Goal: Task Accomplishment & Management: Complete application form

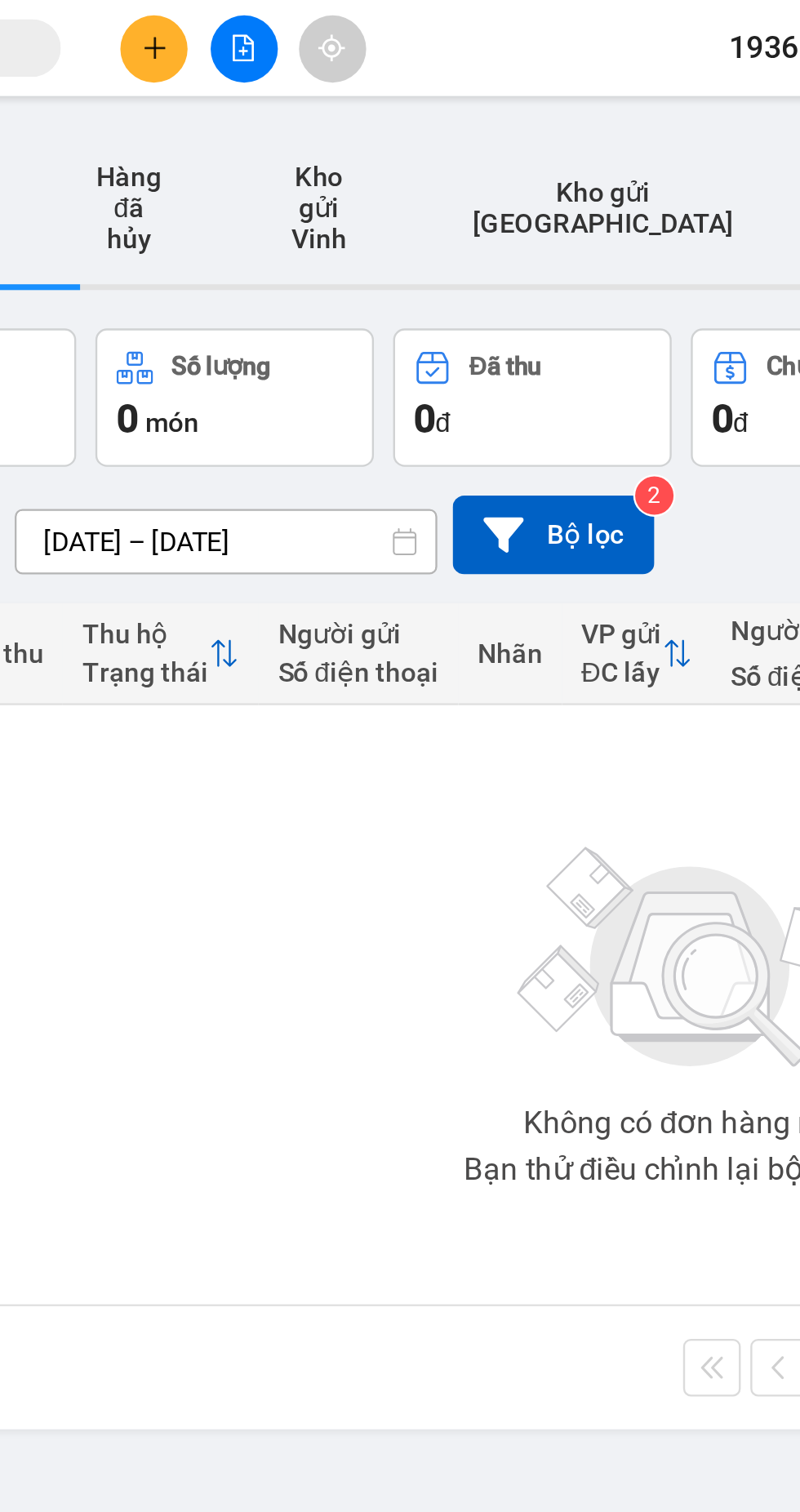
click at [345, 30] on button at bounding box center [341, 21] width 29 height 29
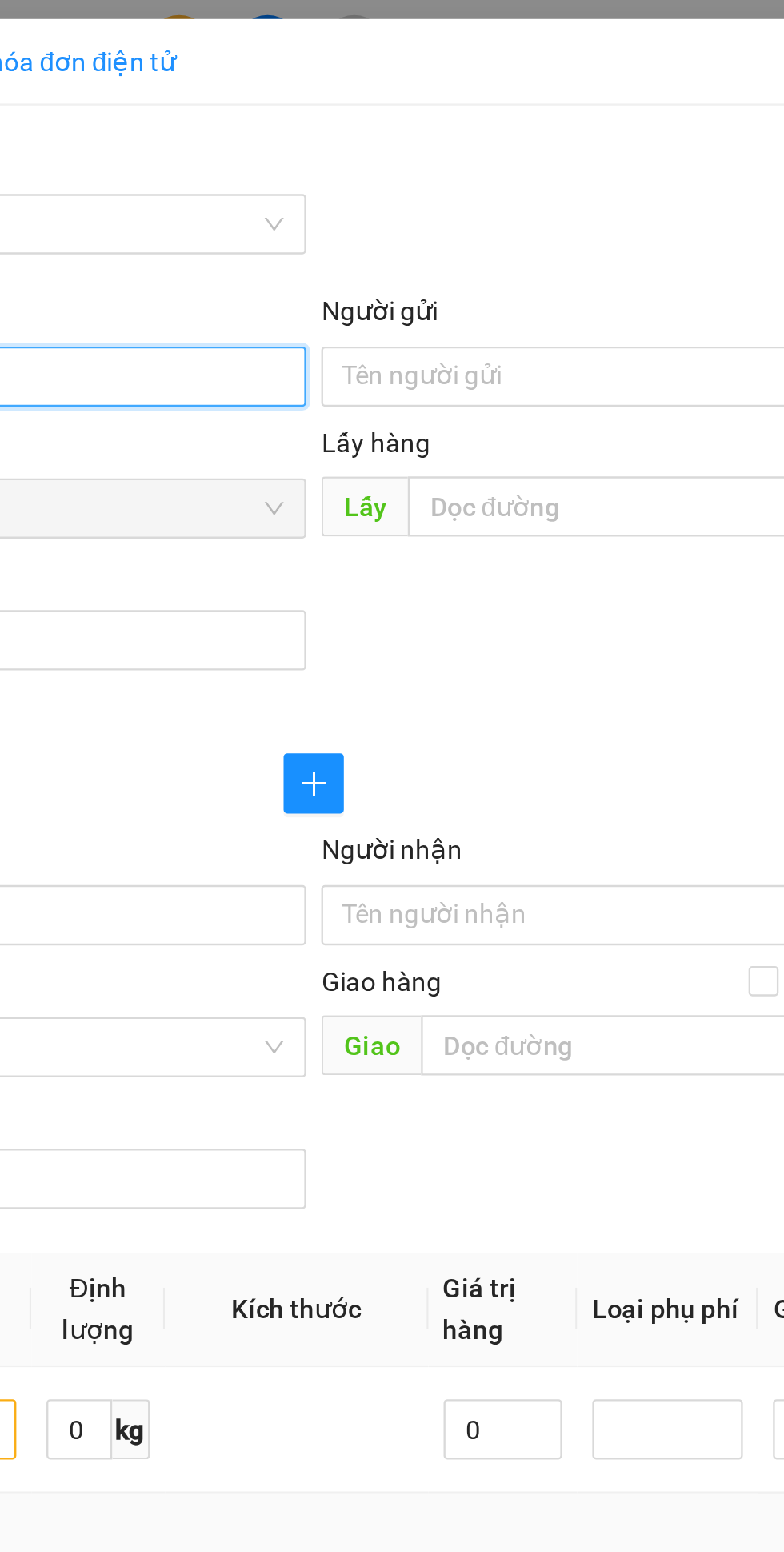
type input "0394131682"
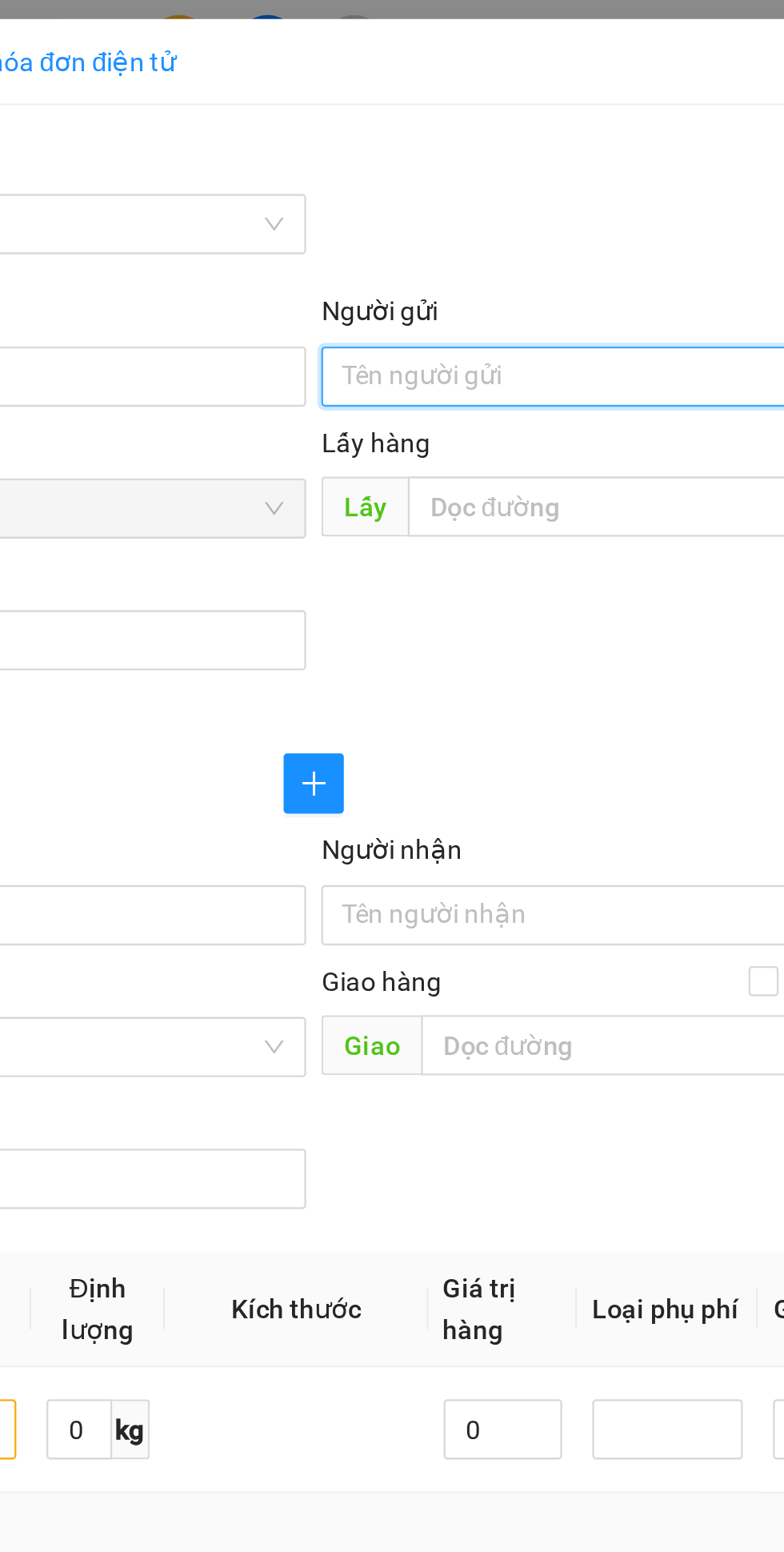
click at [472, 156] on input "Người gửi" at bounding box center [572, 160] width 354 height 26
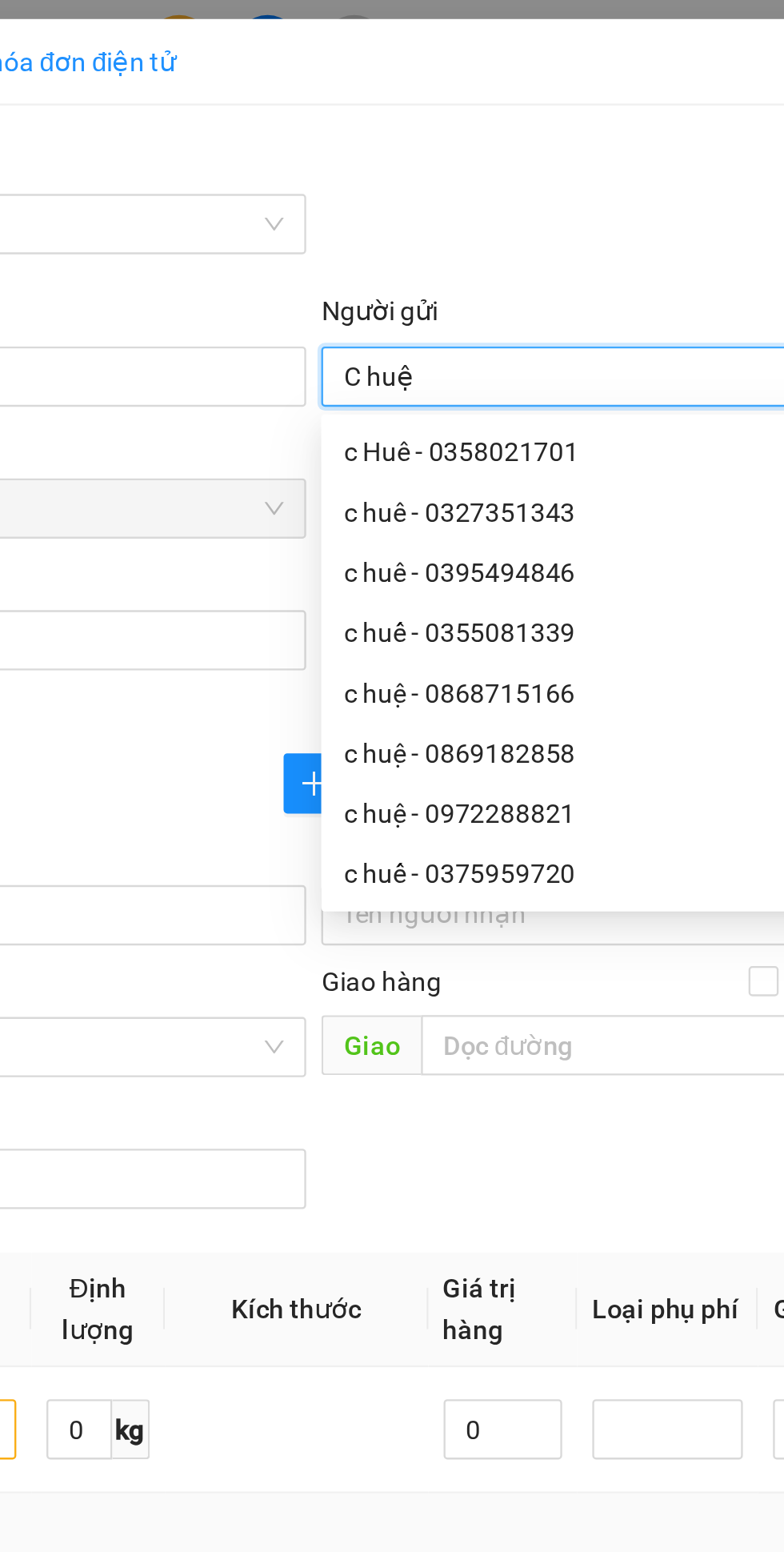
scroll to position [51, 0]
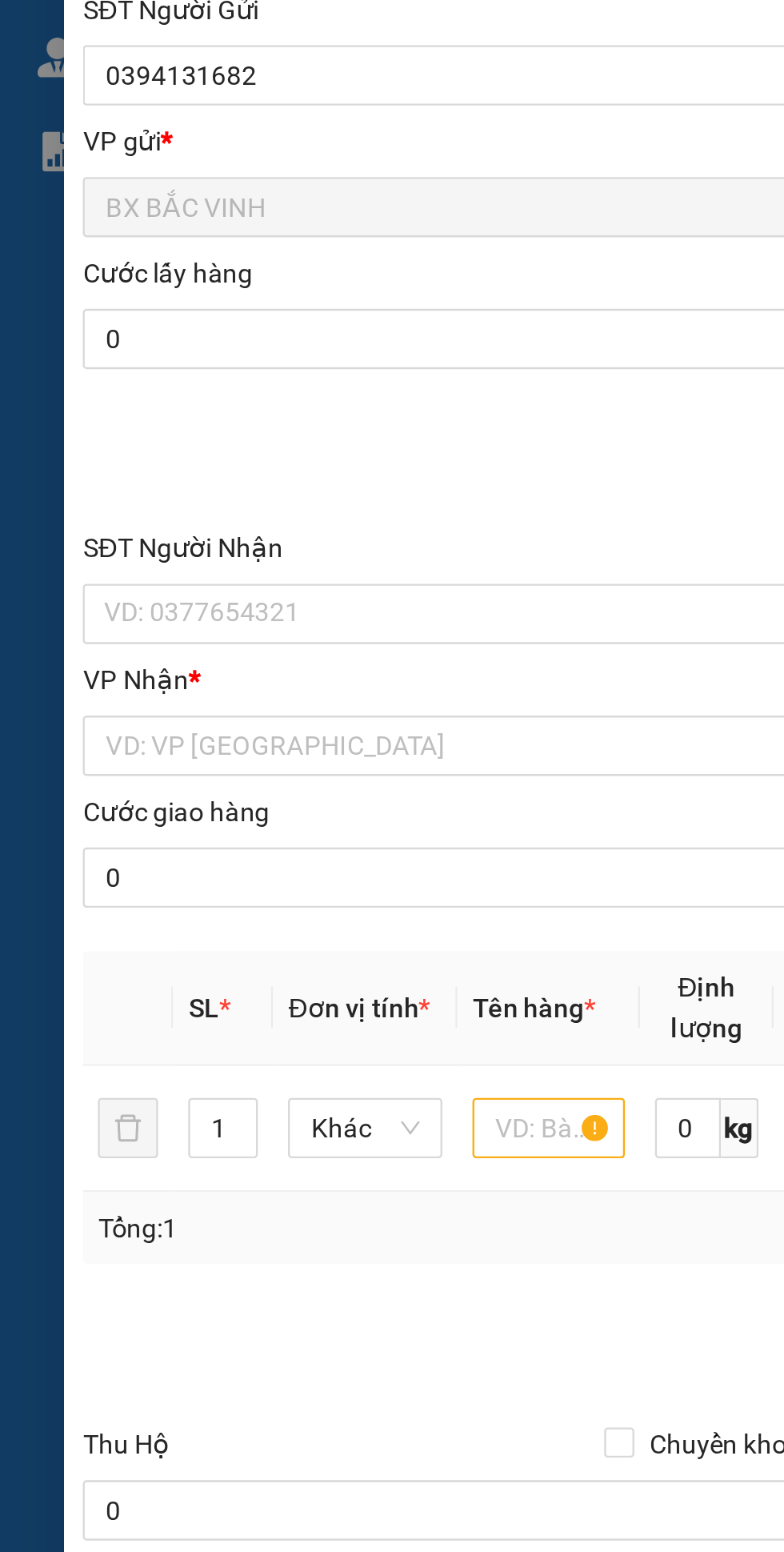
type input "C huệ"
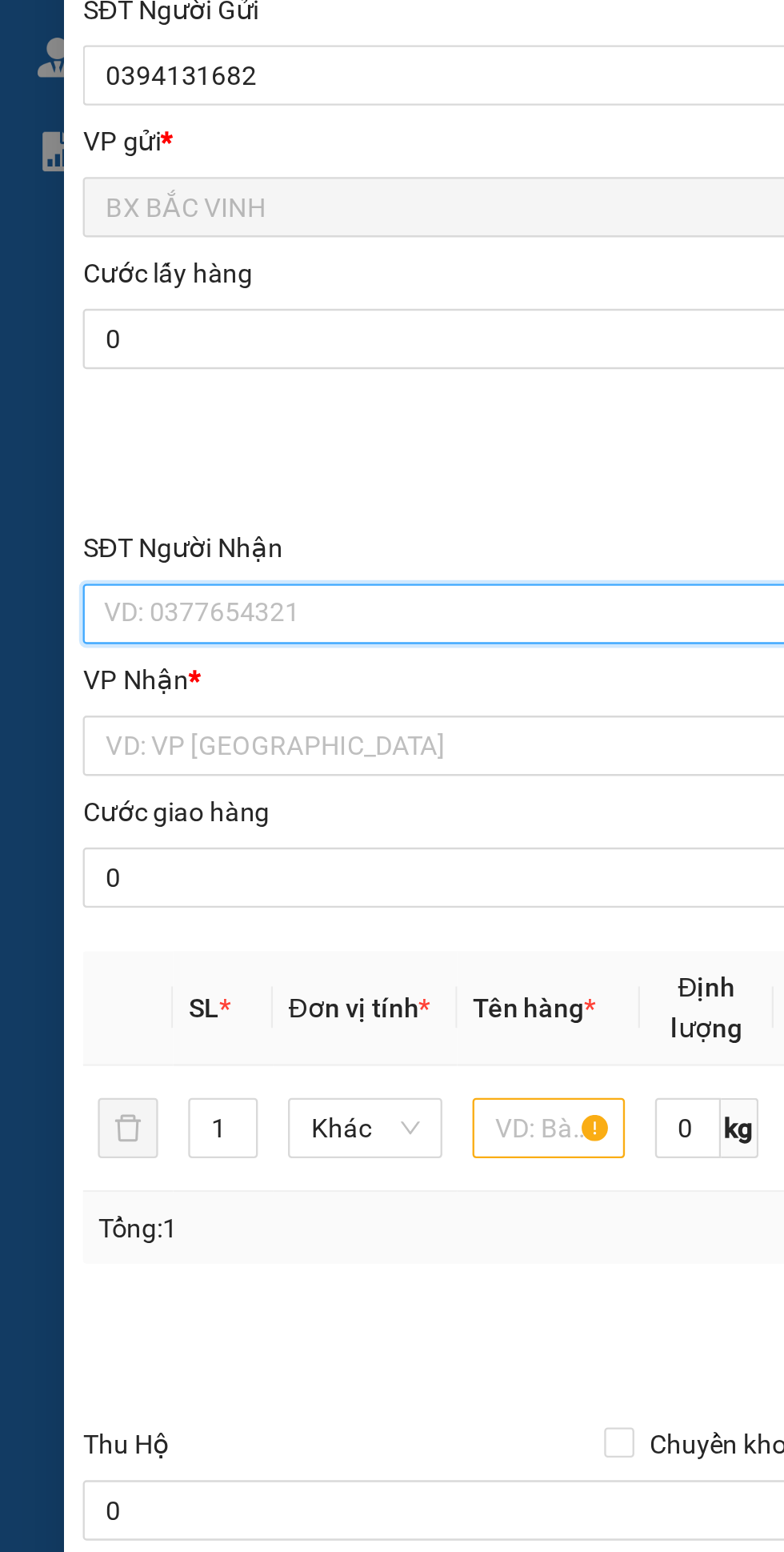
click at [117, 383] on input "SĐT Người Nhận" at bounding box center [212, 389] width 354 height 26
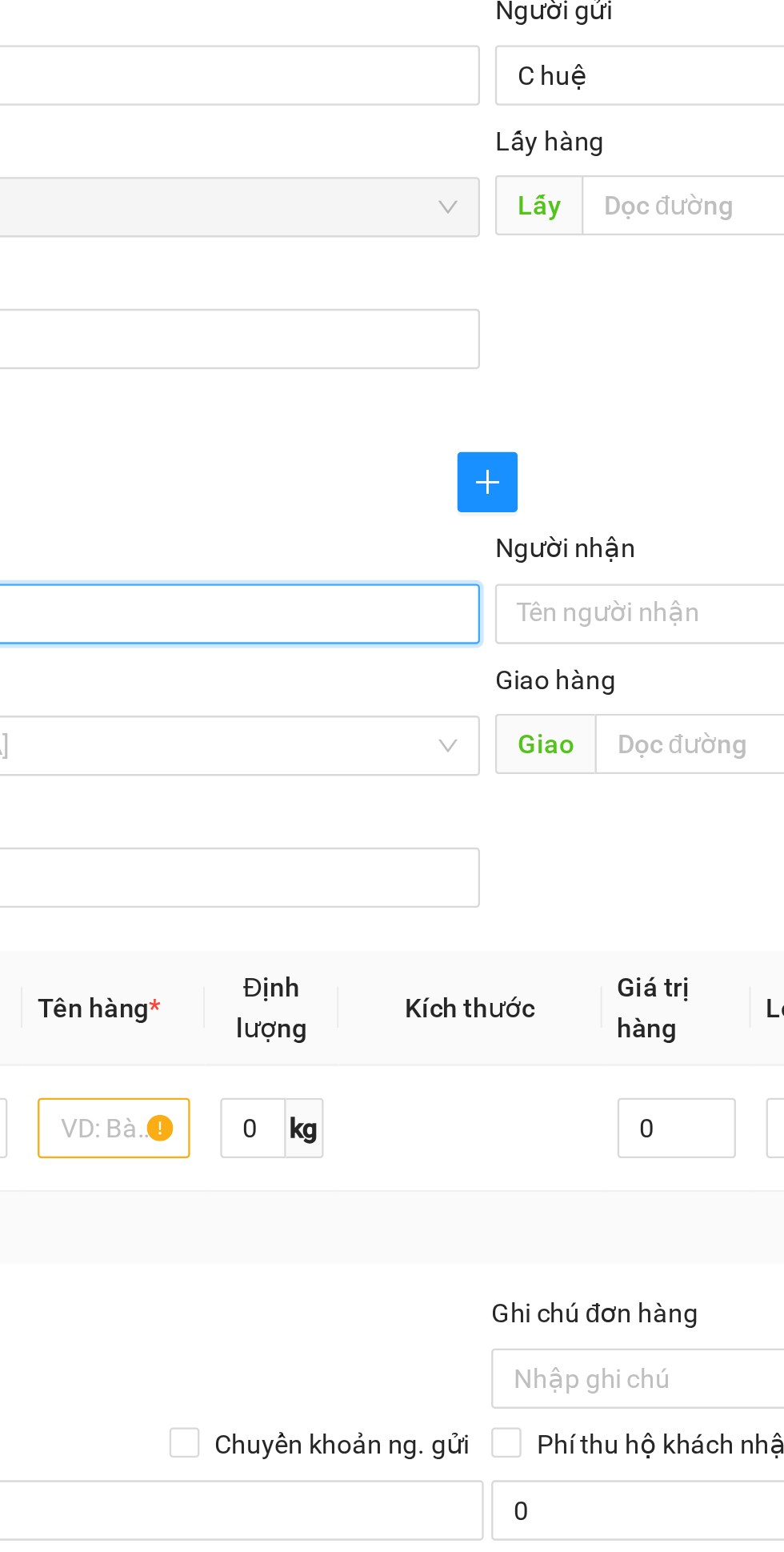
type input "0978362857"
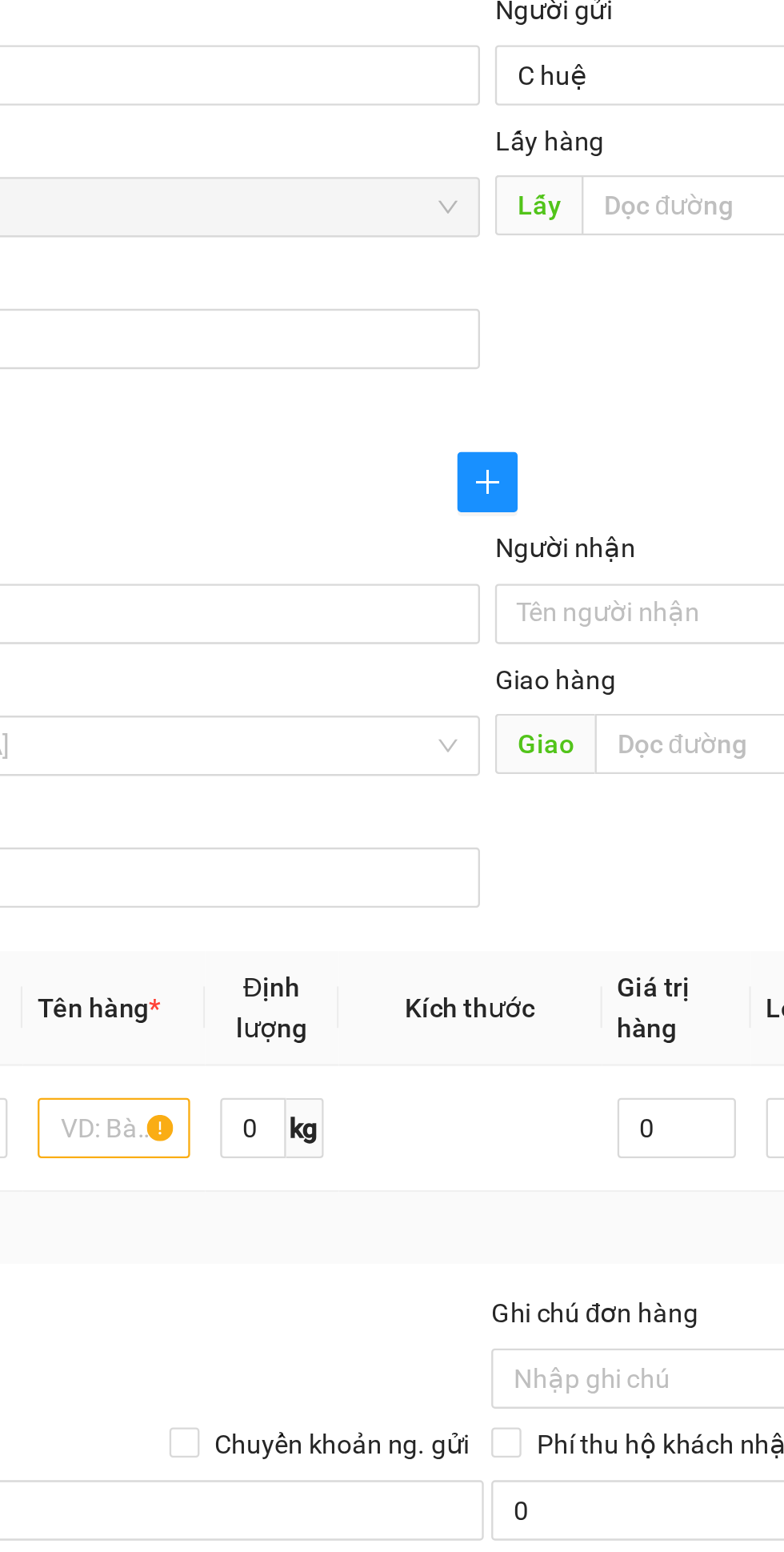
click at [441, 385] on input "Người nhận" at bounding box center [564, 390] width 319 height 18
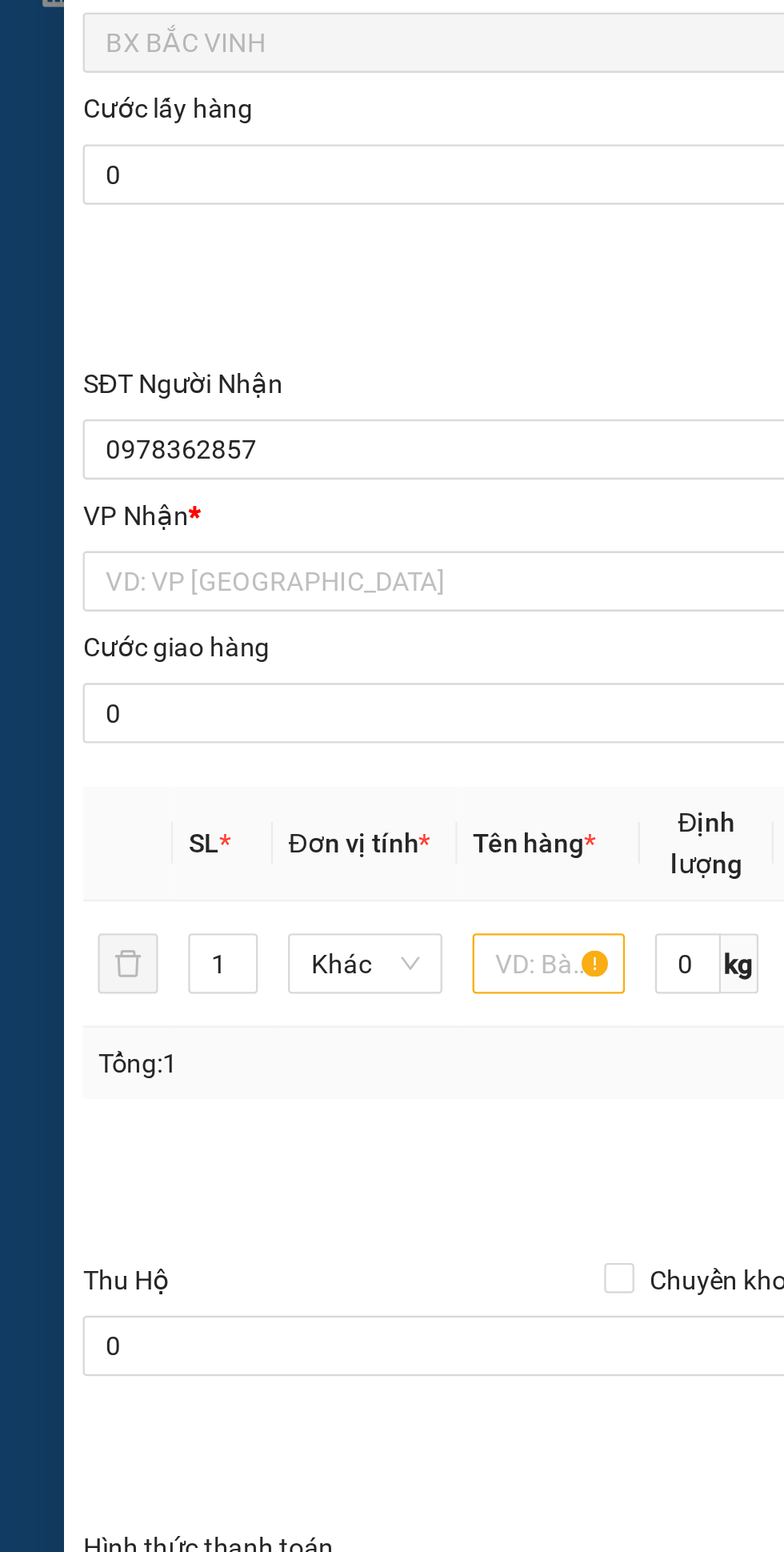
type input "Huê quý 0328346731"
click at [167, 441] on input "search" at bounding box center [207, 444] width 323 height 24
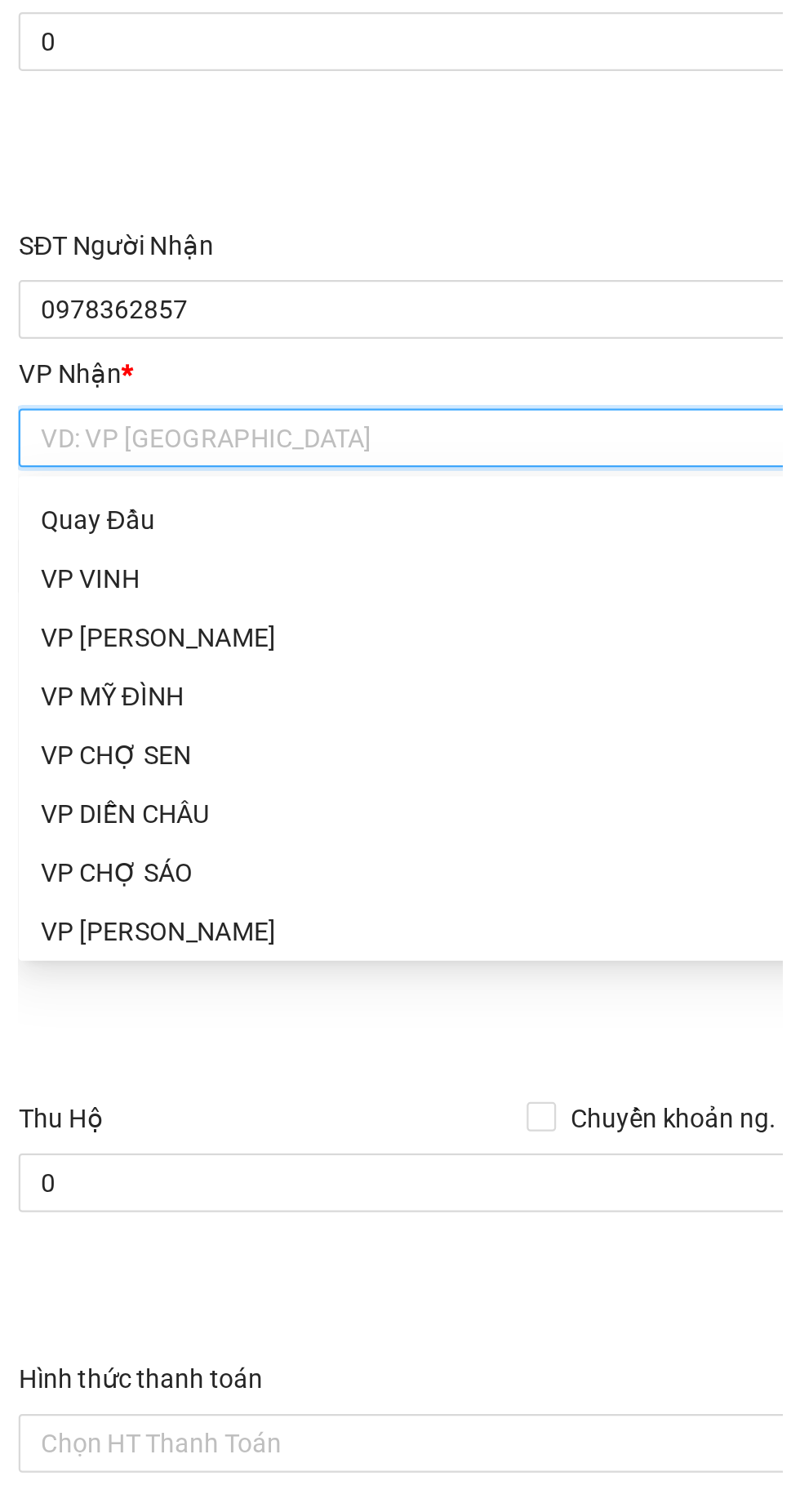
scroll to position [261, 0]
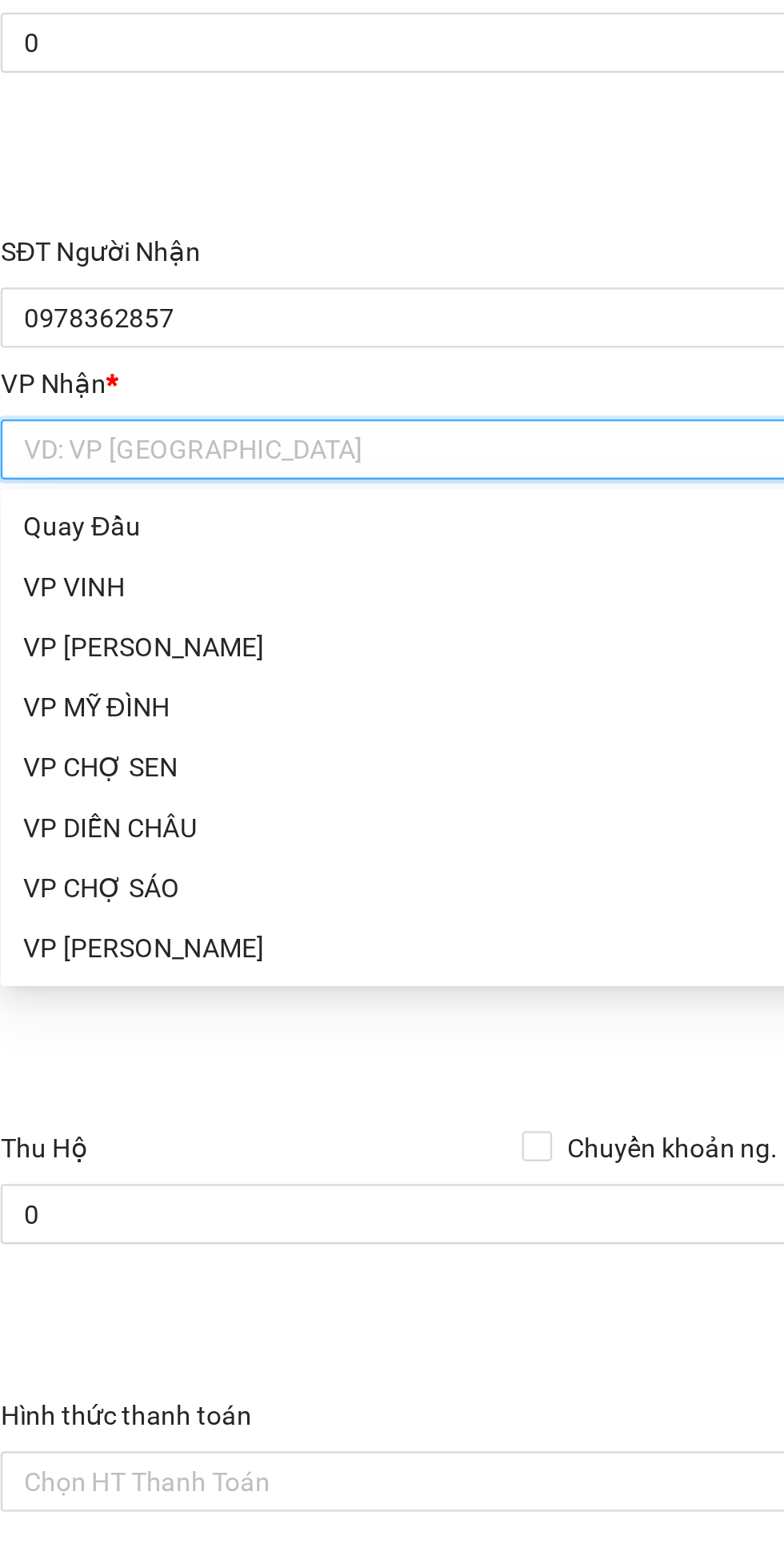
click at [78, 547] on div "VP MỸ ĐÌNH" at bounding box center [212, 555] width 335 height 18
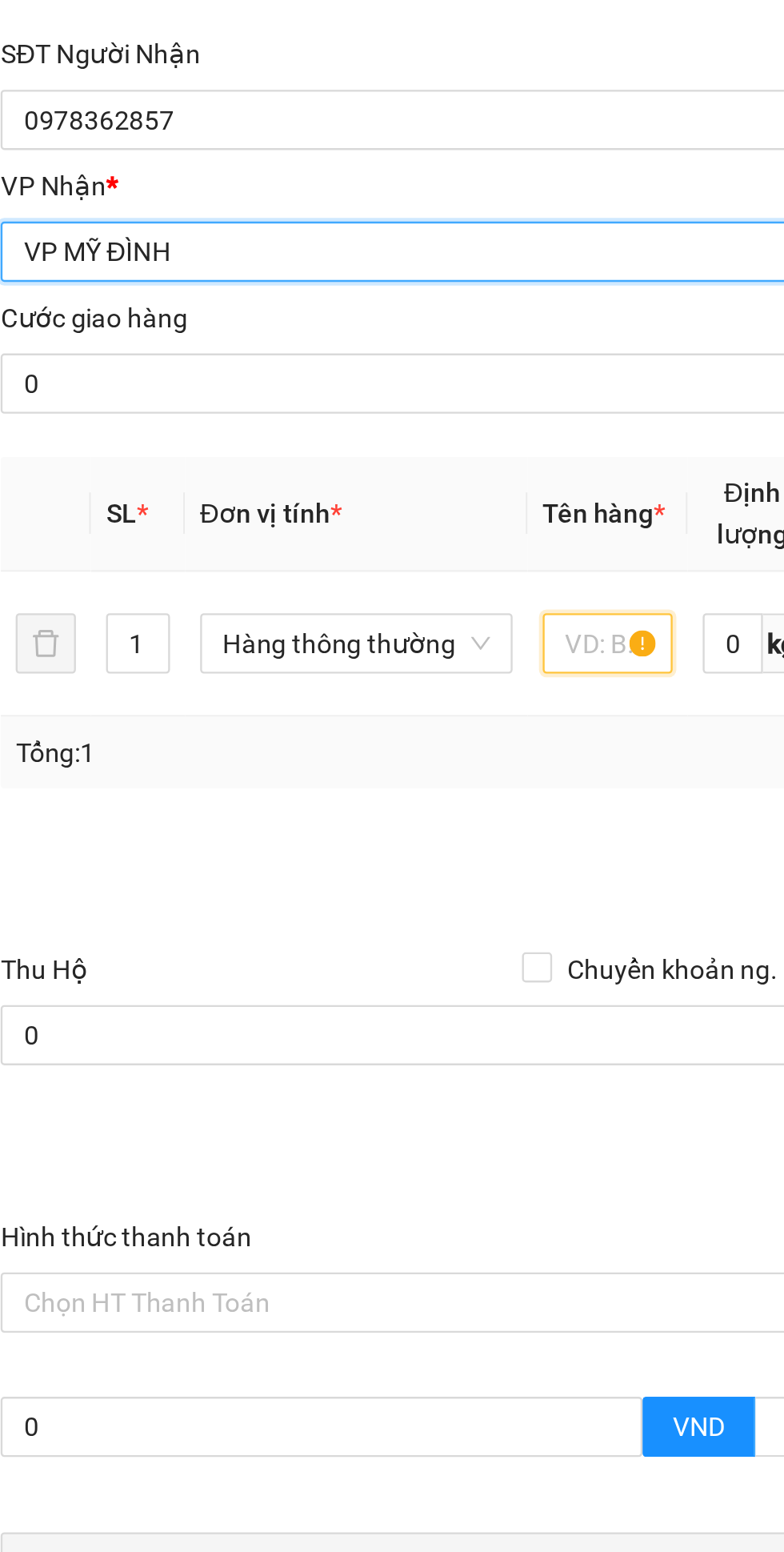
click at [293, 611] on input "text" at bounding box center [293, 611] width 56 height 26
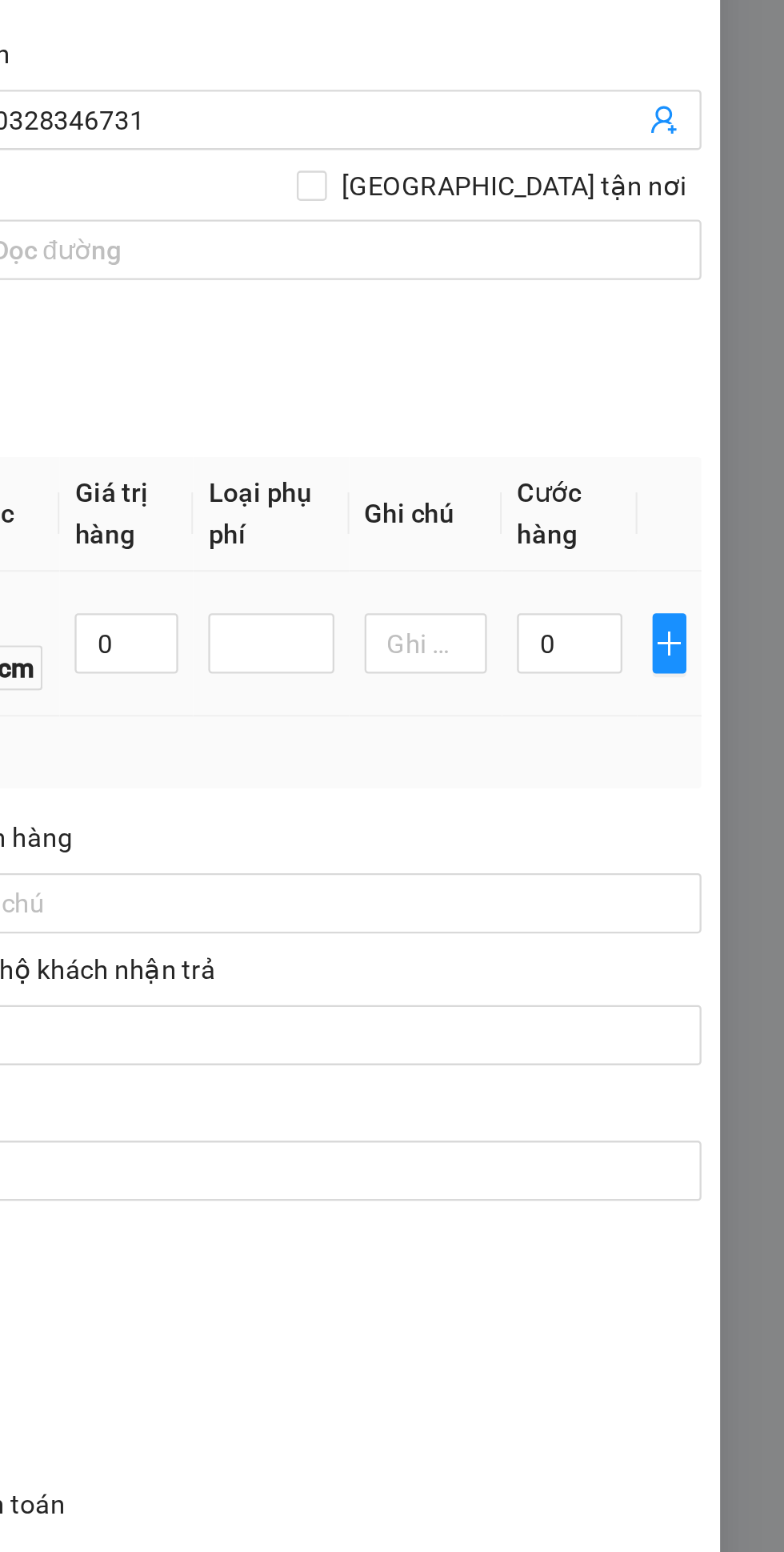
type input "Tp"
click at [697, 617] on input "0" at bounding box center [693, 611] width 45 height 26
type input "4"
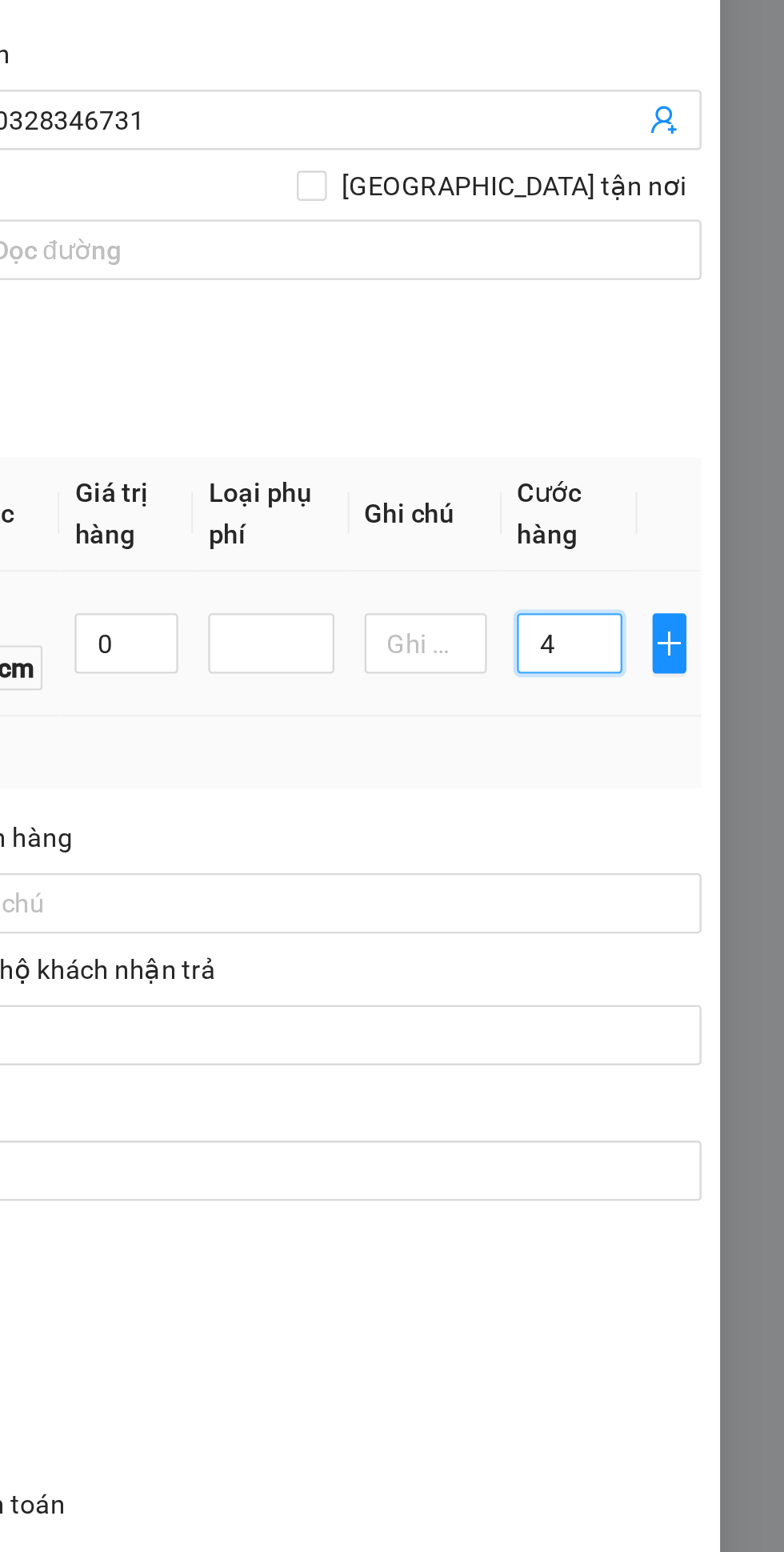
type input "40"
click at [650, 655] on div "Tổng: 1" at bounding box center [391, 658] width 700 height 18
type input "40.000"
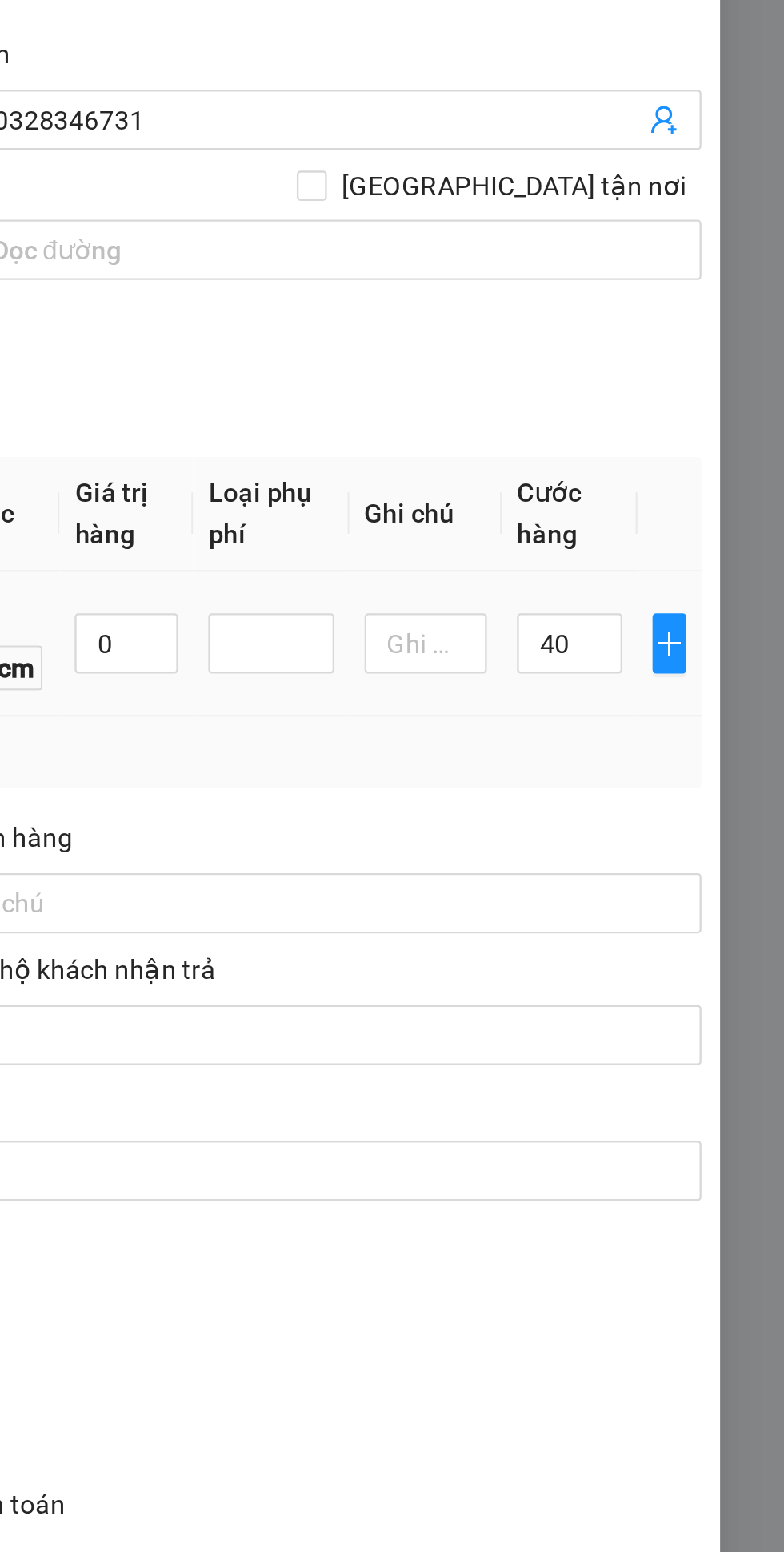
type input "40.000"
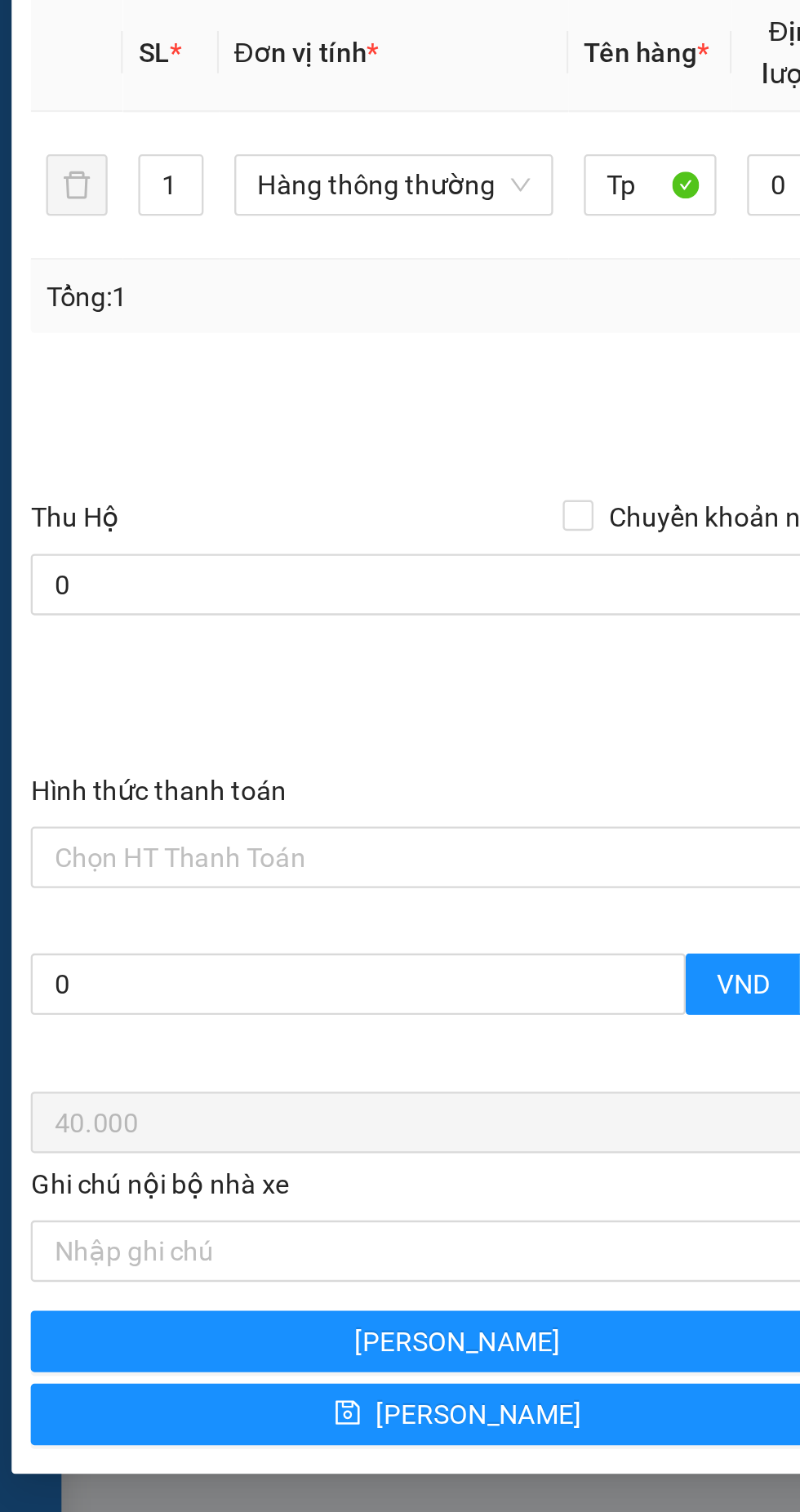
click at [144, 909] on input "Hình thức thanh toán" at bounding box center [212, 909] width 332 height 24
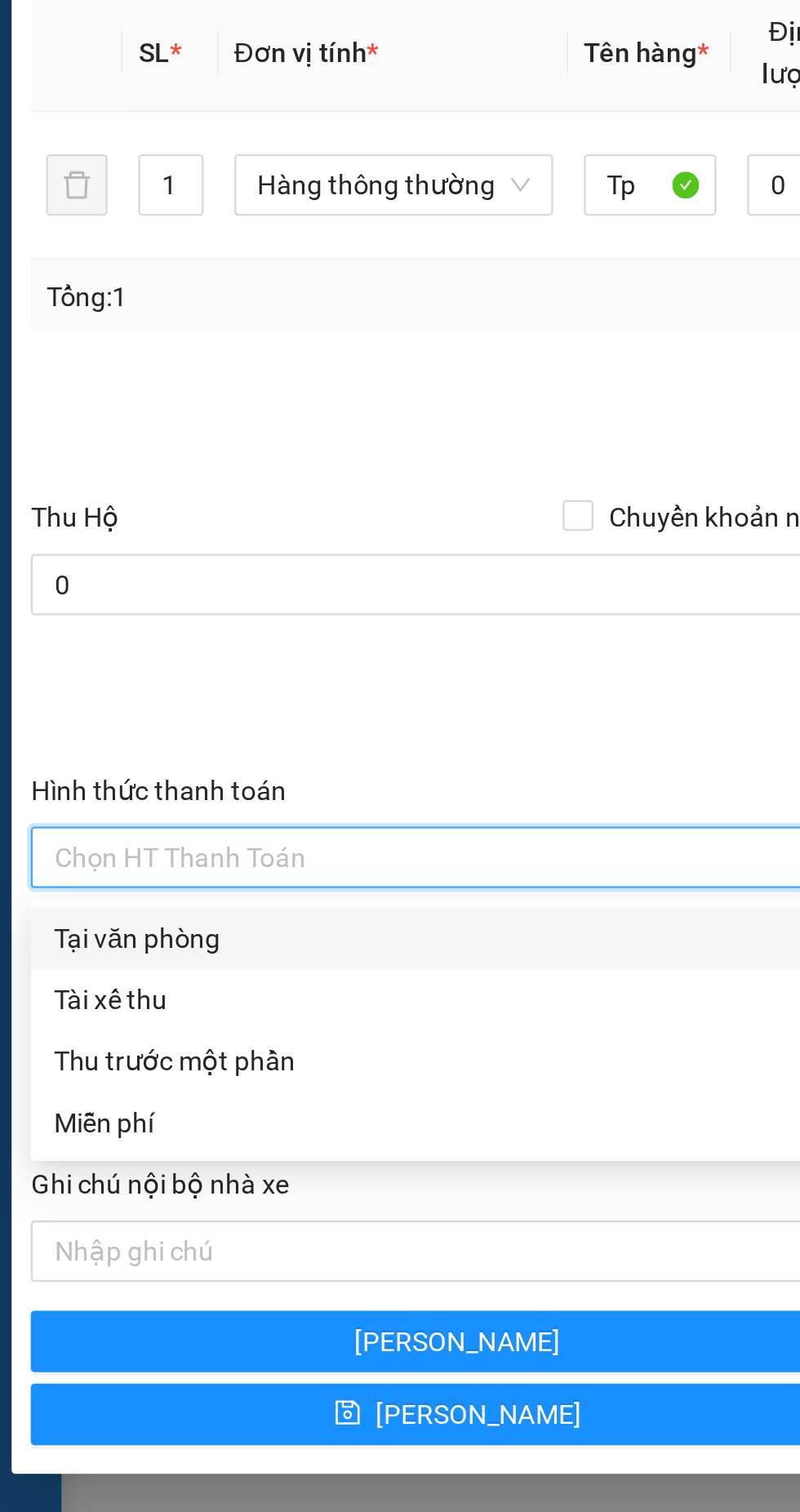
click at [101, 947] on div "Tại văn phòng" at bounding box center [217, 944] width 343 height 18
type input "0"
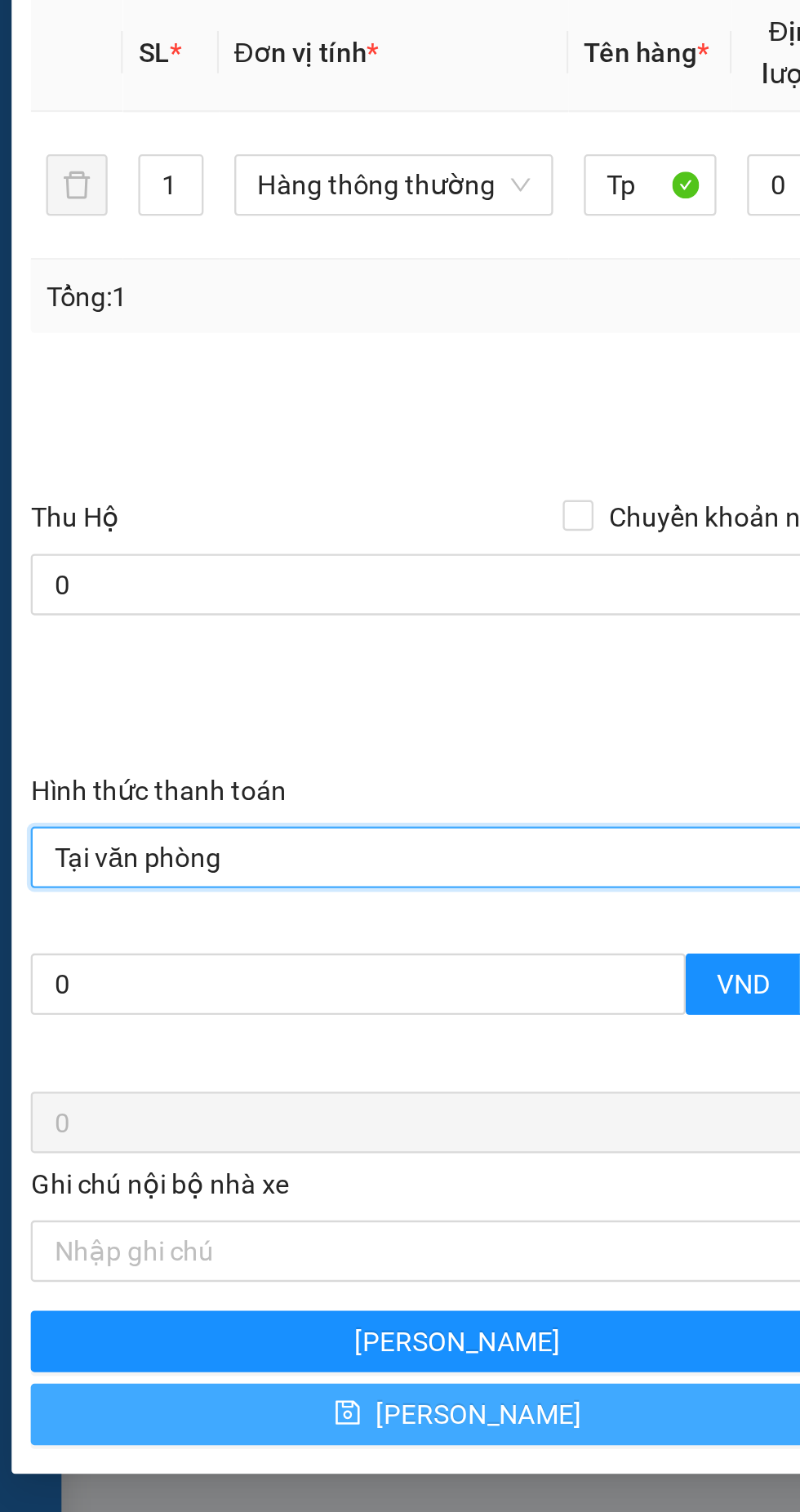
click at [214, 1145] on button "Lưu" at bounding box center [217, 1145] width 362 height 26
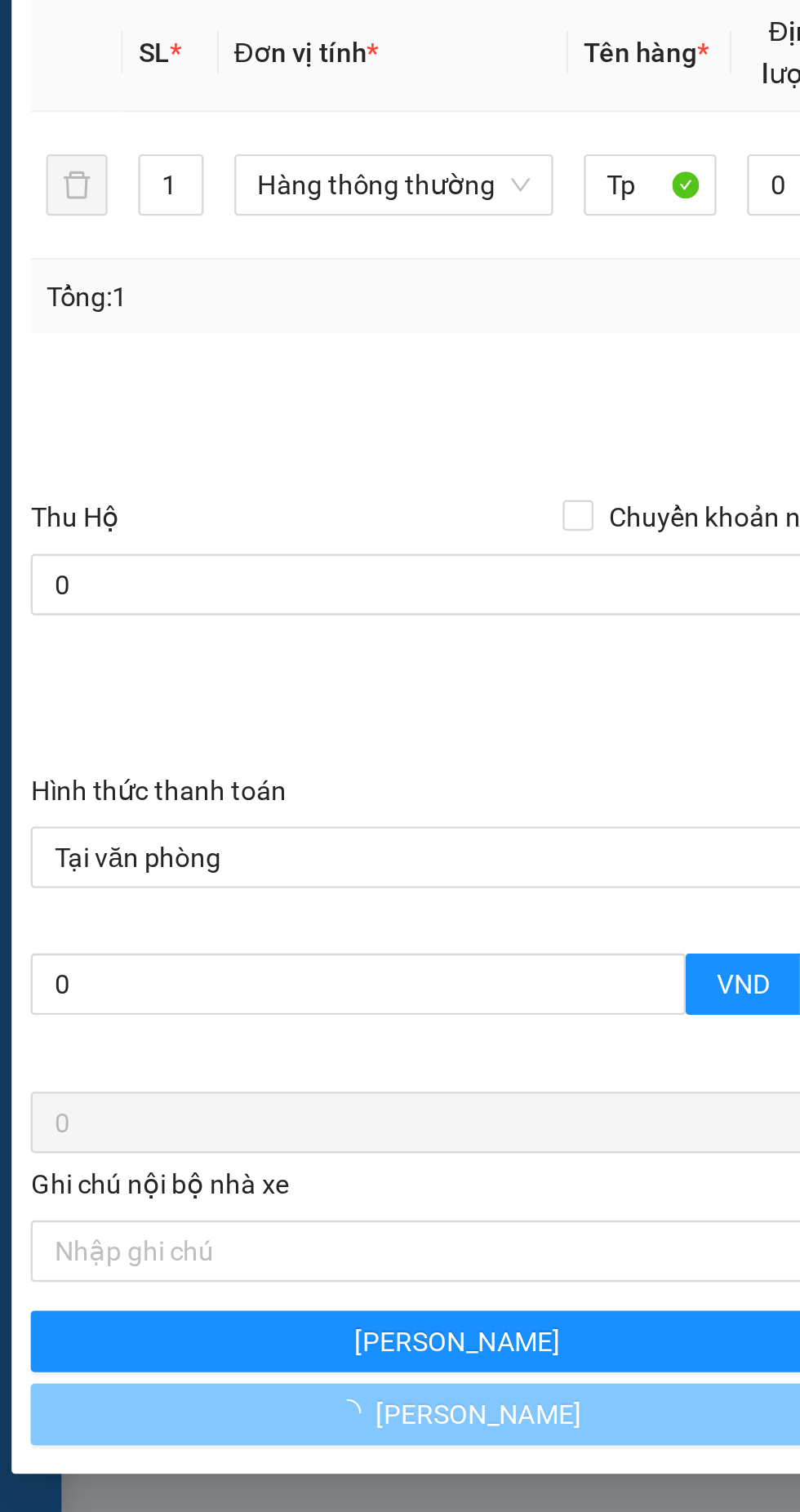
type input "0"
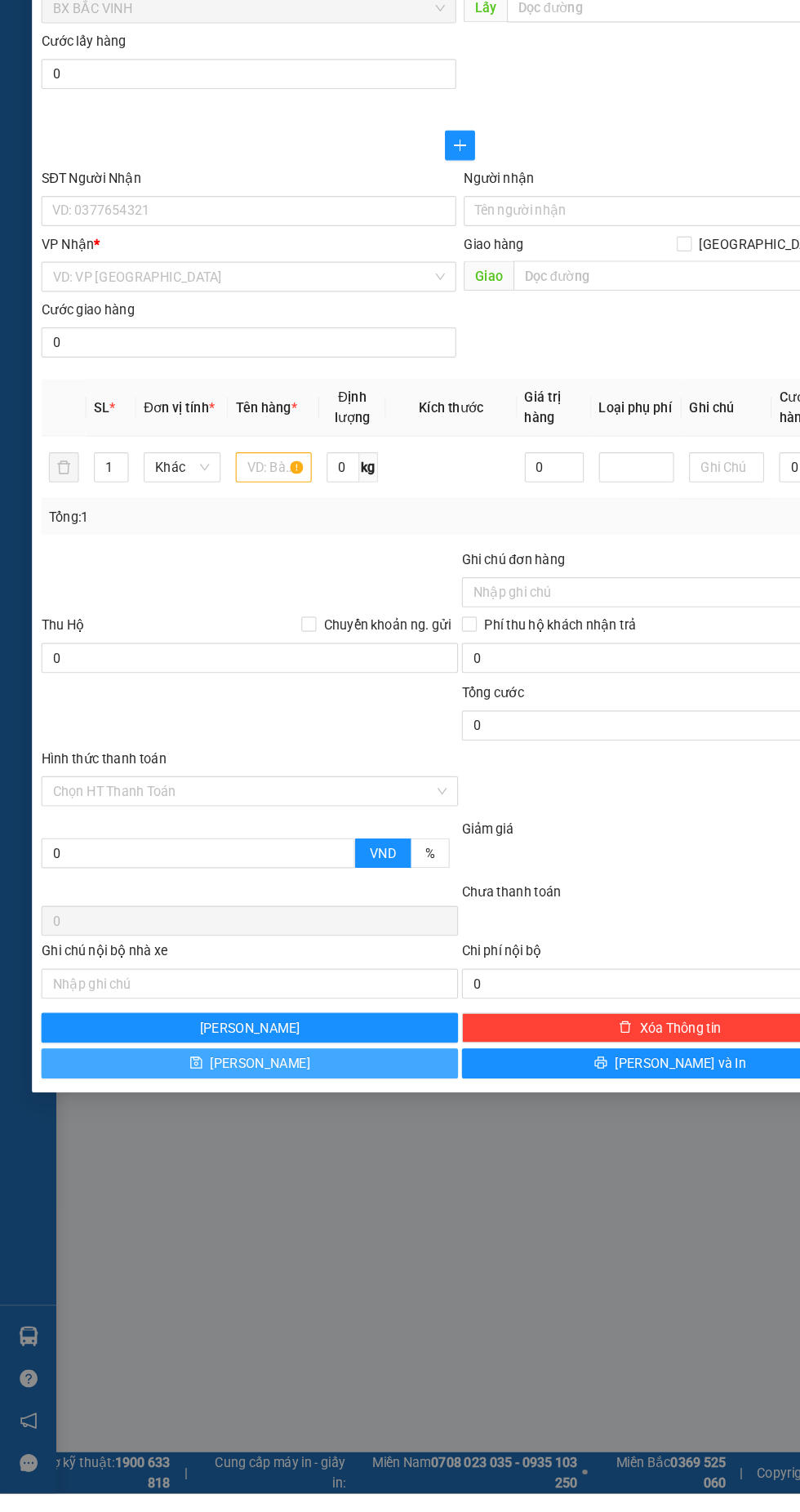
scroll to position [0, 0]
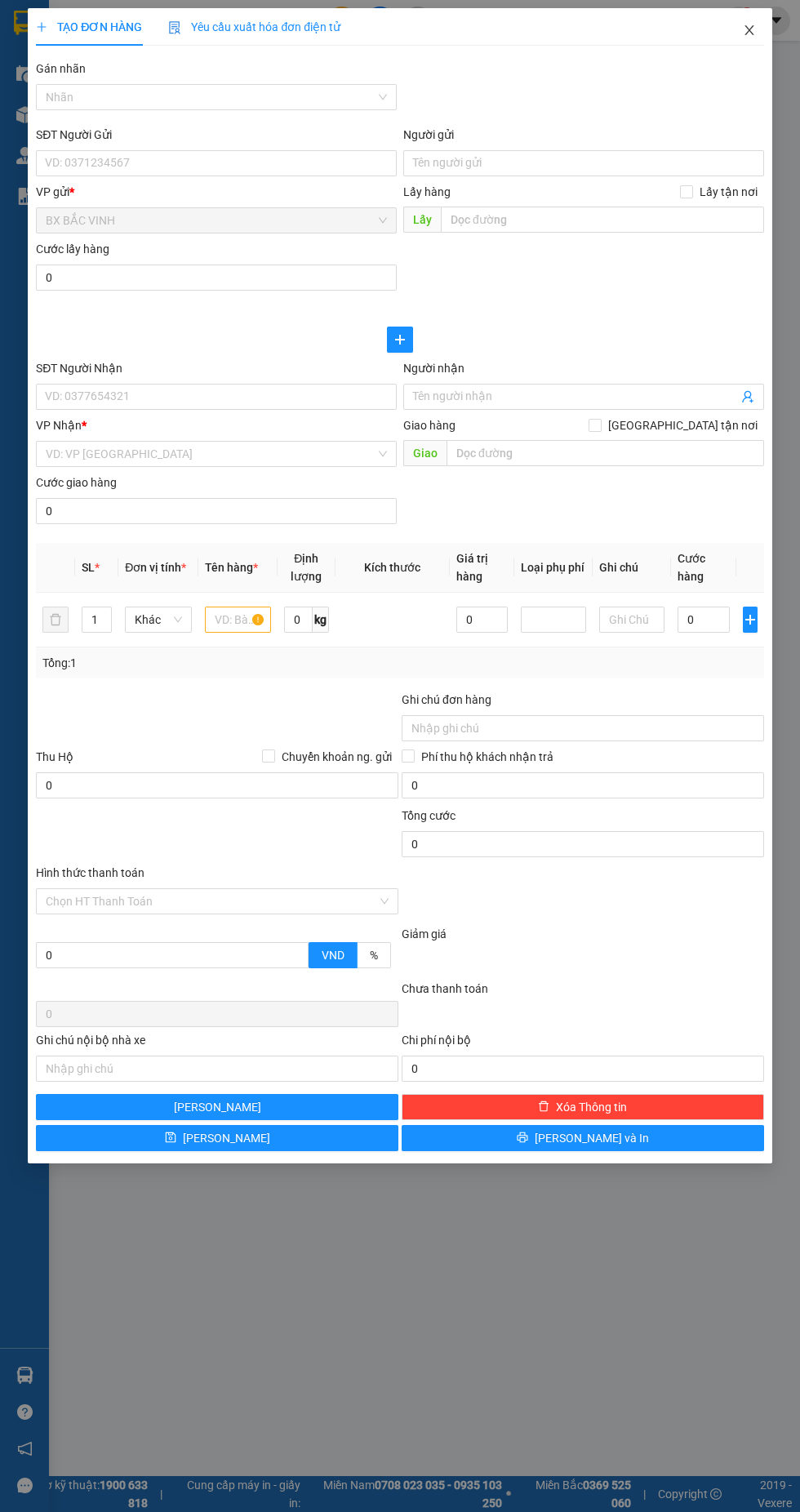
click at [744, 31] on icon "close" at bounding box center [750, 30] width 14 height 14
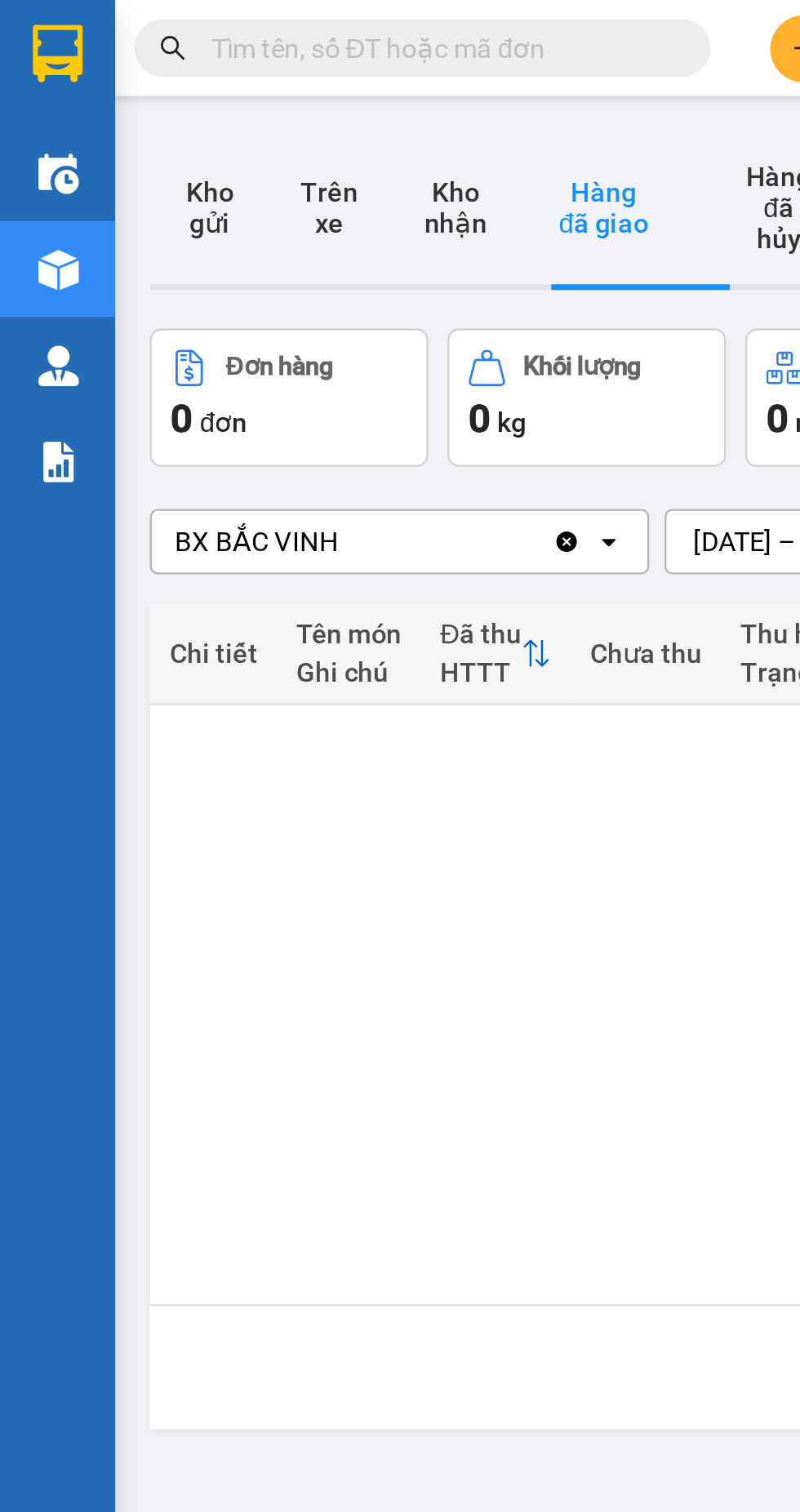
click at [85, 74] on button "Kho gửi" at bounding box center [89, 88] width 50 height 66
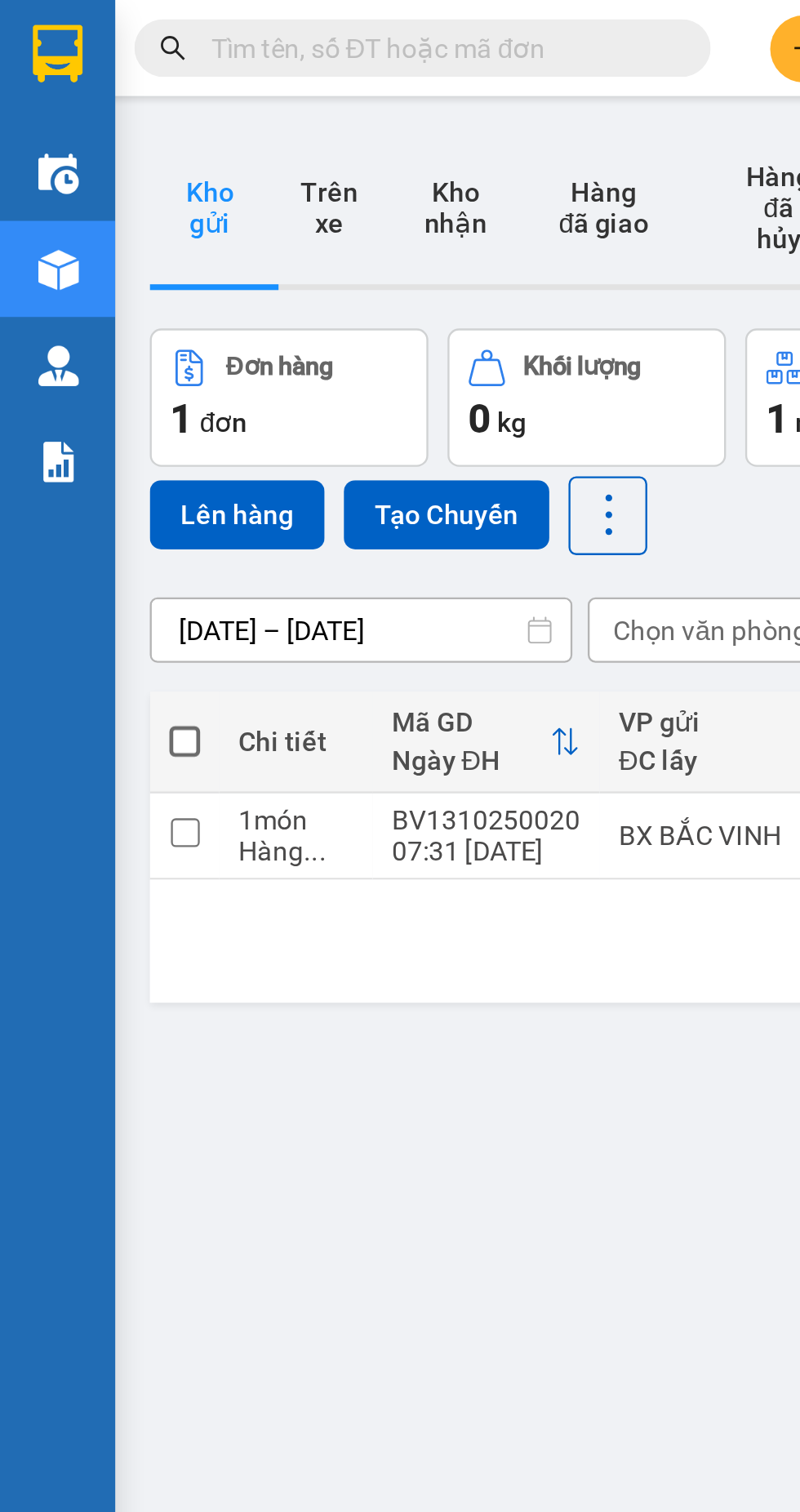
click at [25, 75] on img at bounding box center [24, 74] width 17 height 17
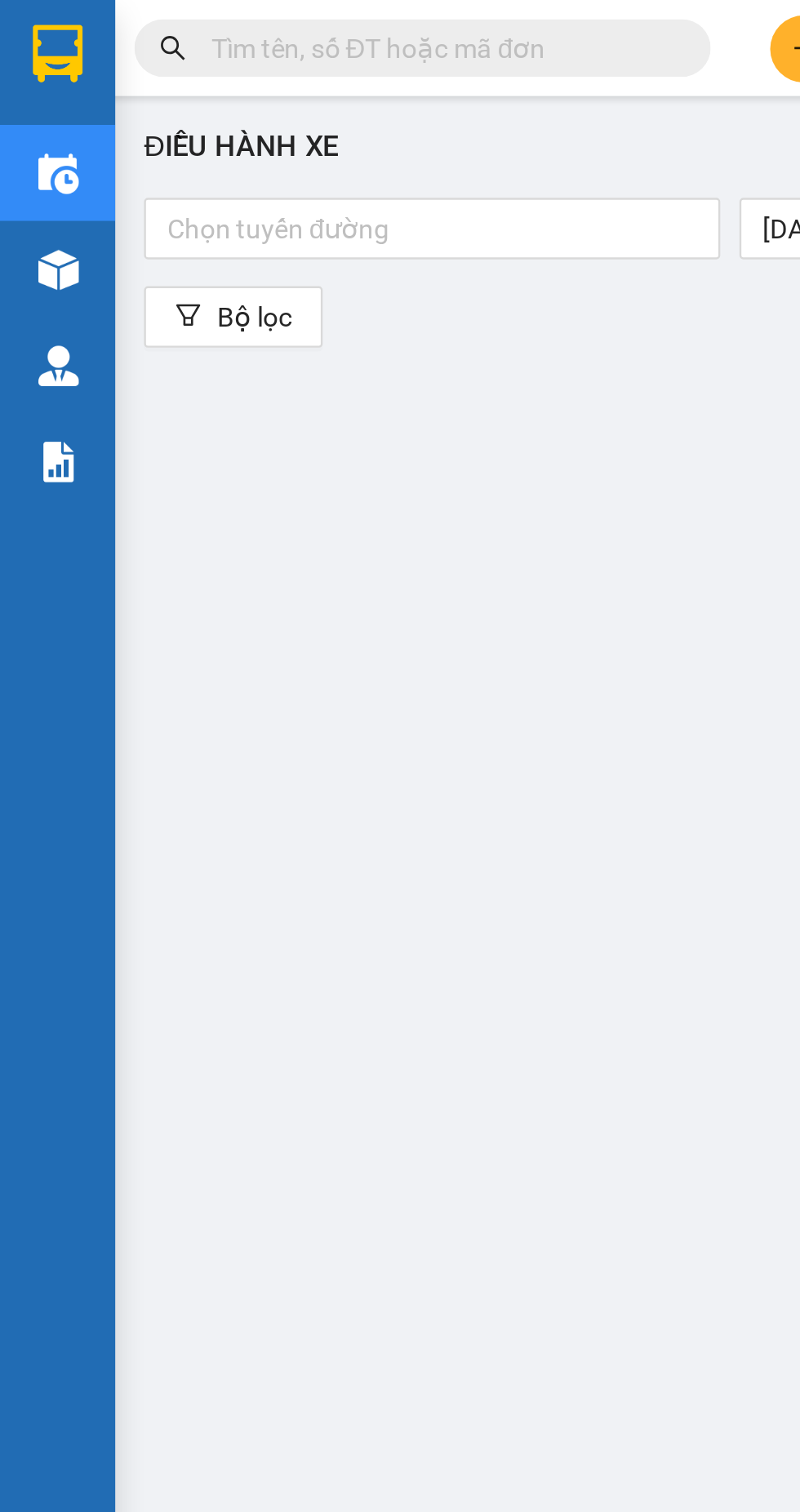
click at [232, 93] on div at bounding box center [184, 97] width 237 height 20
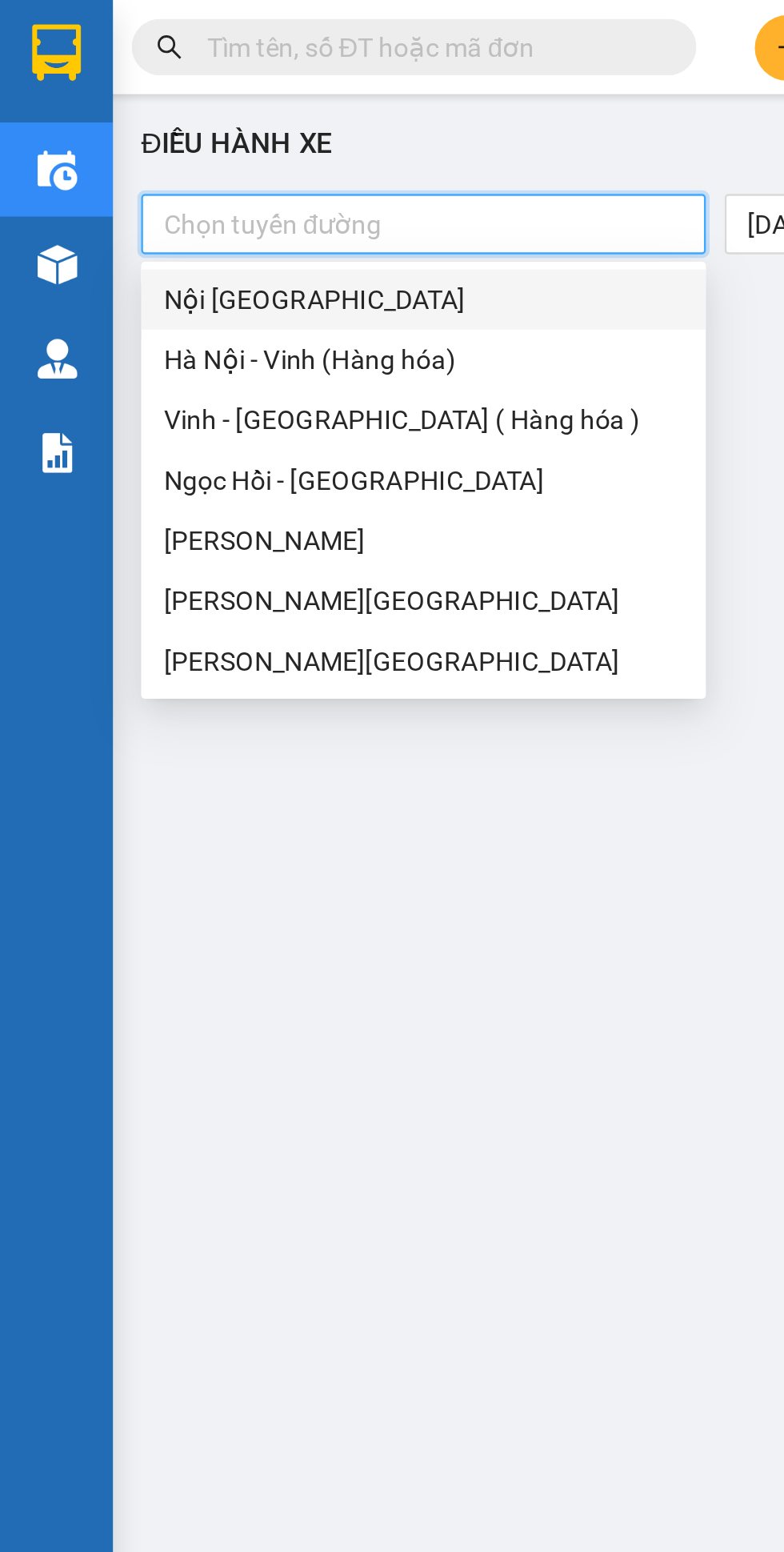
click at [177, 184] on div "Vinh - Hà Nội ( Hàng hóa )" at bounding box center [180, 178] width 221 height 18
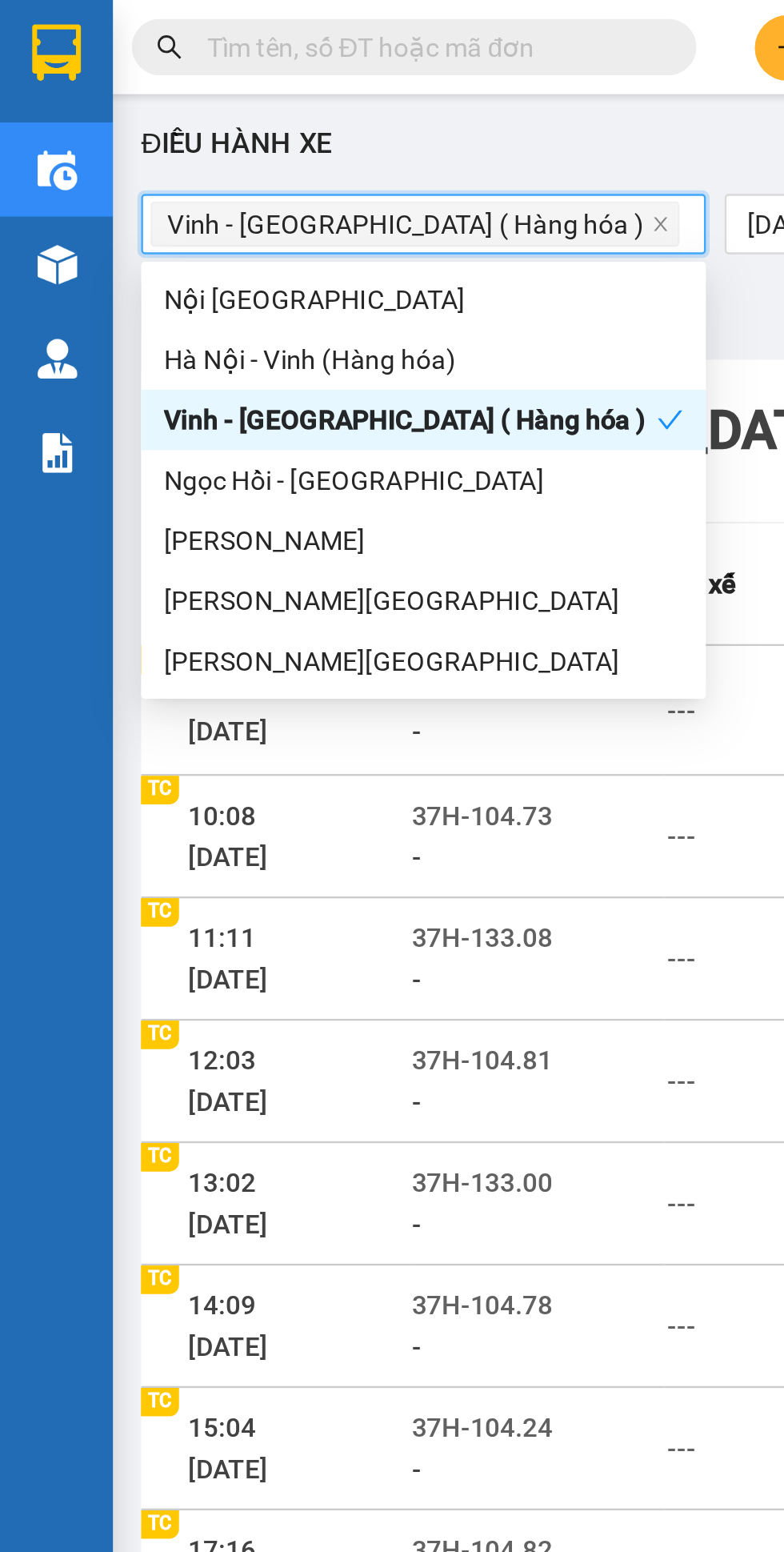
click at [286, 54] on div "Điều hành xe" at bounding box center [416, 62] width 712 height 19
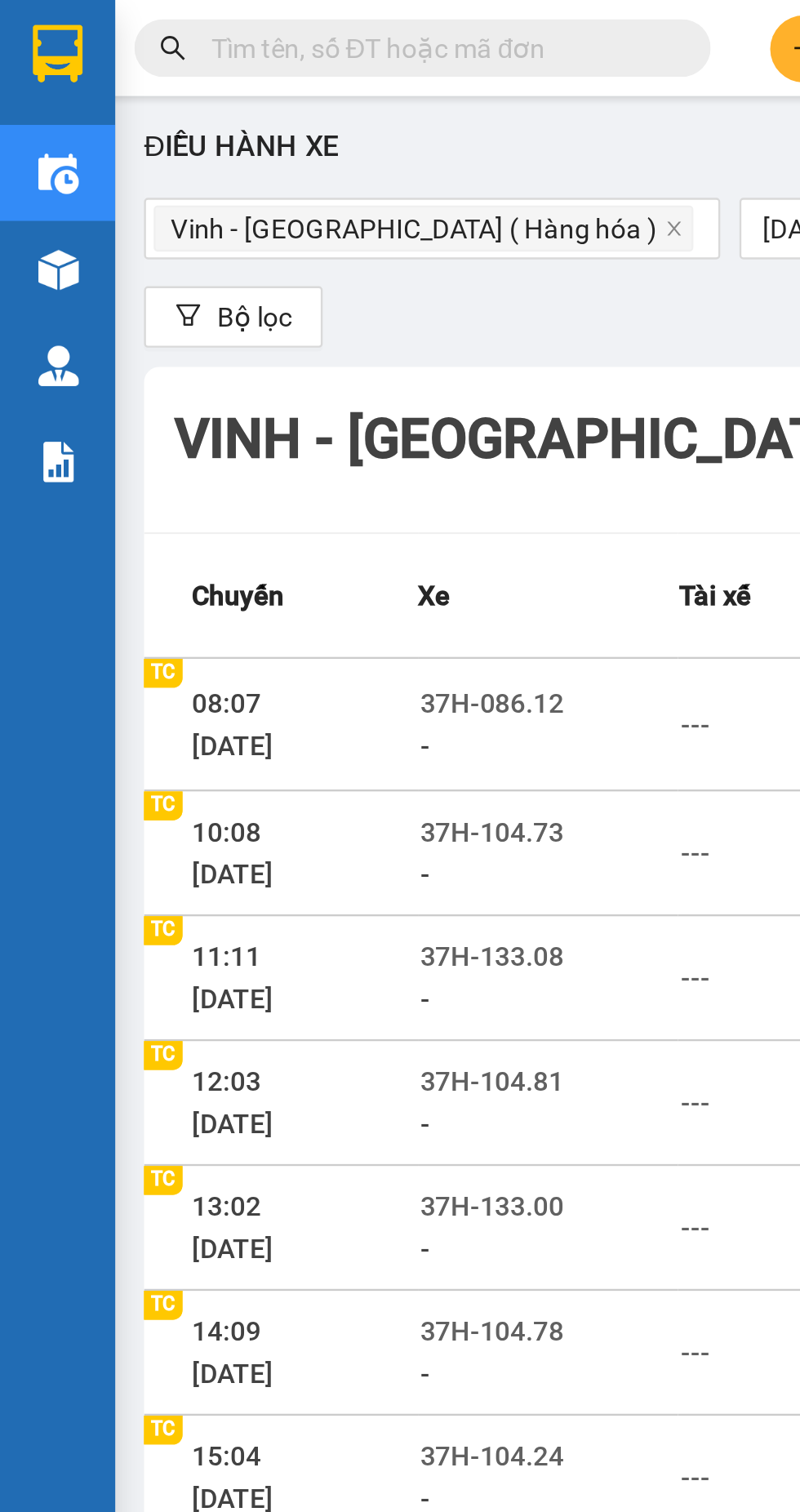
click at [20, 26] on img at bounding box center [24, 23] width 22 height 24
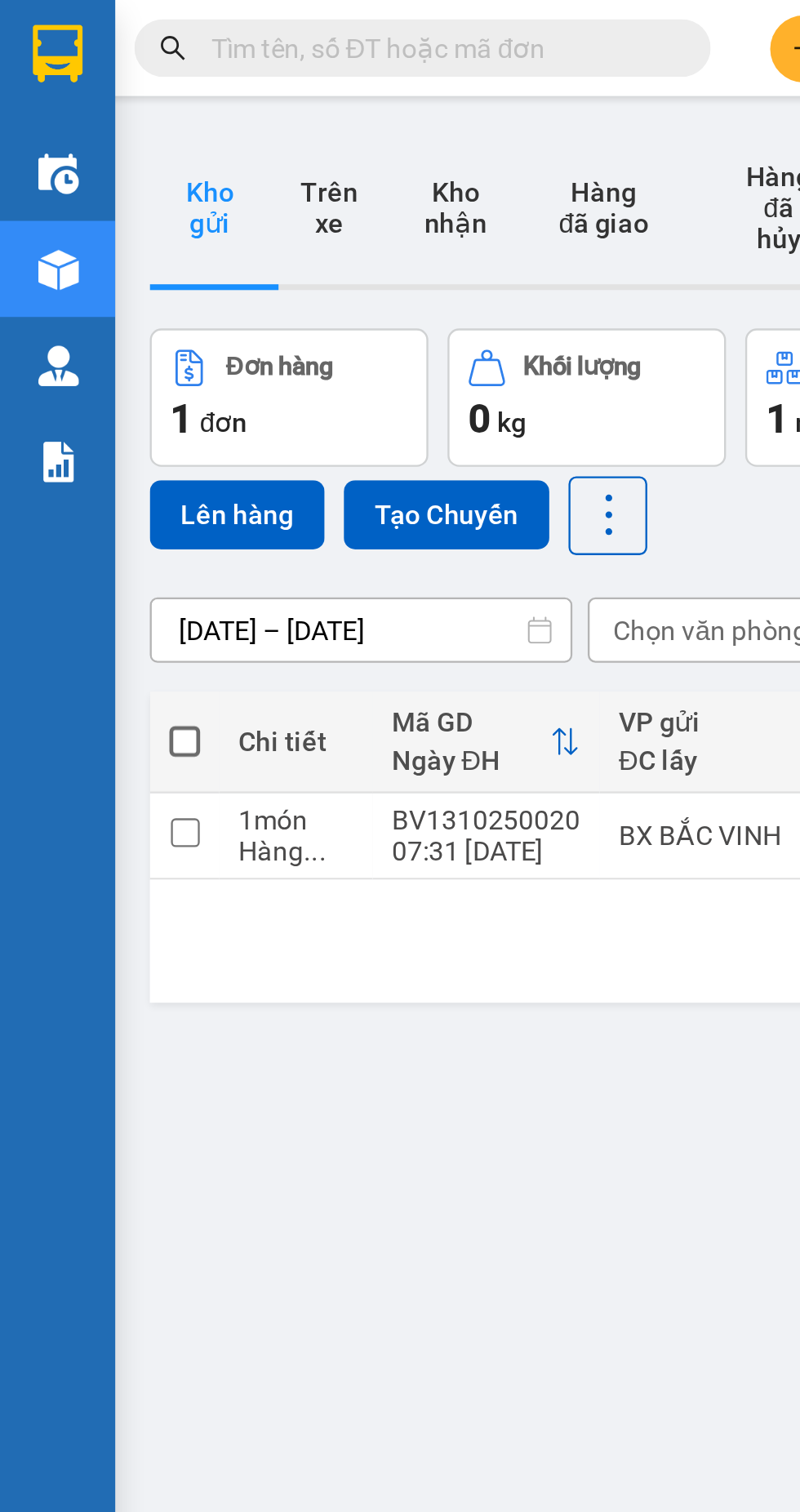
click at [339, 460] on div "ver 1.8.146 Kho gửi Trên xe Kho nhận Hàng đã giao Hàng đã hủy Kho gửi Vinh Kho …" at bounding box center [424, 804] width 735 height 1512
click at [74, 309] on span at bounding box center [78, 315] width 14 height 14
click at [78, 307] on input "checkbox" at bounding box center [78, 307] width 0 height 0
checkbox input "true"
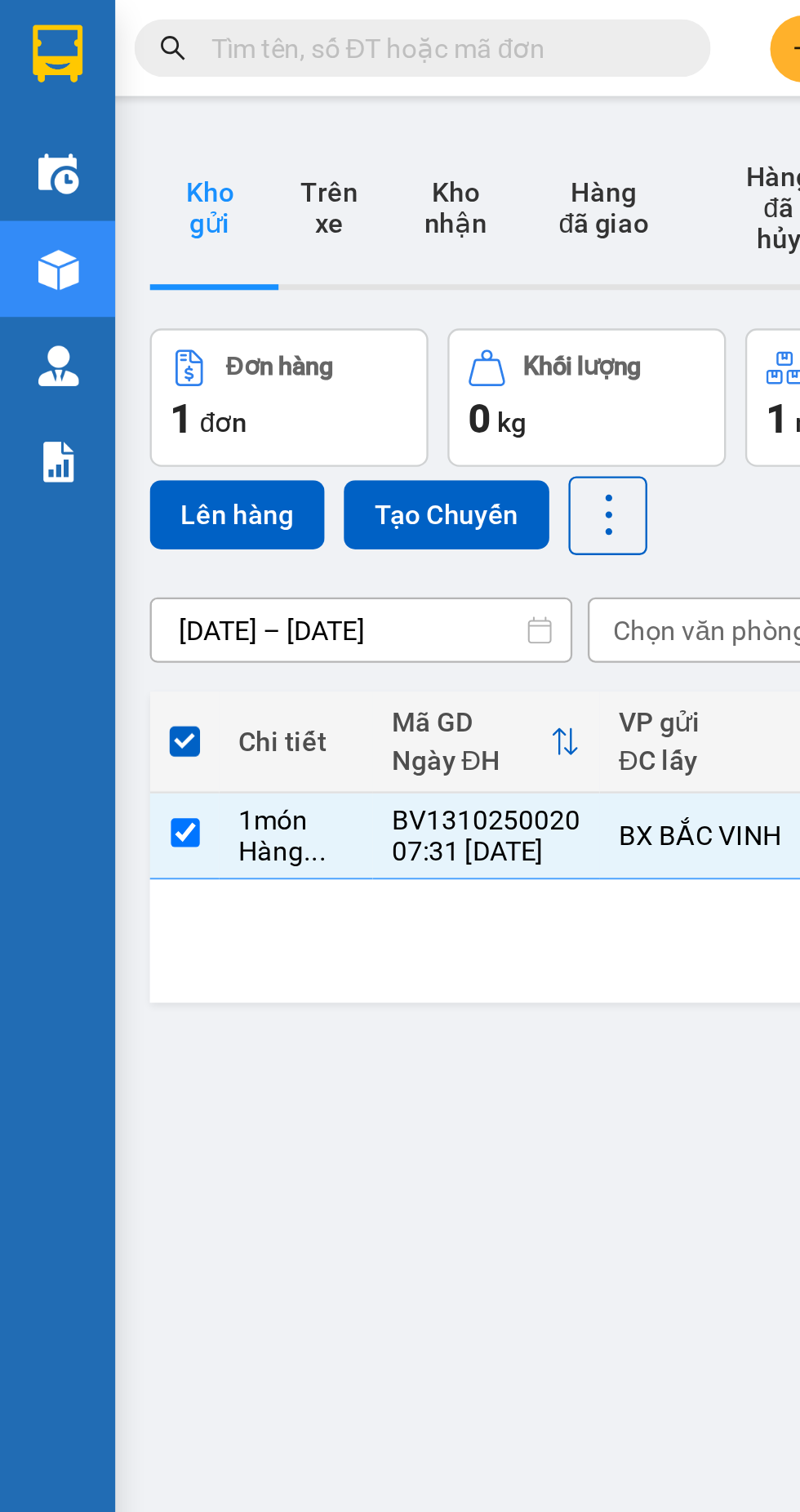
click at [88, 205] on button "Lên hàng" at bounding box center [101, 219] width 74 height 30
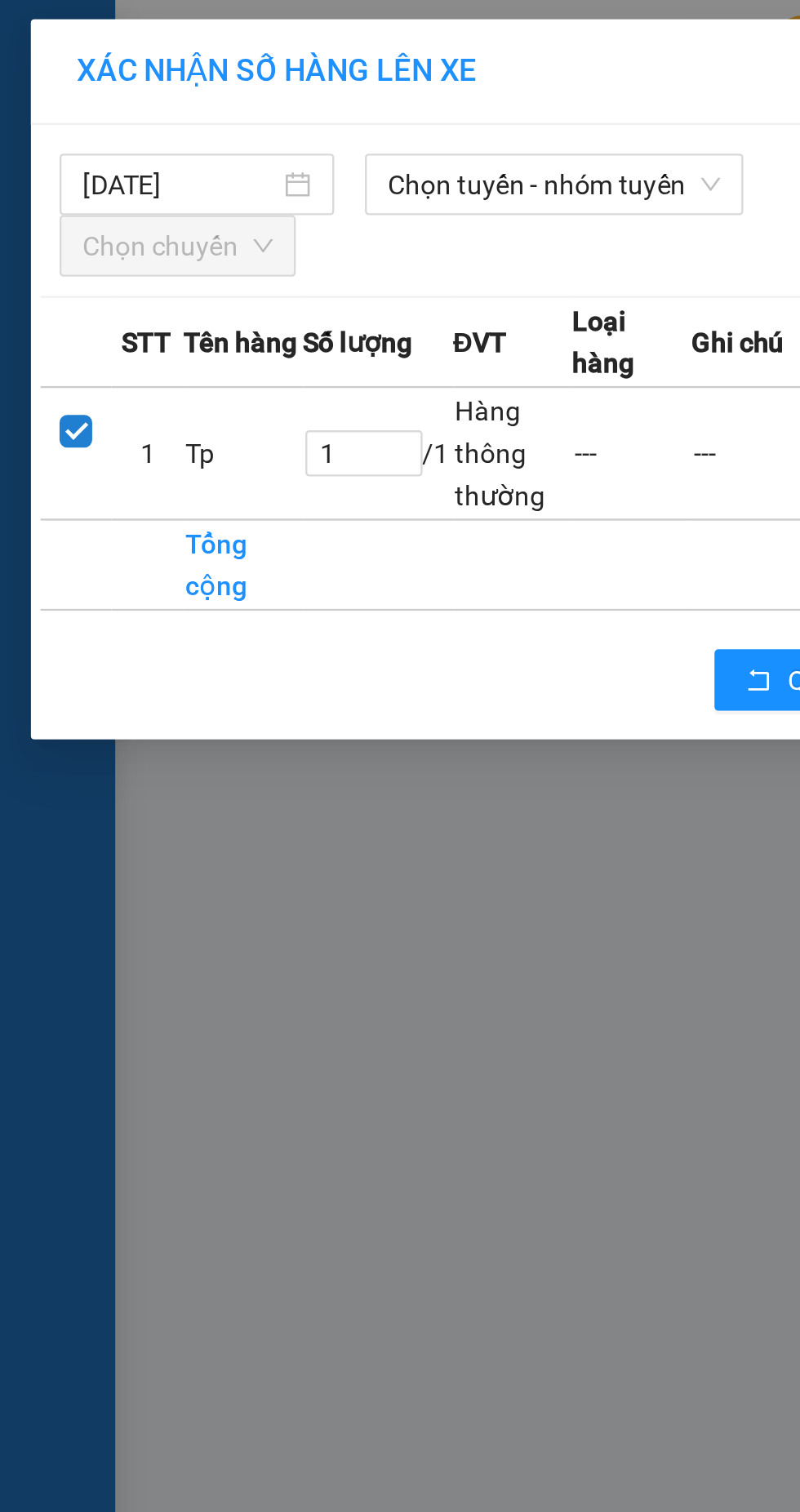
click at [243, 74] on span "Chọn tuyến - nhóm tuyến" at bounding box center [235, 77] width 141 height 24
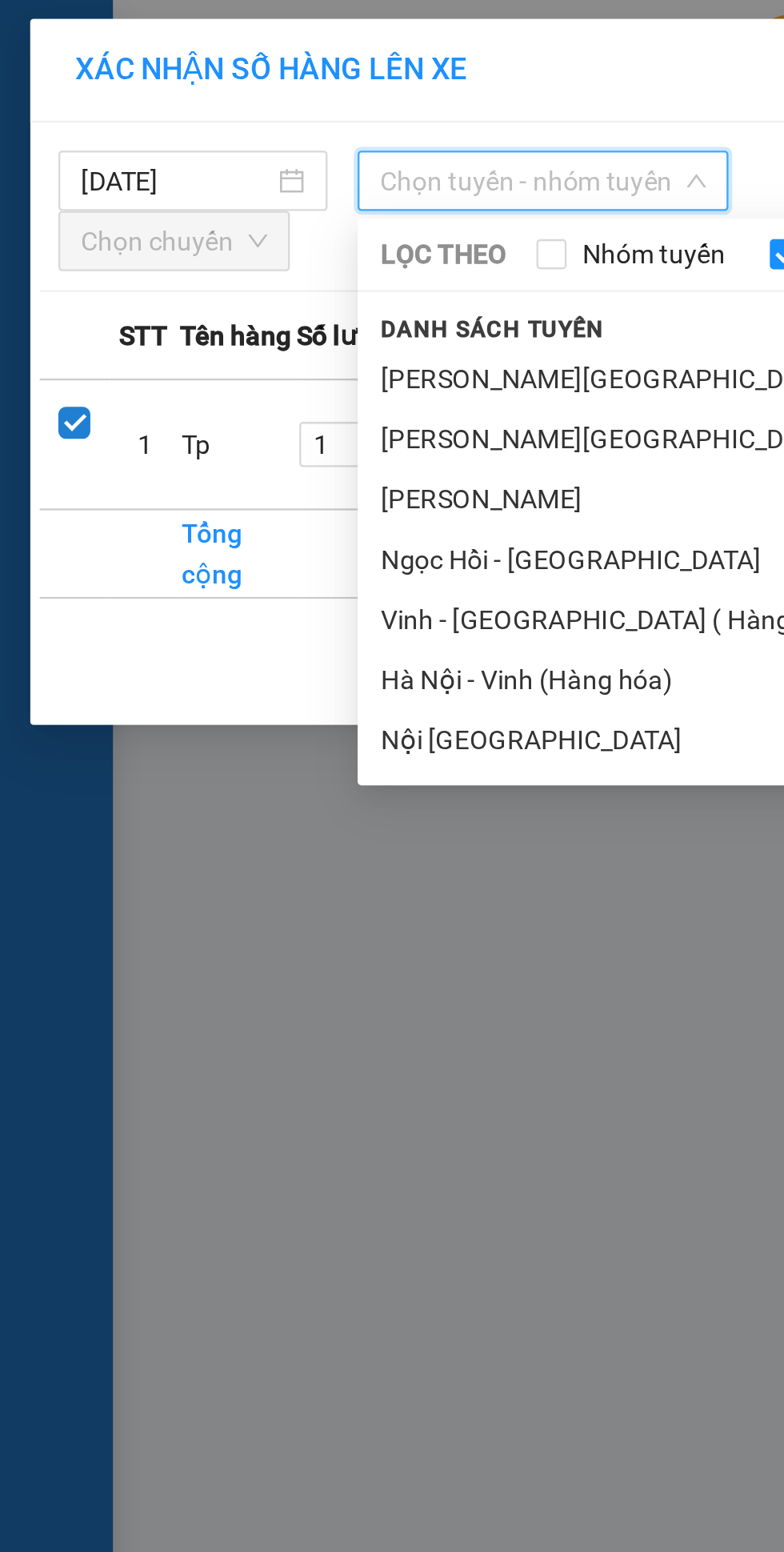
click at [254, 262] on li "Vinh - Hà Nội ( Hàng hóa )" at bounding box center [335, 263] width 368 height 26
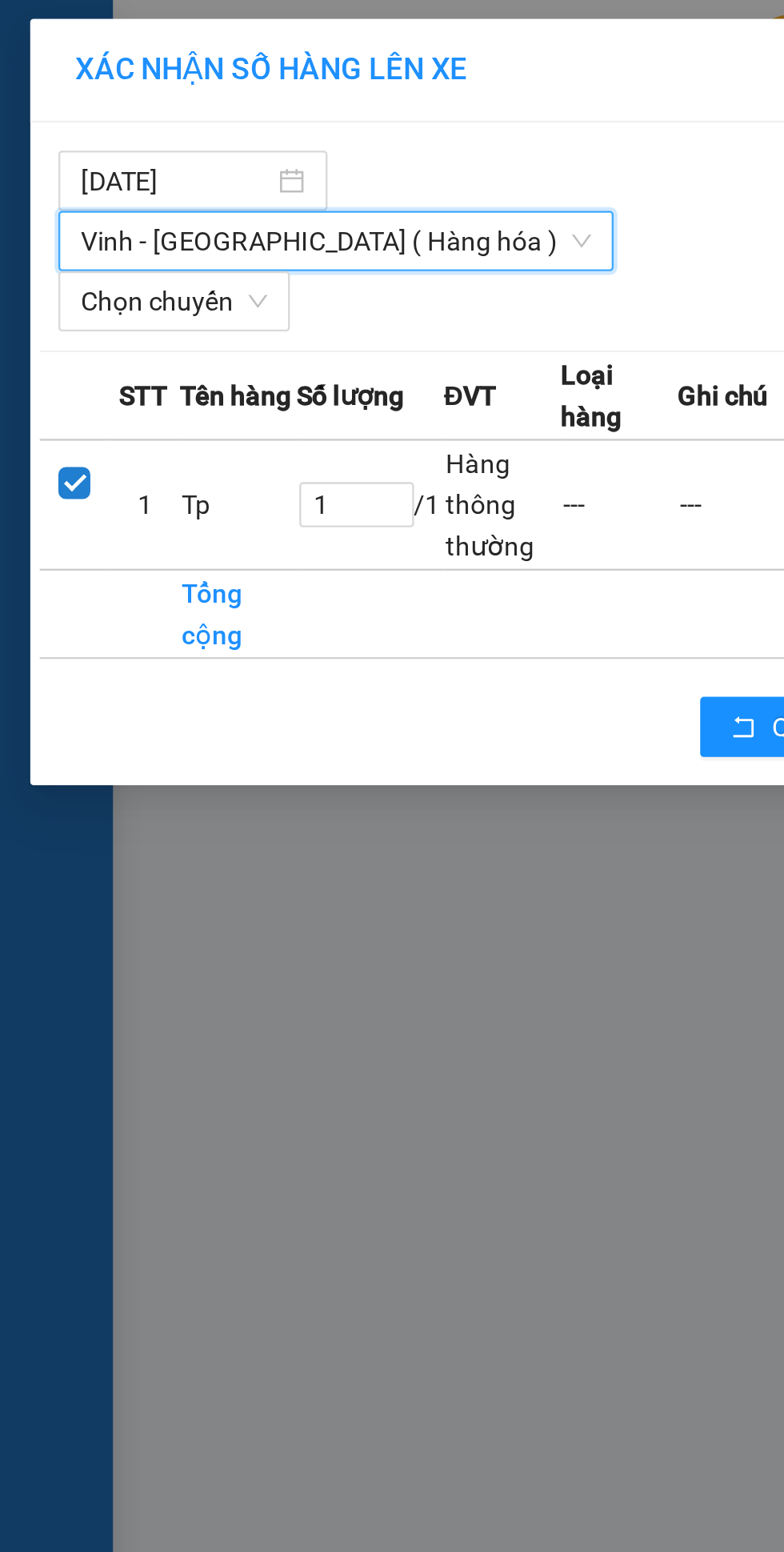
click at [95, 116] on span "Chọn chuyến" at bounding box center [74, 127] width 79 height 24
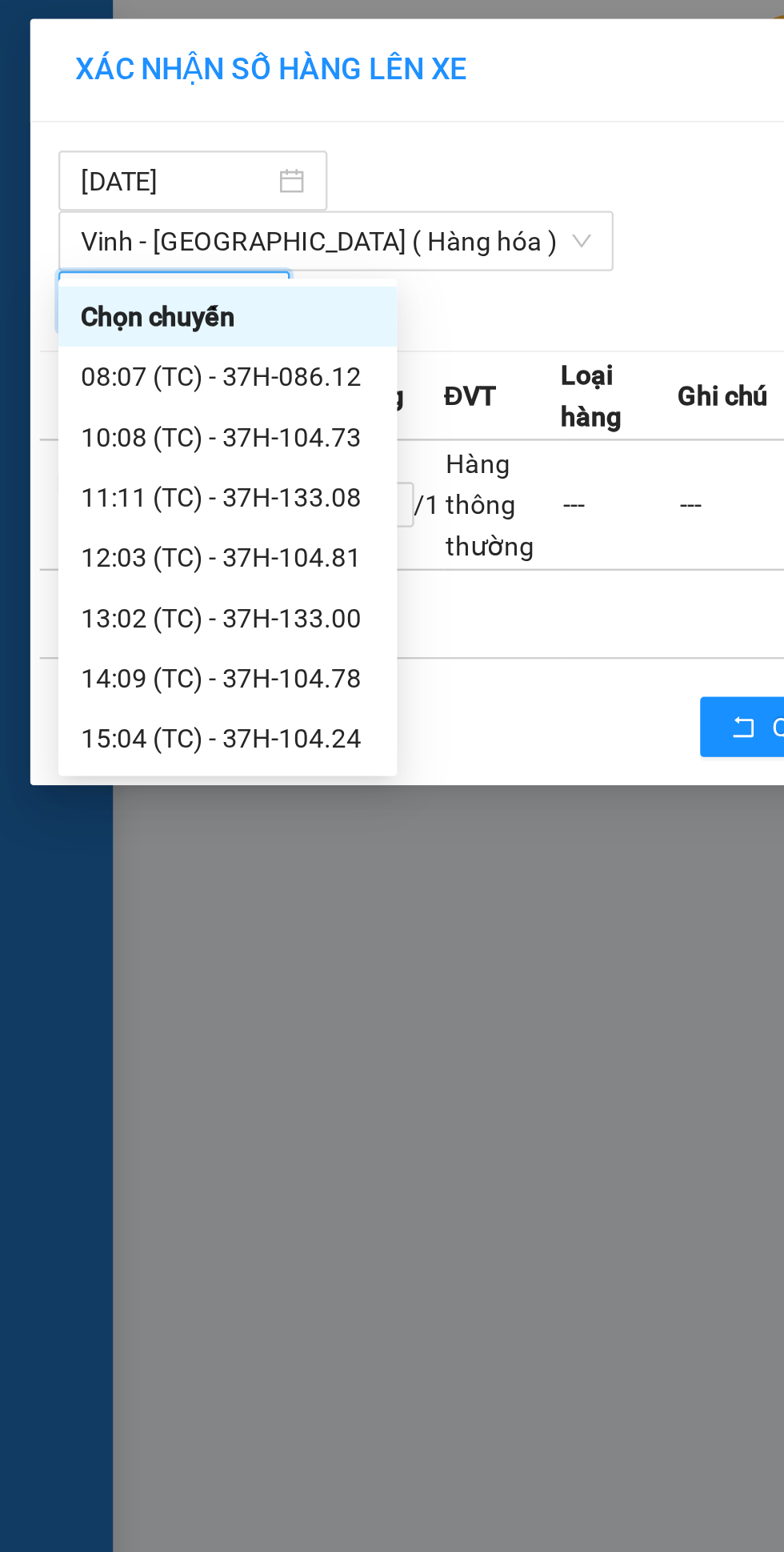
click at [118, 162] on div "08:07 (TC) - 37H-086.12" at bounding box center [96, 160] width 124 height 18
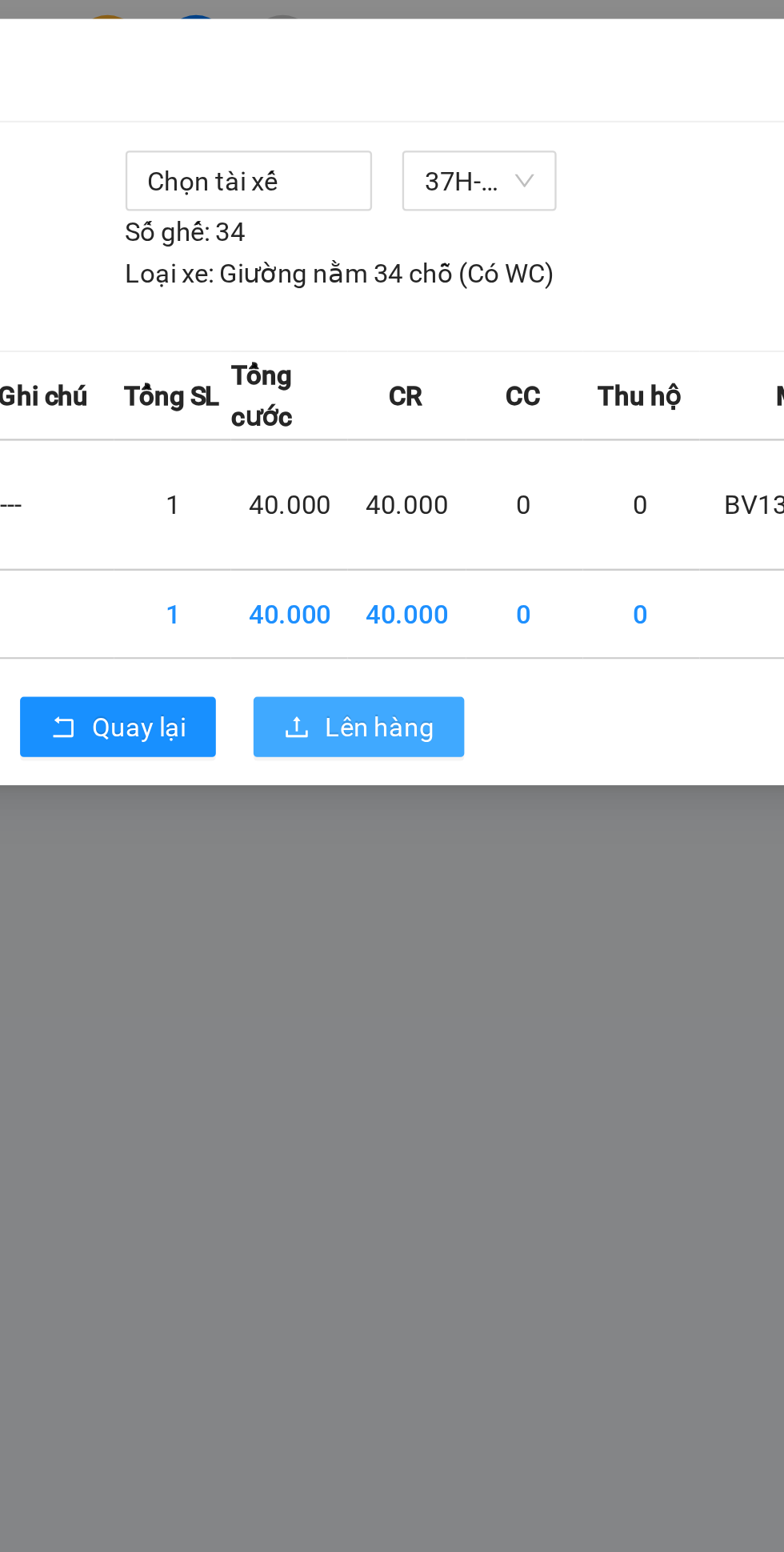
click at [455, 300] on span "Lên hàng" at bounding box center [450, 309] width 47 height 18
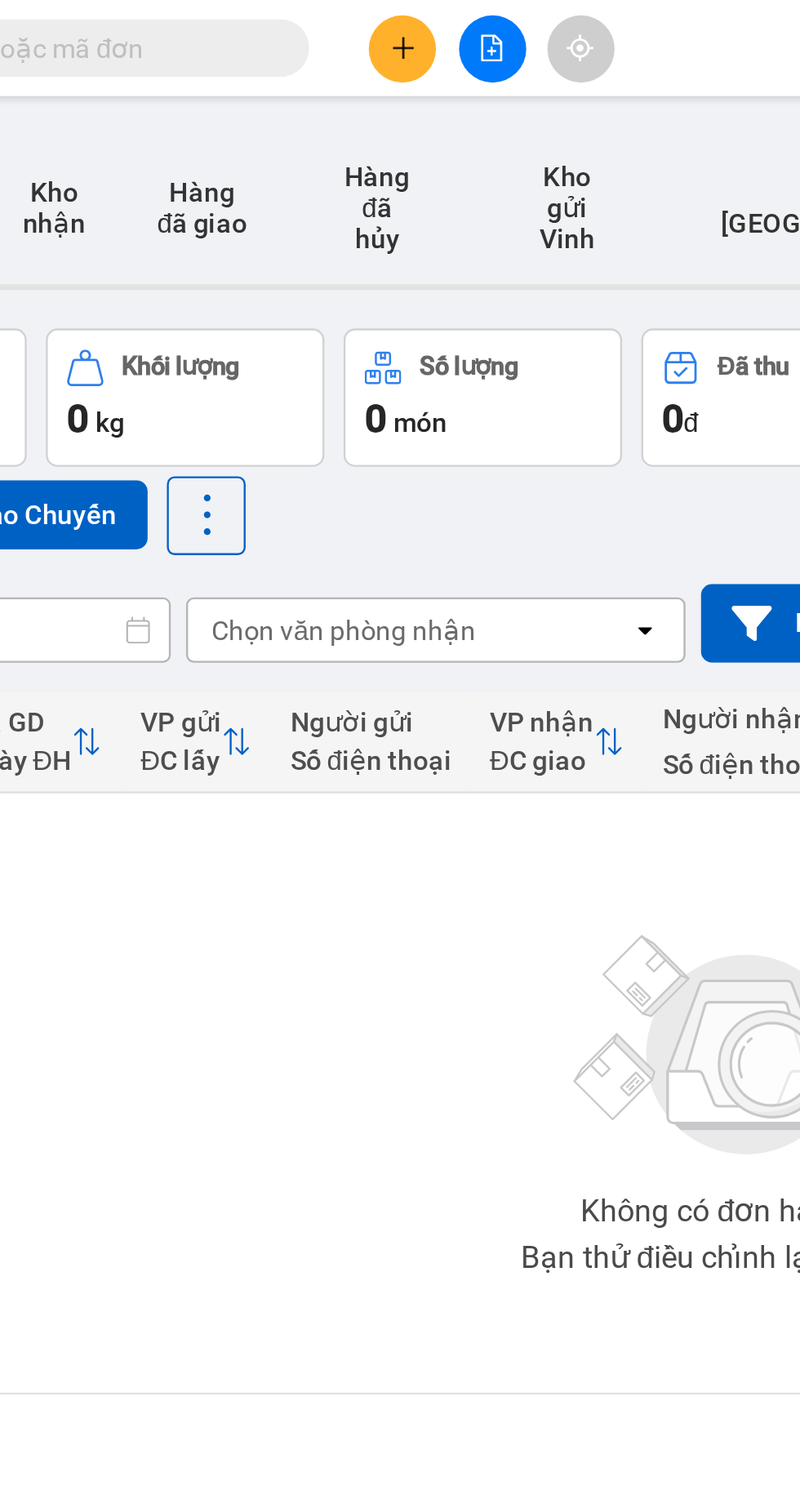
click at [340, 22] on icon "plus" at bounding box center [341, 20] width 12 height 12
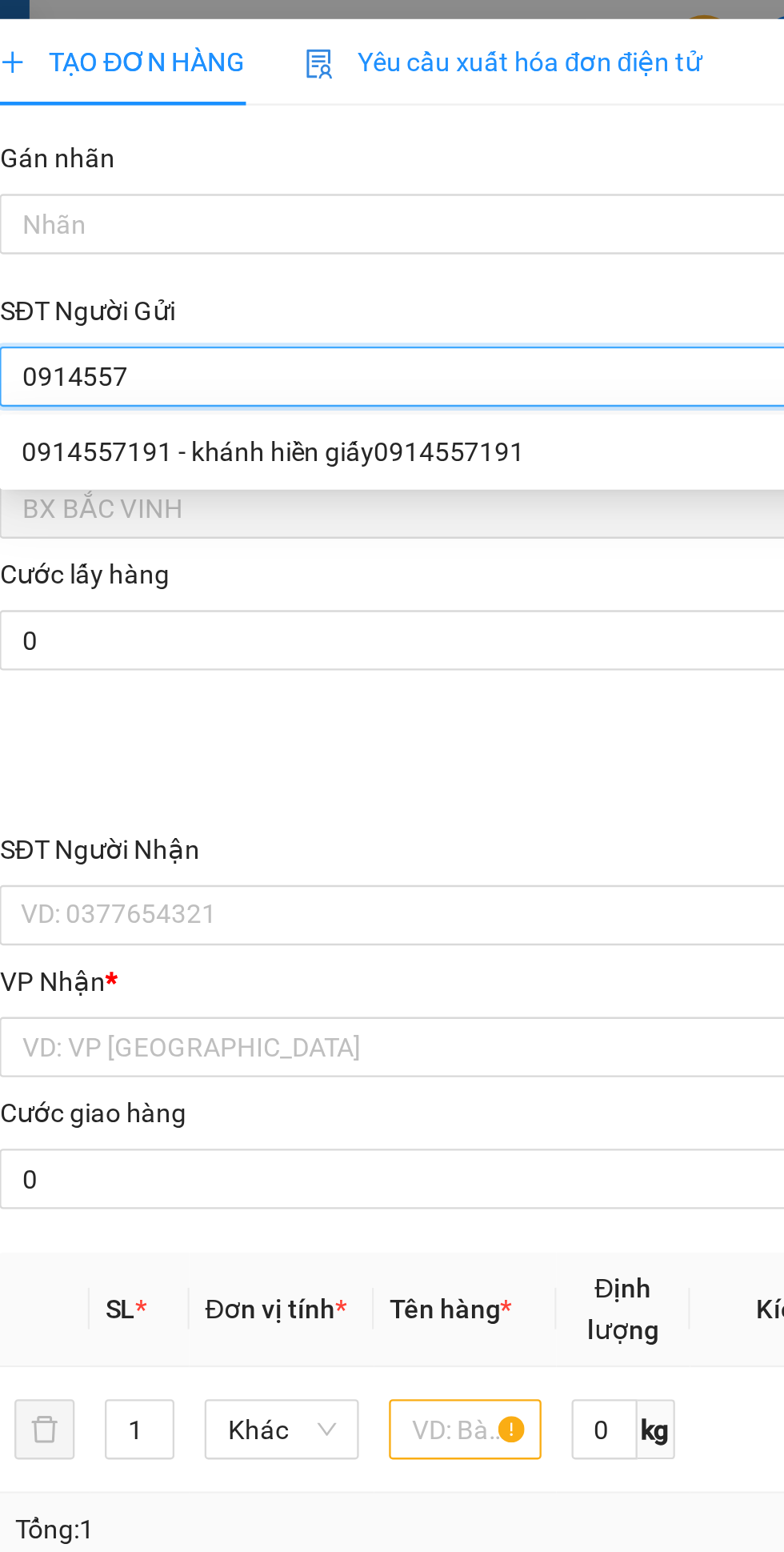
click at [186, 192] on div "0914557191 - khánh hiền giấy0914557191" at bounding box center [212, 193] width 335 height 18
type input "0914557191"
type input "khánh hiền giấy0914557191"
checkbox input "true"
type input "52 phan tất thông"
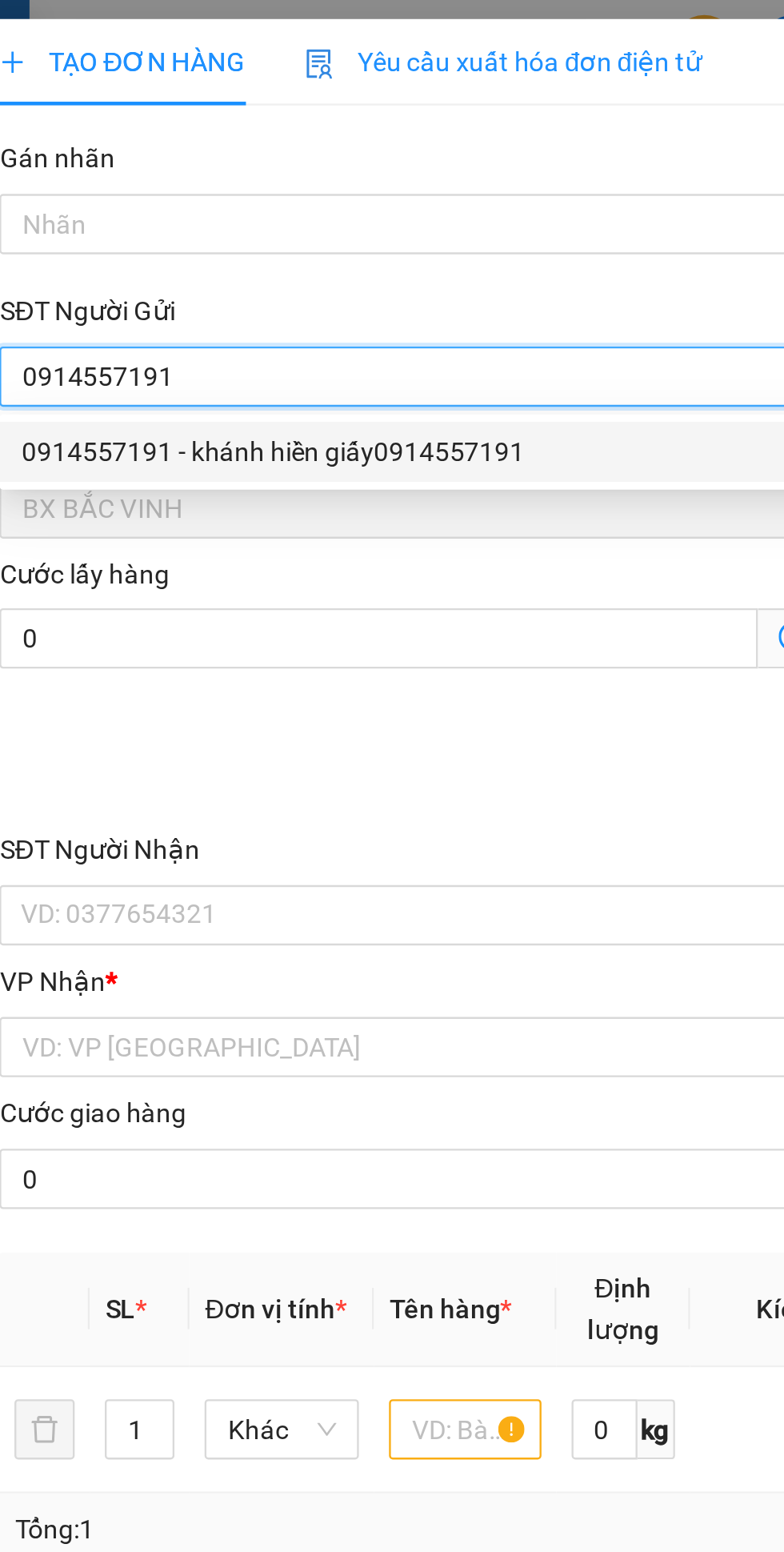
type input "10"
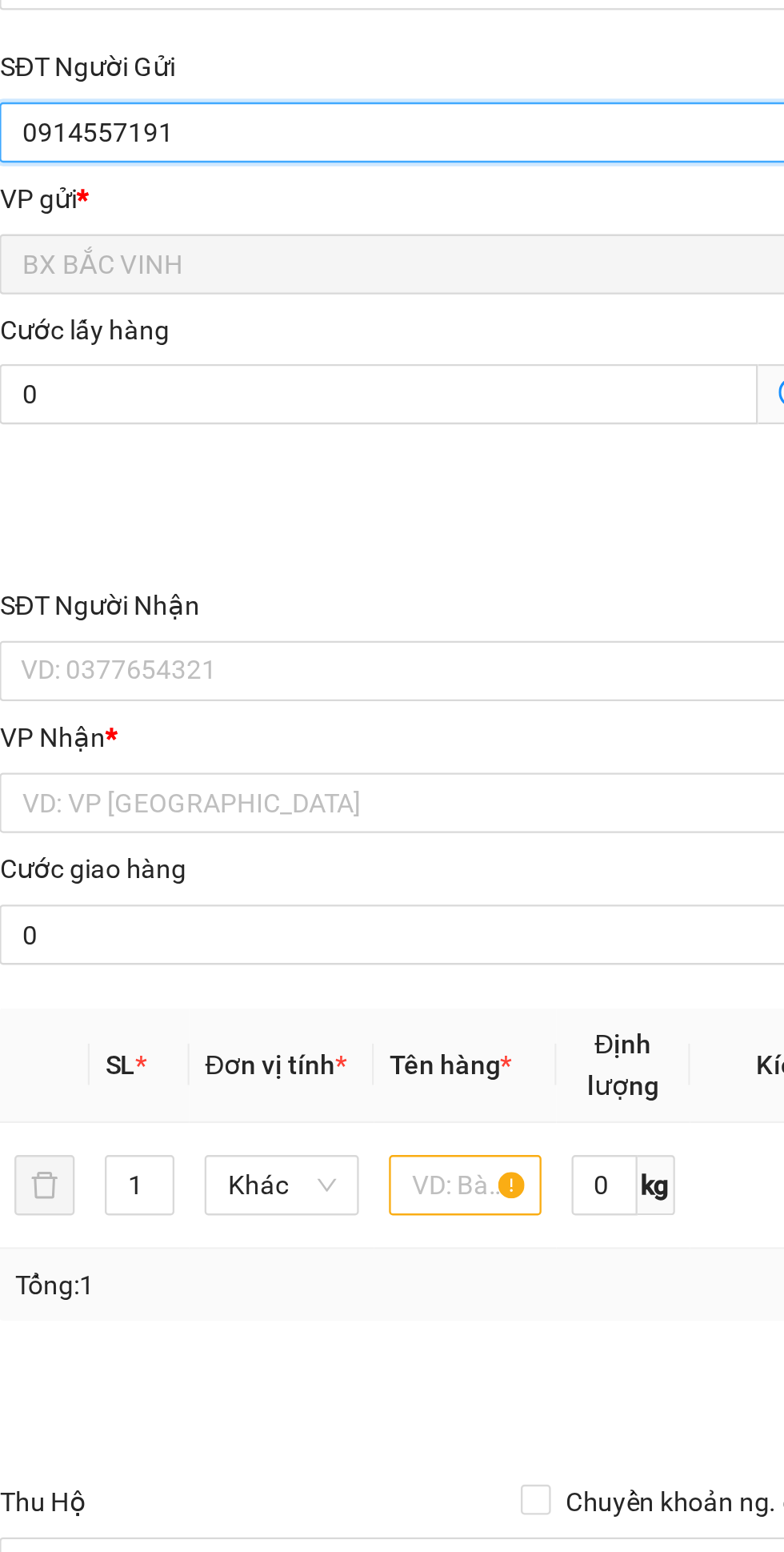
type input "0914557191"
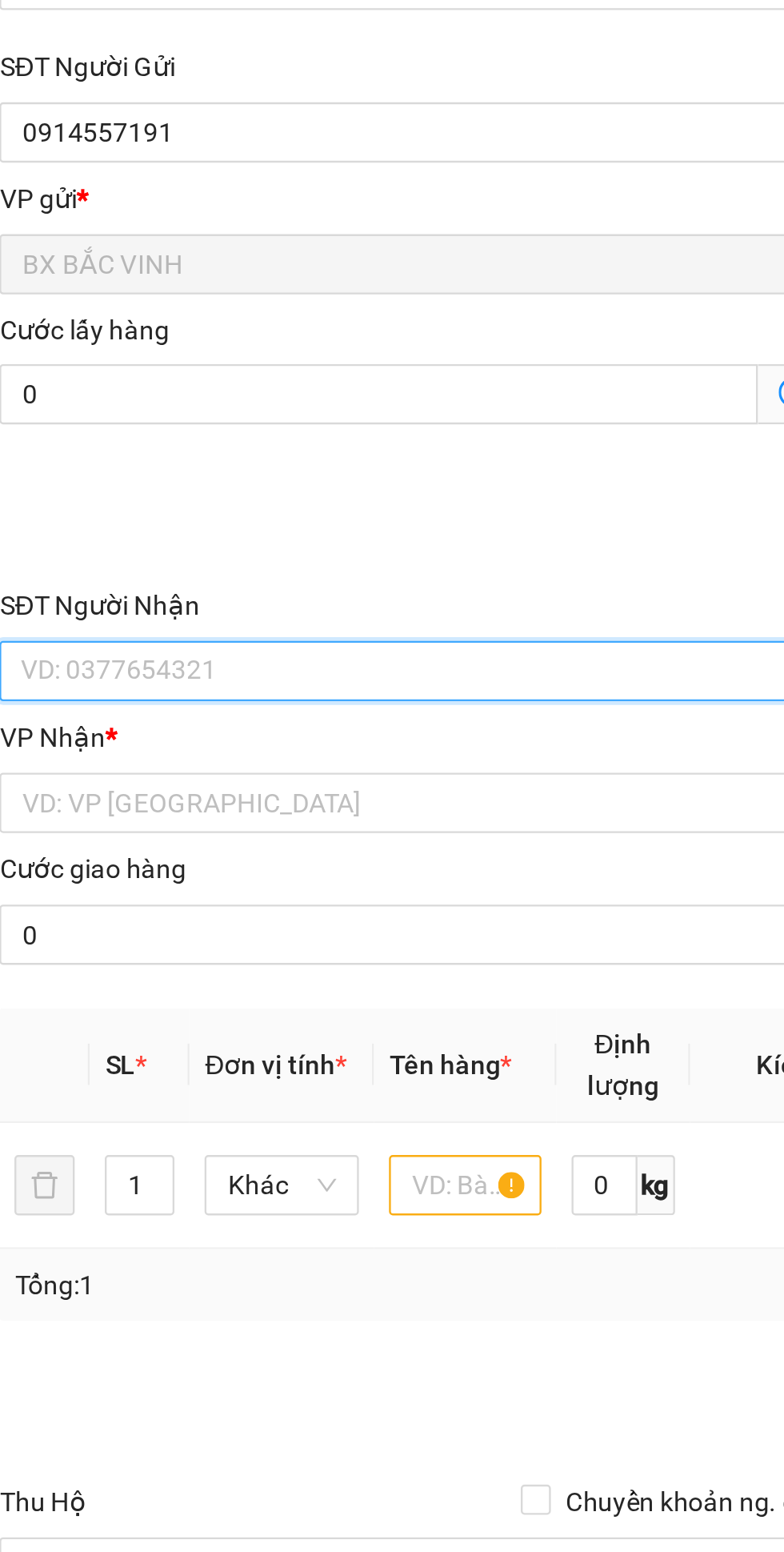
click at [173, 391] on input "SĐT Người Nhận" at bounding box center [212, 389] width 354 height 26
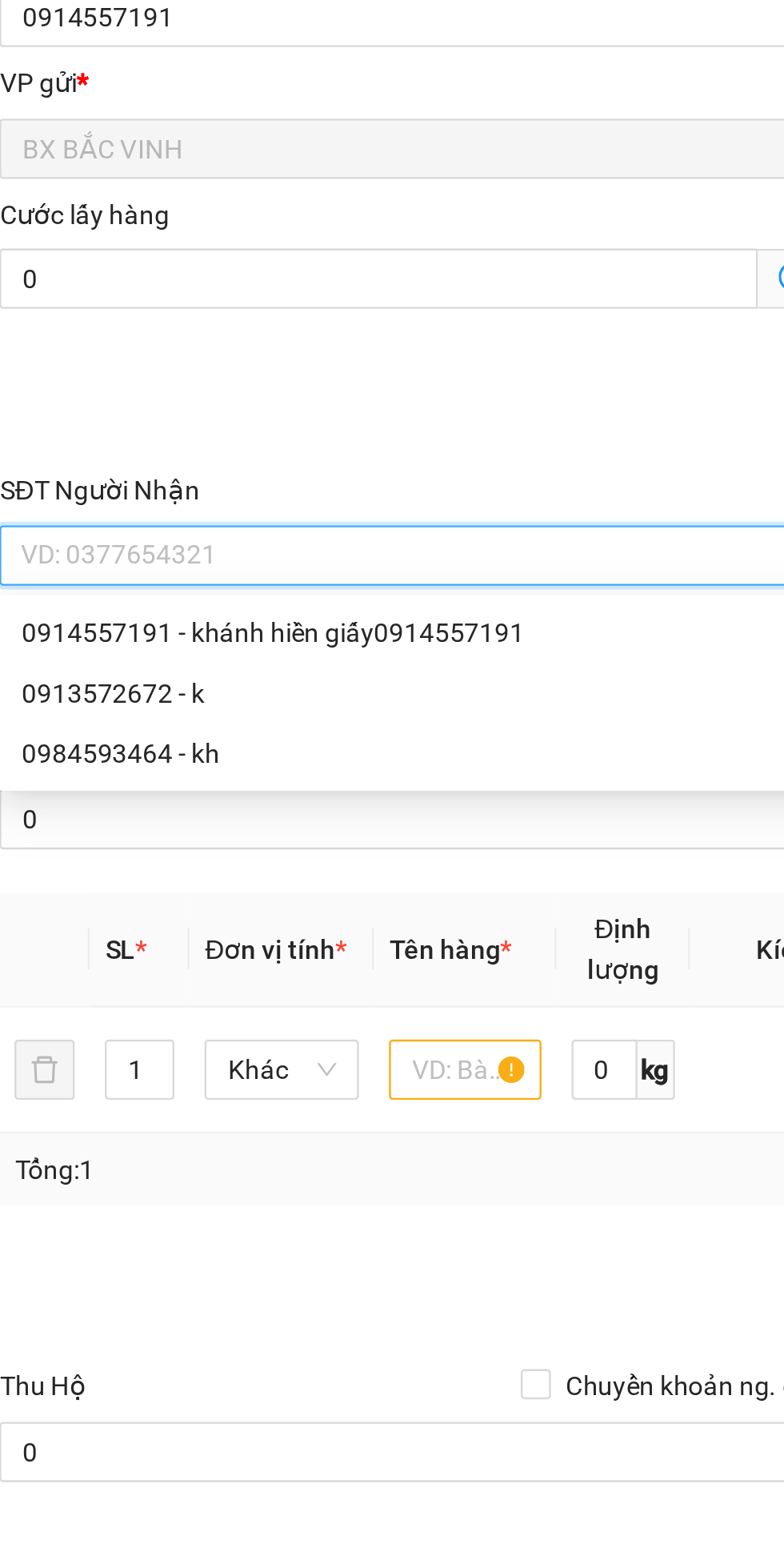
click at [95, 449] on div "0913572672 - k" at bounding box center [212, 448] width 335 height 18
type input "0913572672"
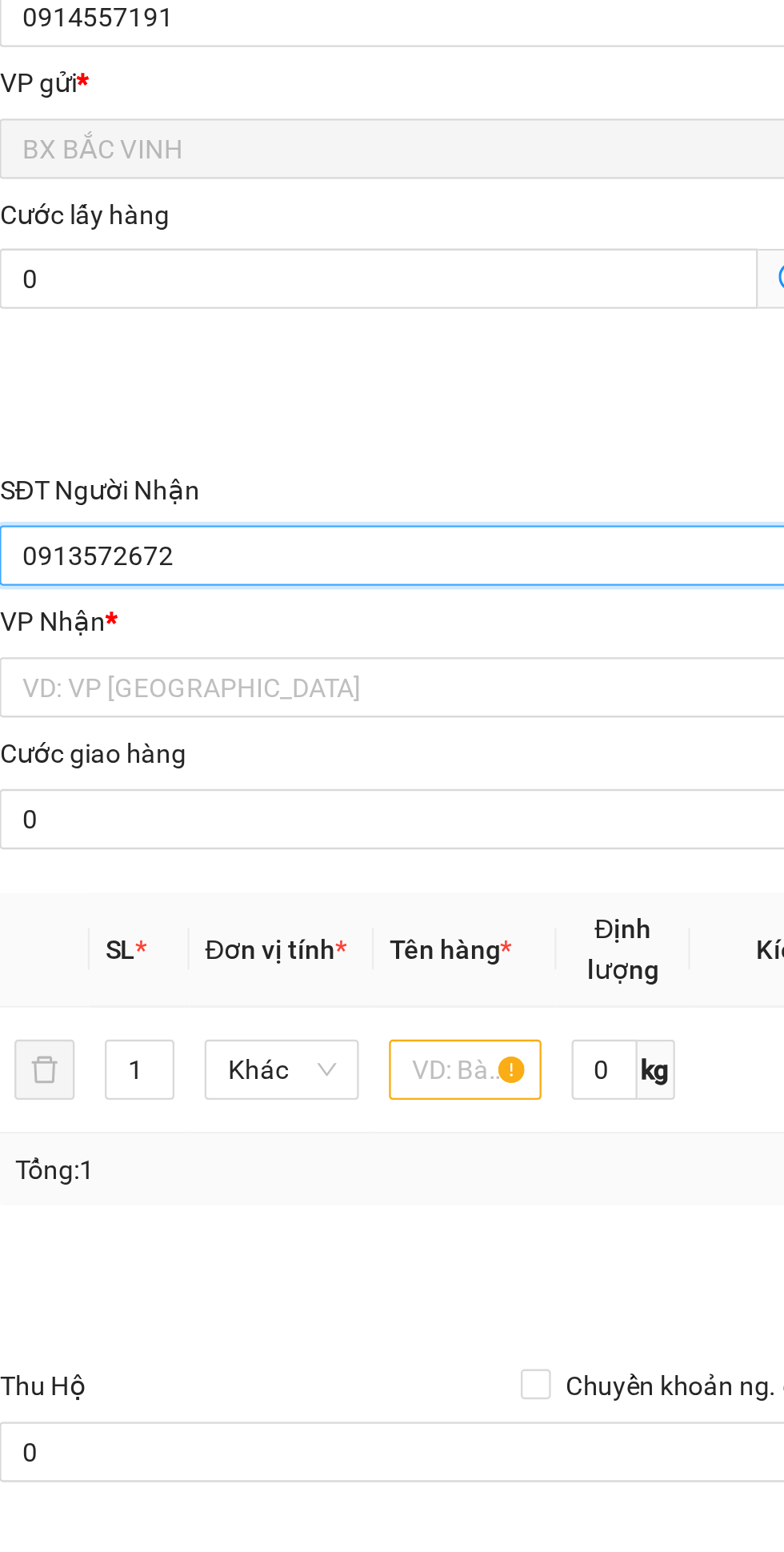
type input "k"
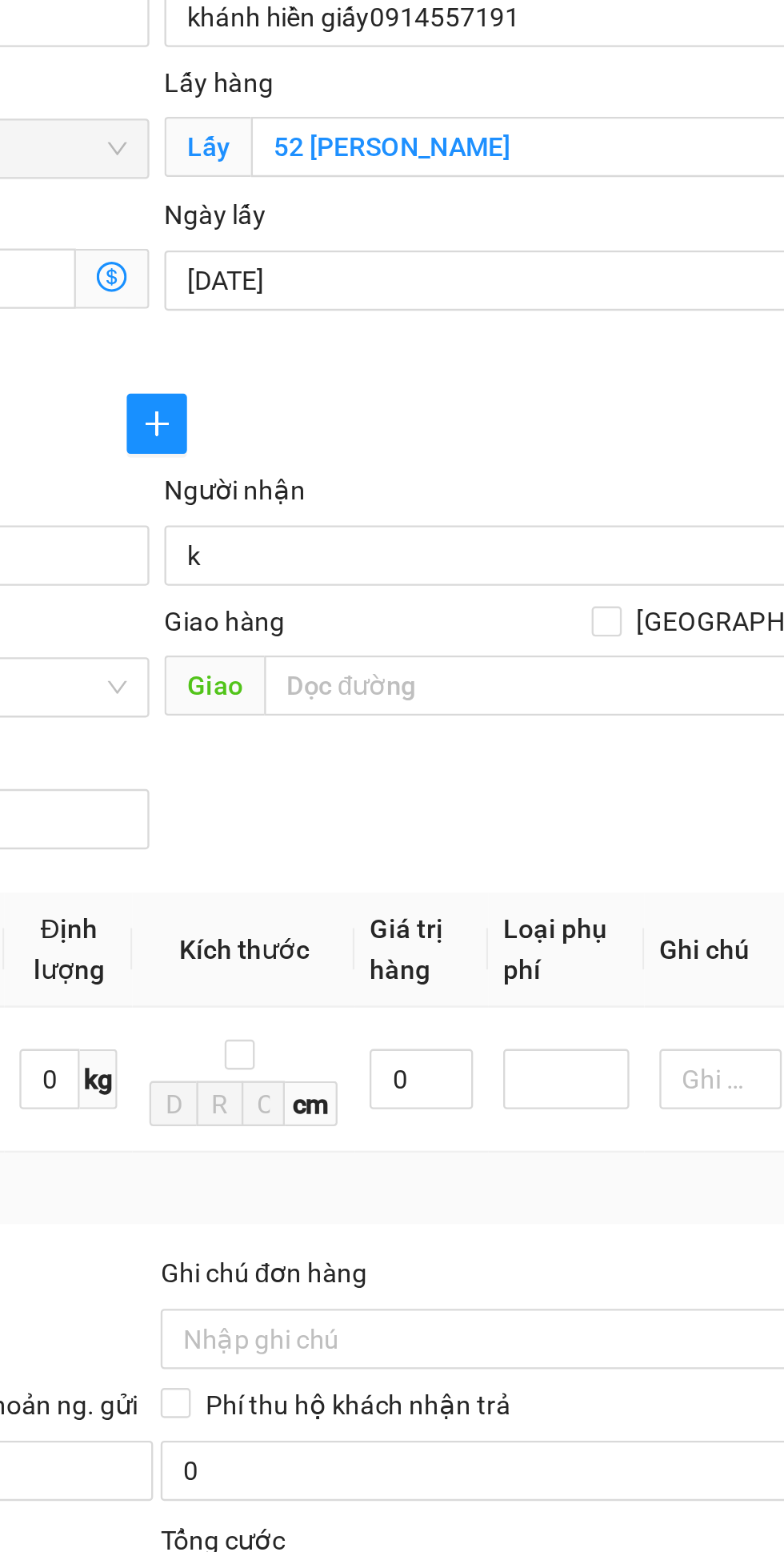
click at [506, 390] on input "k" at bounding box center [564, 390] width 319 height 18
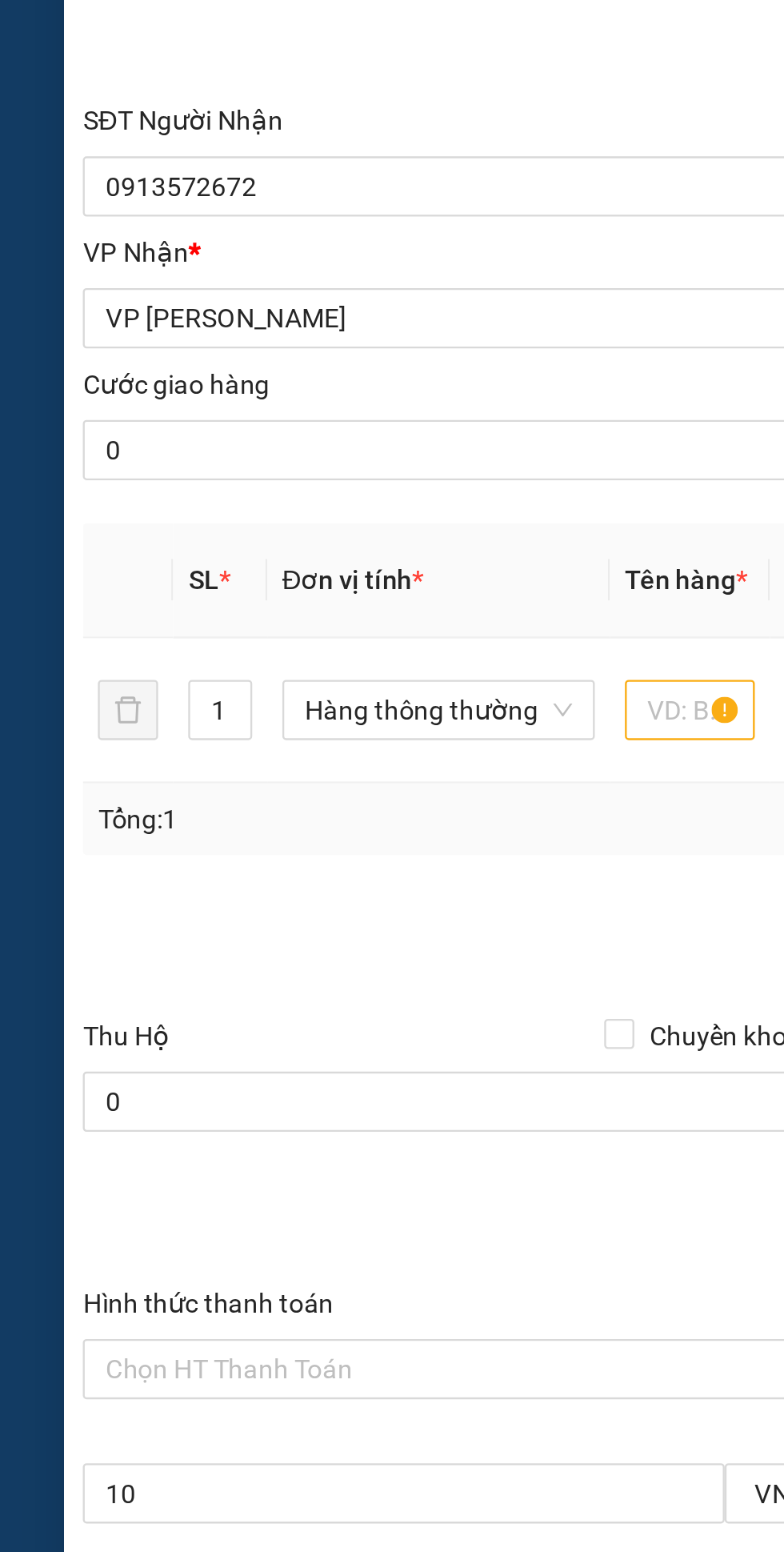
type input "A thanh"
click at [283, 617] on input "text" at bounding box center [293, 611] width 56 height 26
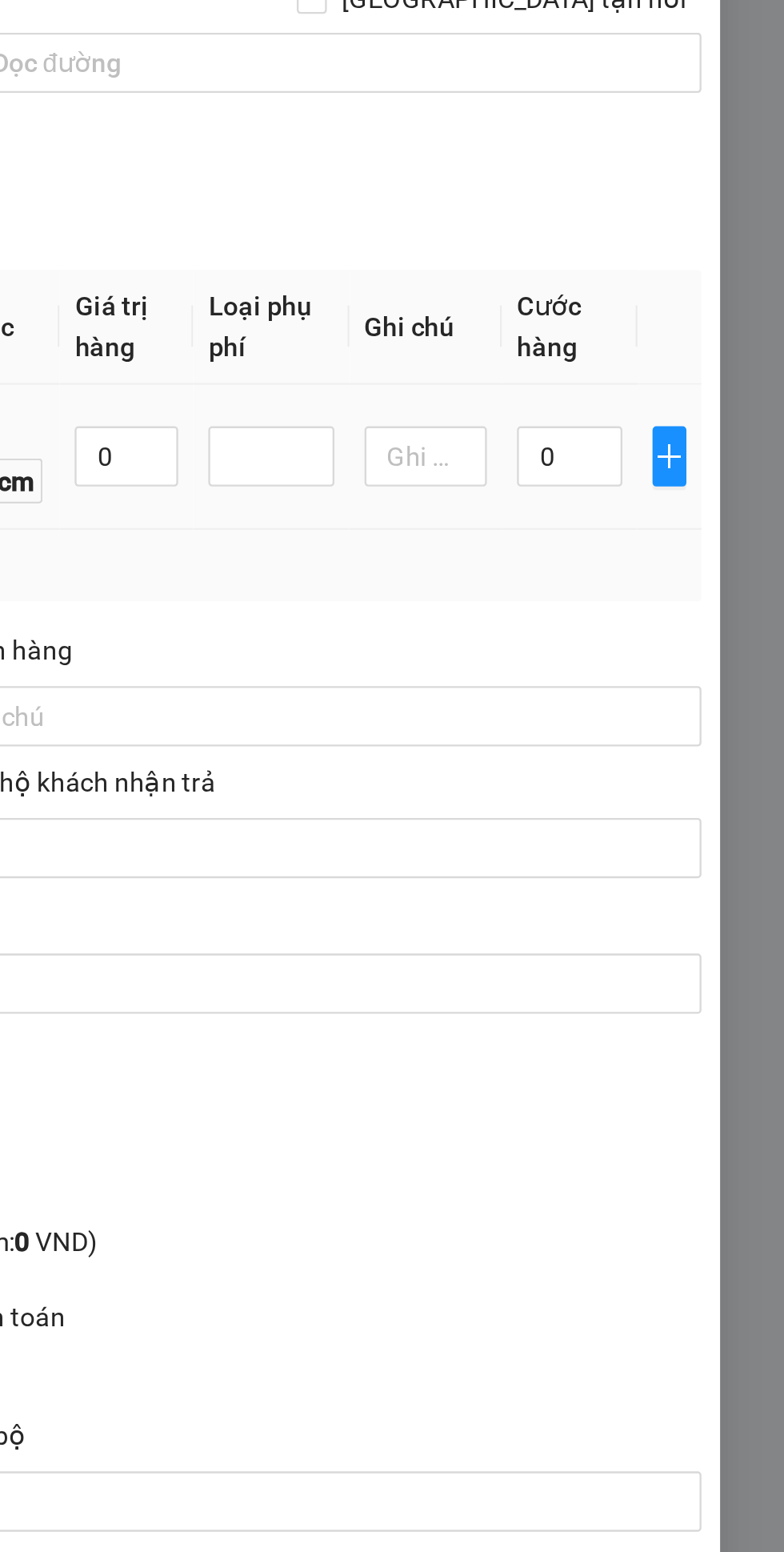
type input "Giấy tờ"
click at [690, 617] on input "0" at bounding box center [693, 611] width 45 height 26
type input "3"
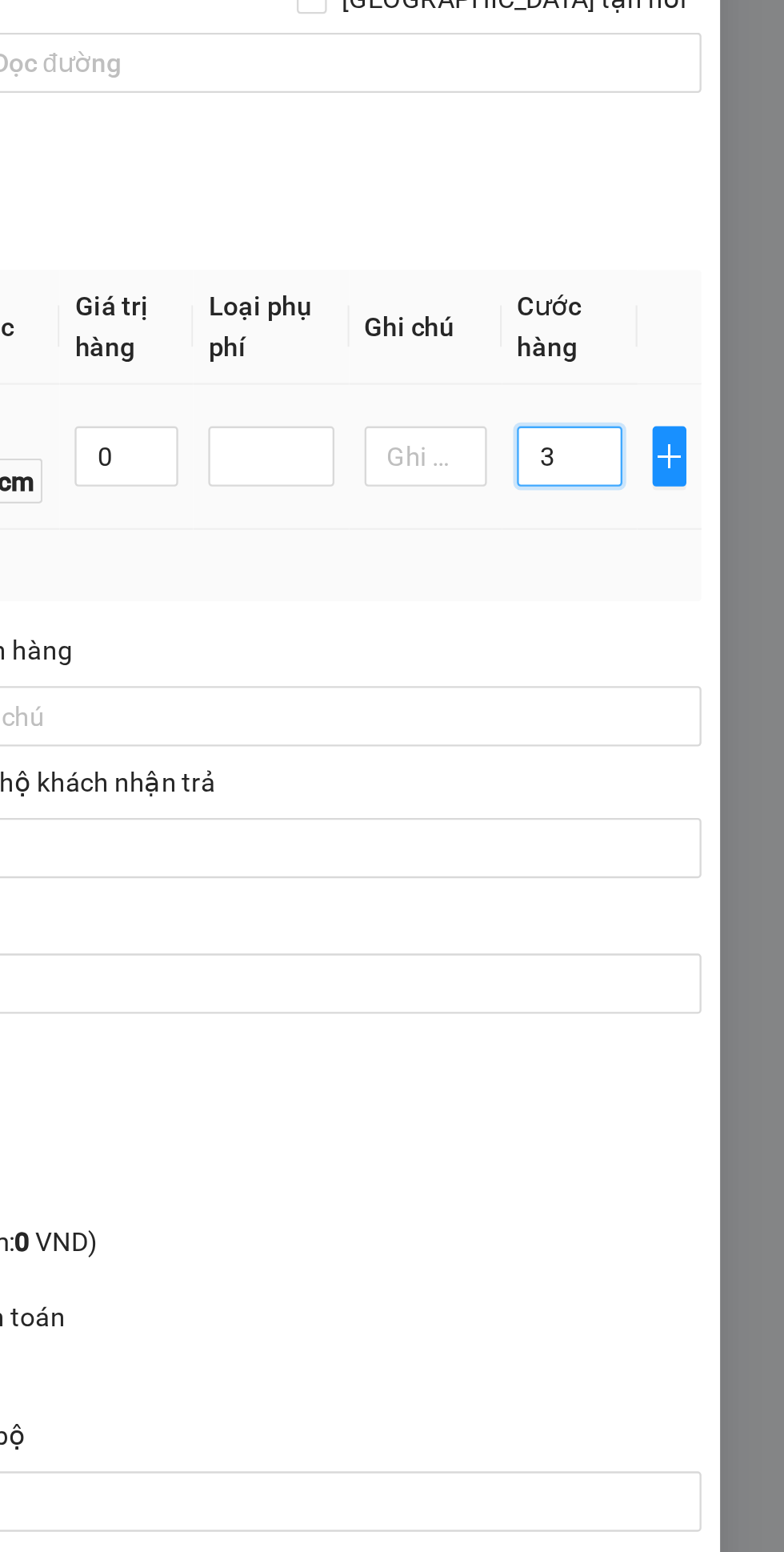
type input "30"
click at [685, 677] on div "Transit Pickup Surcharge Ids Transit Deliver Surcharge Ids Transit Deliver Surc…" at bounding box center [392, 597] width 713 height 1079
type input "30.000"
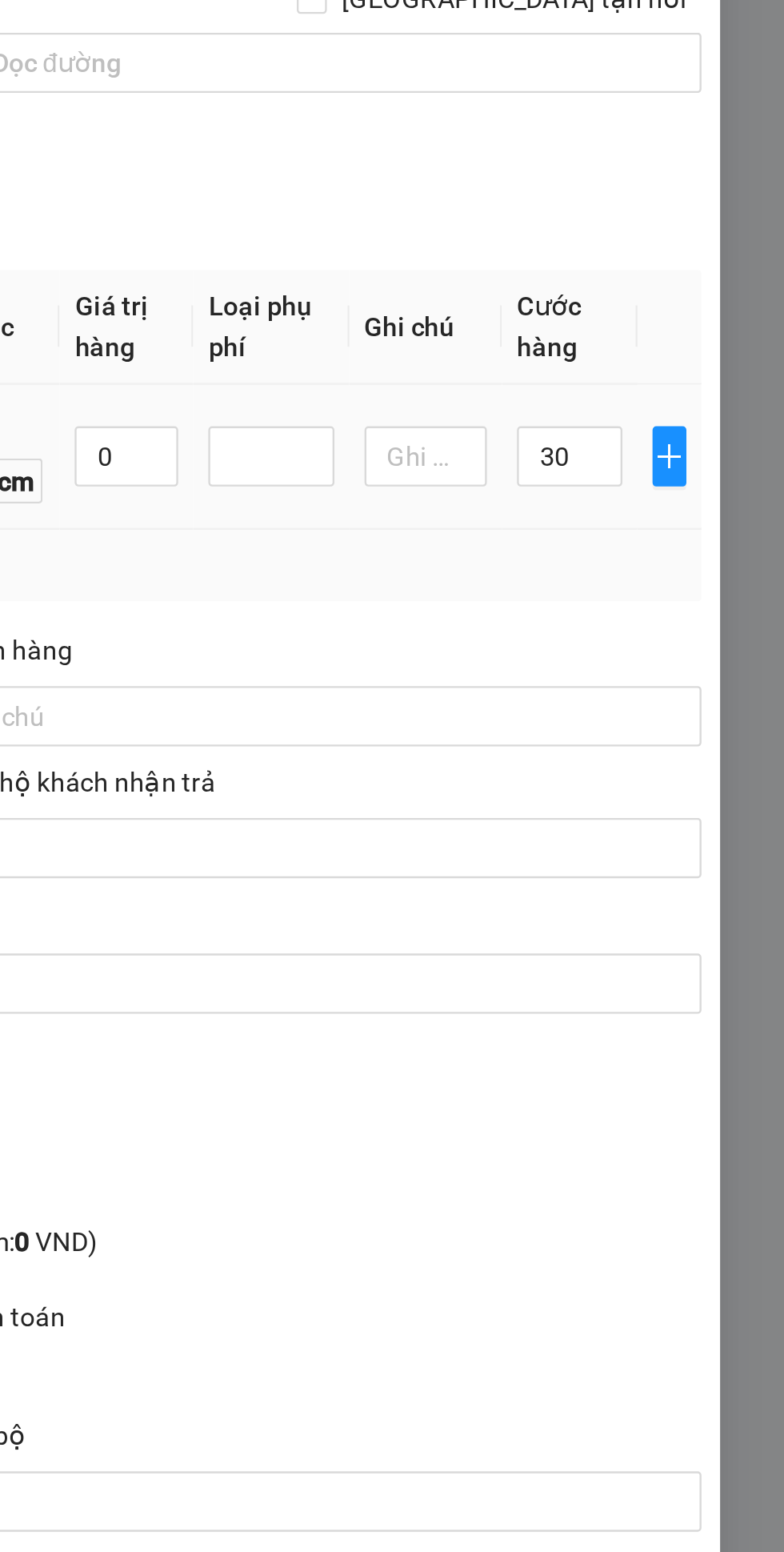
type input "27.000"
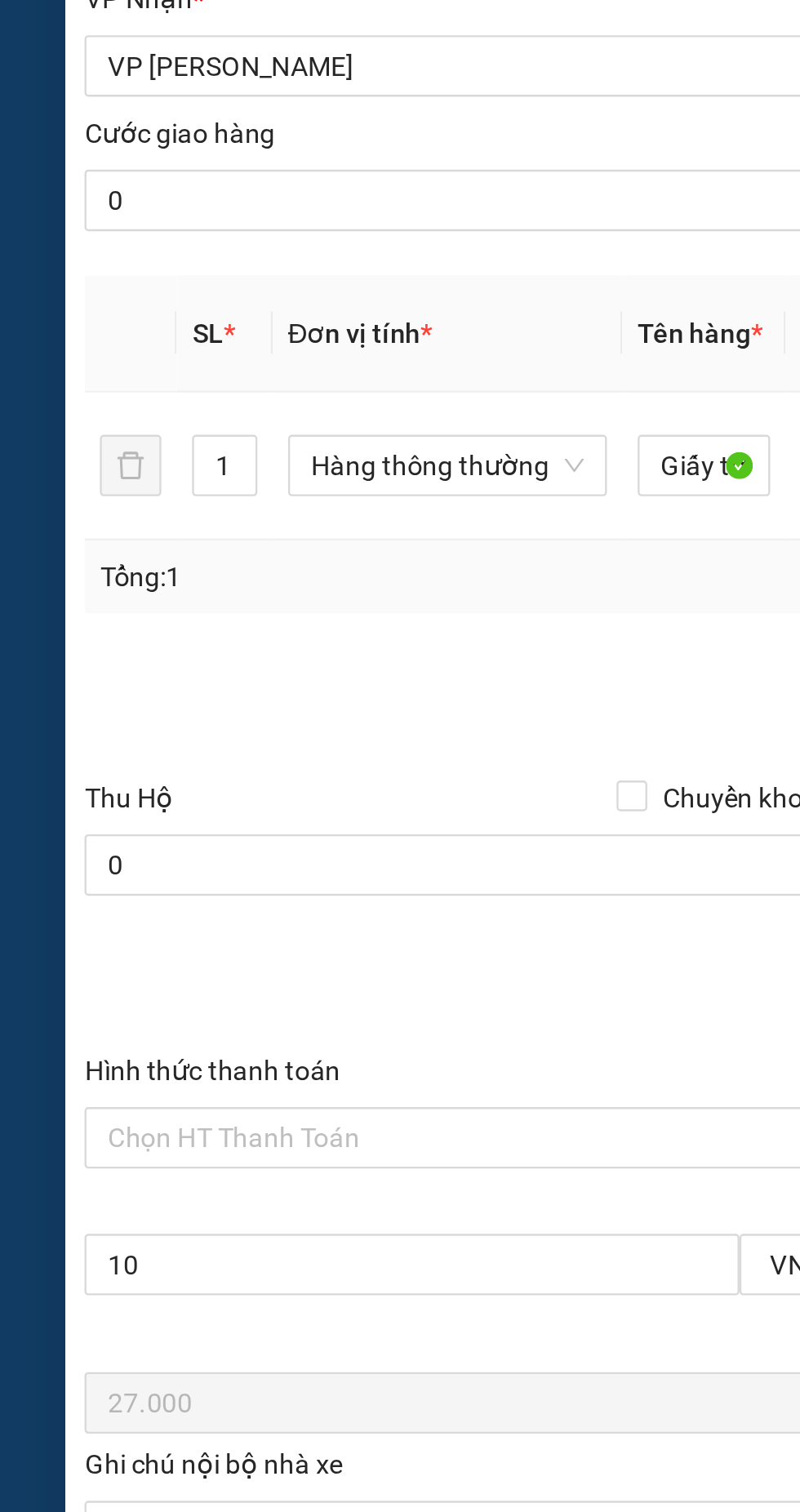
click at [168, 910] on input "Hình thức thanh toán" at bounding box center [212, 909] width 332 height 24
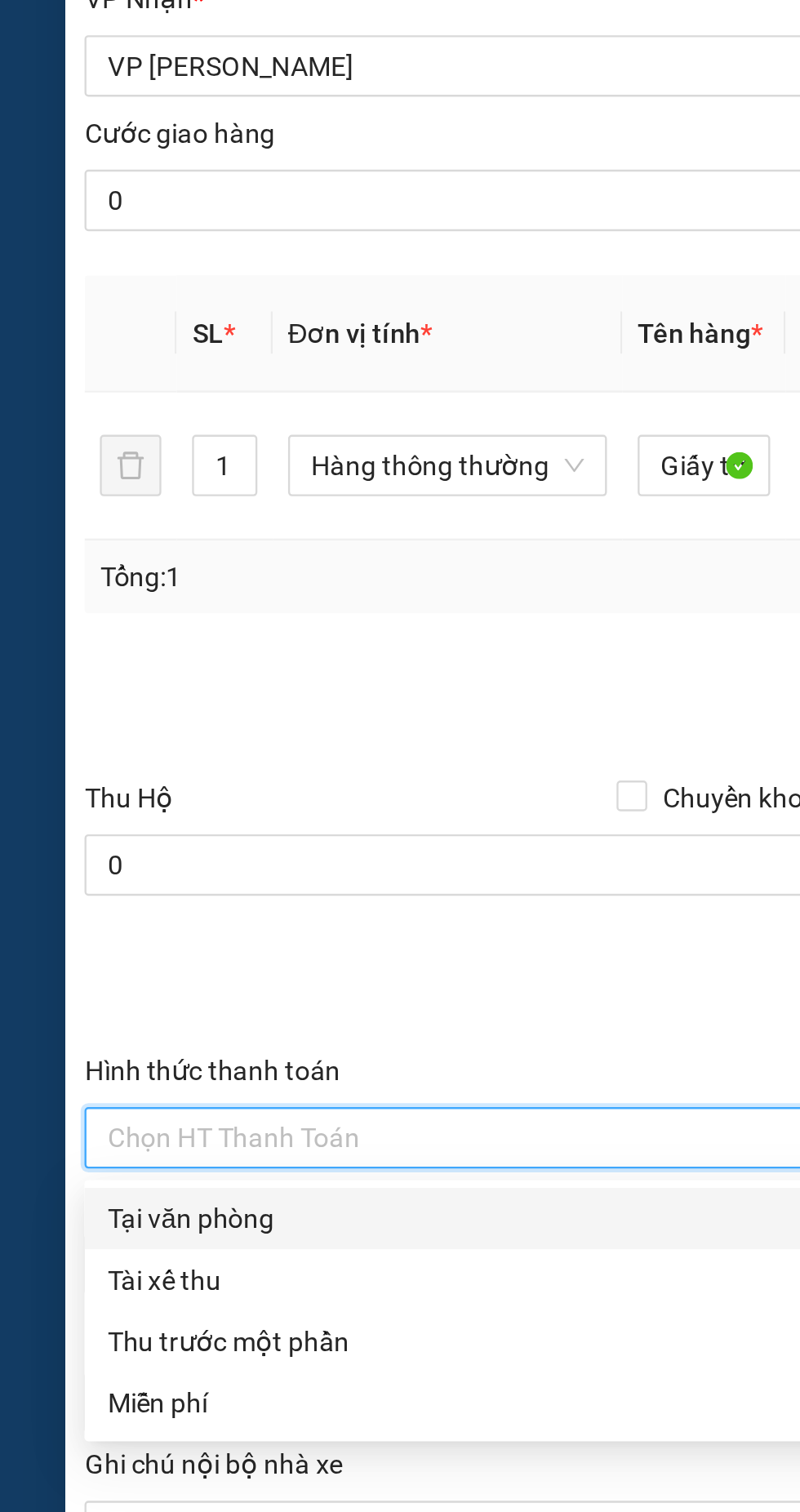
click at [100, 943] on div "Tại văn phòng" at bounding box center [217, 944] width 343 height 18
type input "0"
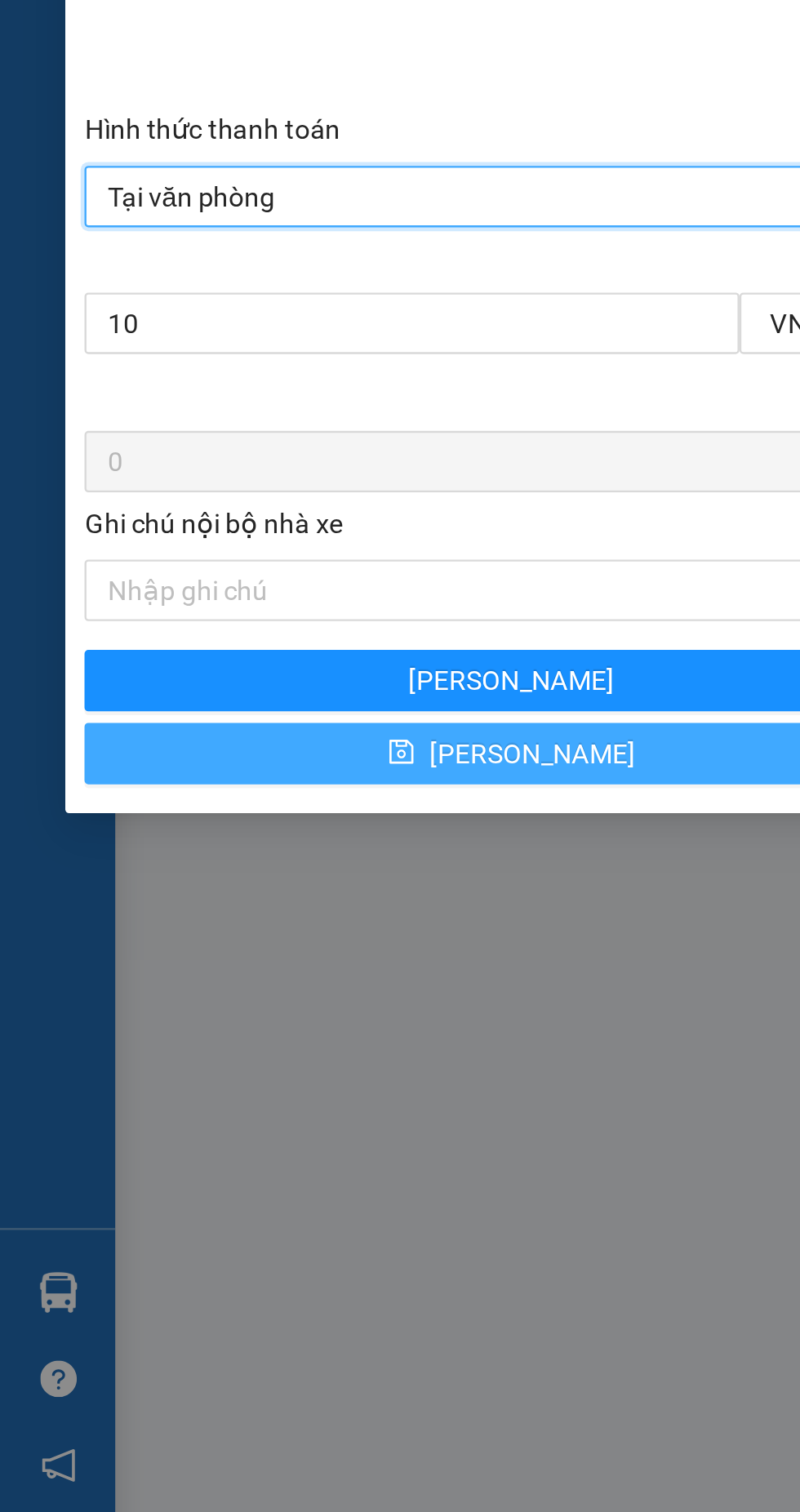
click at [176, 1145] on icon "save" at bounding box center [170, 1145] width 11 height 11
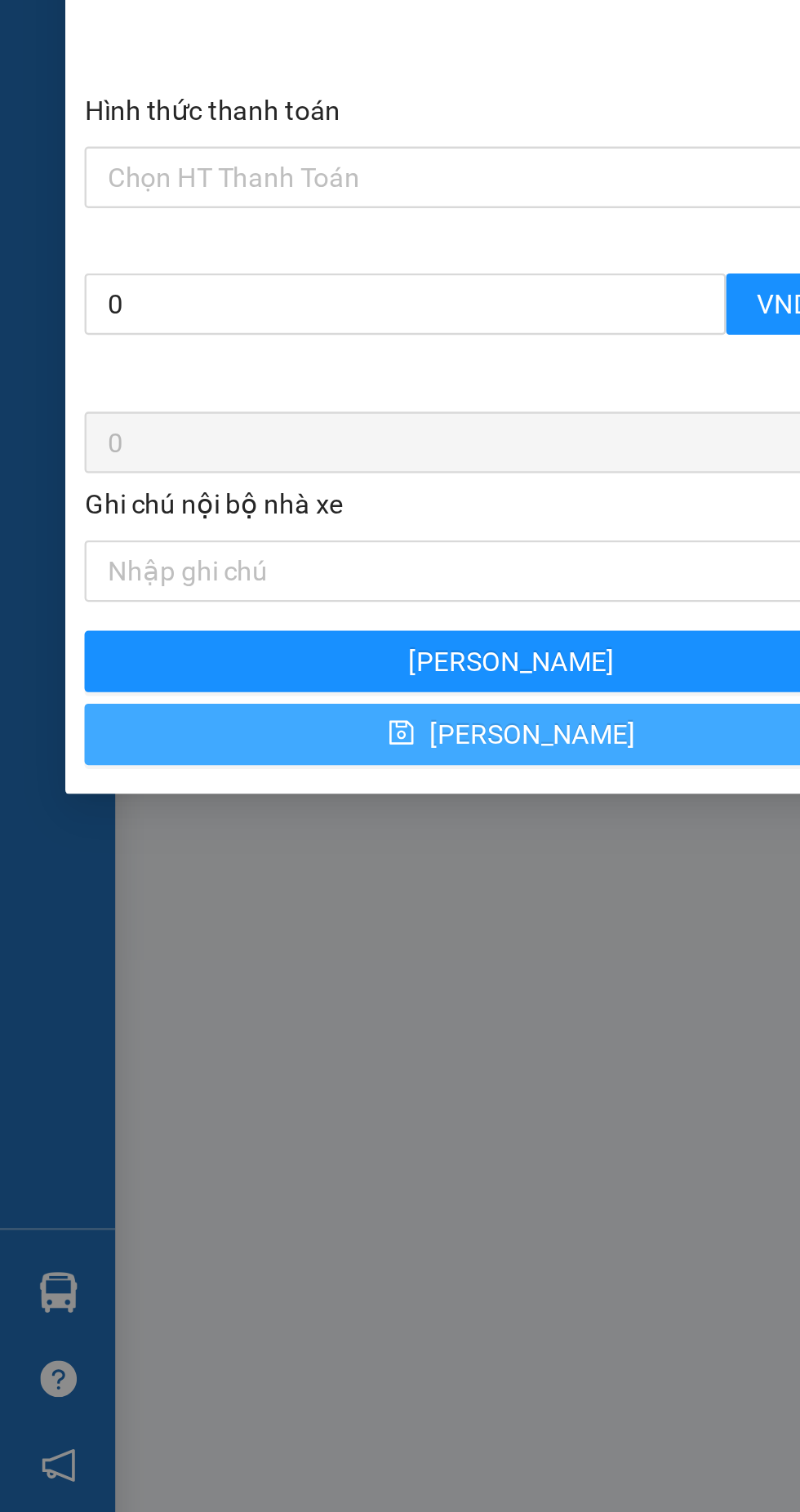
checkbox input "false"
type input "0"
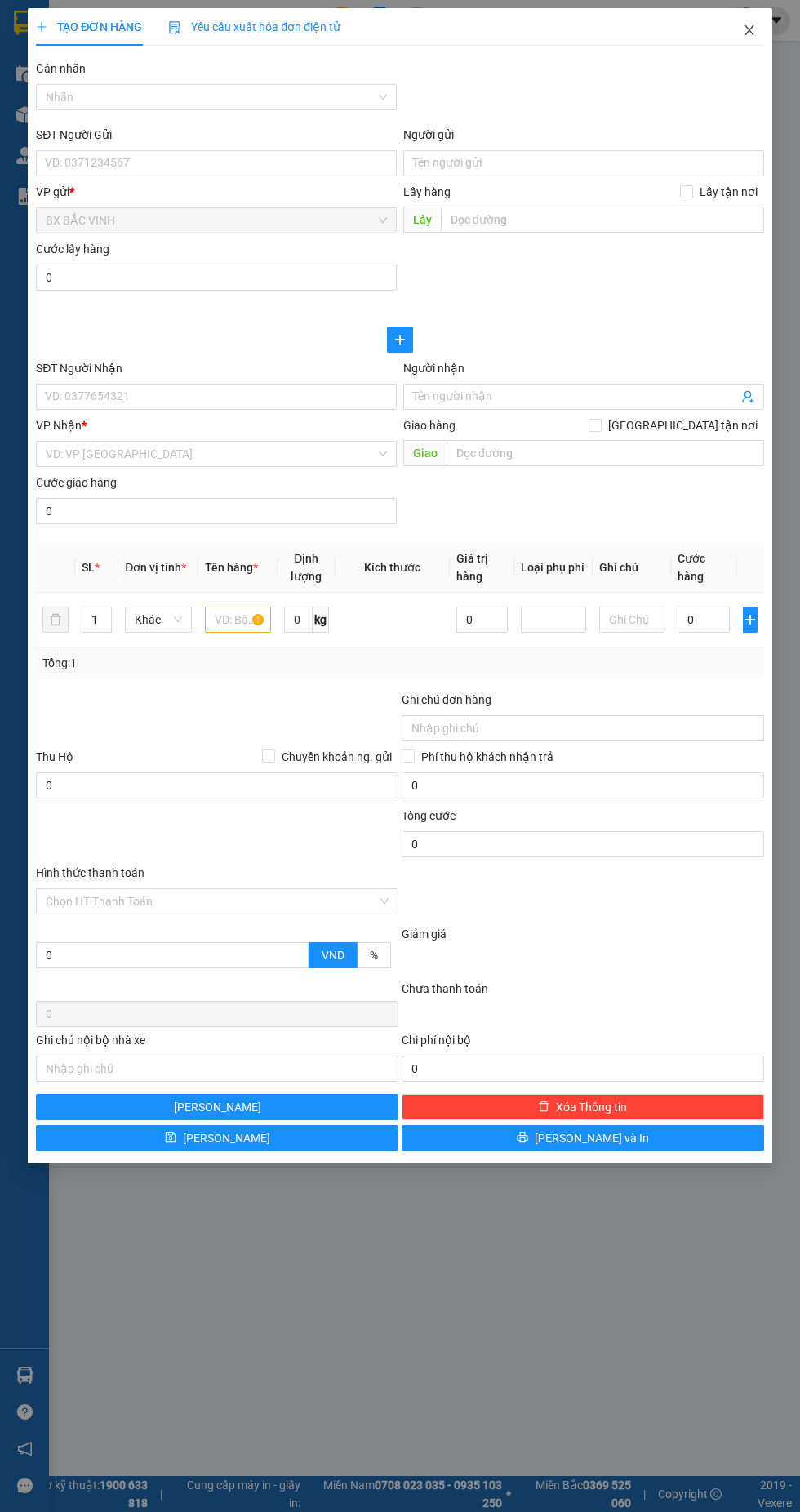
click at [749, 31] on icon "close" at bounding box center [750, 30] width 9 height 10
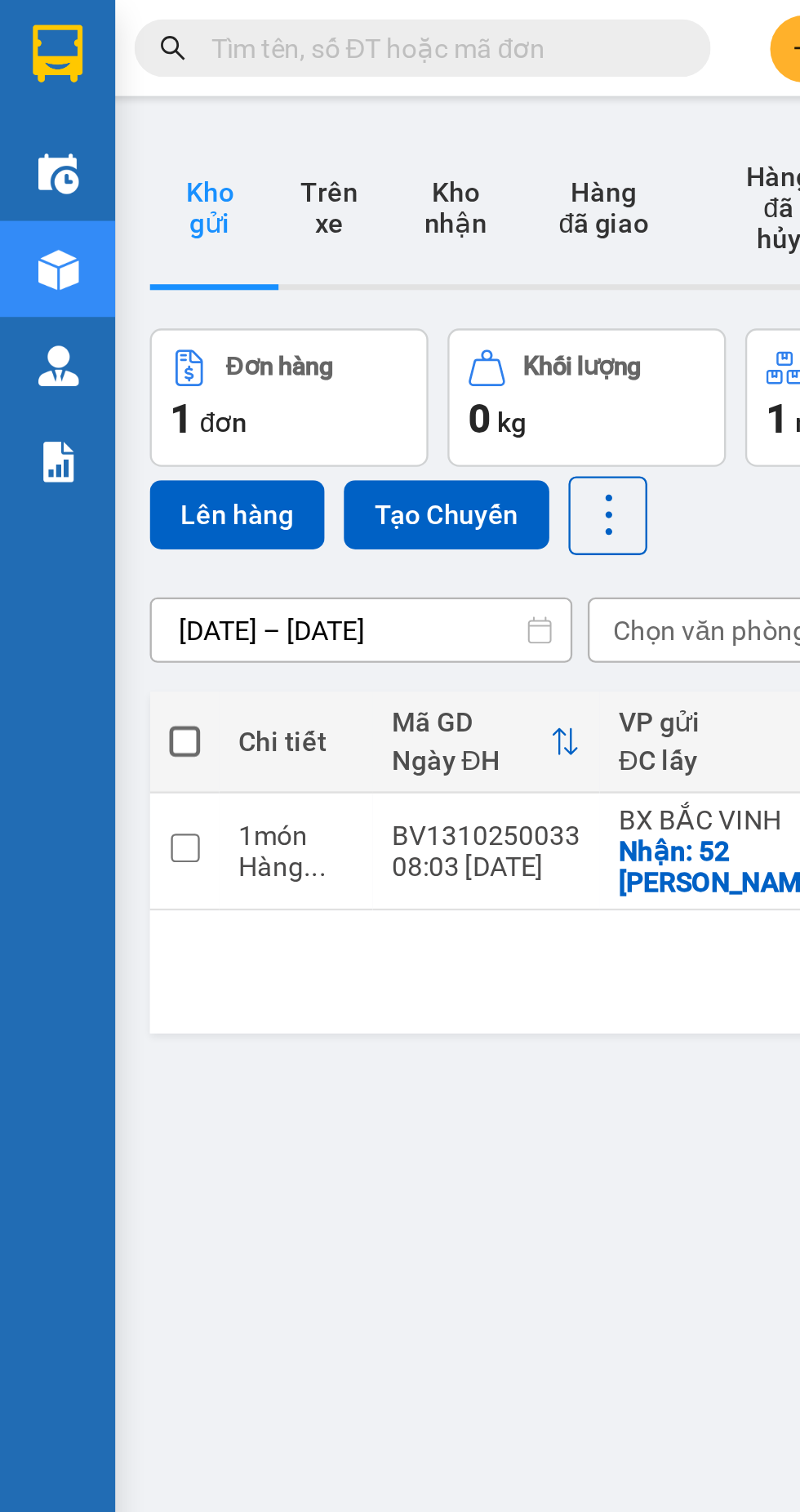
click at [82, 309] on span at bounding box center [78, 315] width 14 height 14
click at [78, 307] on input "checkbox" at bounding box center [78, 307] width 0 height 0
checkbox input "true"
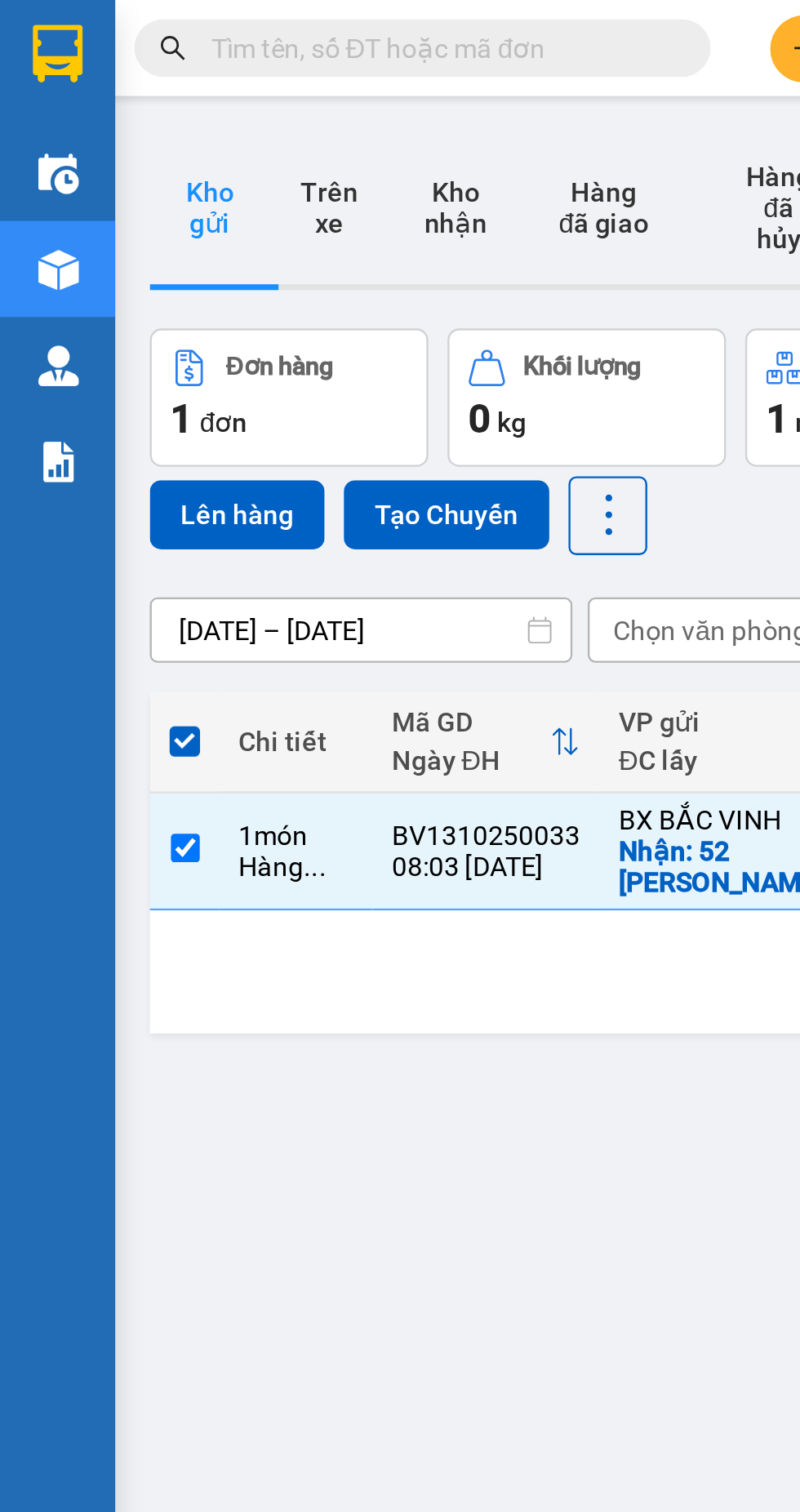
click at [102, 208] on button "Lên hàng" at bounding box center [101, 219] width 74 height 30
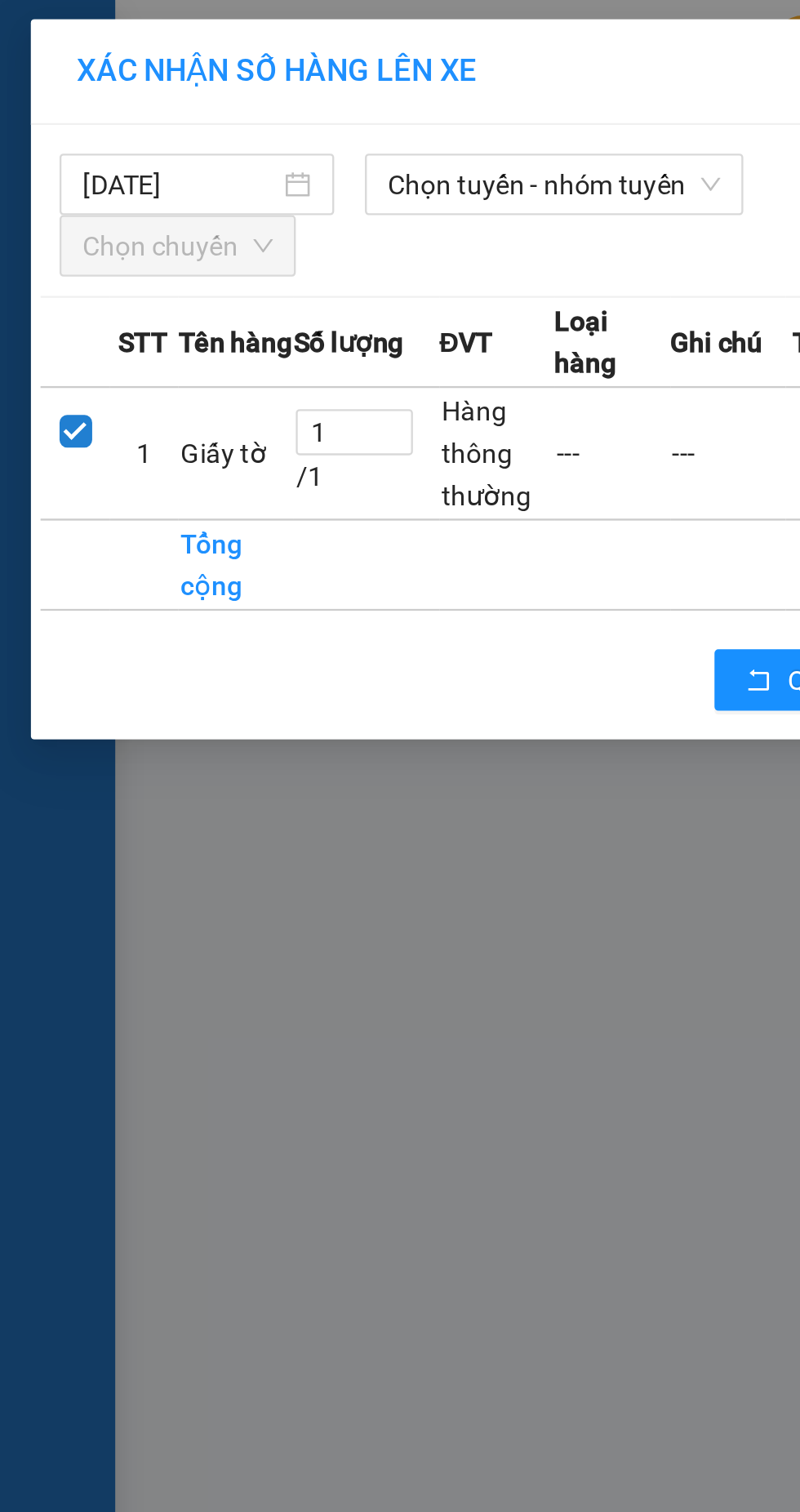
click at [254, 81] on span "Chọn tuyến - nhóm tuyến" at bounding box center [235, 77] width 141 height 24
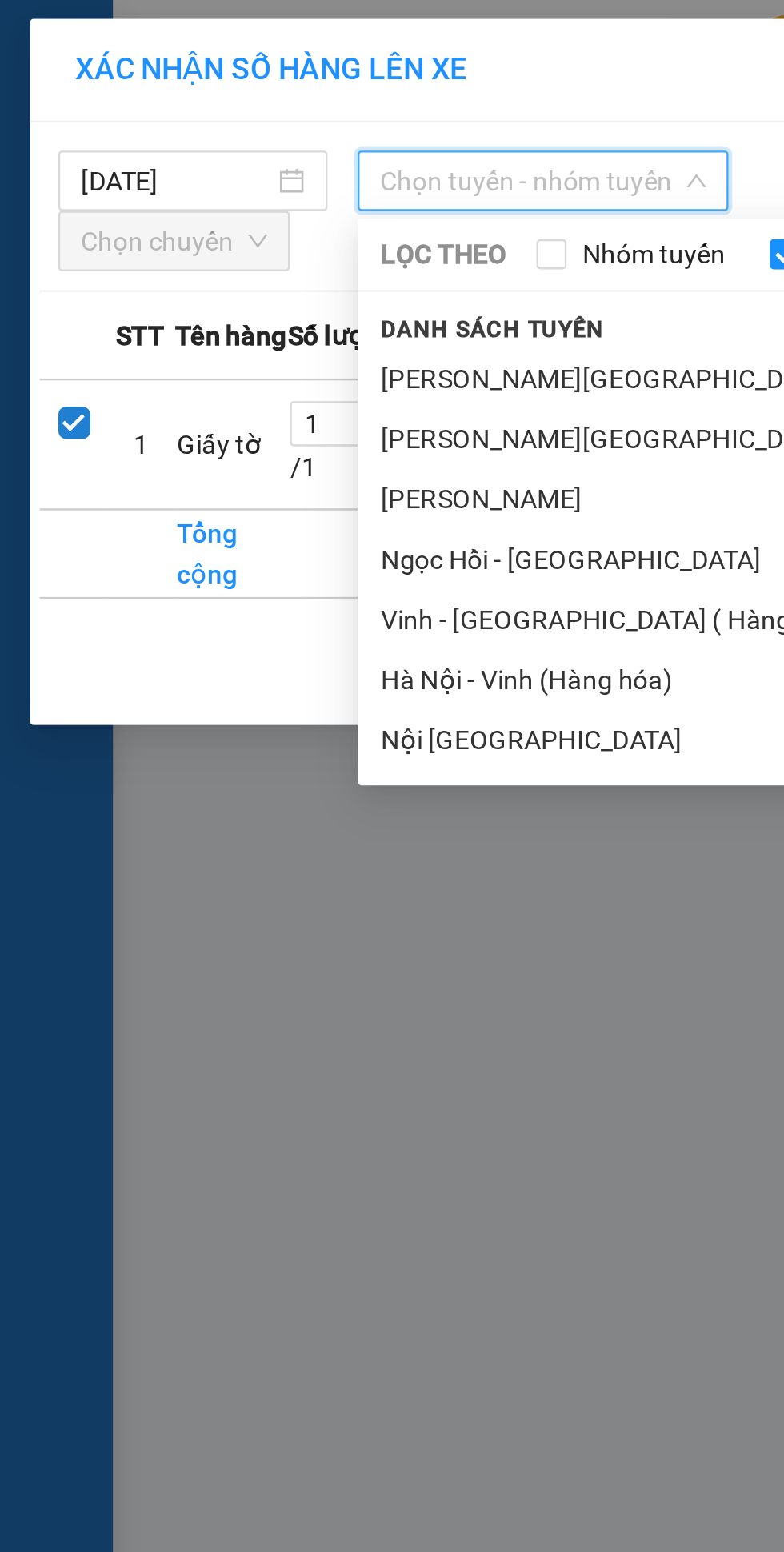
click at [264, 264] on li "Vinh - Hà Nội ( Hàng hóa )" at bounding box center [335, 263] width 368 height 26
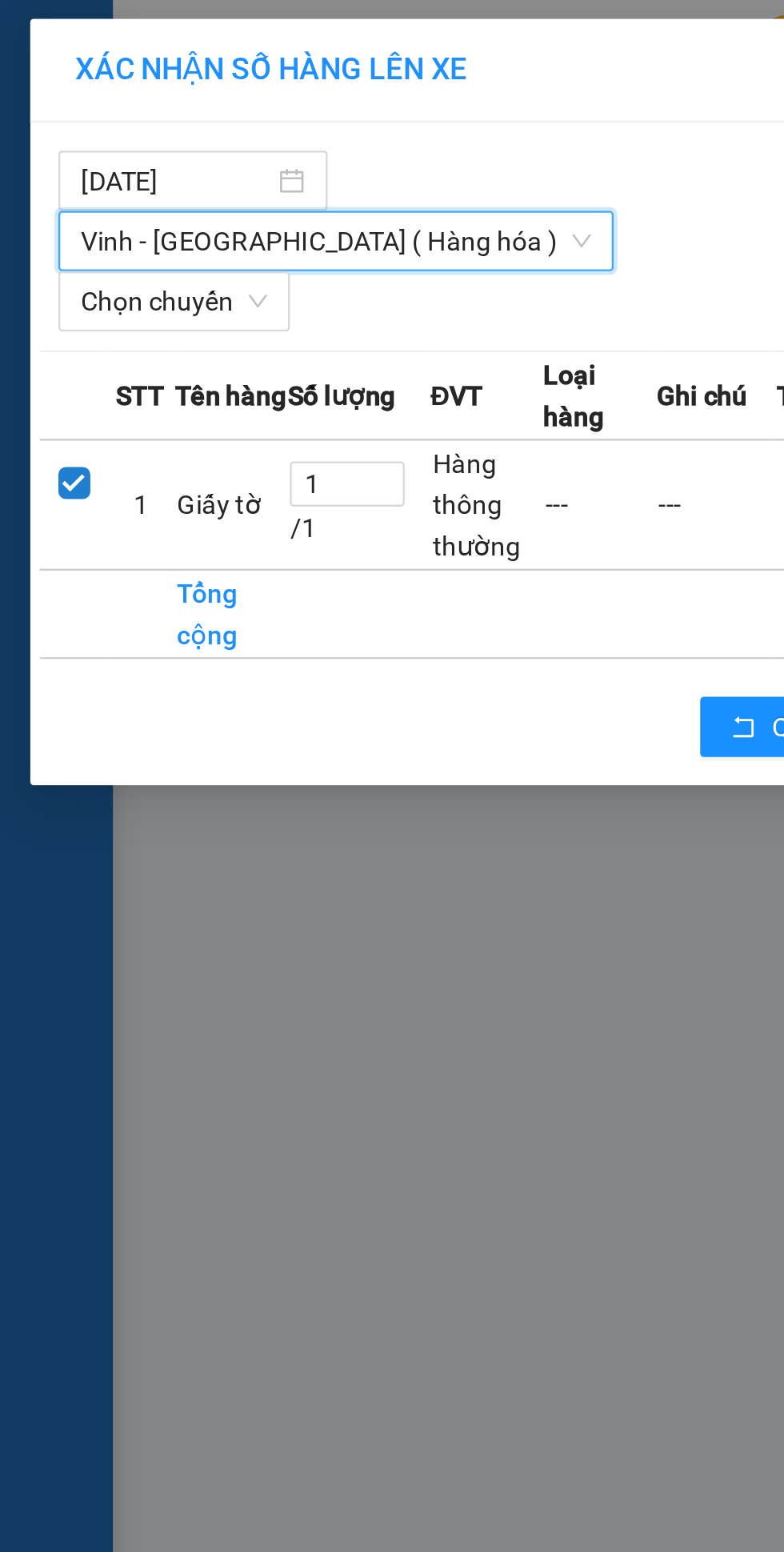
click at [88, 116] on span "Chọn chuyến" at bounding box center [74, 127] width 79 height 24
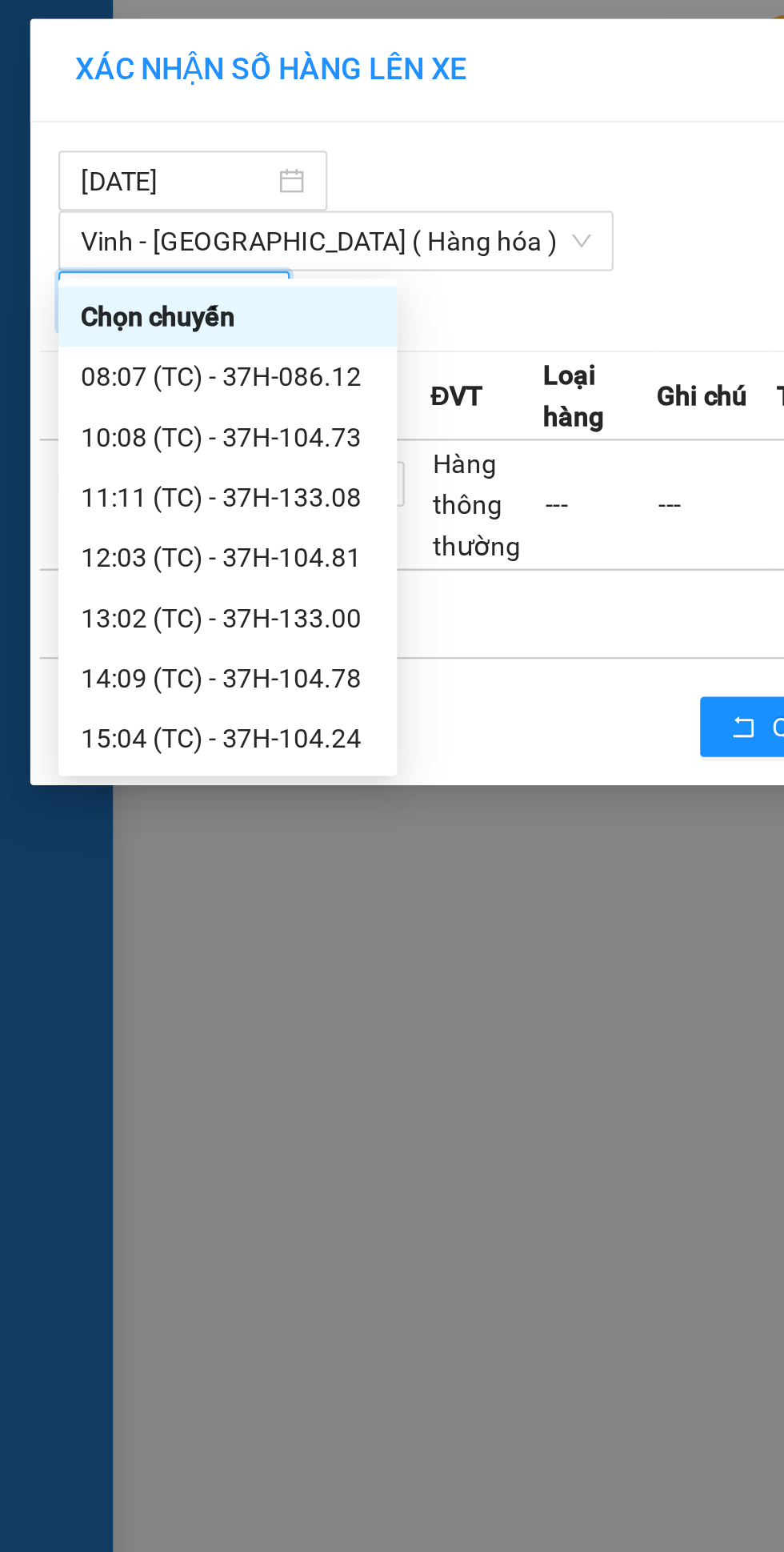
click at [114, 156] on div "08:07 (TC) - 37H-086.12" at bounding box center [96, 160] width 124 height 18
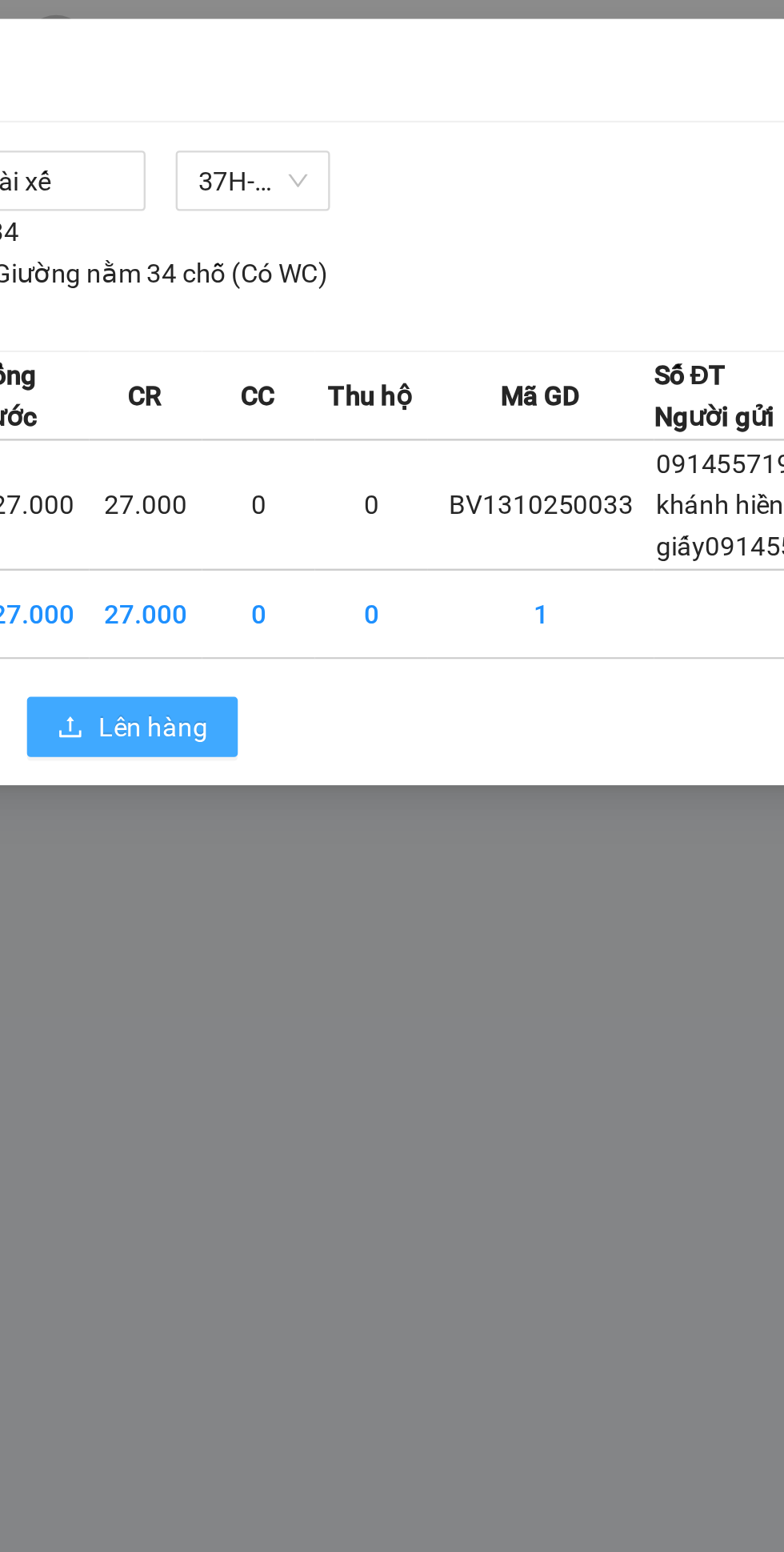
click at [461, 300] on span "Lên hàng" at bounding box center [450, 309] width 47 height 18
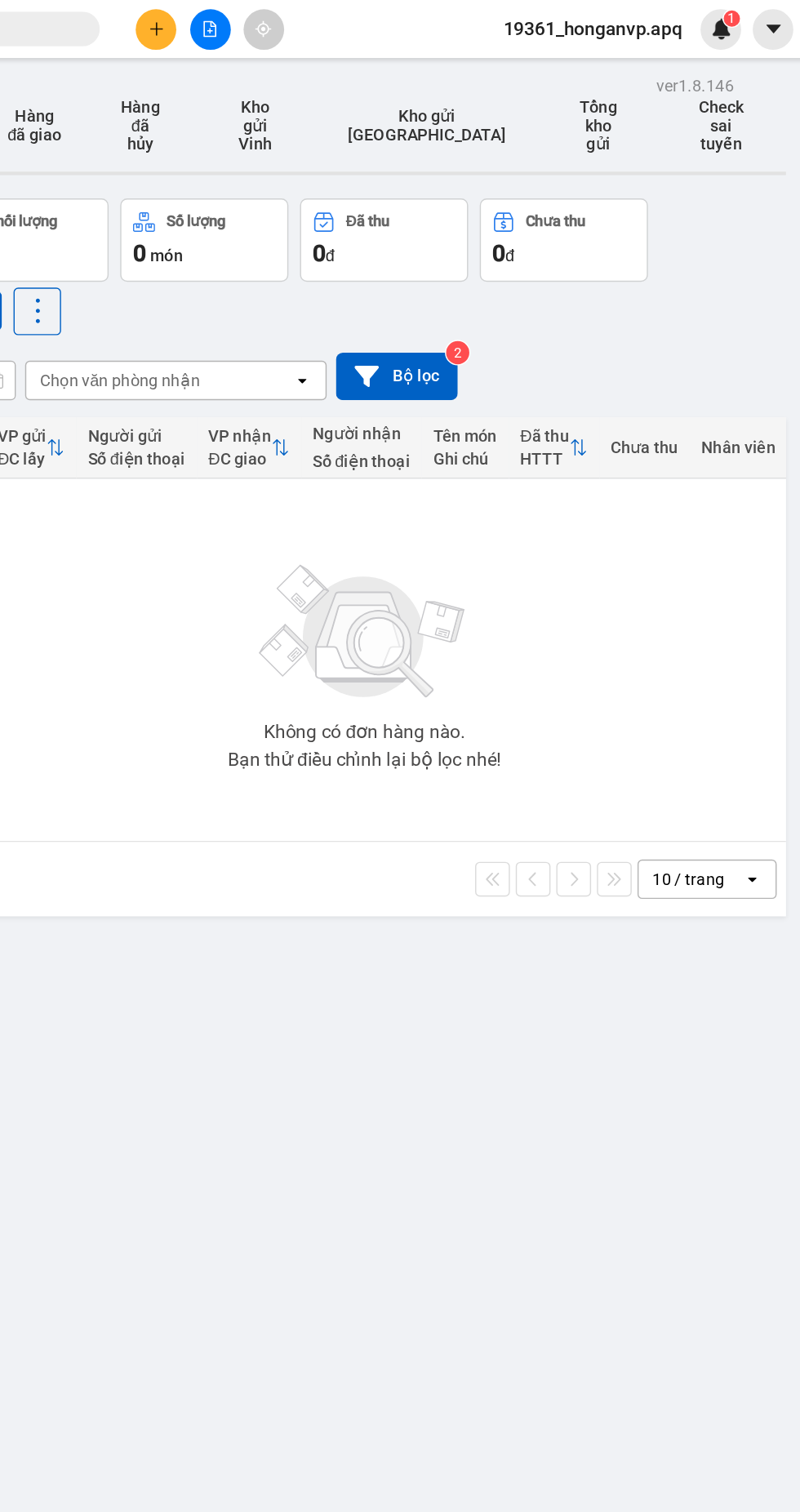
click at [336, 16] on icon "plus" at bounding box center [341, 20] width 12 height 12
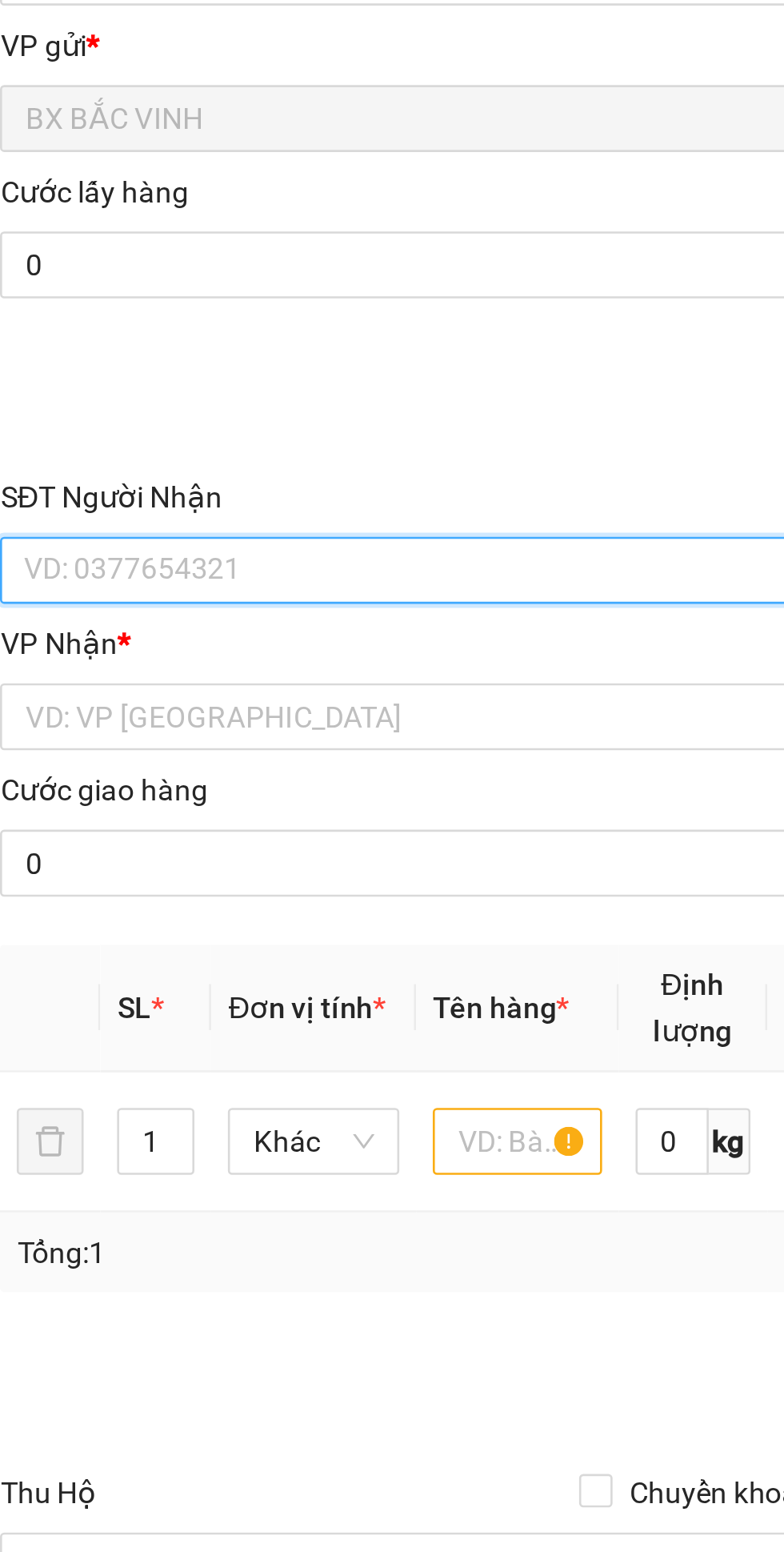
click at [132, 385] on input "SĐT Người Nhận" at bounding box center [212, 389] width 354 height 26
paste input "0944589999"
type input "0944589999"
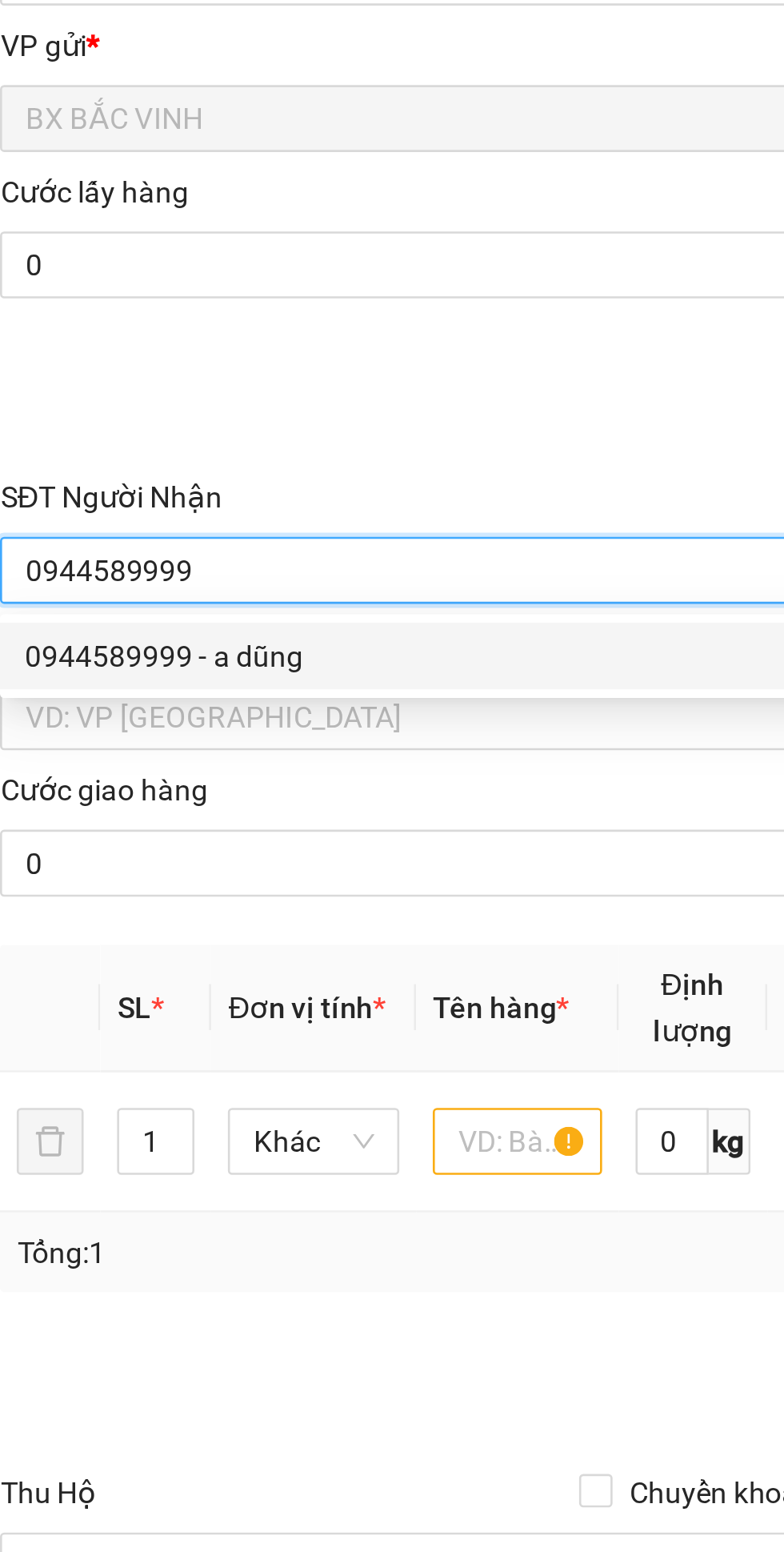
click at [137, 420] on div "0944589999 - a dũng" at bounding box center [212, 422] width 335 height 18
type input "a dũng"
type input "VP Vinh"
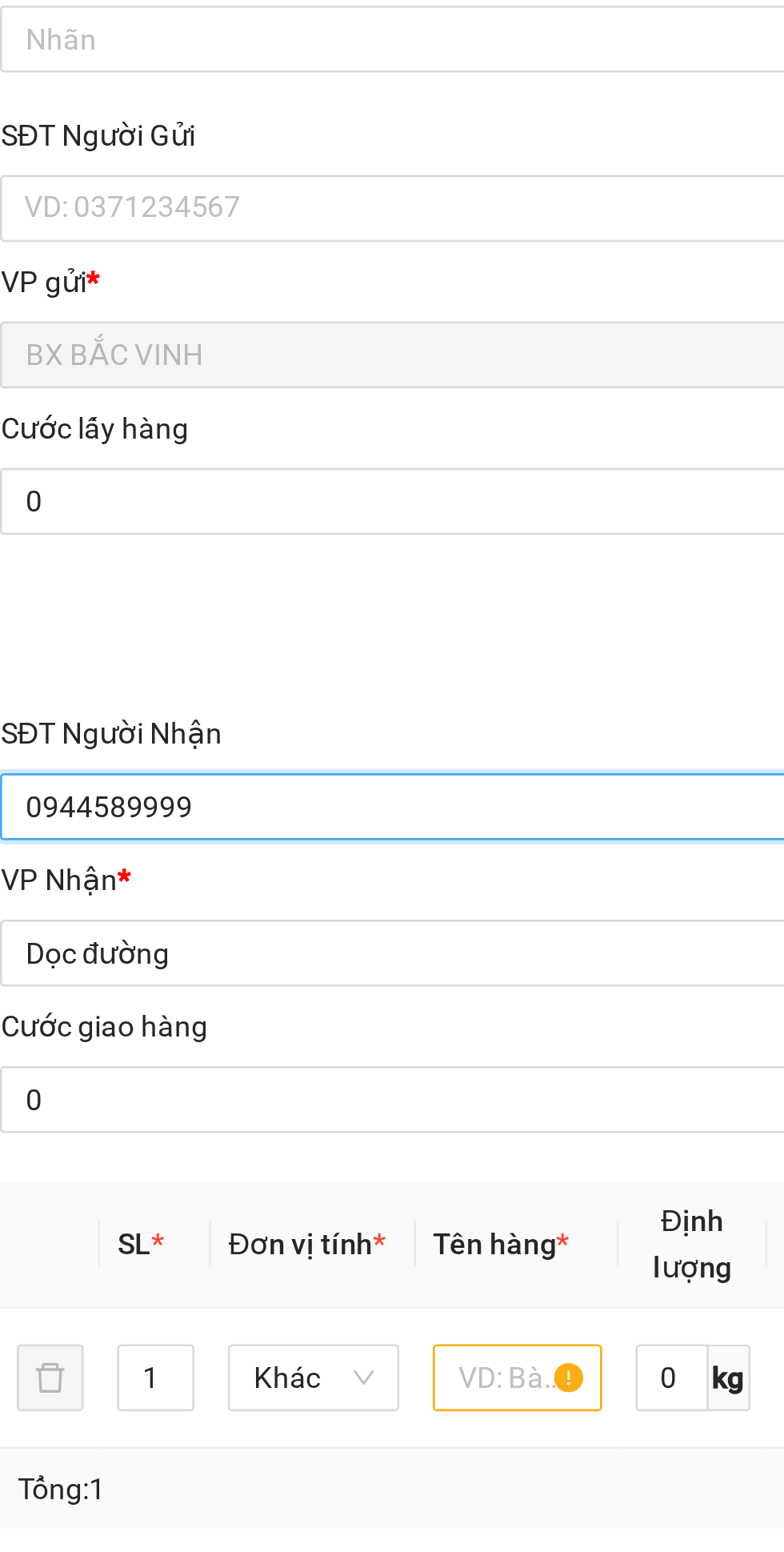
type input "0944589999"
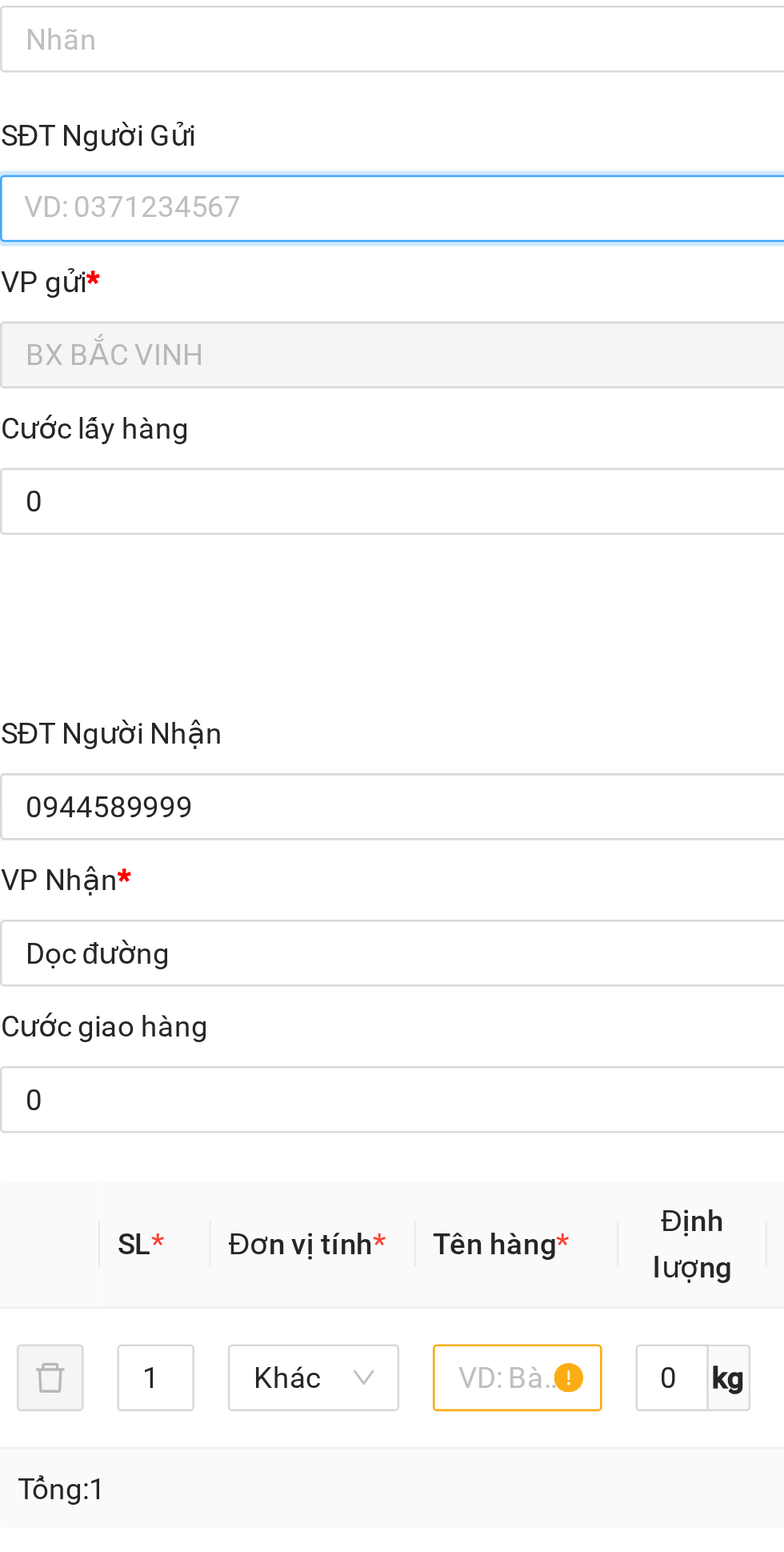
click at [145, 163] on input "SĐT Người Gửi" at bounding box center [212, 160] width 354 height 26
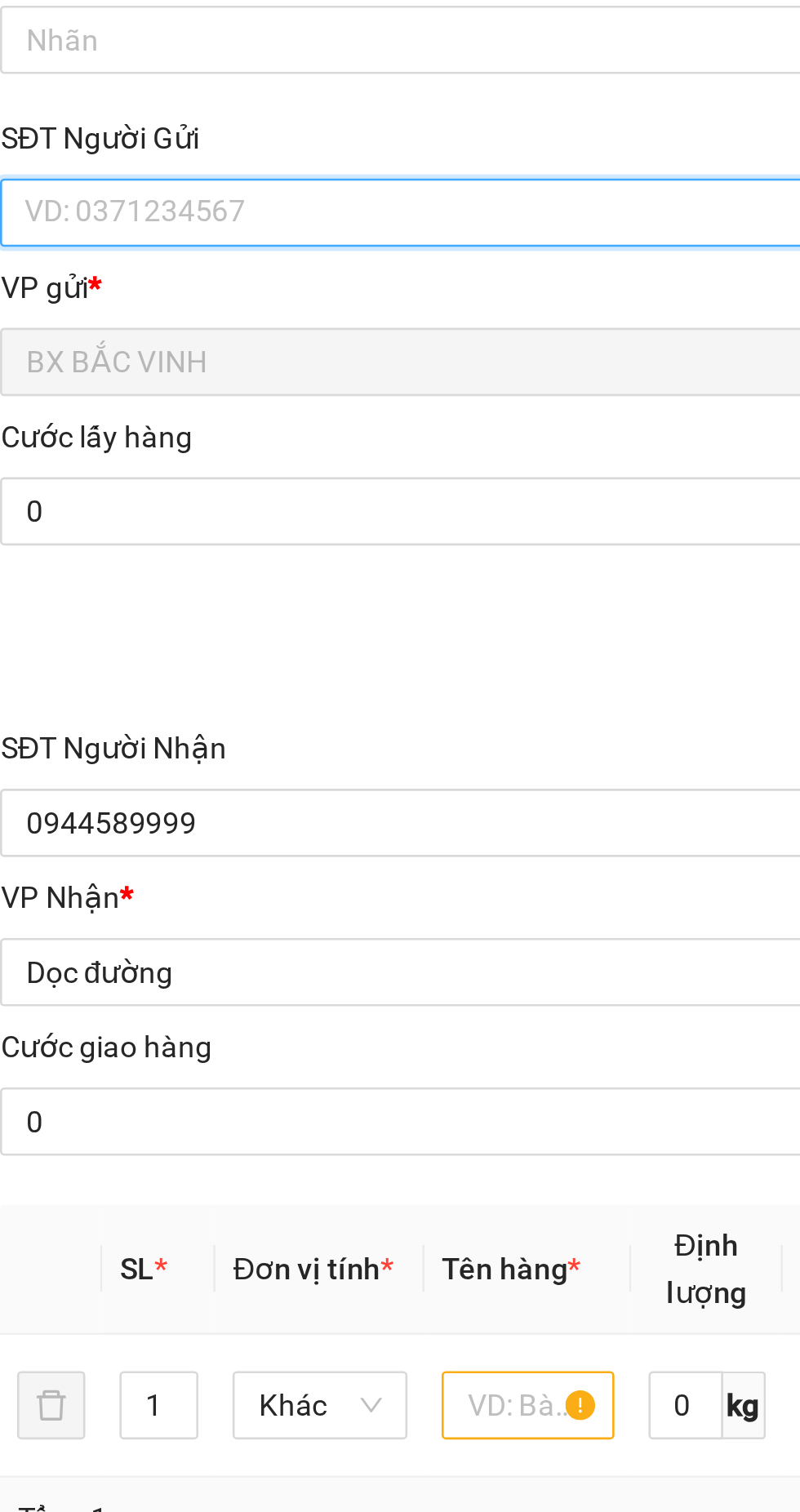
paste input "0976096226"
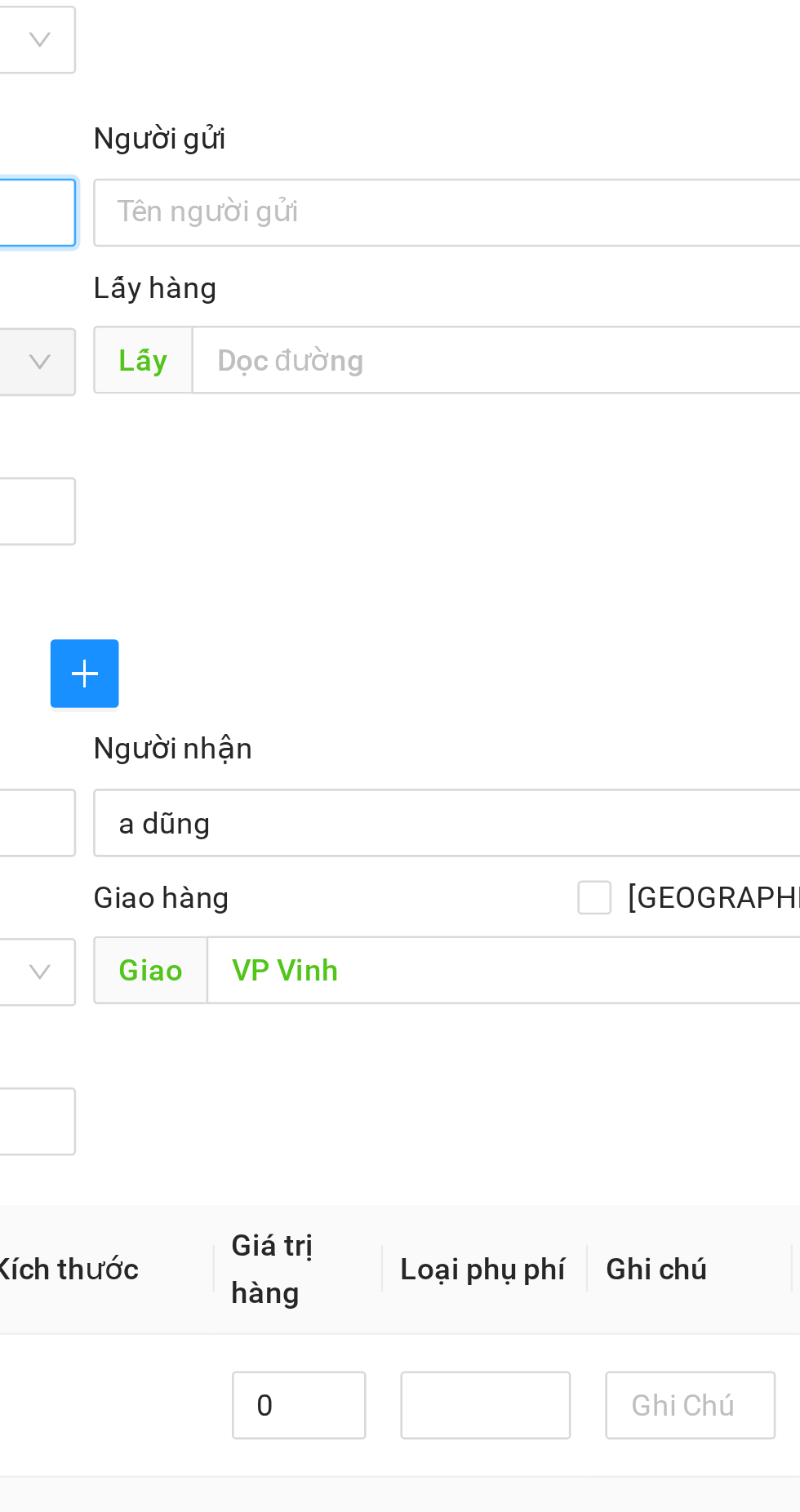
type input "0976096226"
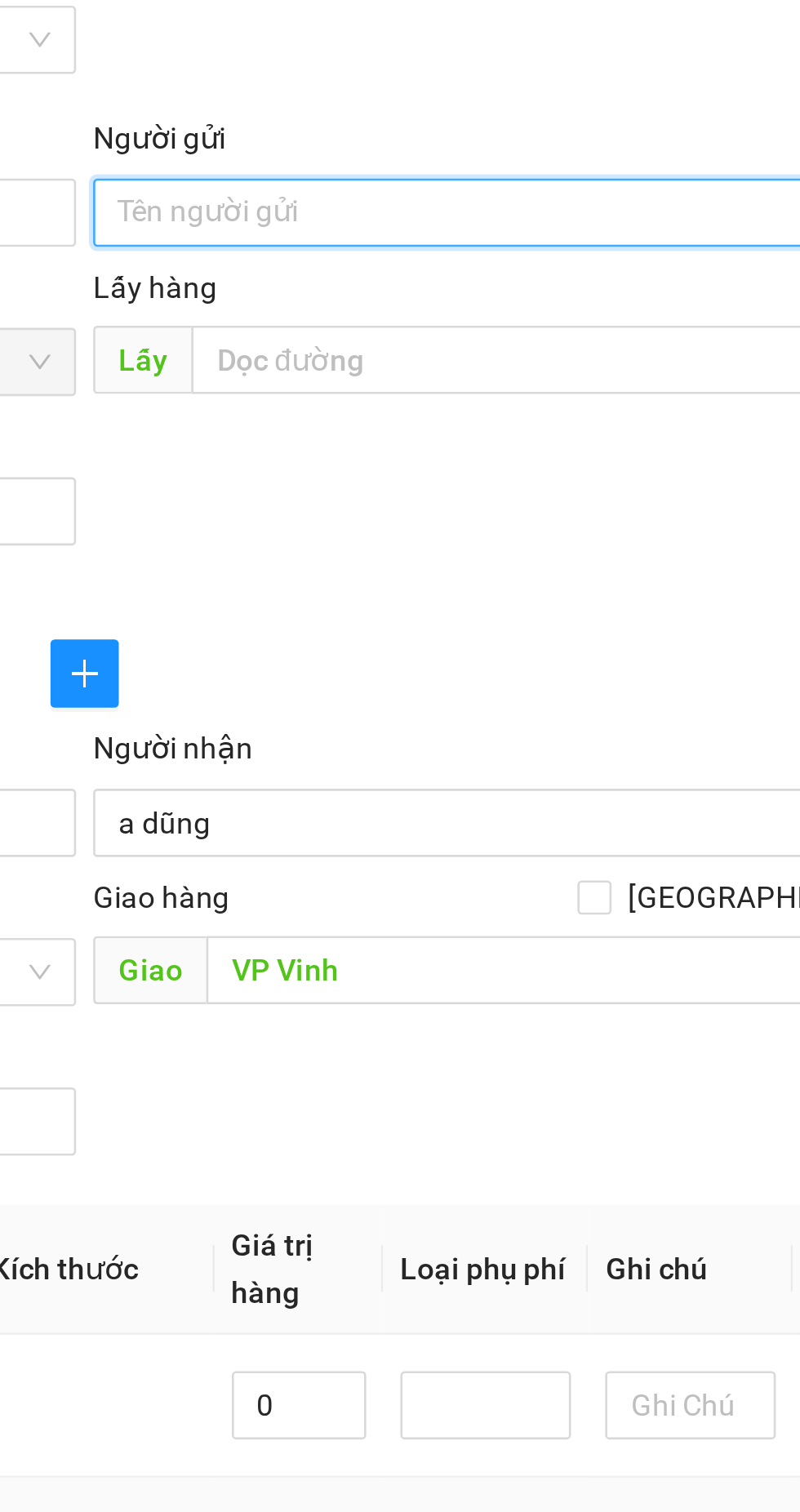
click at [493, 165] on input "Người gửi" at bounding box center [584, 163] width 361 height 26
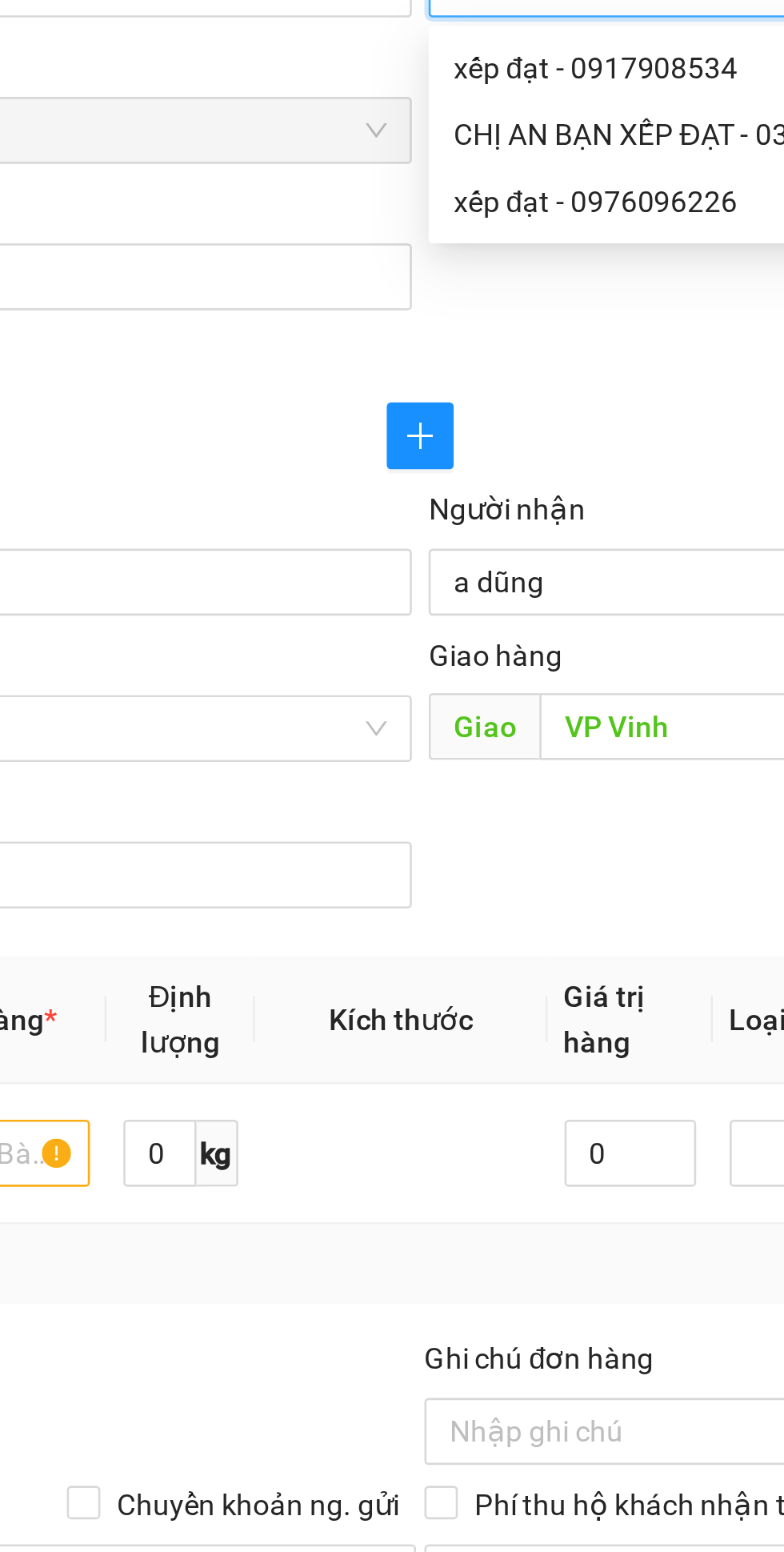
type input "Xếp đạt"
click at [474, 315] on div at bounding box center [392, 316] width 713 height 6
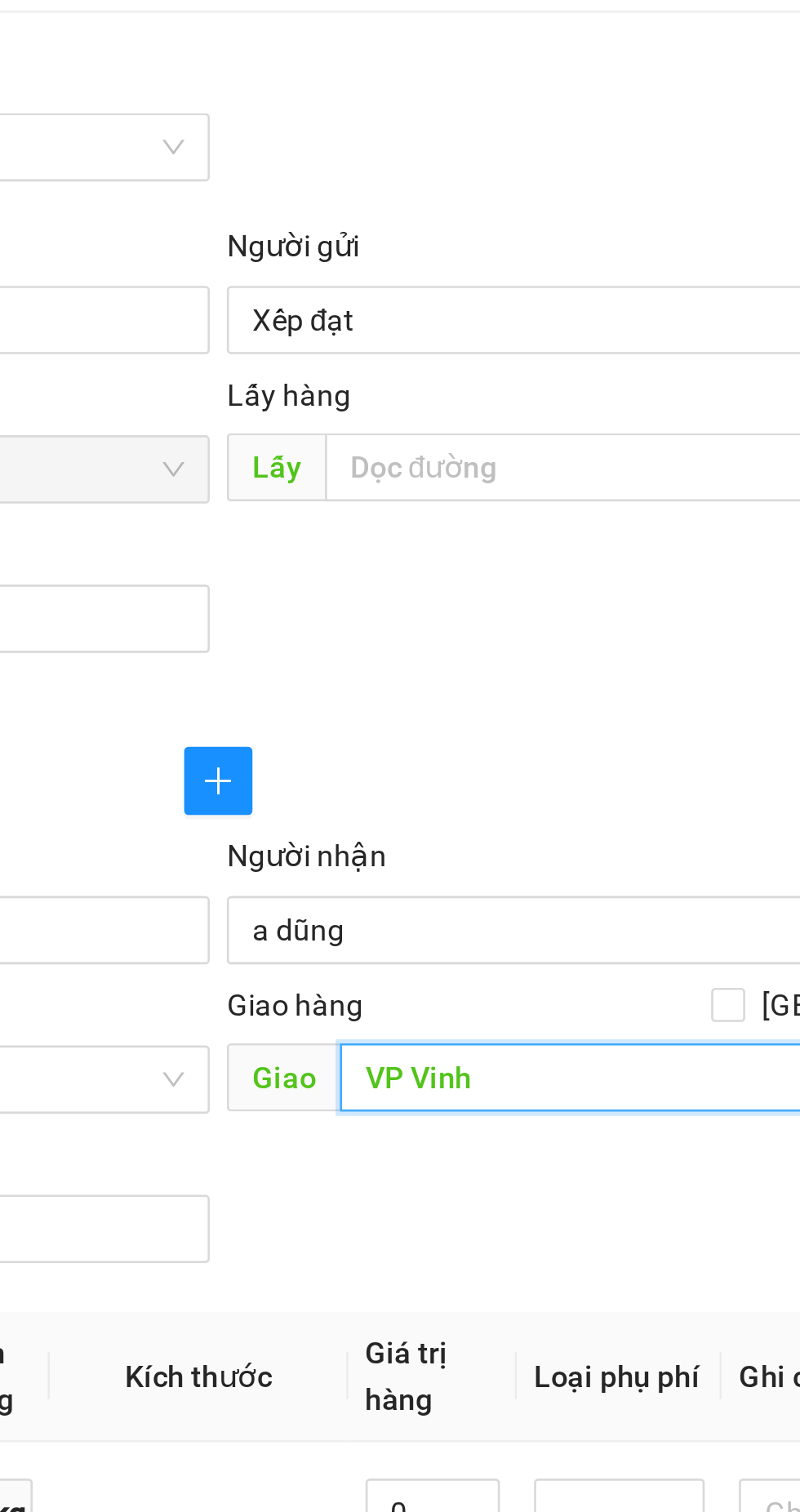
click at [531, 457] on input "VP Vinh" at bounding box center [605, 453] width 318 height 26
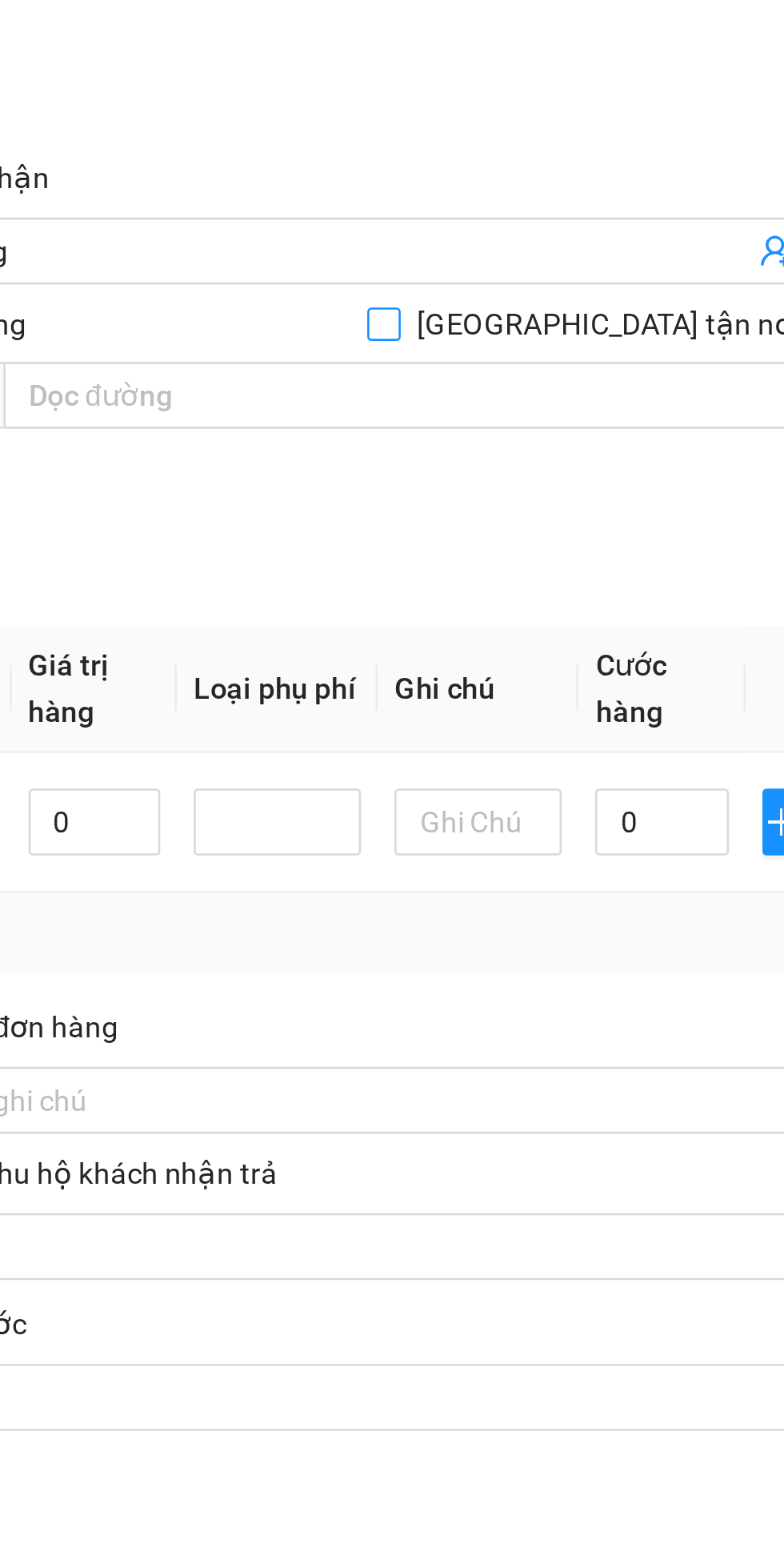
click at [588, 414] on input "Giao tận nơi" at bounding box center [583, 416] width 11 height 11
checkbox input "true"
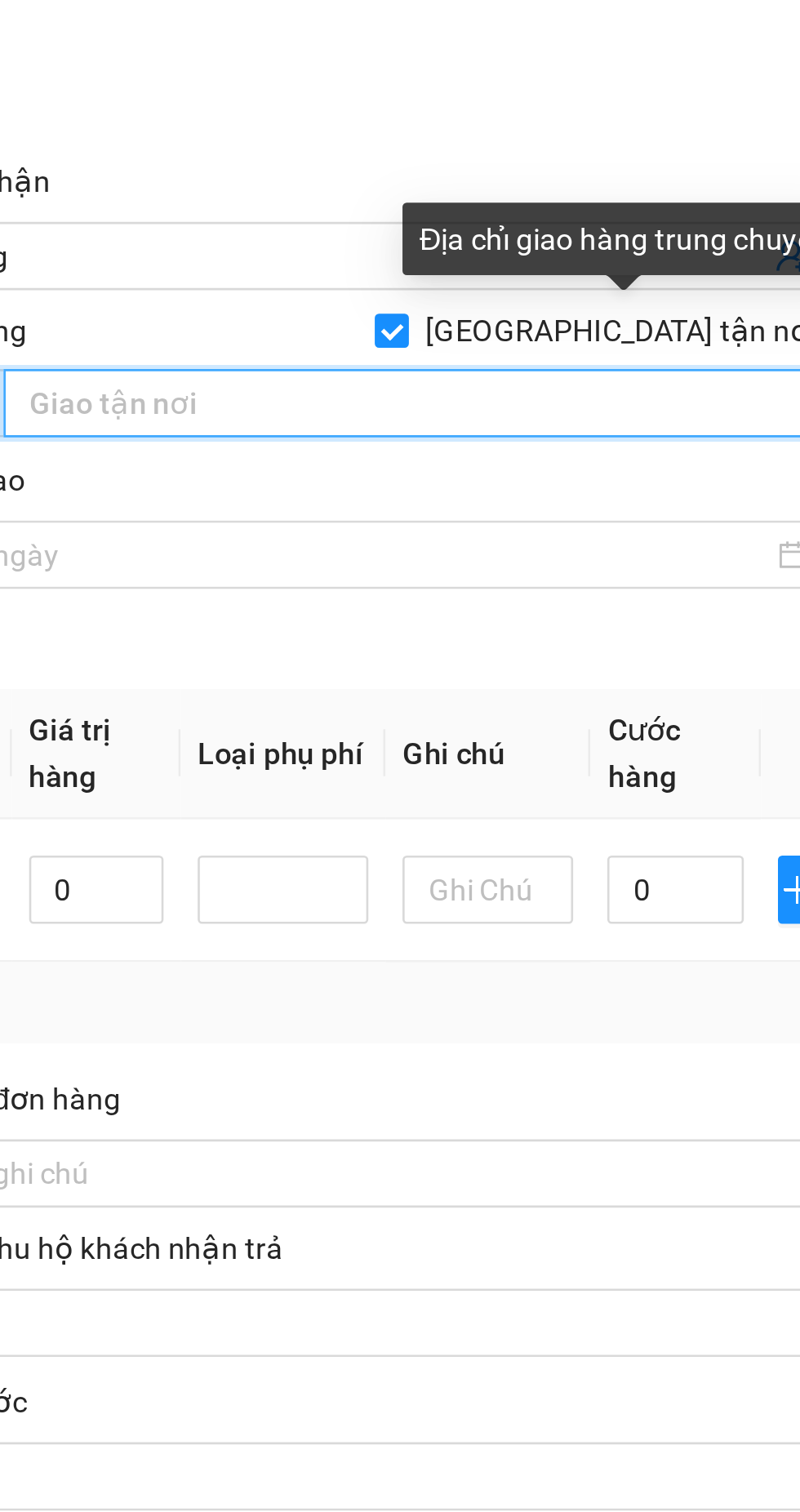
click at [543, 448] on input "text" at bounding box center [605, 453] width 318 height 26
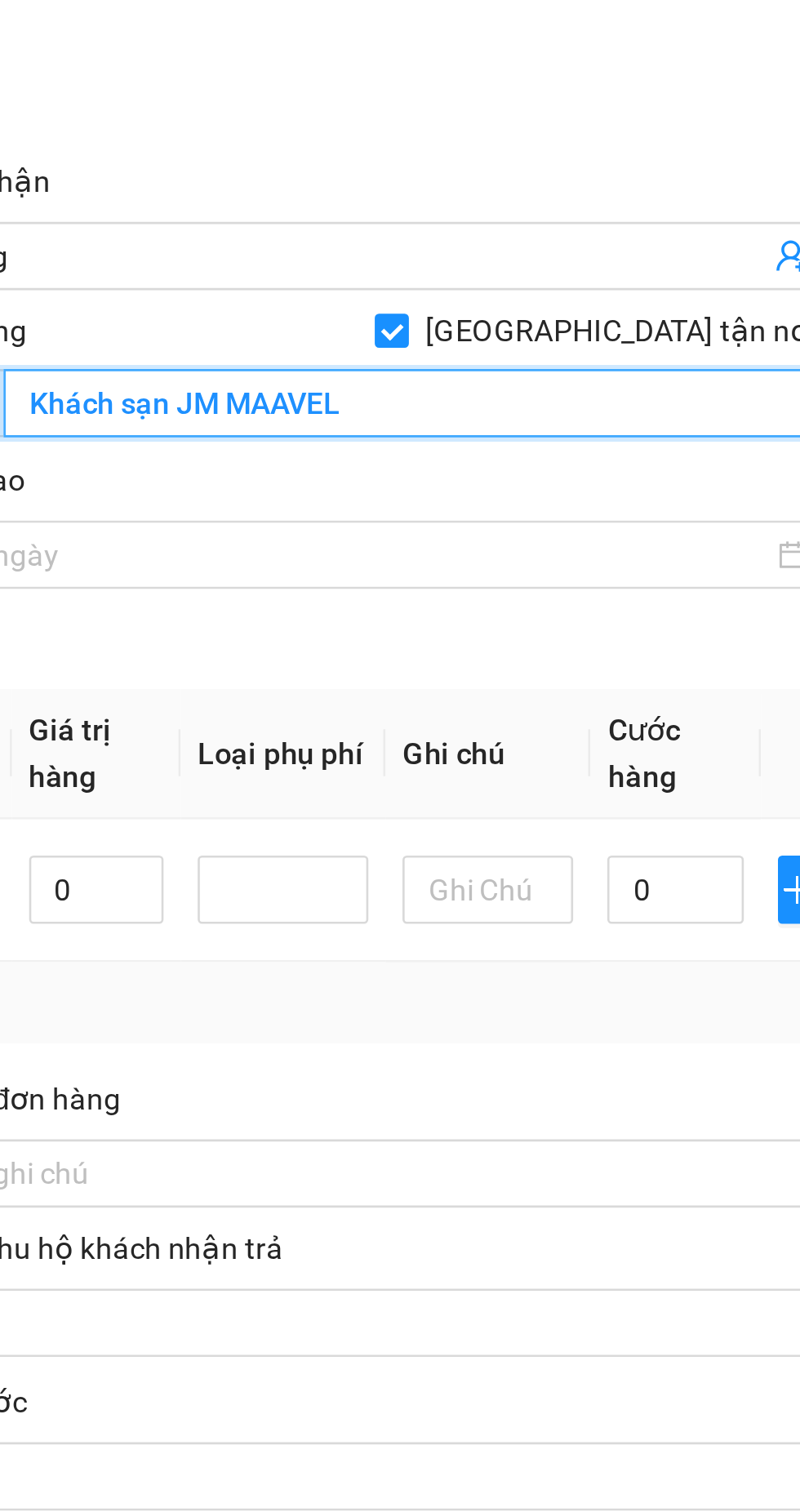
click at [608, 456] on input "Khách sạn JM MAAVEL" at bounding box center [605, 453] width 318 height 26
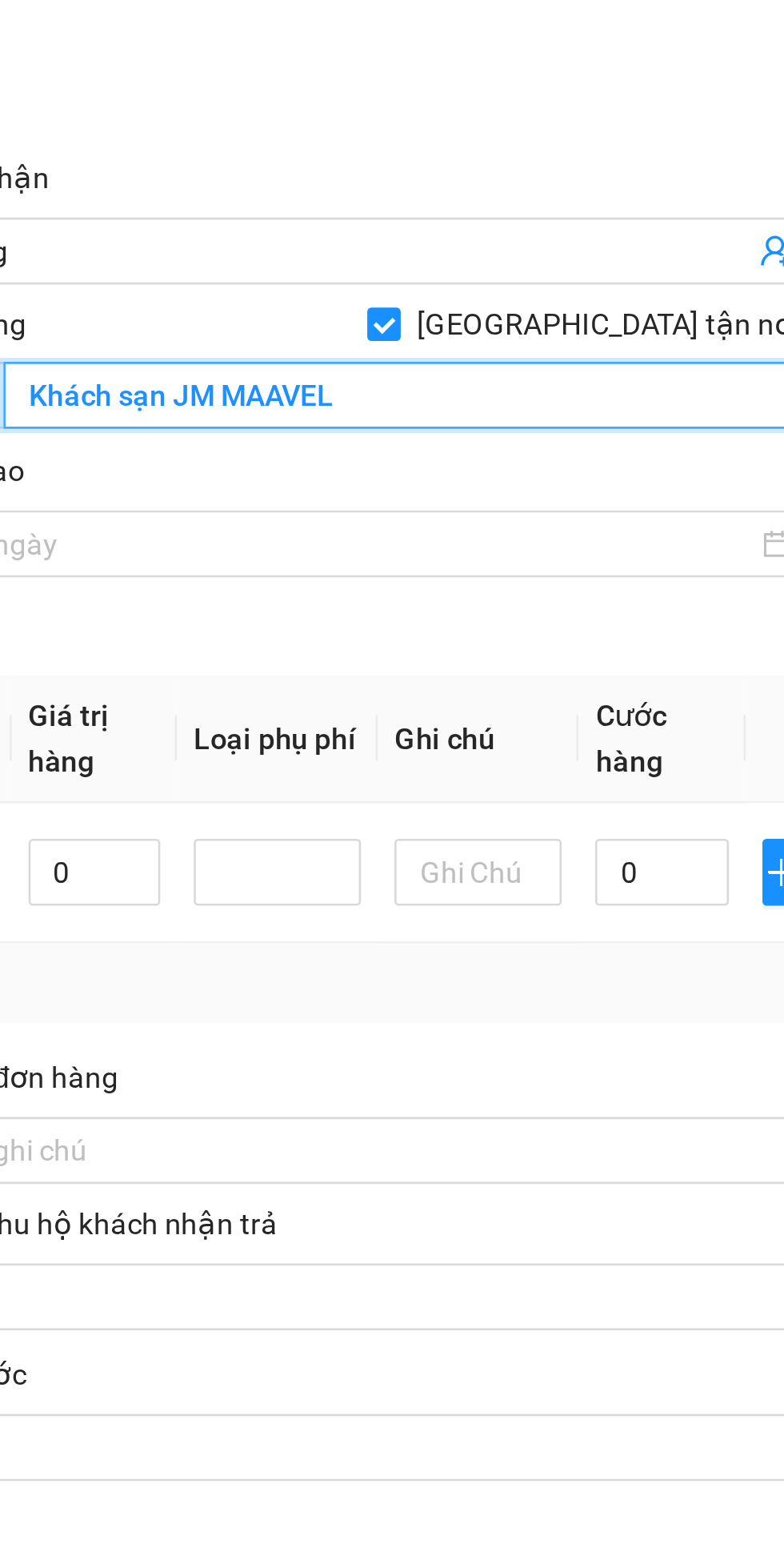
click at [614, 446] on input "Khách sạn JM MAAVEL" at bounding box center [593, 444] width 312 height 26
click at [546, 451] on input "Khách sạn JM MAAVEL" at bounding box center [593, 444] width 312 height 26
click at [631, 449] on input "Khách sạn JM MAARVEL" at bounding box center [593, 444] width 312 height 26
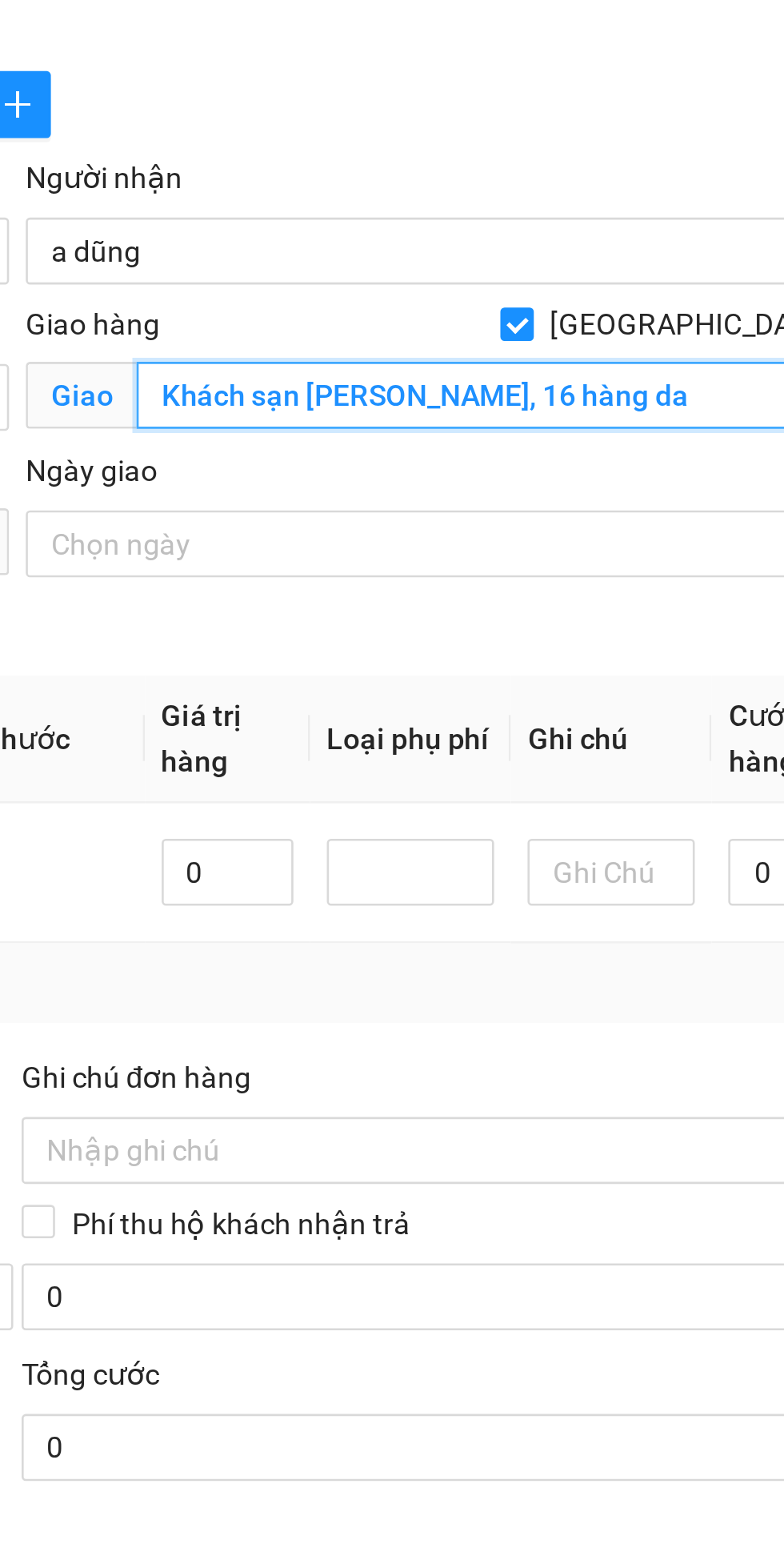
click at [449, 446] on input "Khách sạn JM MAARVEL, 16 hàng da" at bounding box center [593, 444] width 312 height 26
click at [448, 448] on input "Khách sạn JM MAARVEL, 16 hàng da" at bounding box center [593, 444] width 312 height 26
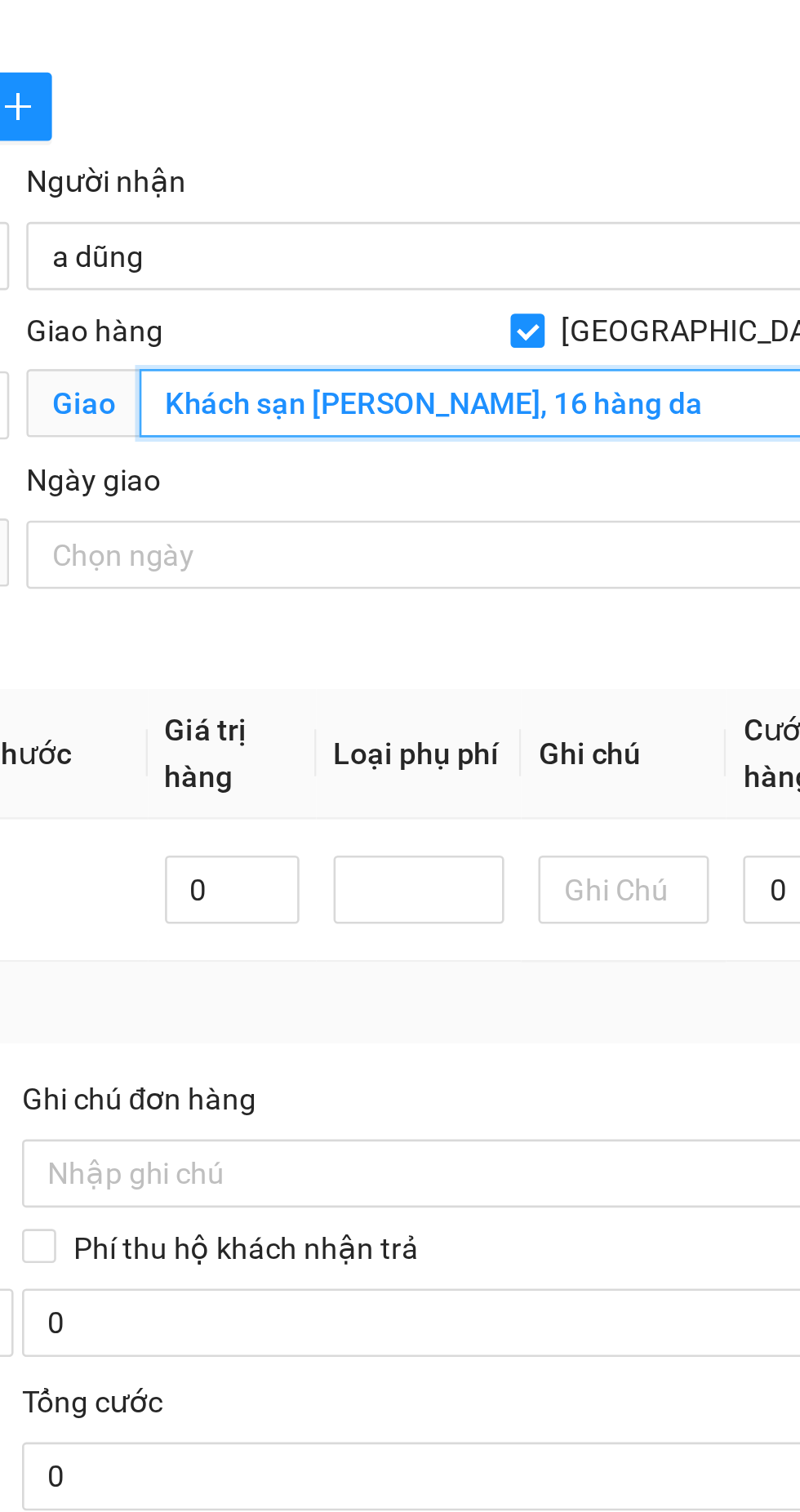
click at [666, 457] on input "Khách sạn JM MAARVEL, 16 hàng da" at bounding box center [605, 453] width 318 height 26
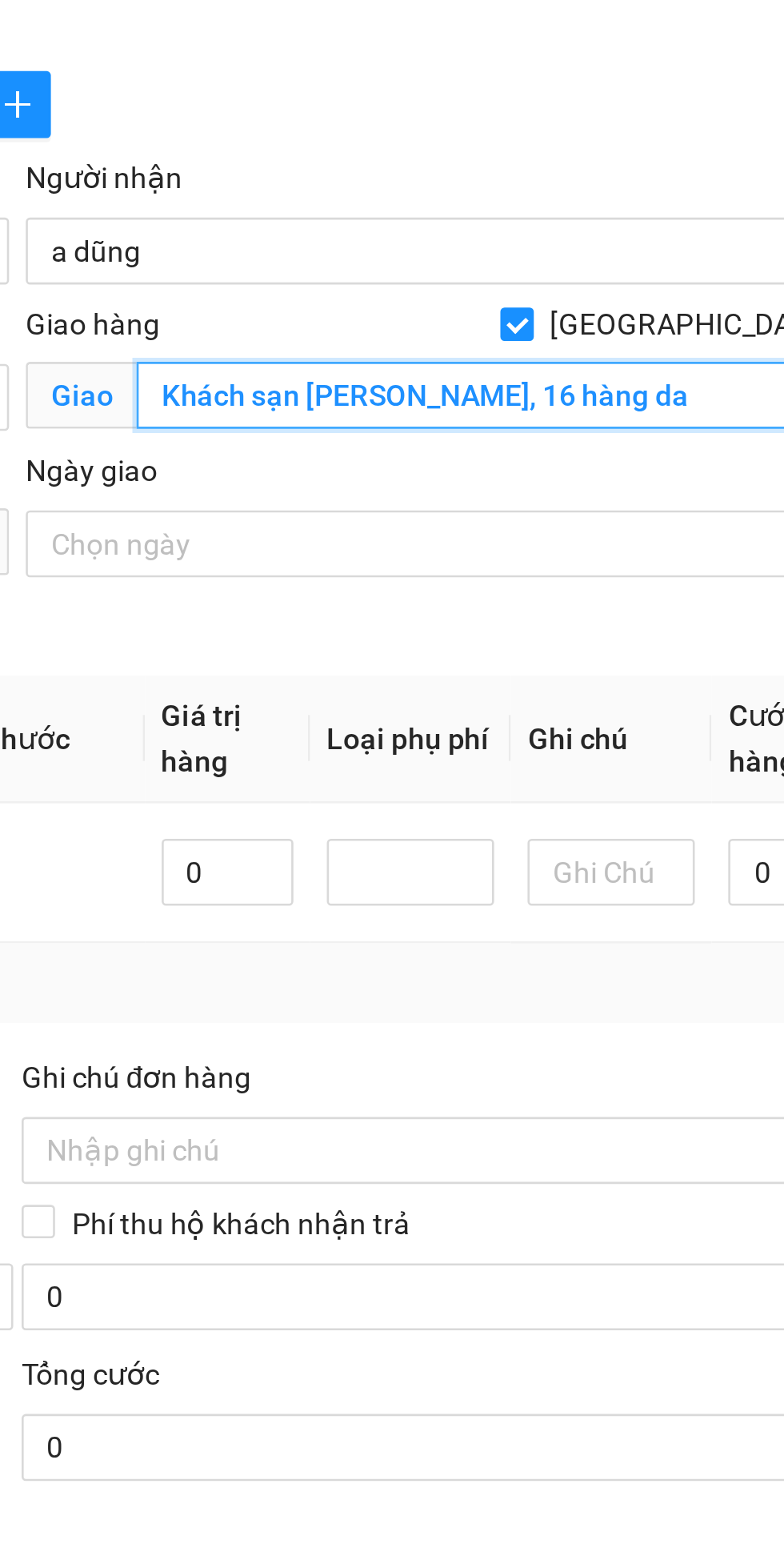
click at [655, 450] on input "Khách sạn JM MAARVEL, 16 hàng da" at bounding box center [593, 444] width 312 height 26
click at [447, 448] on input "Khách sạn JM MAARVEL, 16 hàng da" at bounding box center [593, 444] width 312 height 26
type input "Khách sạn JM MAARVEL, 16 hàng da"
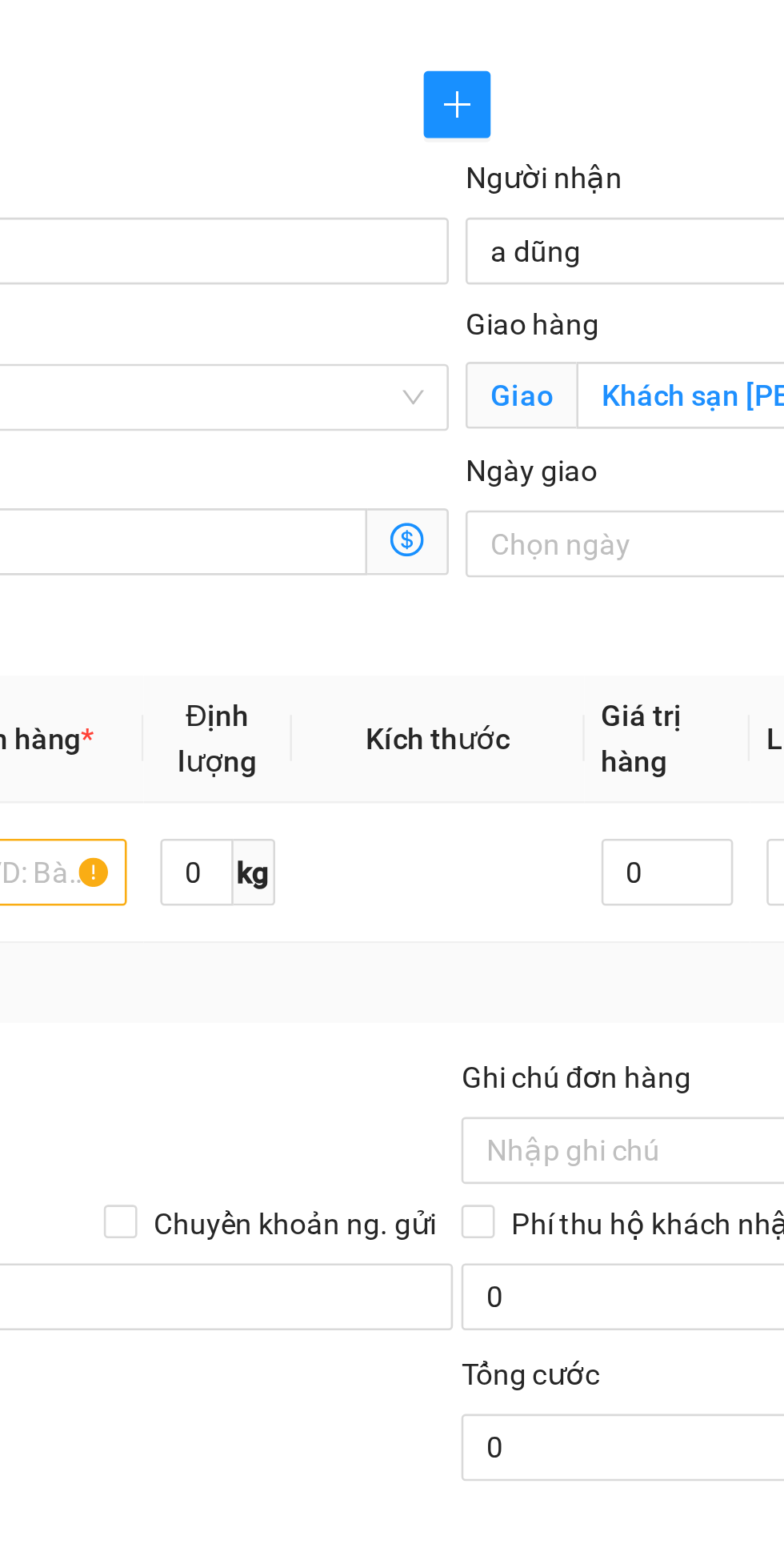
click at [467, 387] on input "a dũng" at bounding box center [564, 390] width 319 height 18
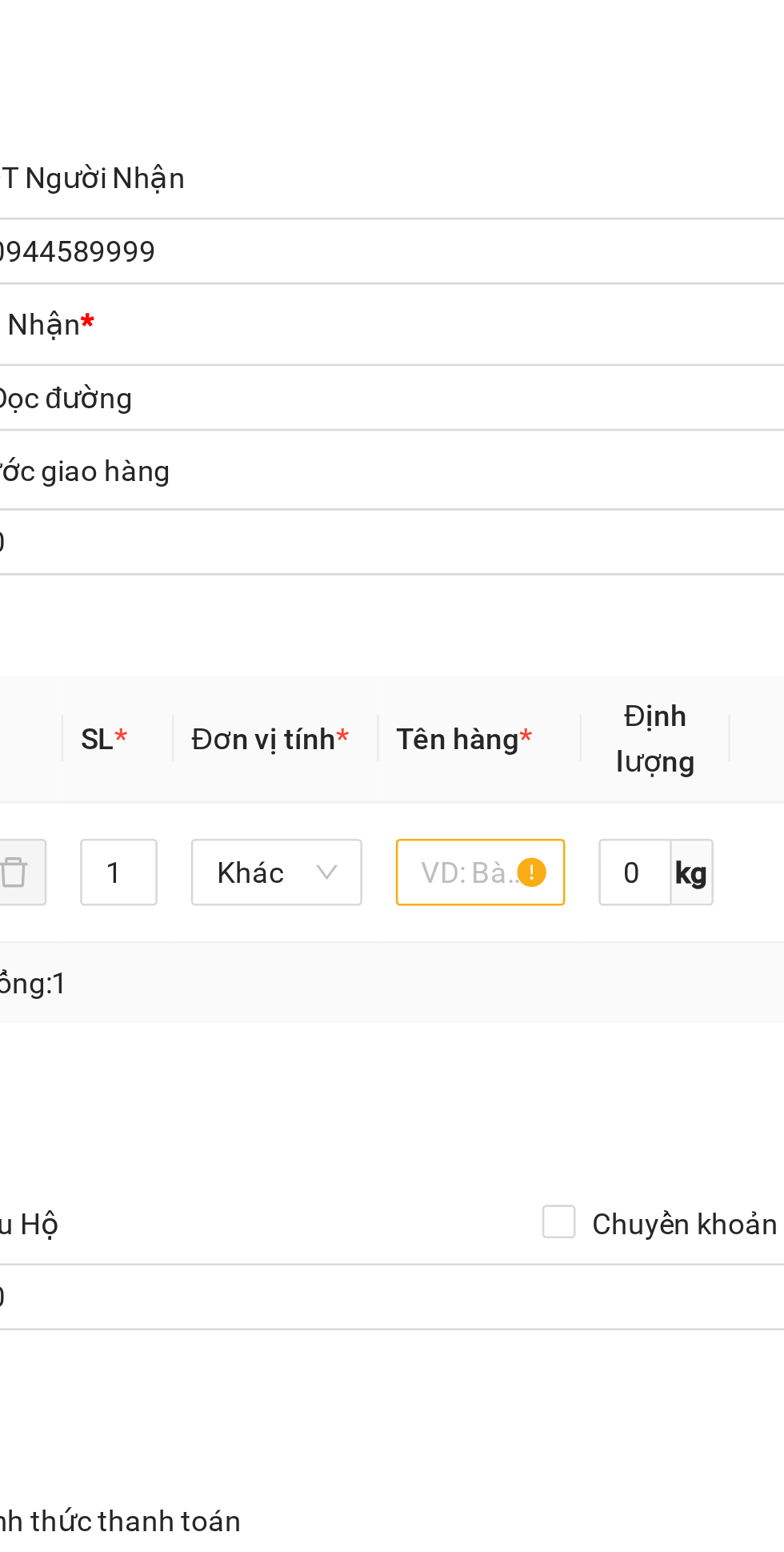
click at [164, 449] on span "Dọc đường" at bounding box center [212, 444] width 335 height 24
type input "a dũng(gửi lễ tân phòng 601)"
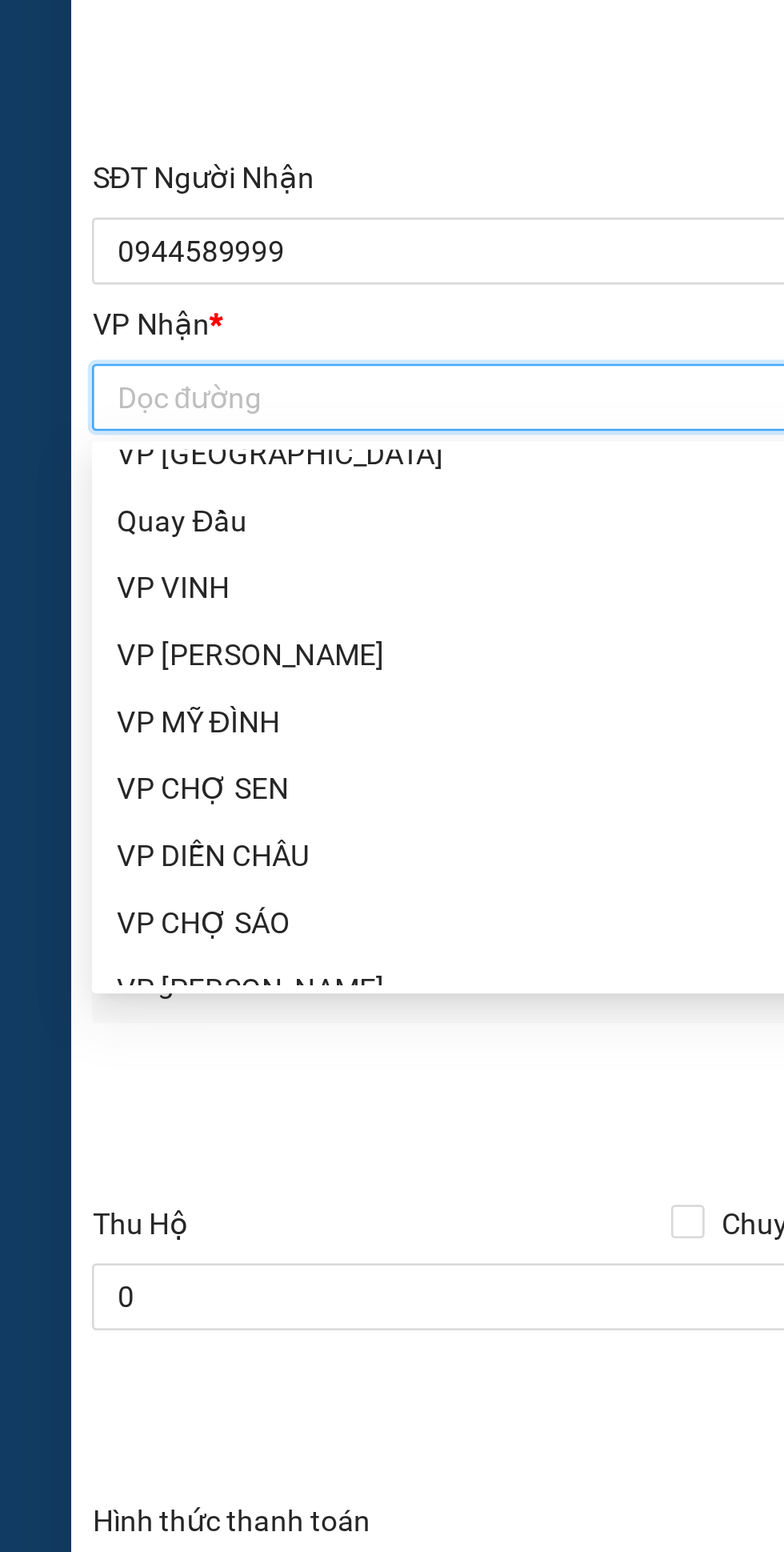
click at [87, 576] on div "VP MỸ ĐÌNH" at bounding box center [212, 569] width 335 height 18
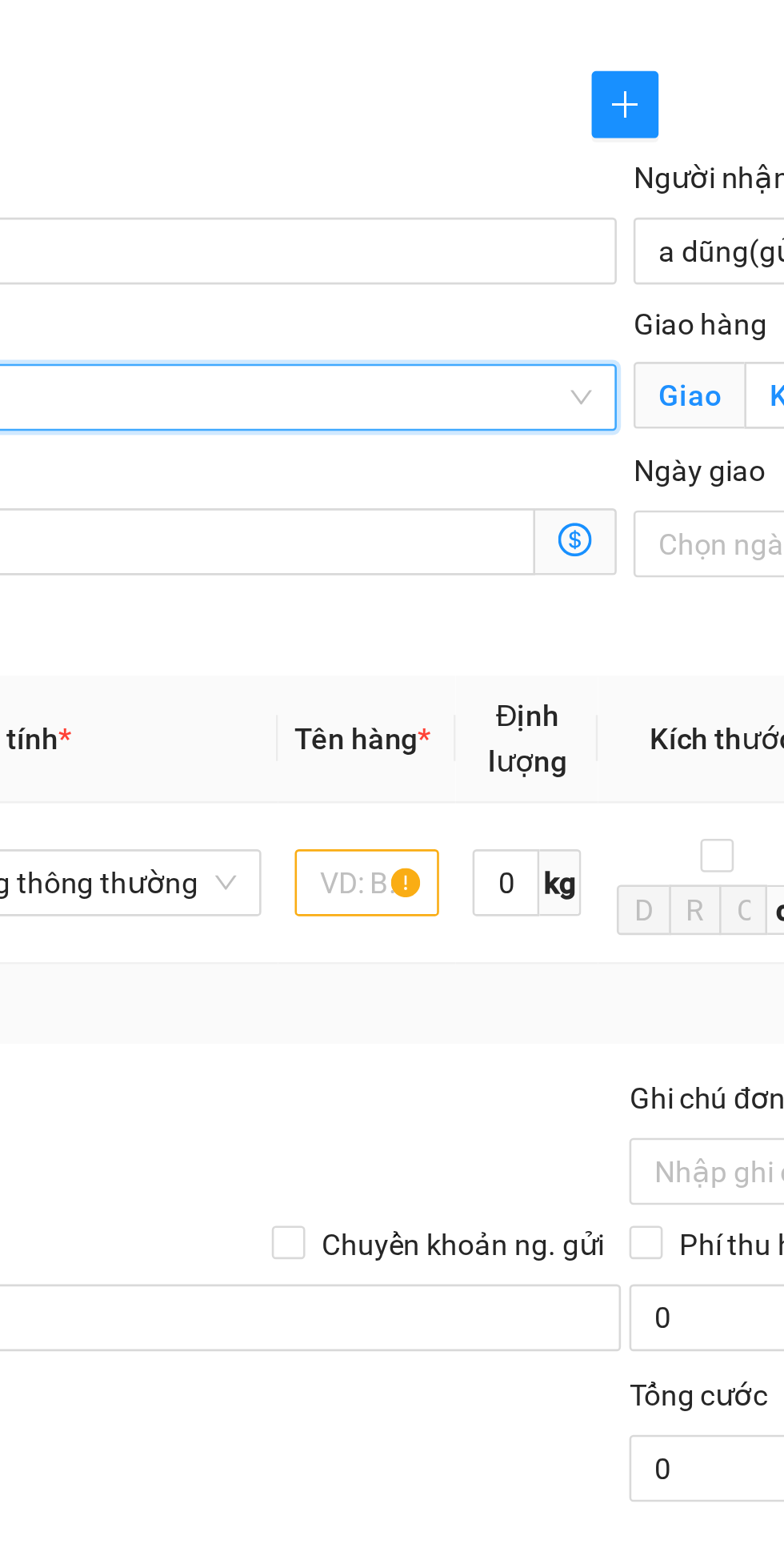
click at [373, 501] on icon "dollar-circle" at bounding box center [373, 499] width 13 height 13
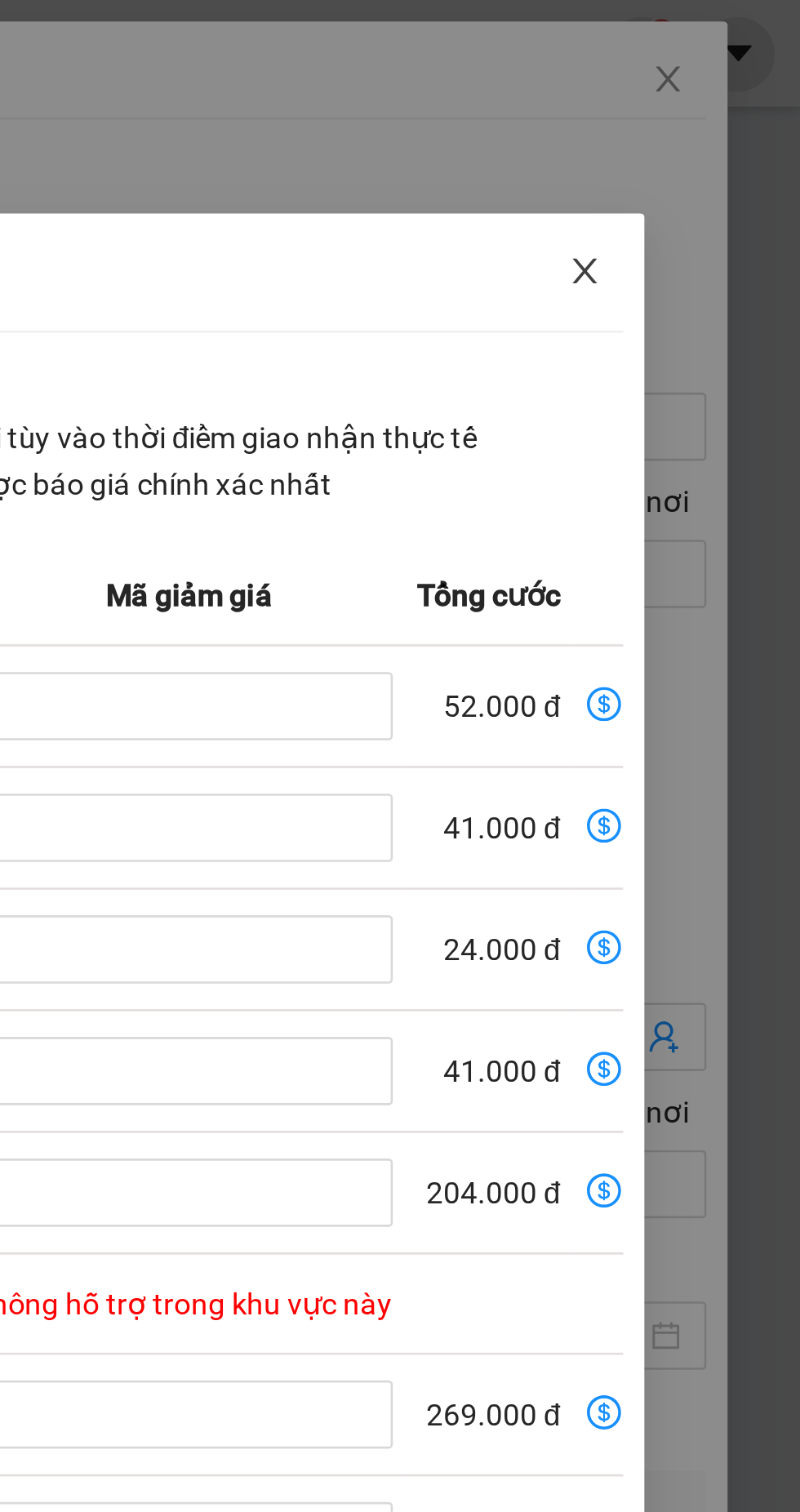
click at [711, 106] on span "Close" at bounding box center [717, 104] width 46 height 46
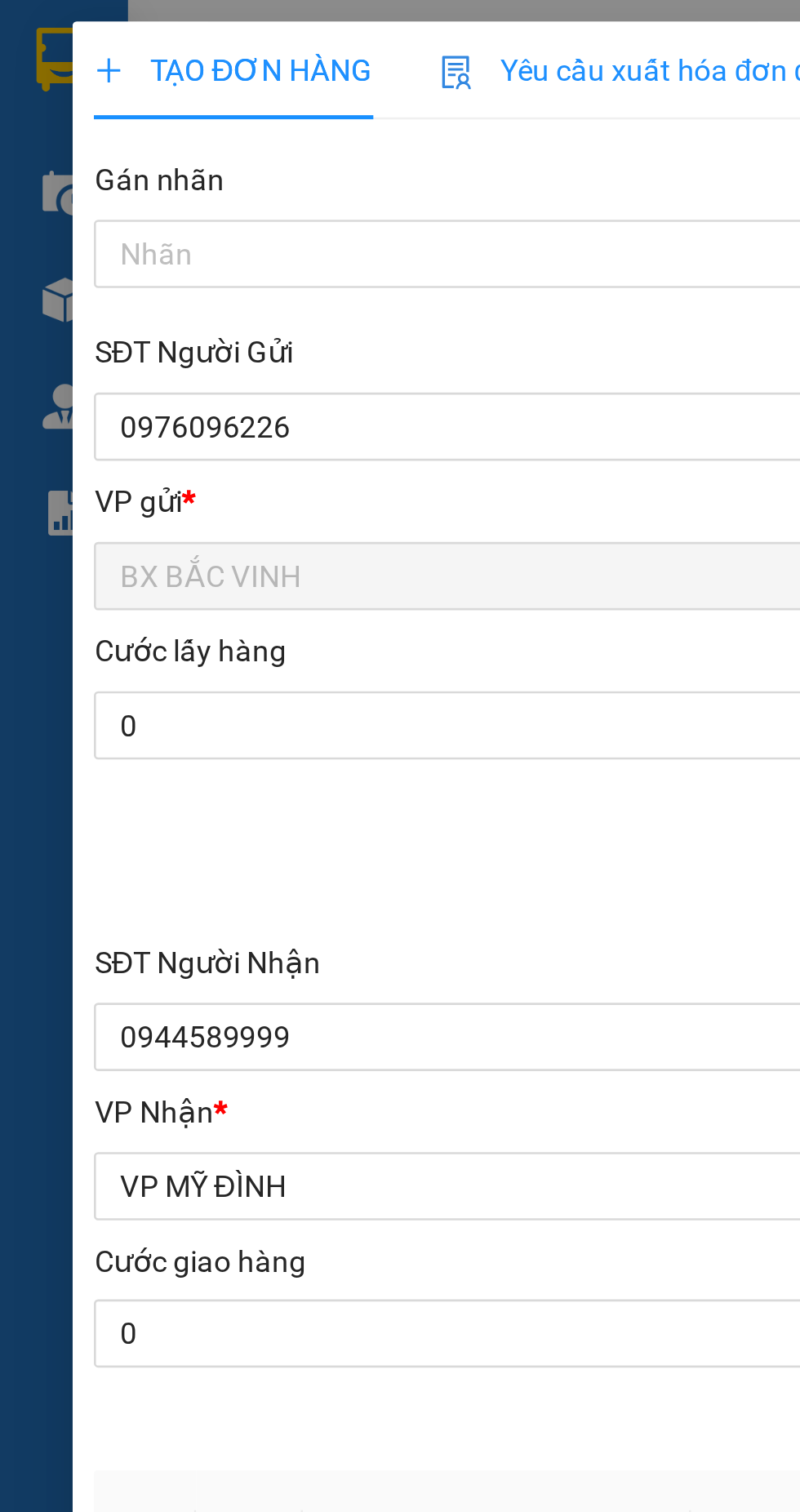
click at [160, 448] on span "VP MỸ ĐÌNH" at bounding box center [216, 453] width 341 height 24
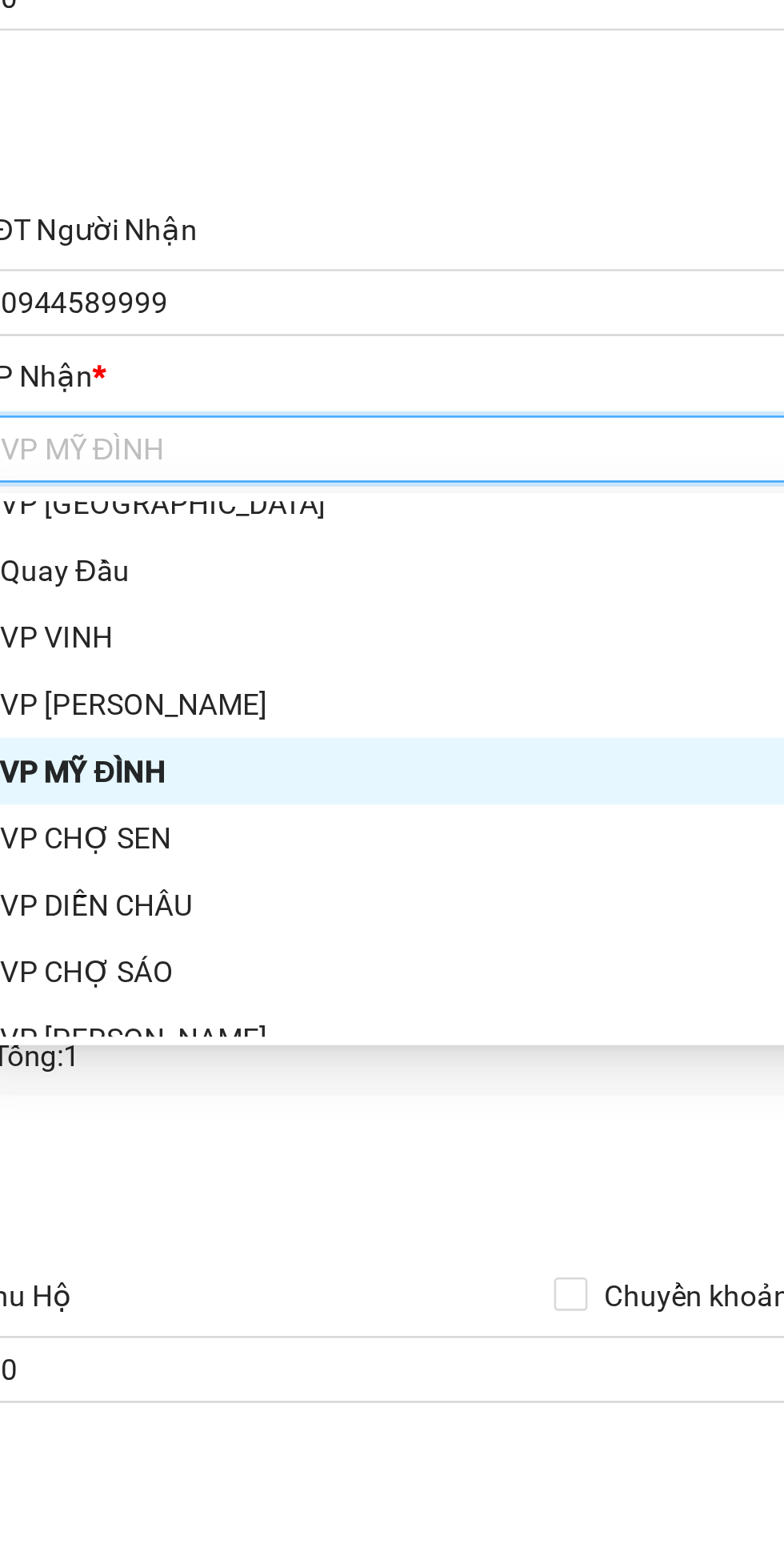
click at [114, 540] on div "VP NGỌC HỒI" at bounding box center [212, 543] width 335 height 18
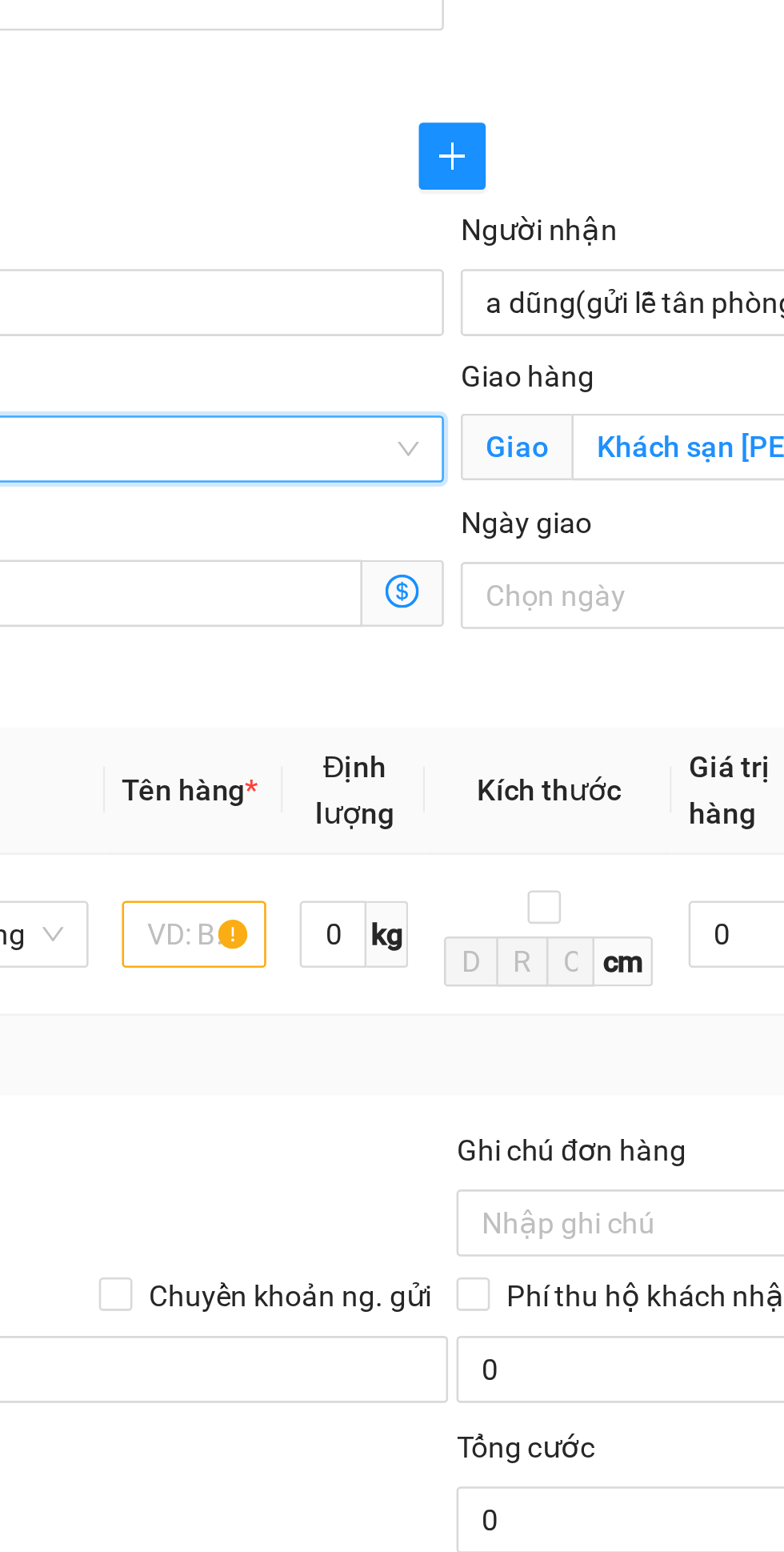
click at [366, 503] on icon "dollar-circle" at bounding box center [373, 499] width 13 height 13
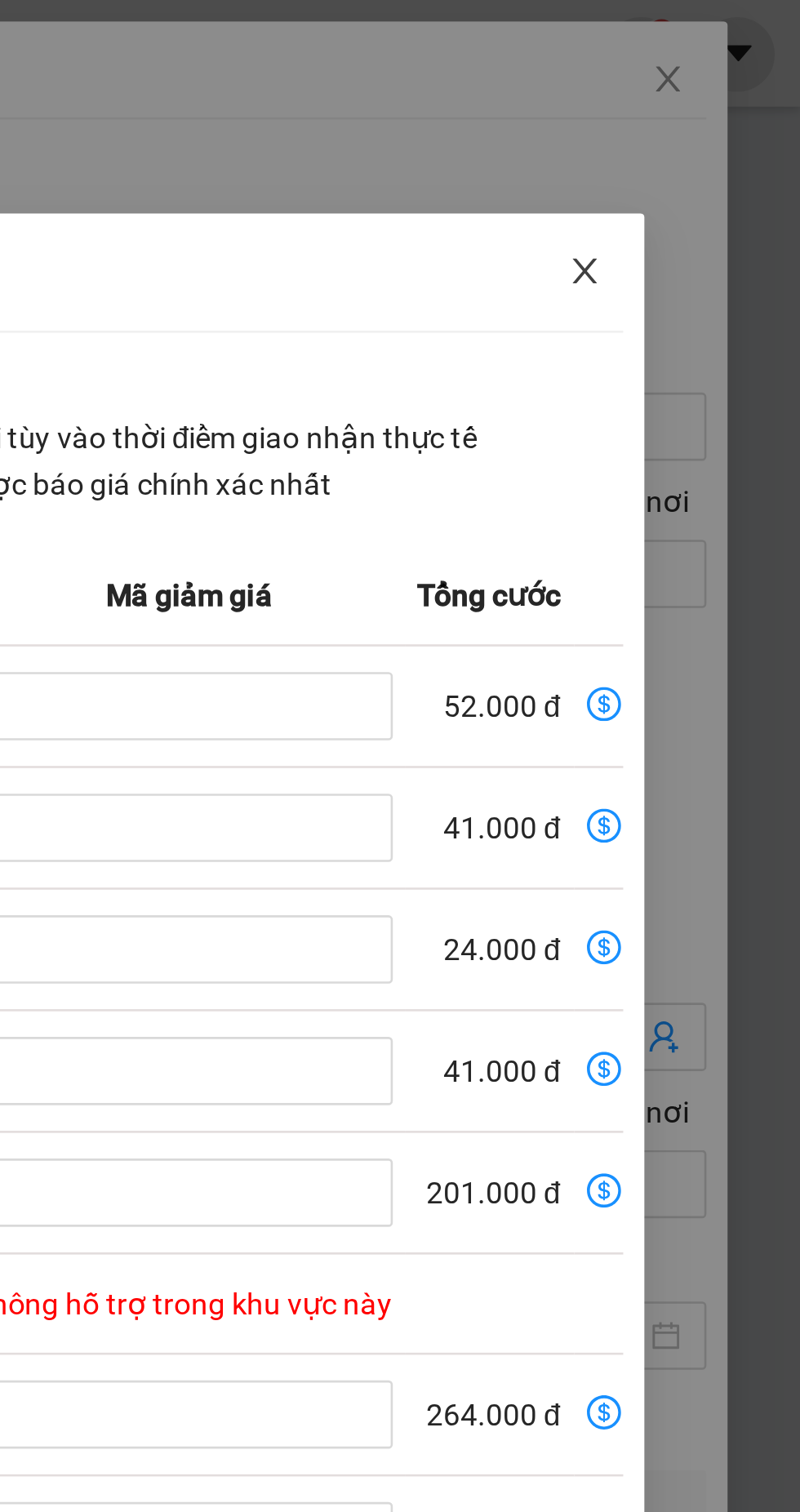
click at [714, 100] on icon "close" at bounding box center [717, 104] width 9 height 10
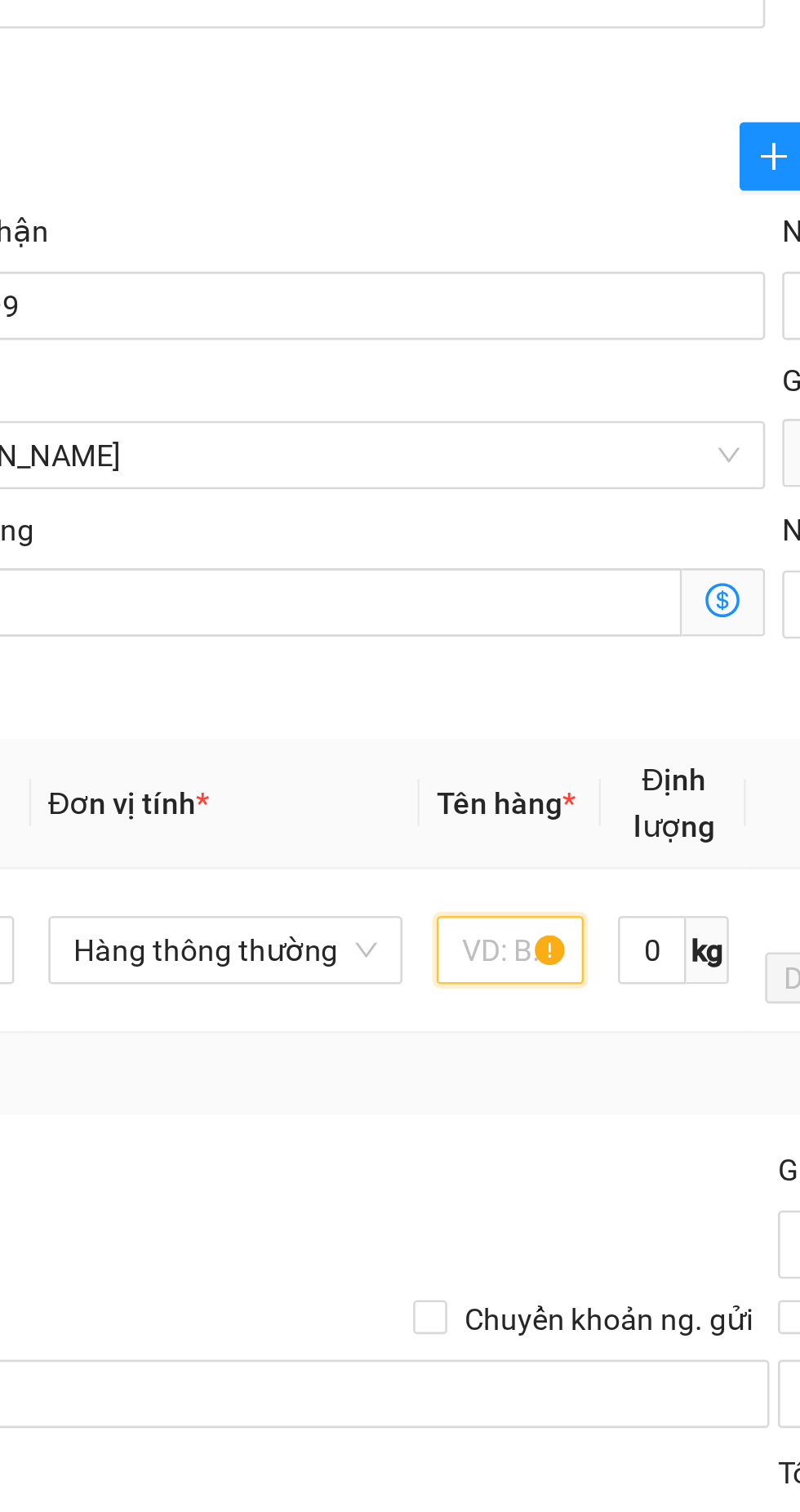
click at [304, 645] on input "text" at bounding box center [299, 643] width 57 height 26
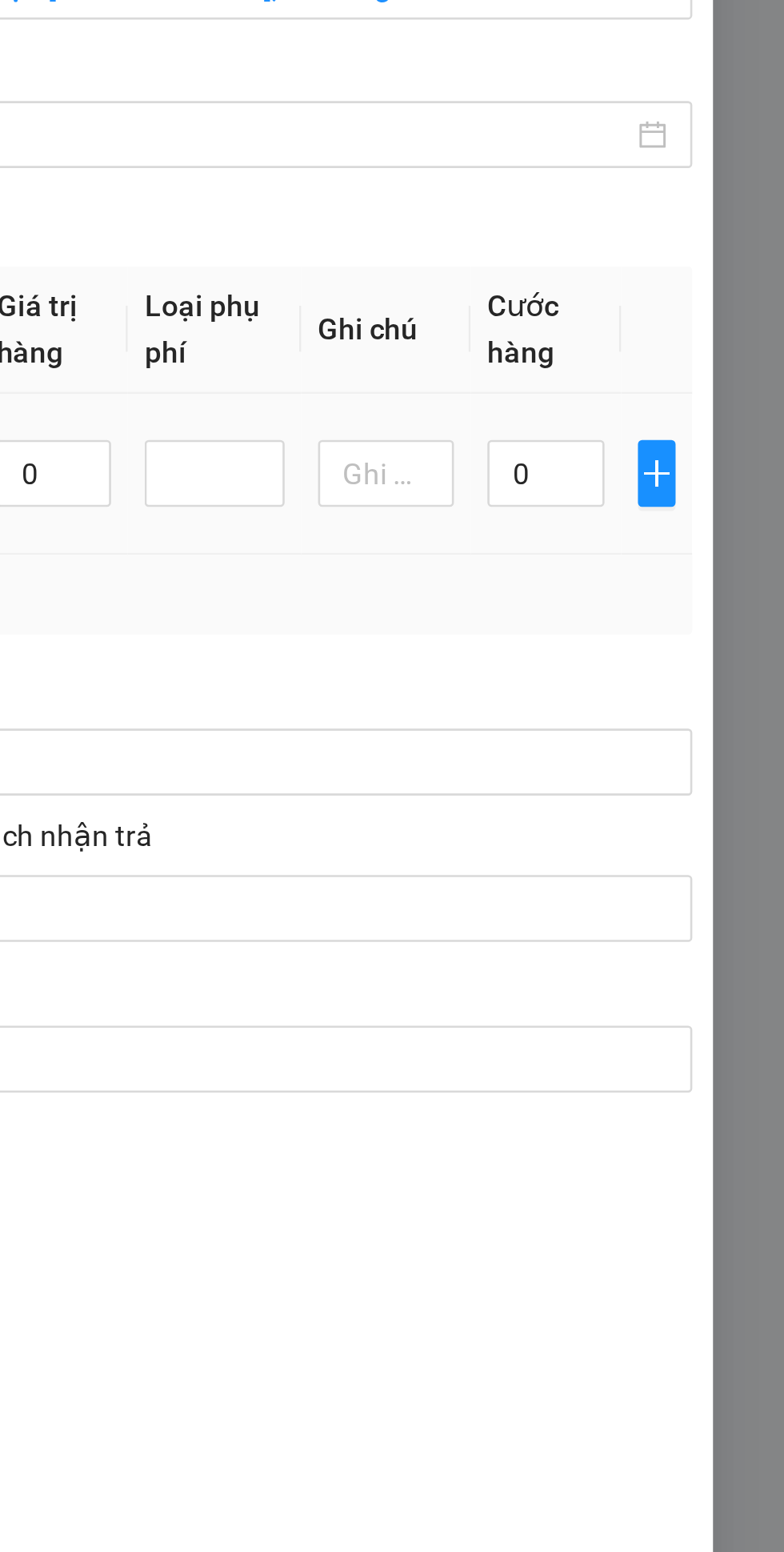
type input "Tp"
click at [687, 636] on input "0" at bounding box center [693, 631] width 45 height 26
type input "3"
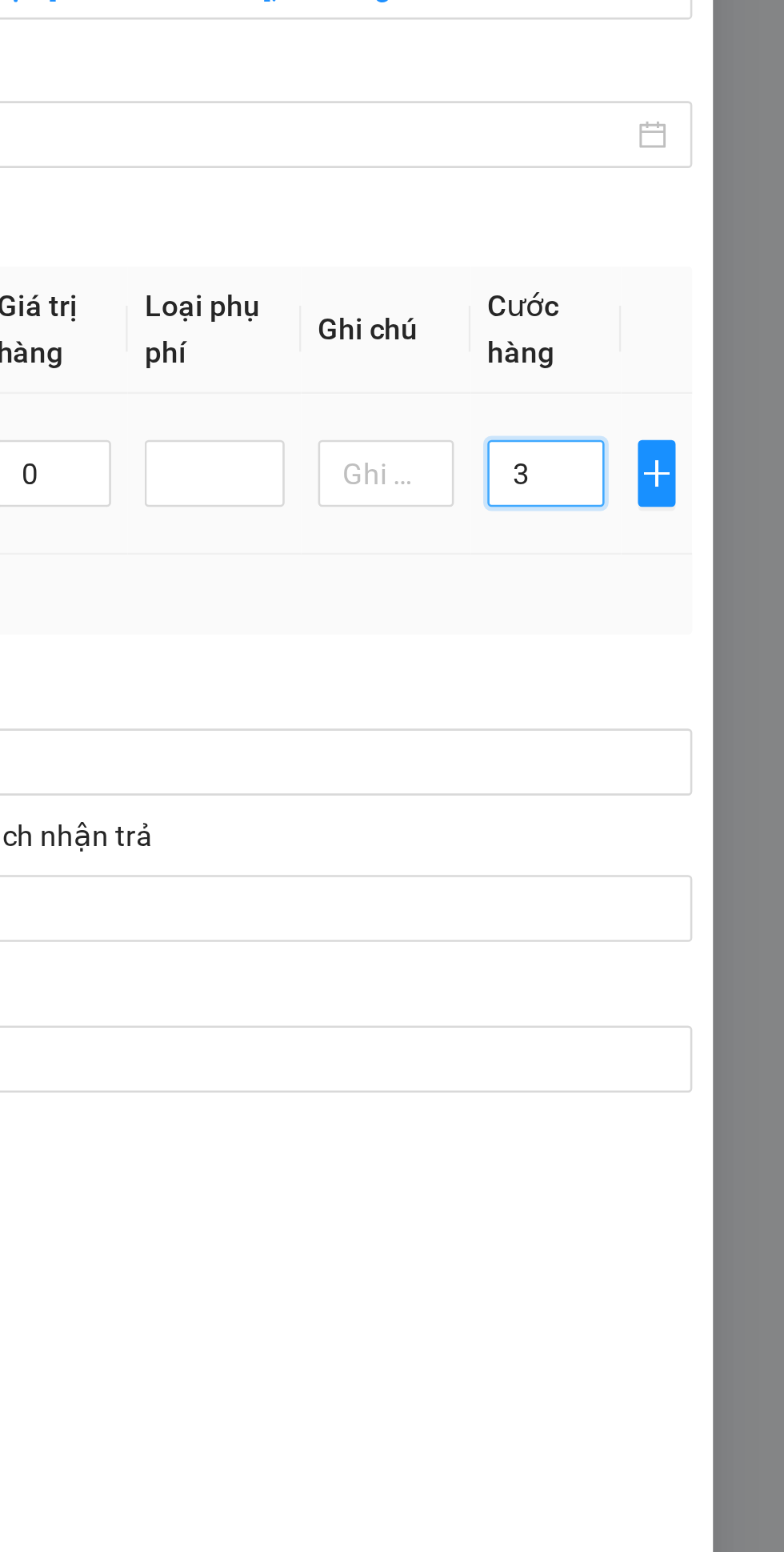
type input "30"
click at [614, 688] on div "Tổng: 1" at bounding box center [392, 678] width 713 height 30
type input "30.000"
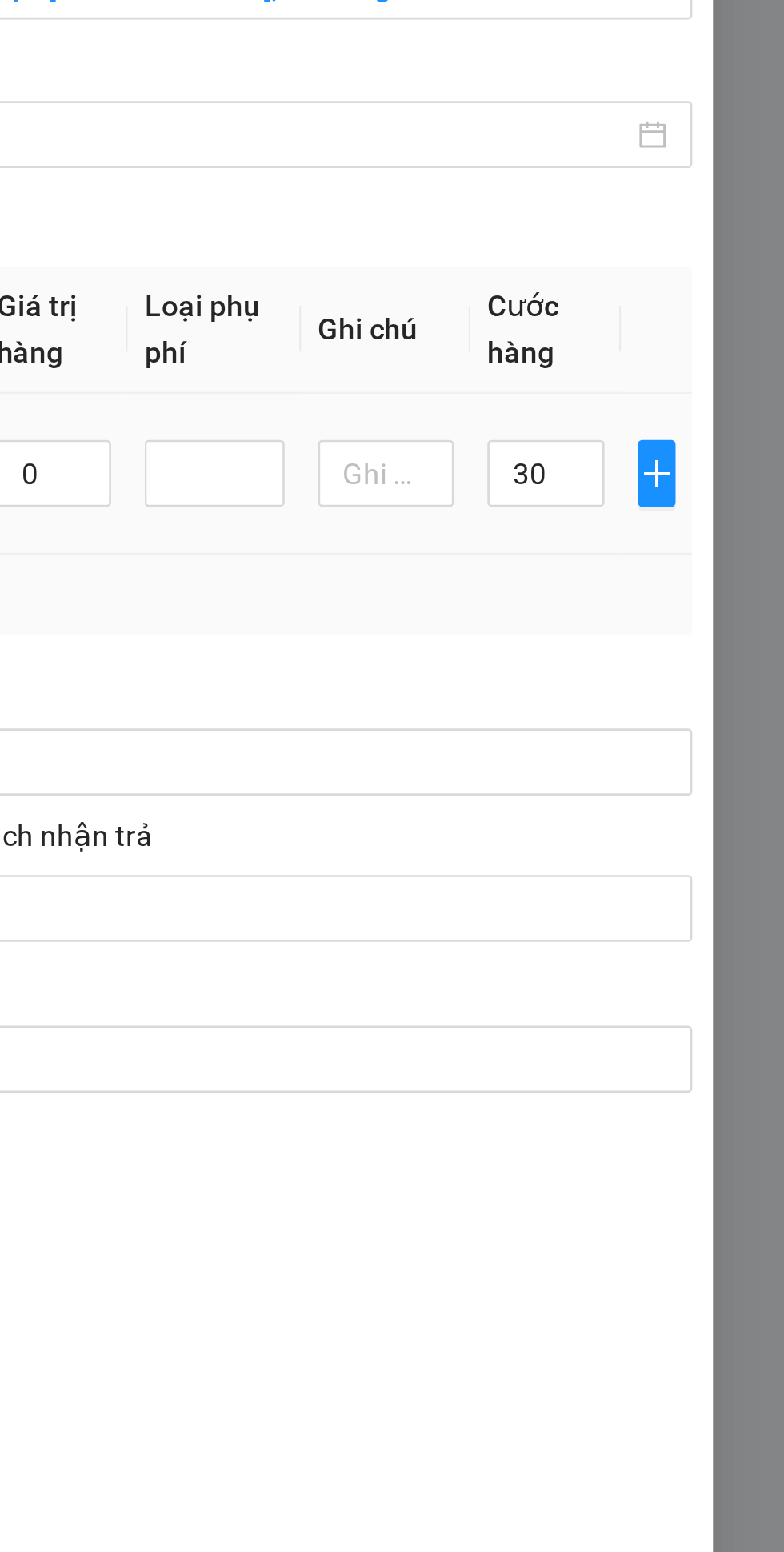
type input "30.000"
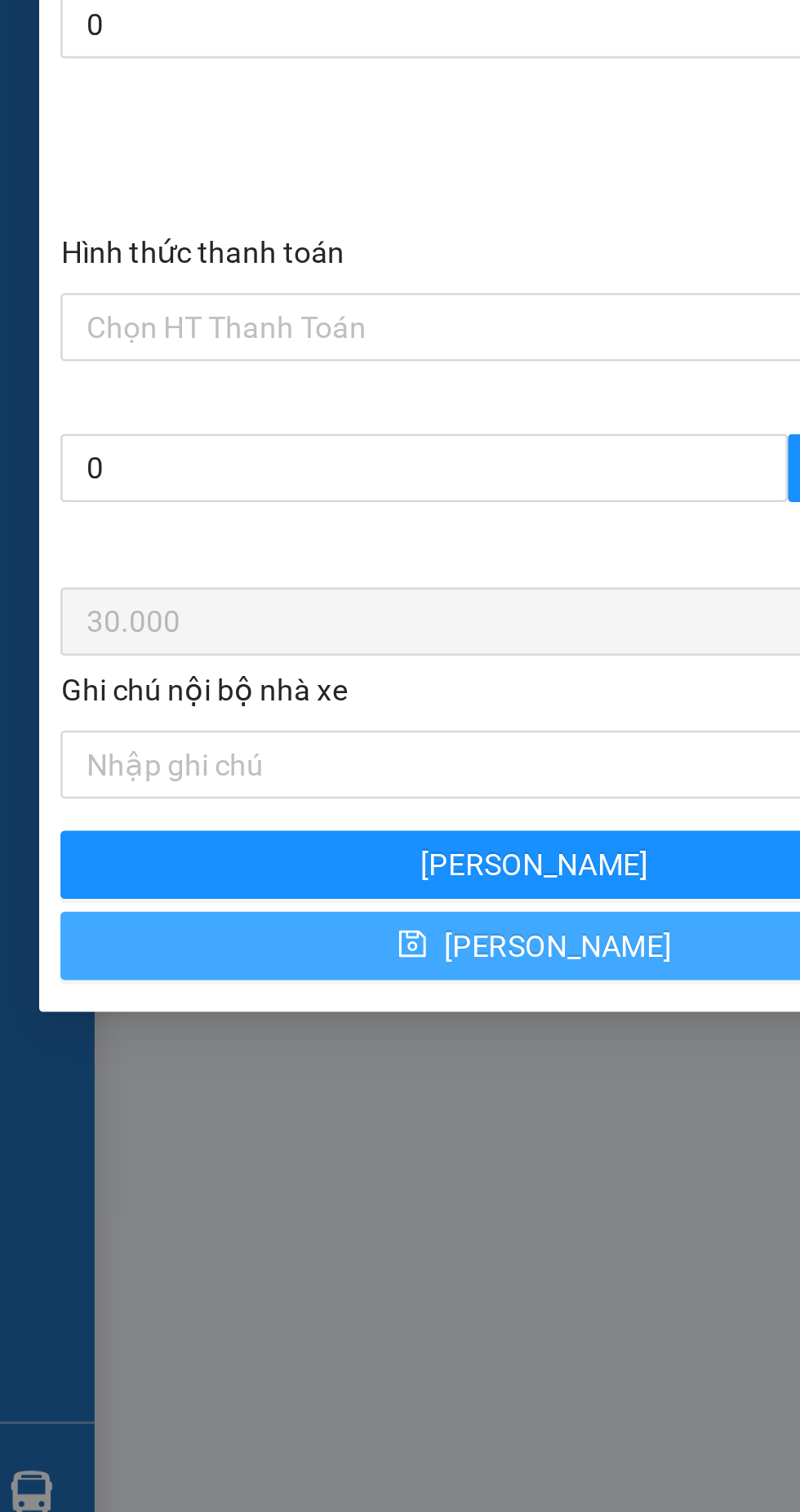
click at [188, 1169] on button "Lưu" at bounding box center [217, 1165] width 362 height 26
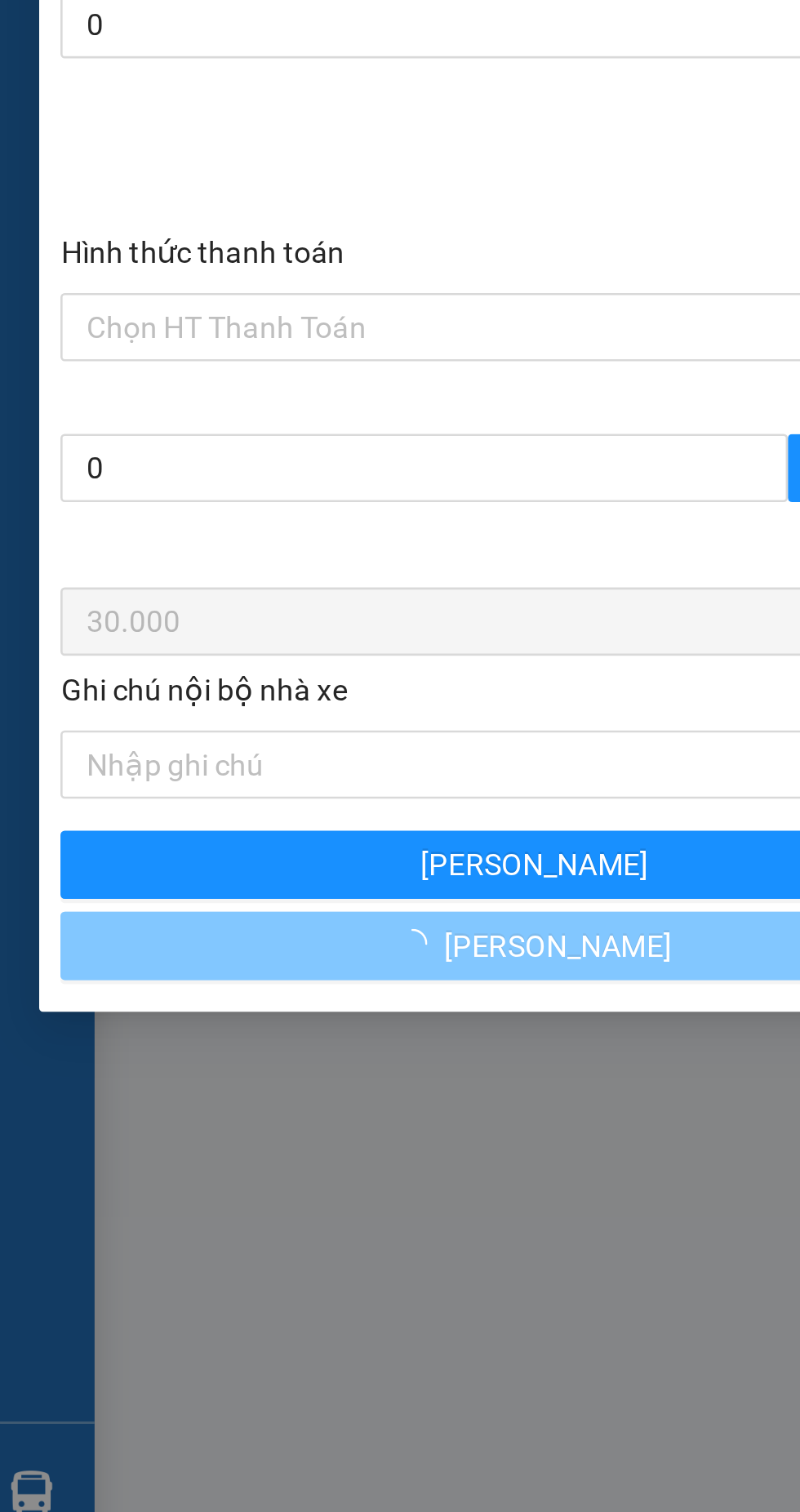
checkbox input "false"
type input "0"
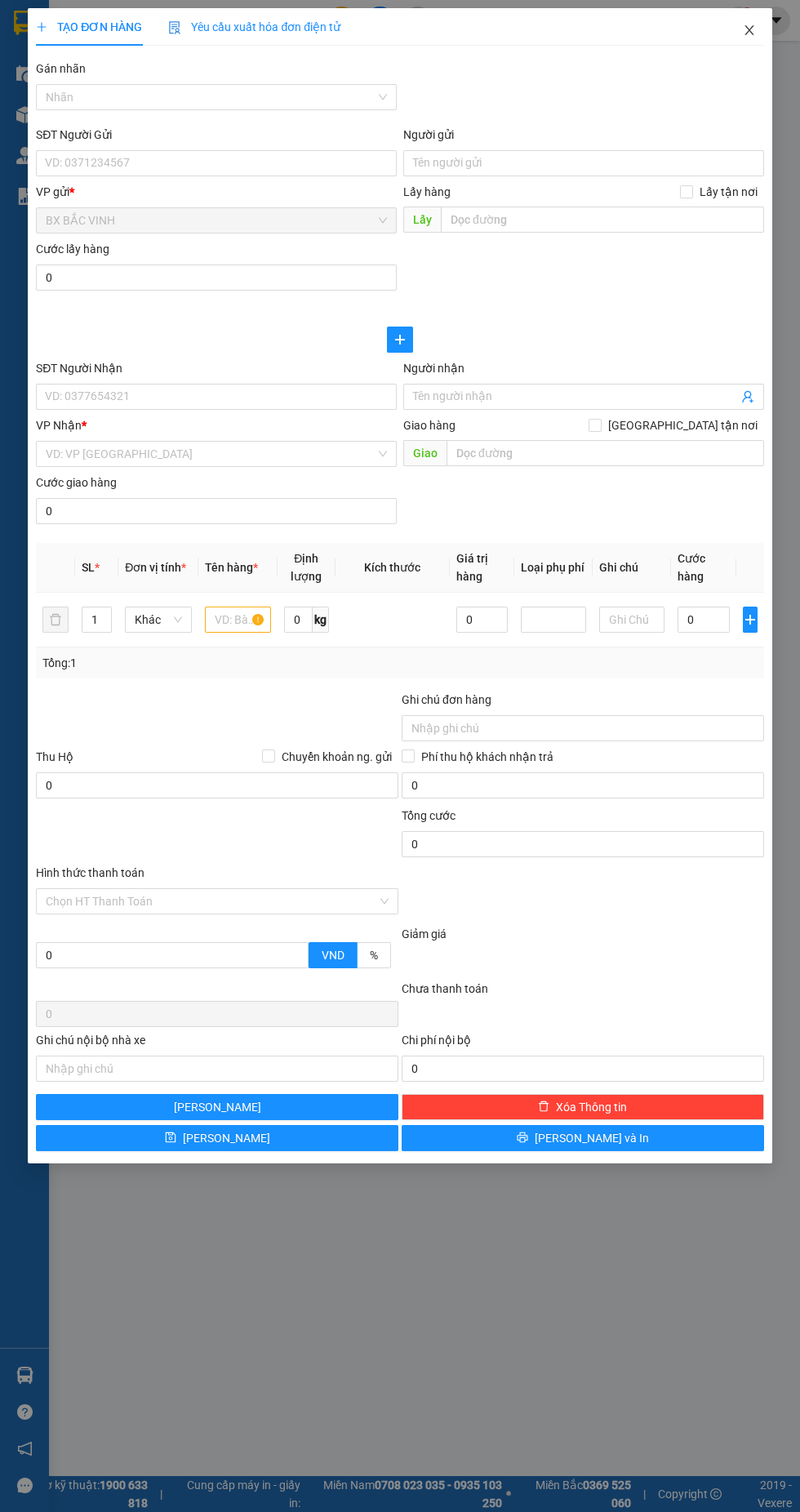
click at [746, 31] on icon "close" at bounding box center [750, 30] width 14 height 14
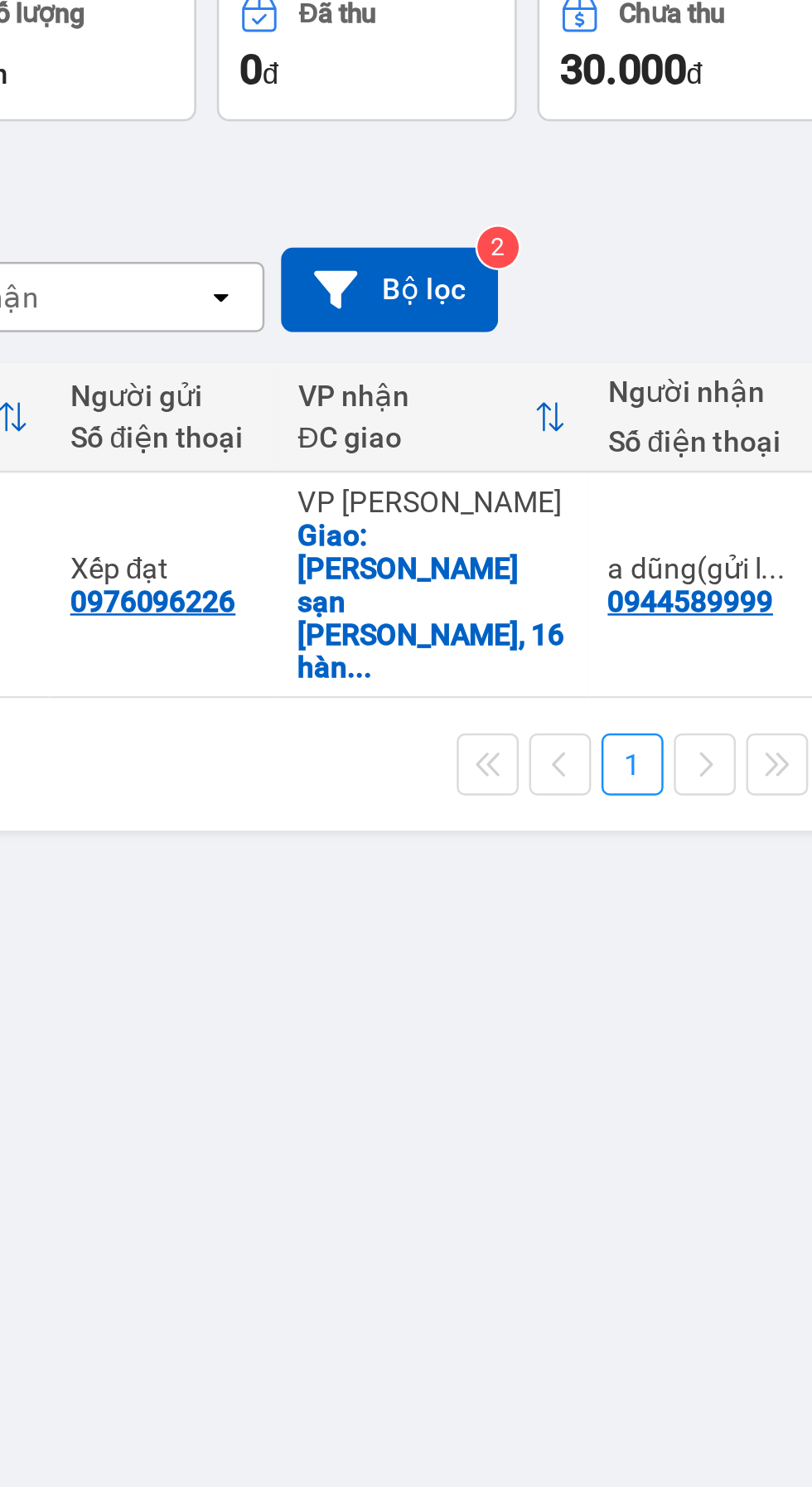
click at [608, 380] on div "0944589999" at bounding box center [639, 386] width 67 height 14
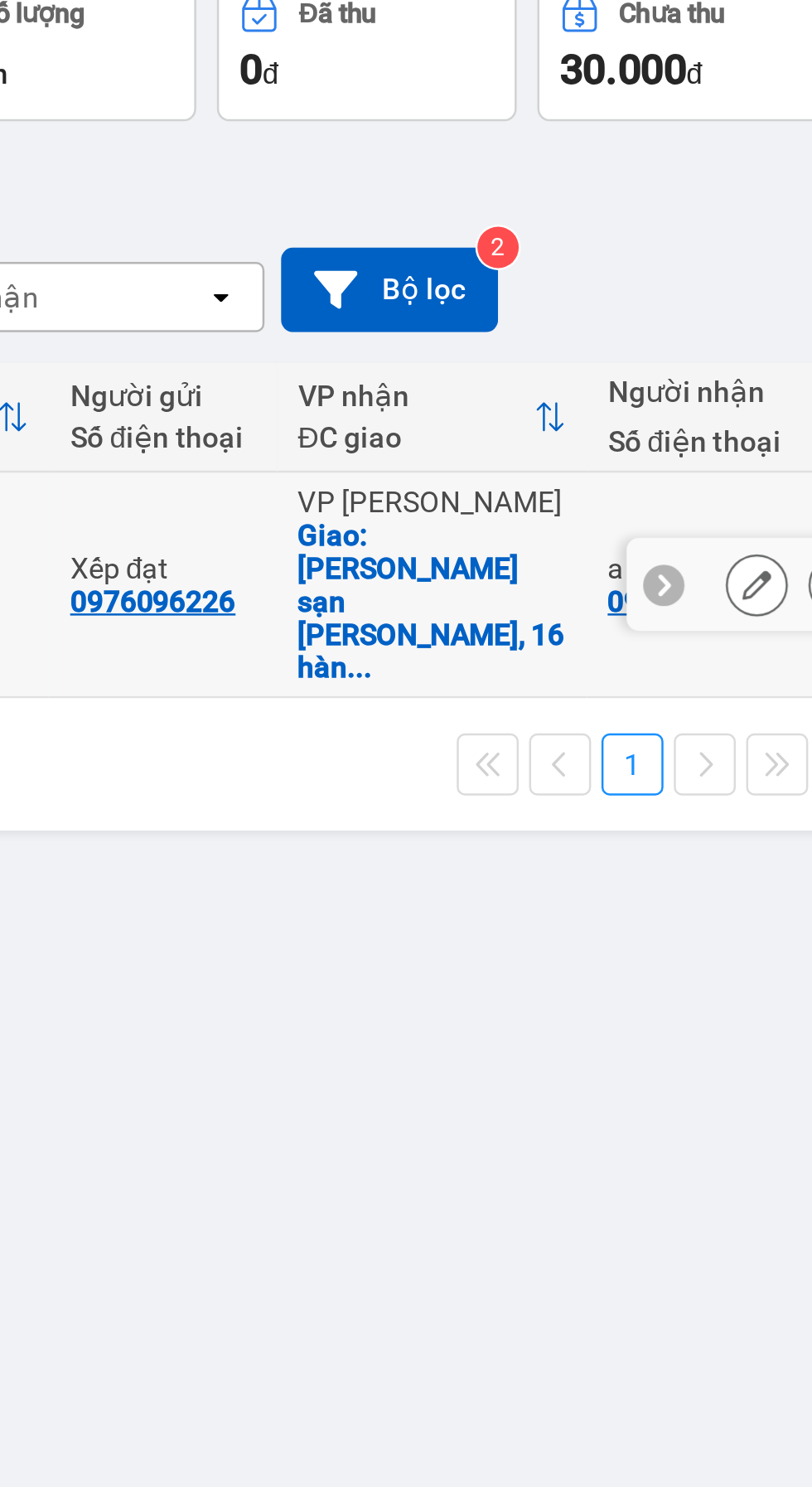
click at [671, 374] on icon at bounding box center [666, 380] width 12 height 12
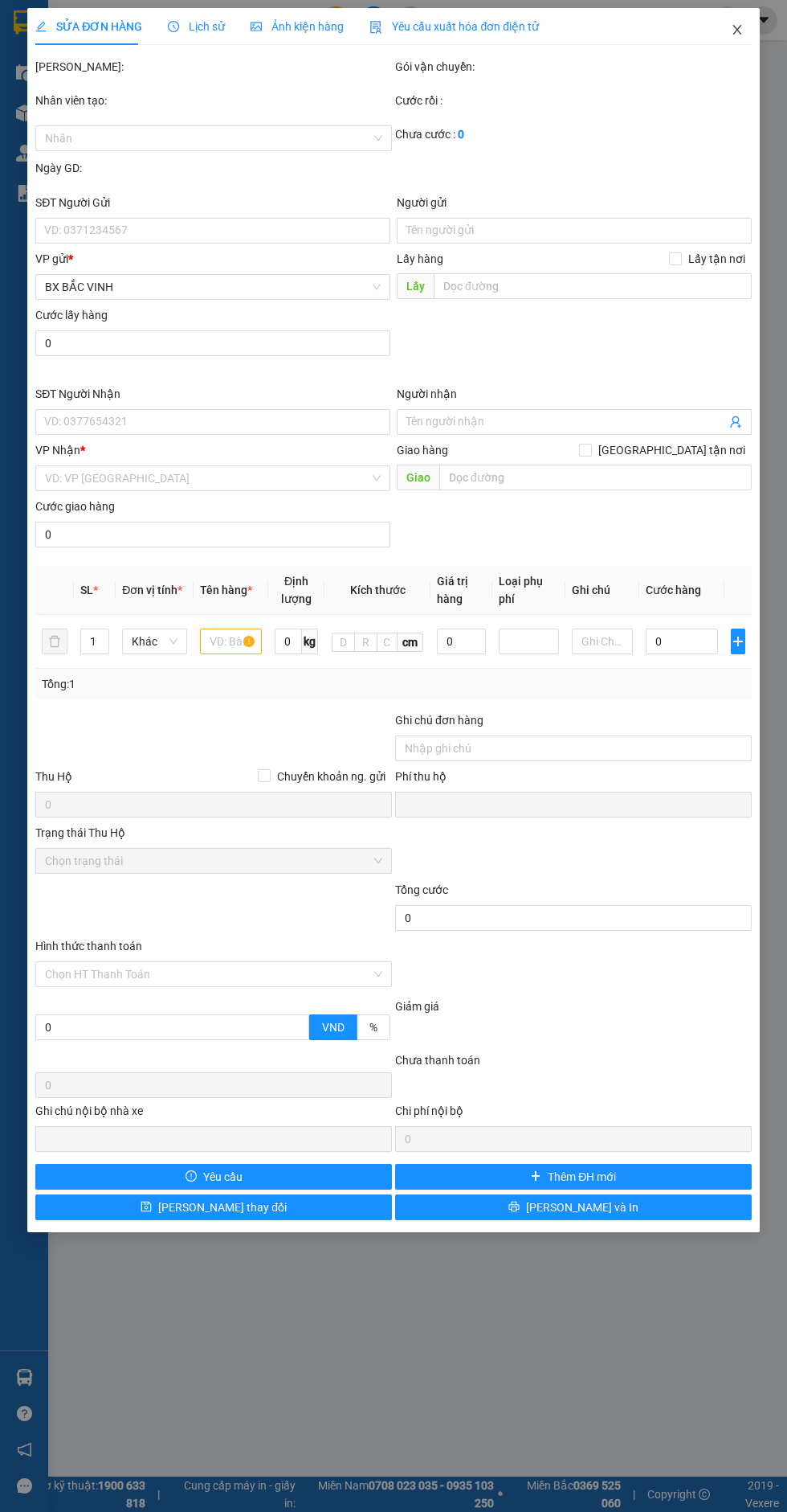
click at [733, 35] on icon "close" at bounding box center [737, 29] width 13 height 13
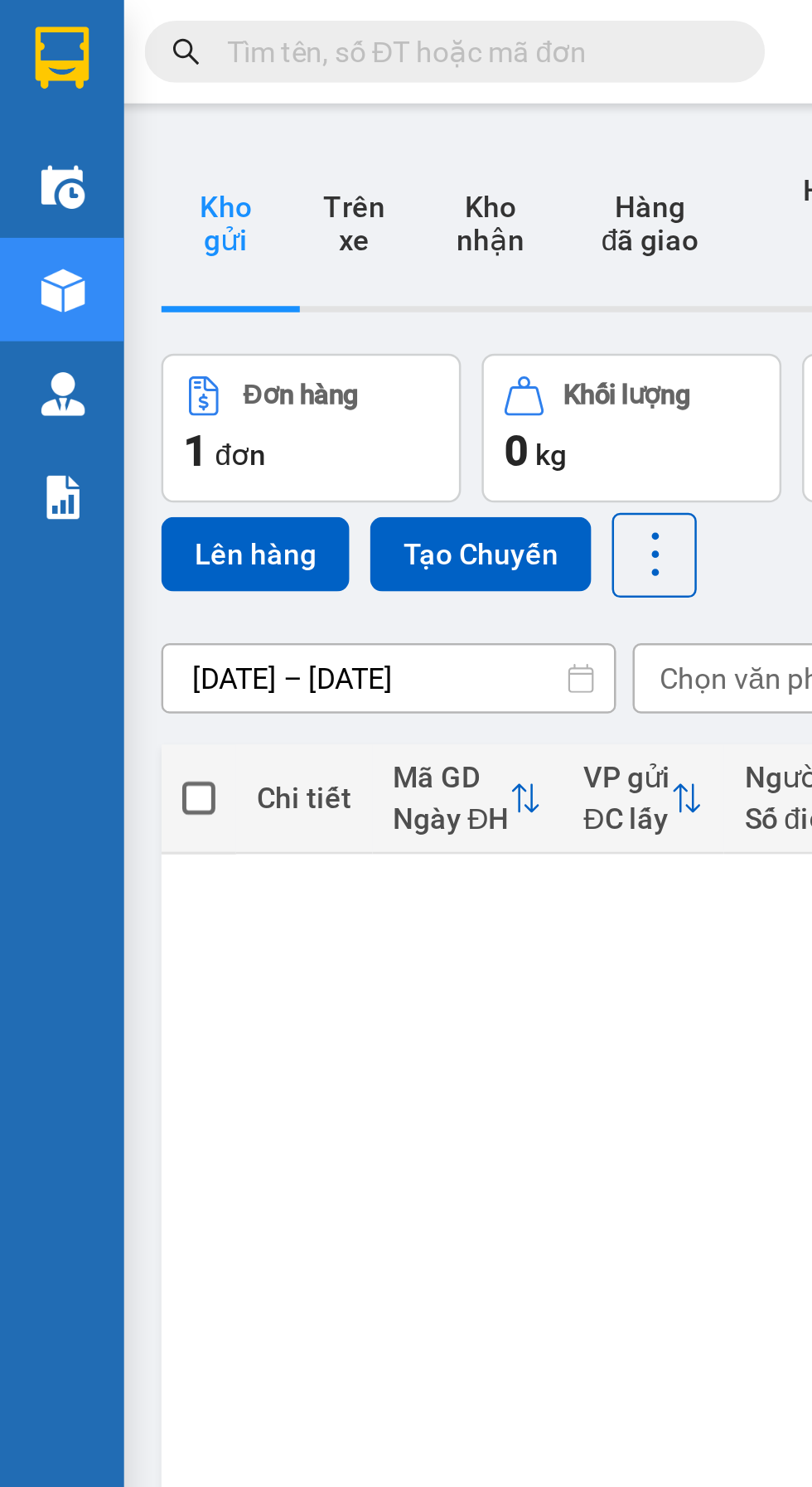
click at [96, 88] on button "Kho gửi" at bounding box center [91, 90] width 51 height 67
click at [91, 78] on button "Kho gửi" at bounding box center [91, 90] width 51 height 67
click at [29, 23] on img at bounding box center [25, 23] width 22 height 25
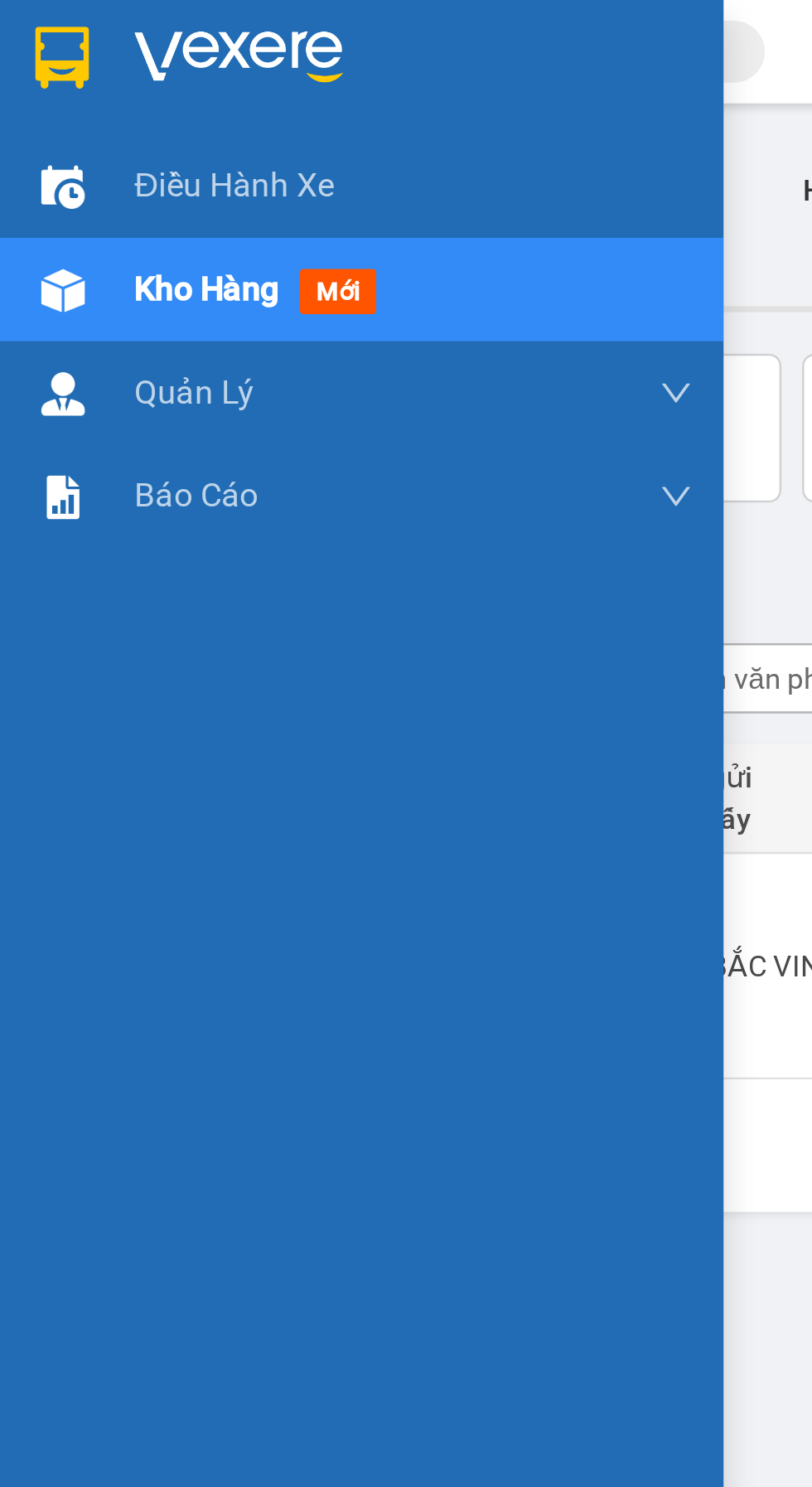
click at [93, 18] on img at bounding box center [96, 23] width 84 height 25
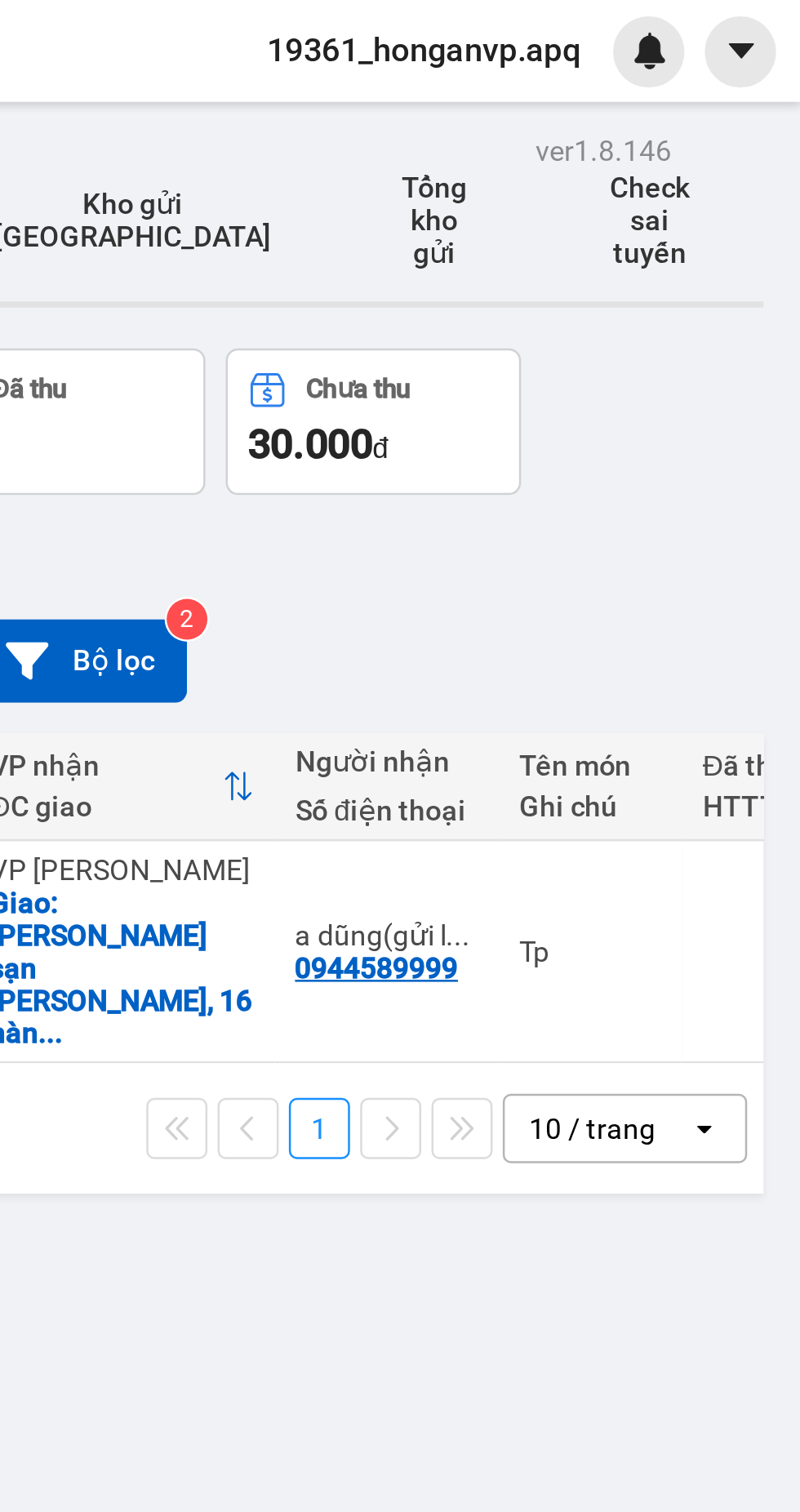
click at [736, 375] on div "Tp" at bounding box center [715, 381] width 57 height 14
checkbox input "true"
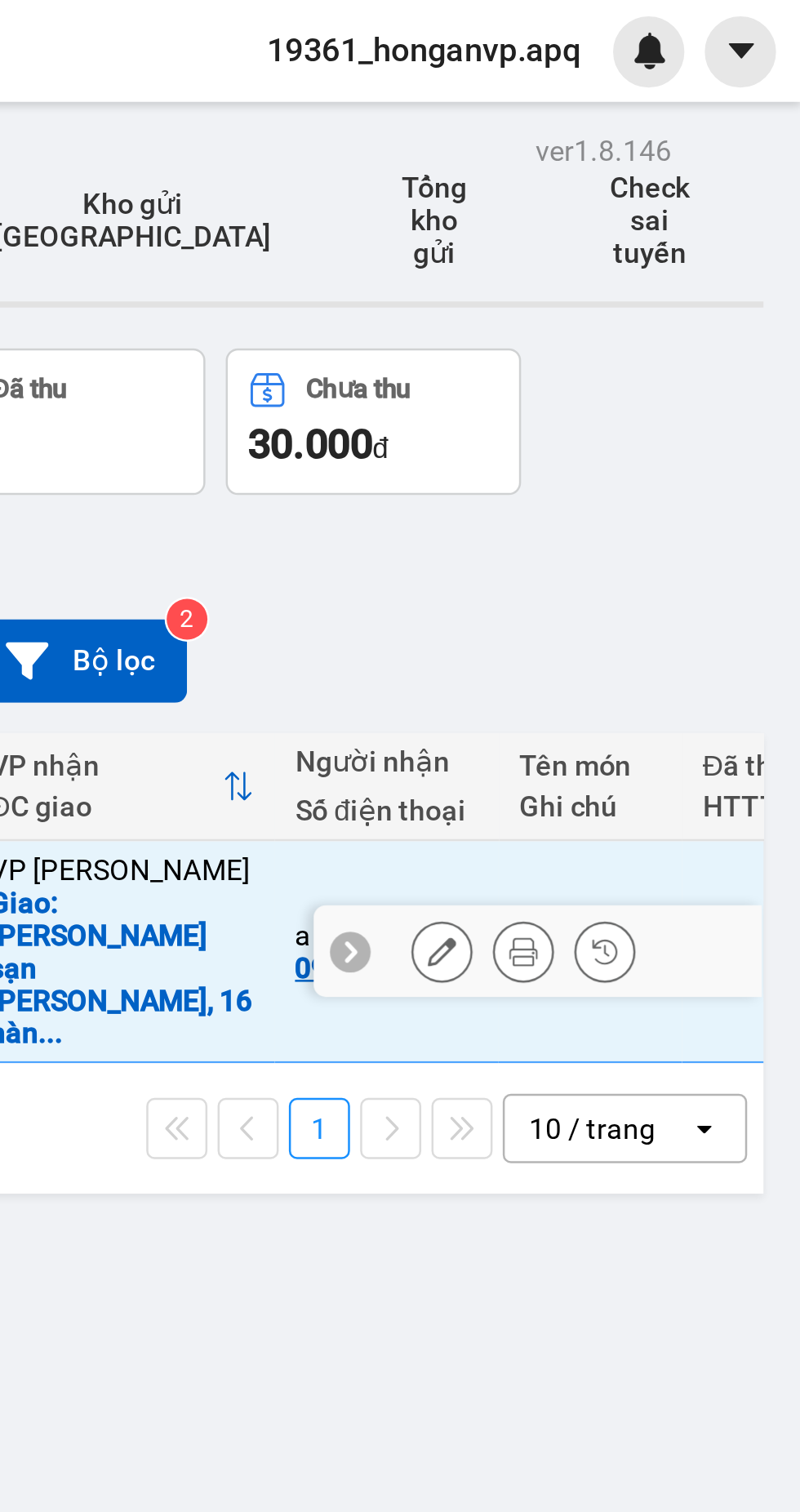
click at [654, 376] on icon at bounding box center [656, 381] width 12 height 12
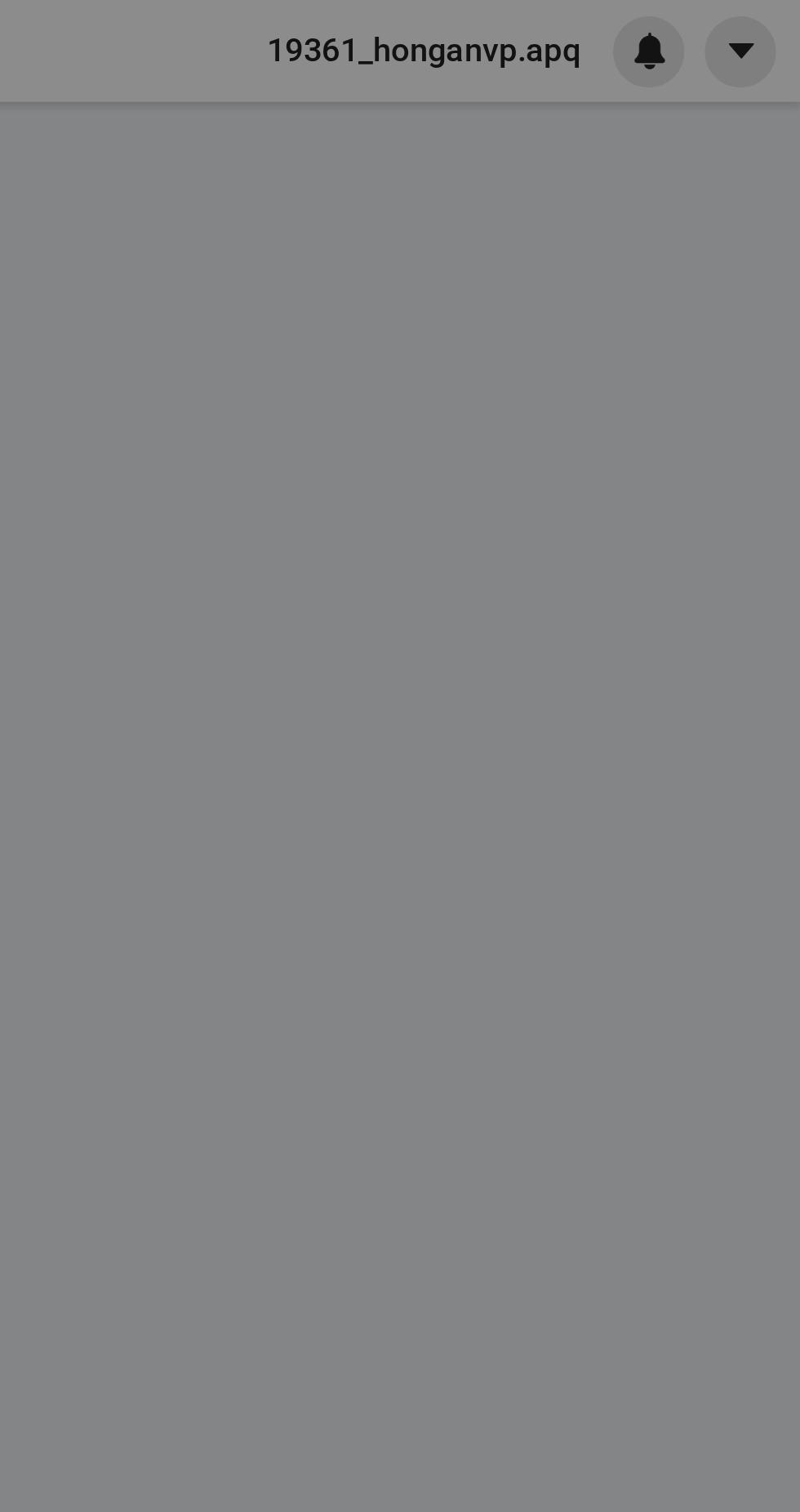
type input "0976096226"
type input "Xếp đạt"
type input "0944589999"
type input "a dũng(gửi lễ tân phòng 601)"
checkbox input "true"
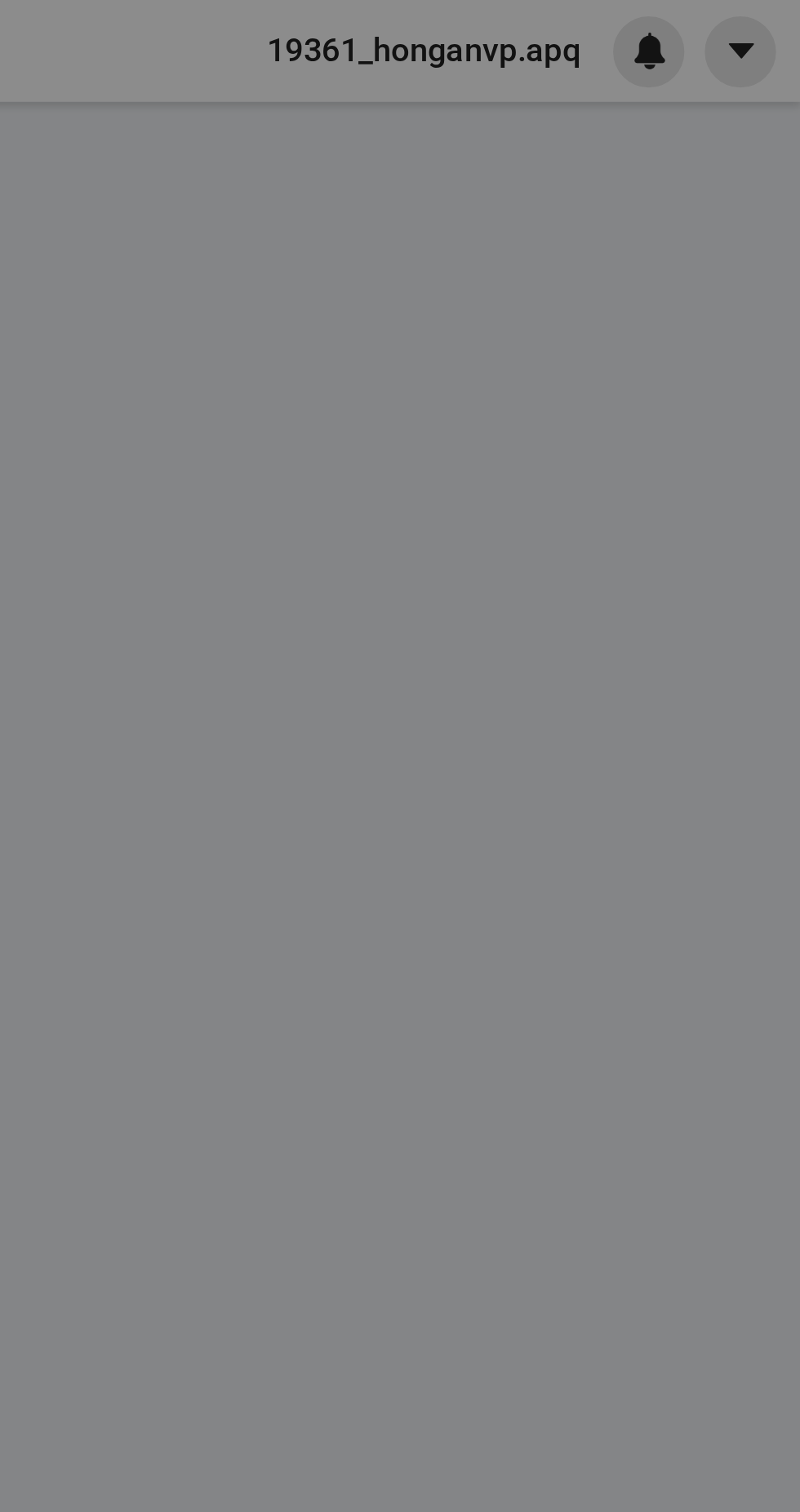
type input "Khách sạn JM MAARVEL, 16 hàng da"
type input "0"
type input "30.000"
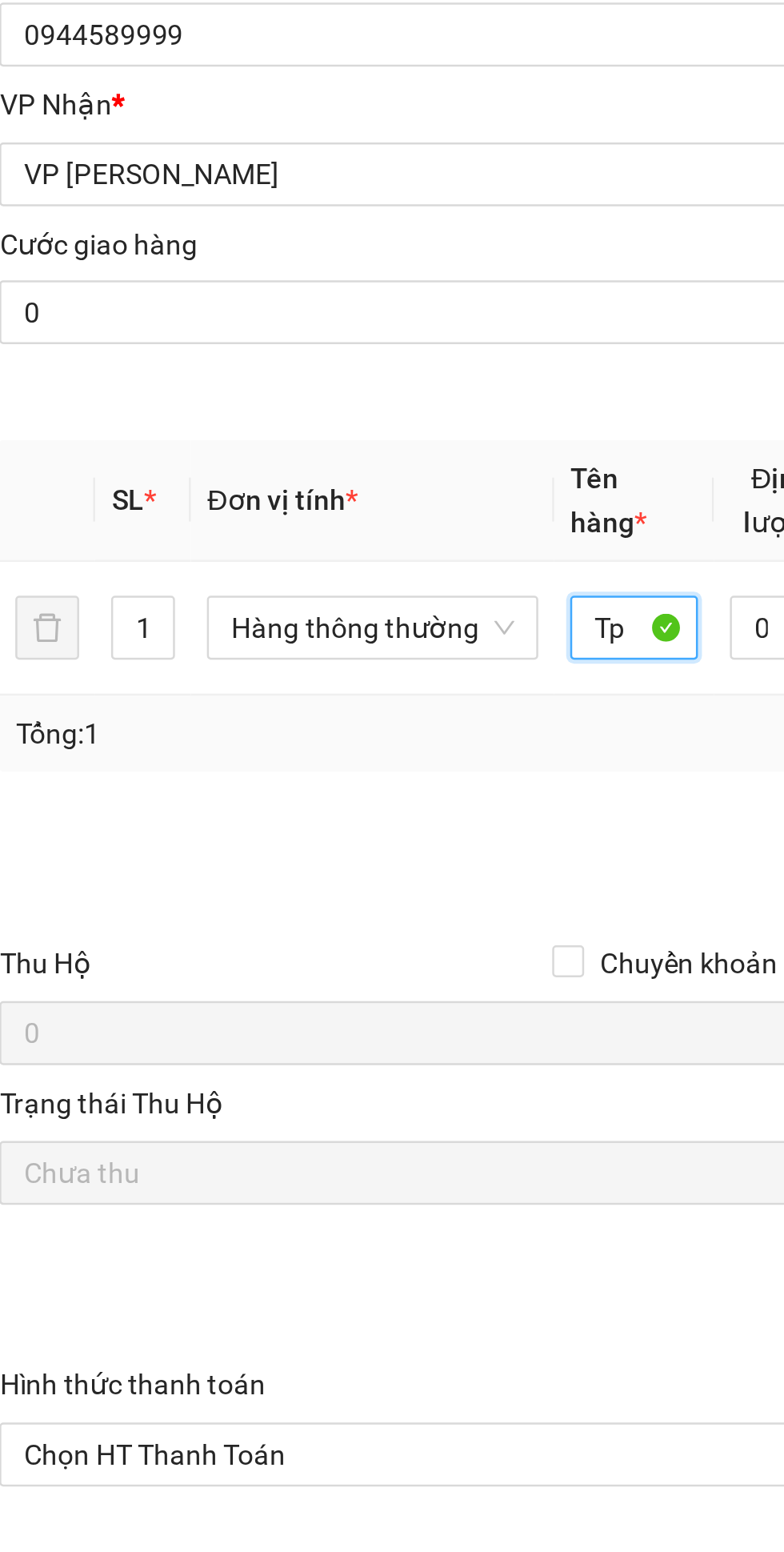
click at [273, 662] on input "Tp" at bounding box center [290, 658] width 51 height 26
click at [283, 655] on input "Tp" at bounding box center [290, 658] width 51 height 26
type input "T"
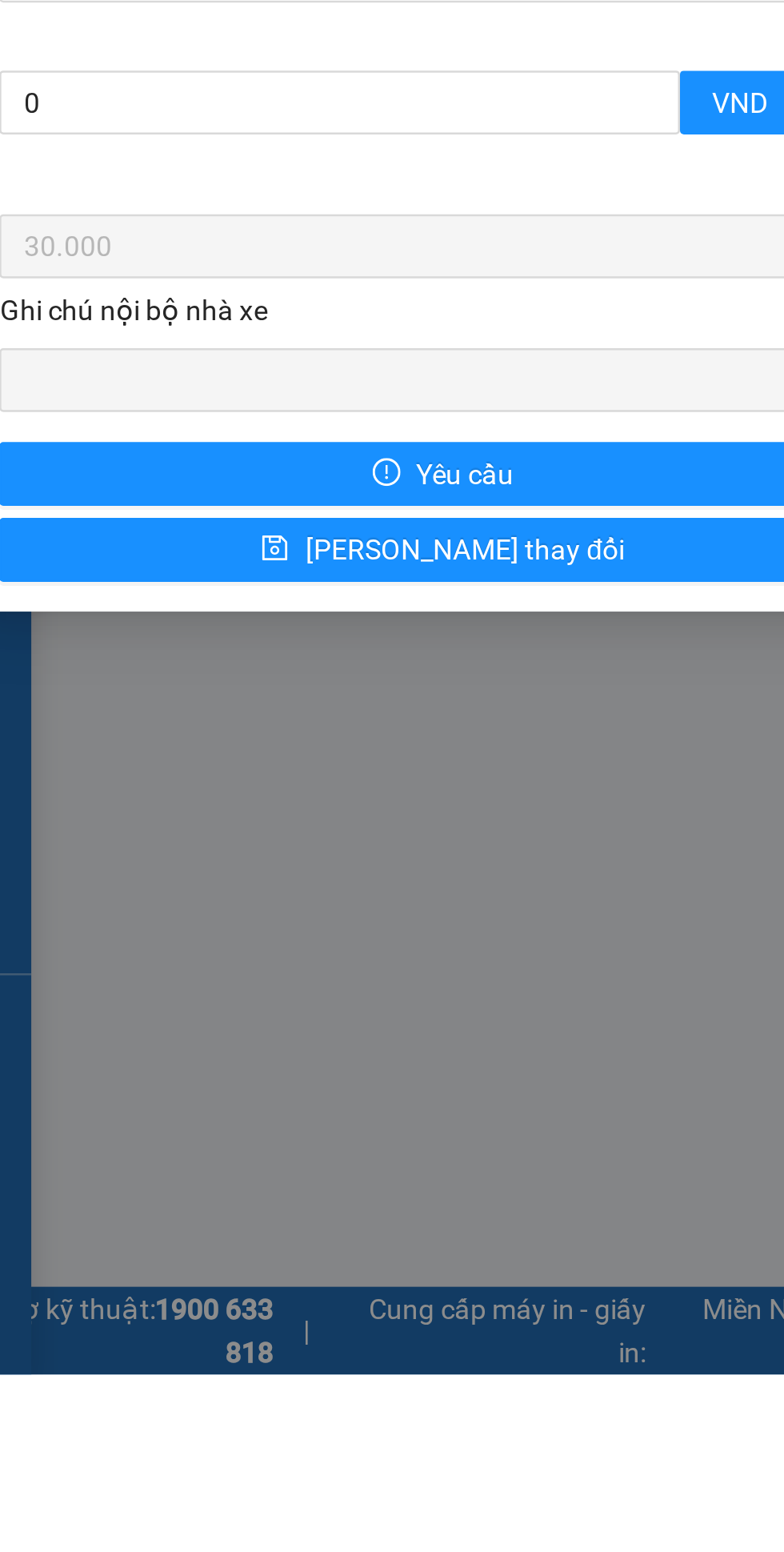
type input "Giấy tờ"
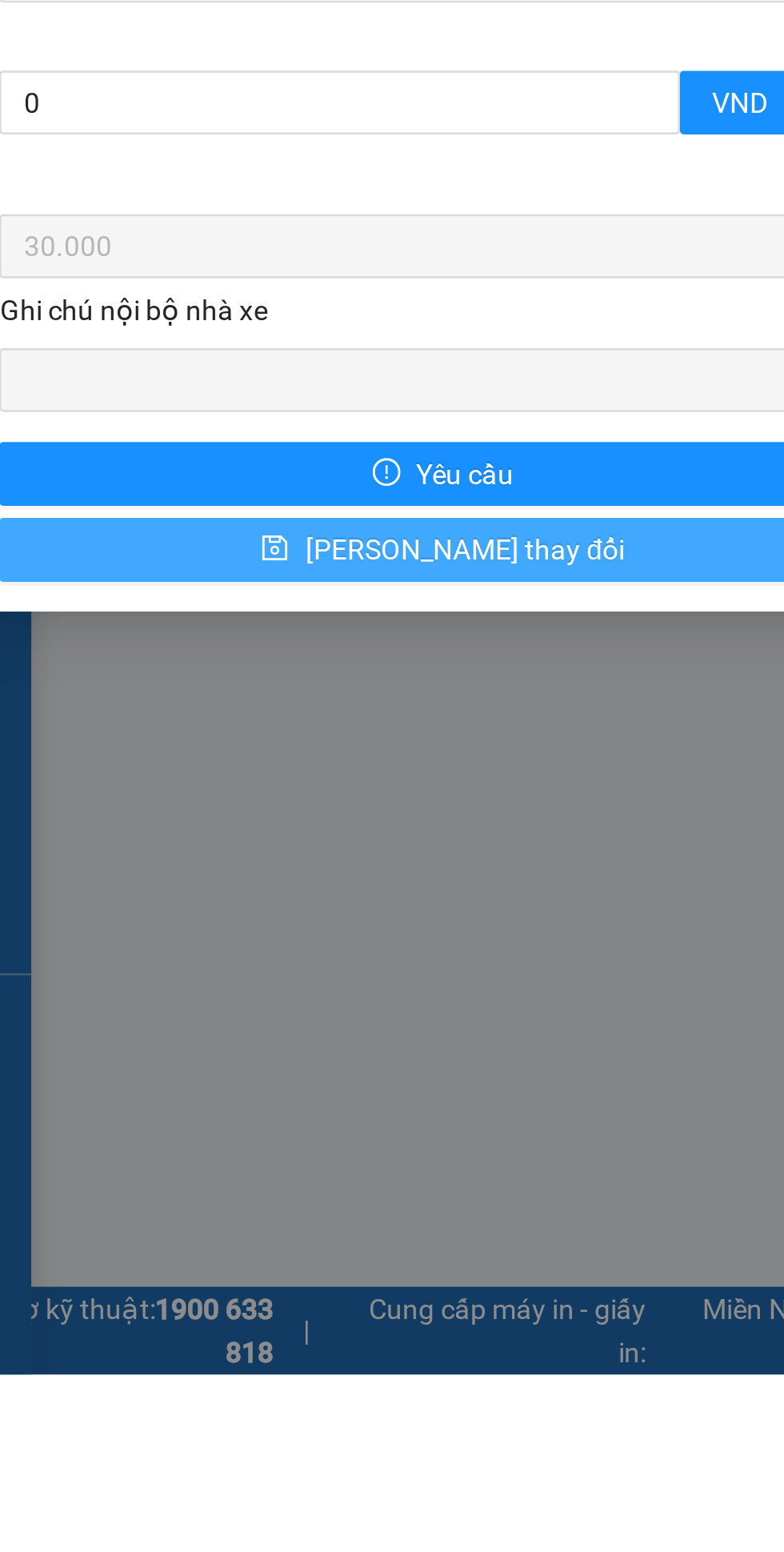
click at [215, 1221] on span "Lưu thay đổi" at bounding box center [222, 1222] width 128 height 18
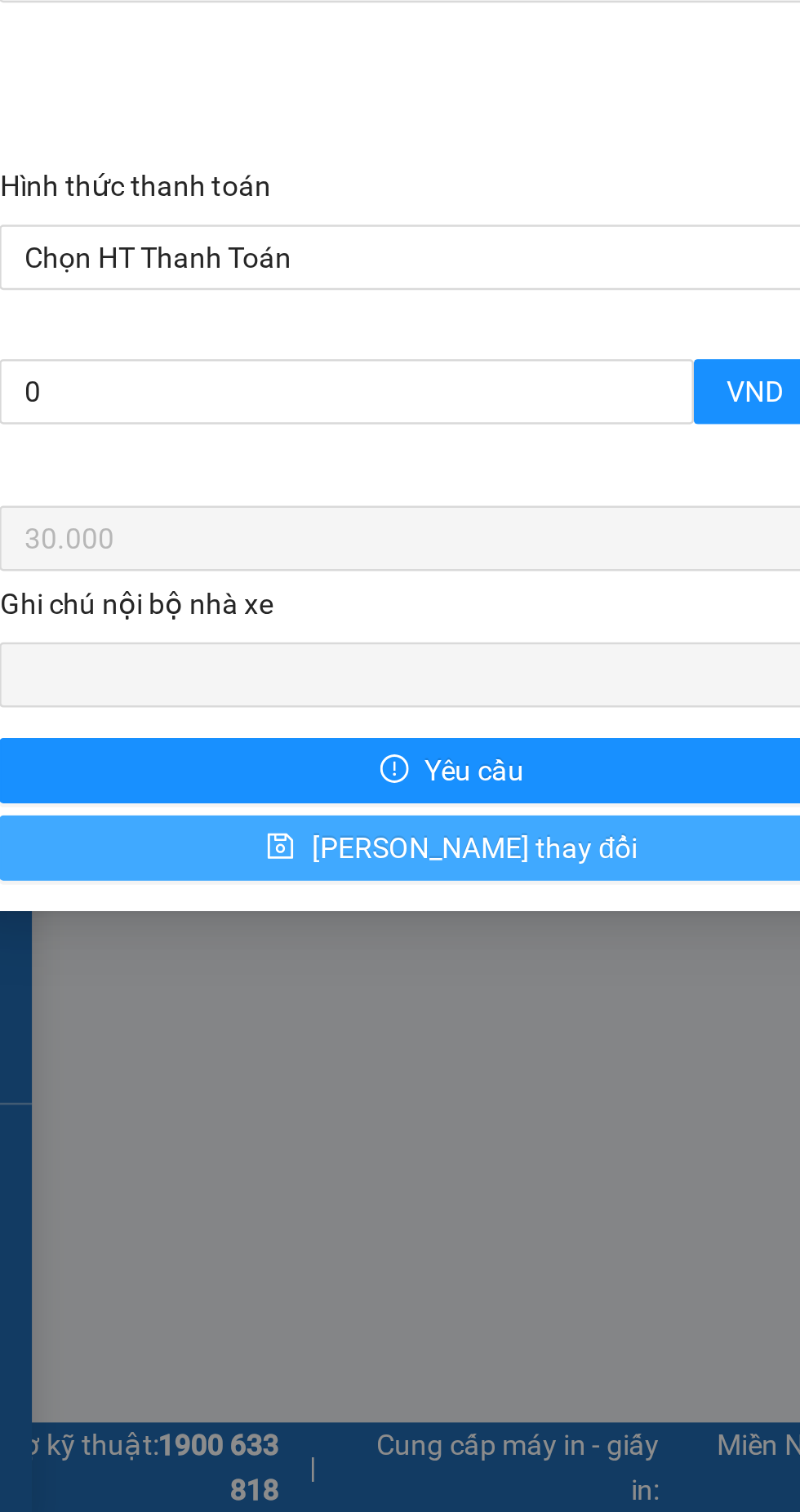
scroll to position [0, 0]
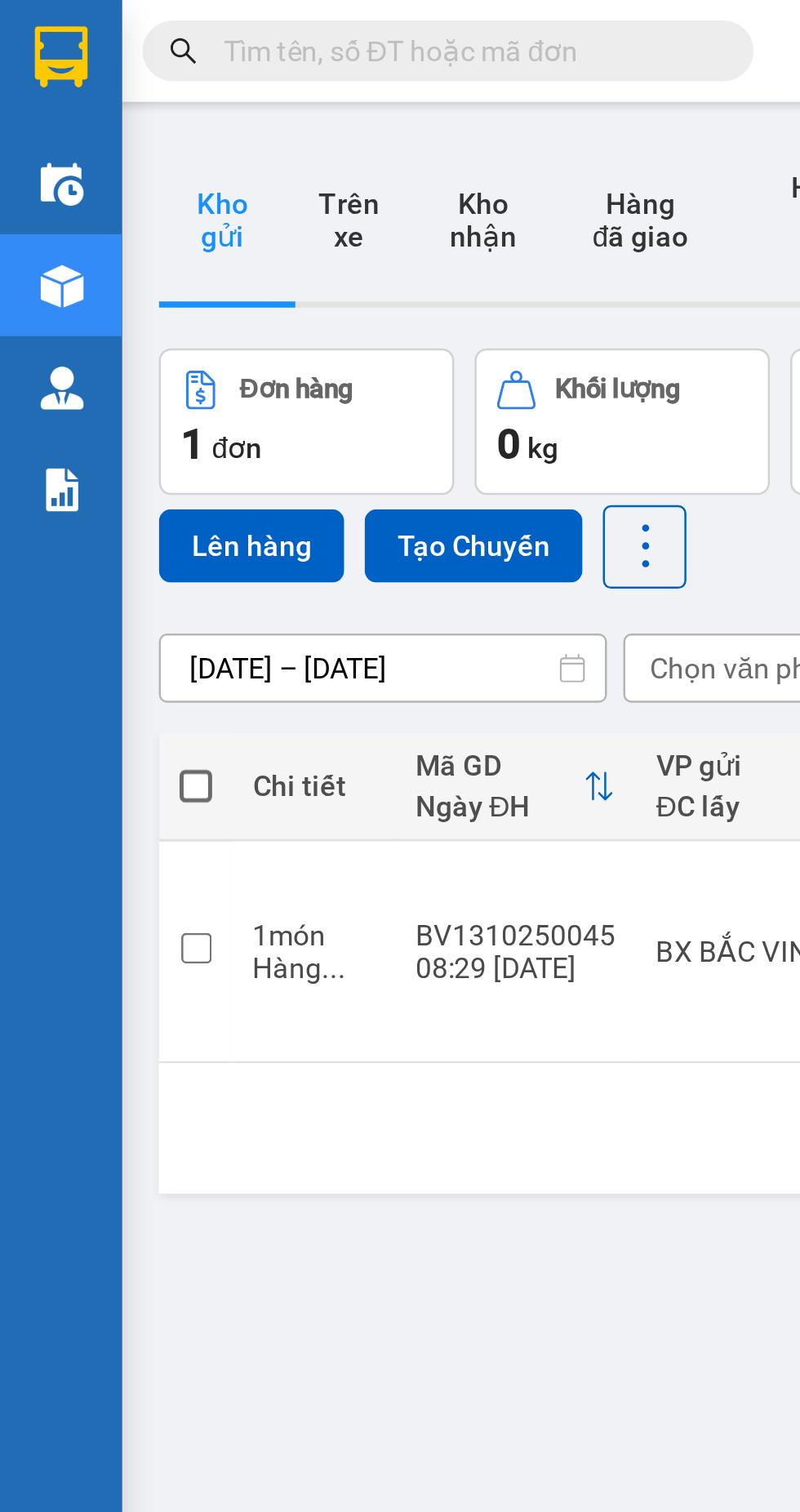
click at [266, 359] on td "BX BẮC VINH" at bounding box center [316, 381] width 123 height 89
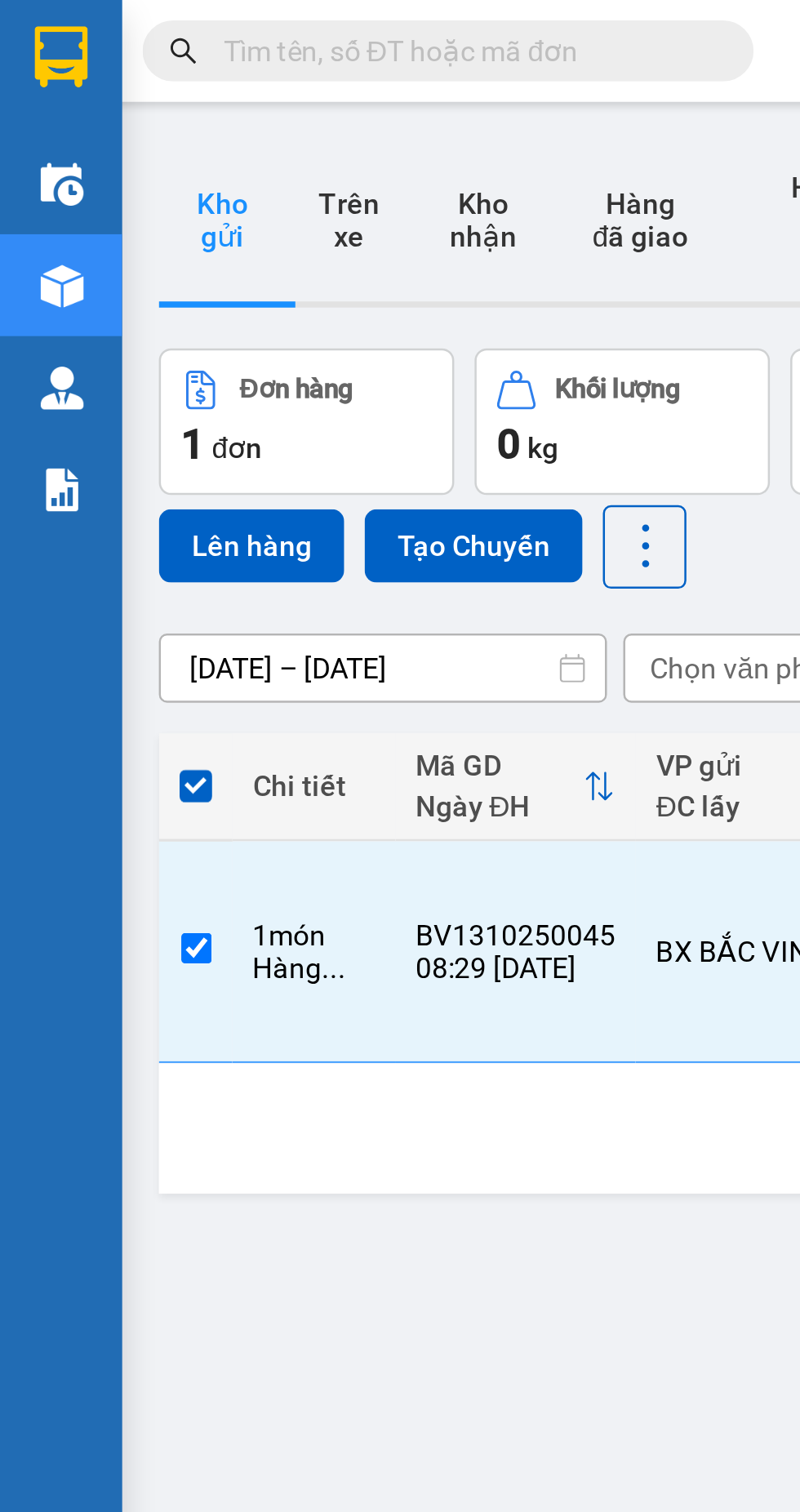
click at [120, 381] on div "Hàng ..." at bounding box center [125, 387] width 49 height 14
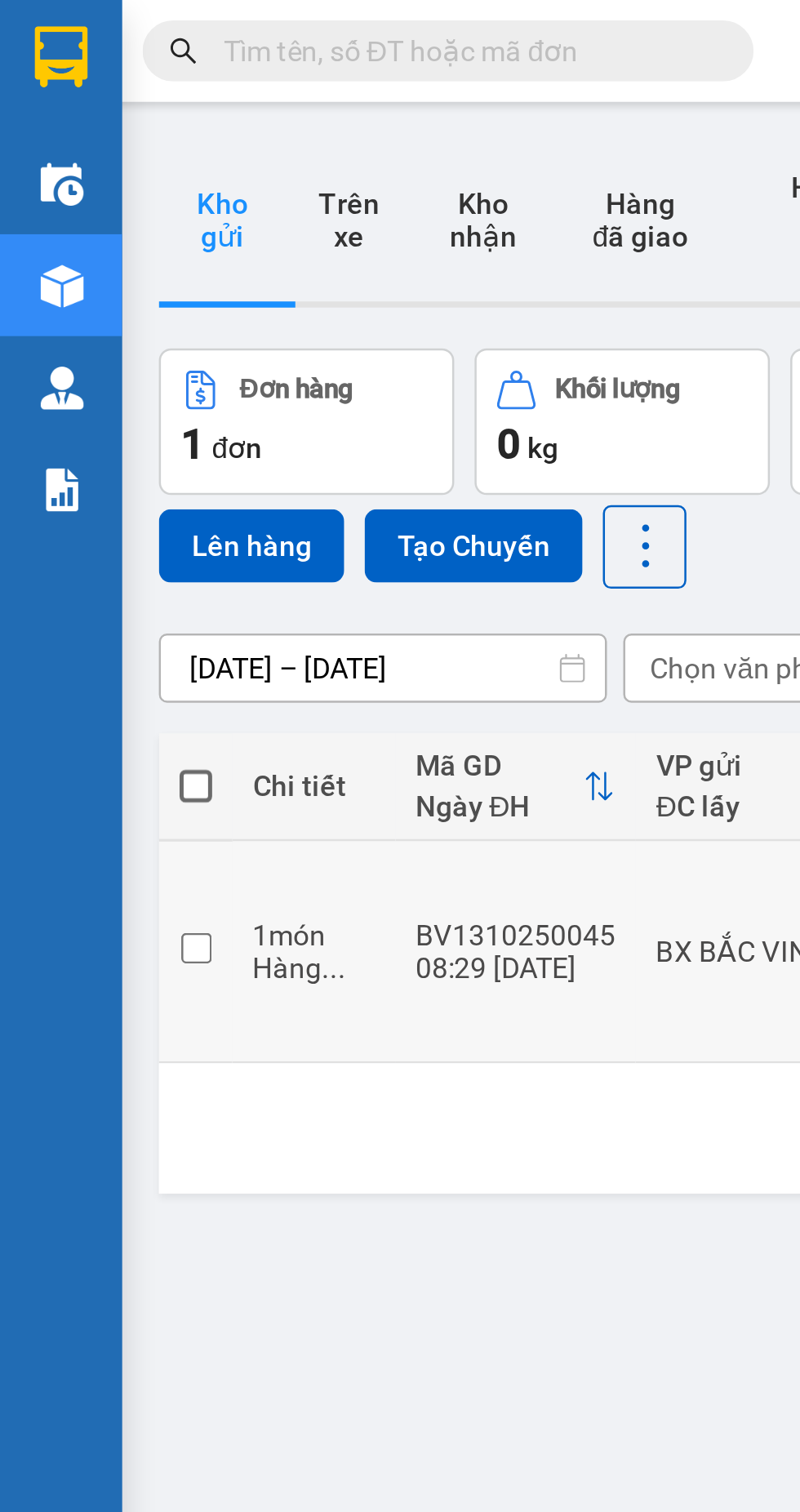
click at [129, 368] on div "1 món" at bounding box center [125, 375] width 49 height 14
checkbox input "true"
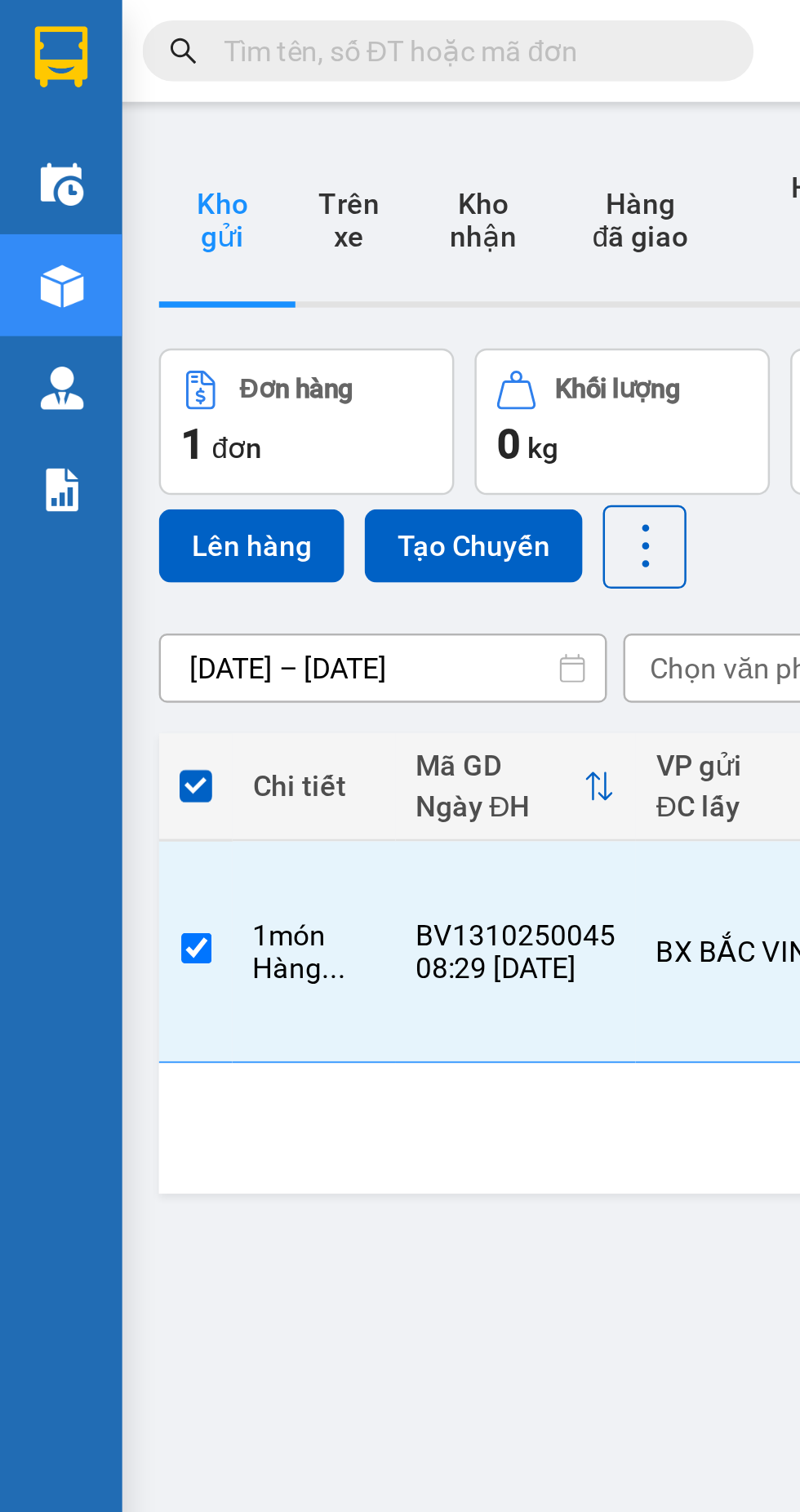
click at [103, 205] on button "Lên hàng" at bounding box center [101, 219] width 74 height 30
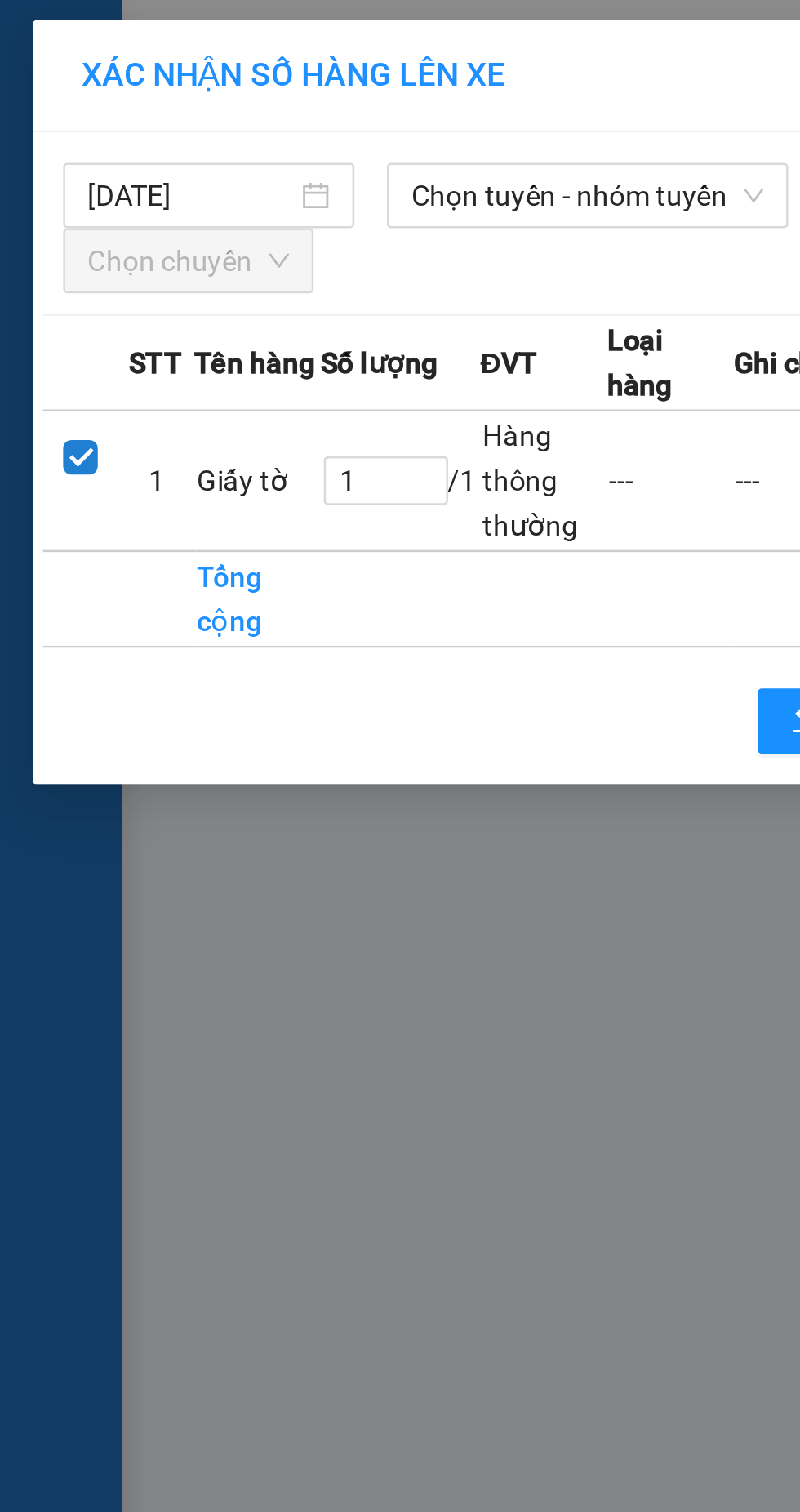
click at [256, 77] on span "Chọn tuyến - nhóm tuyến" at bounding box center [235, 77] width 141 height 24
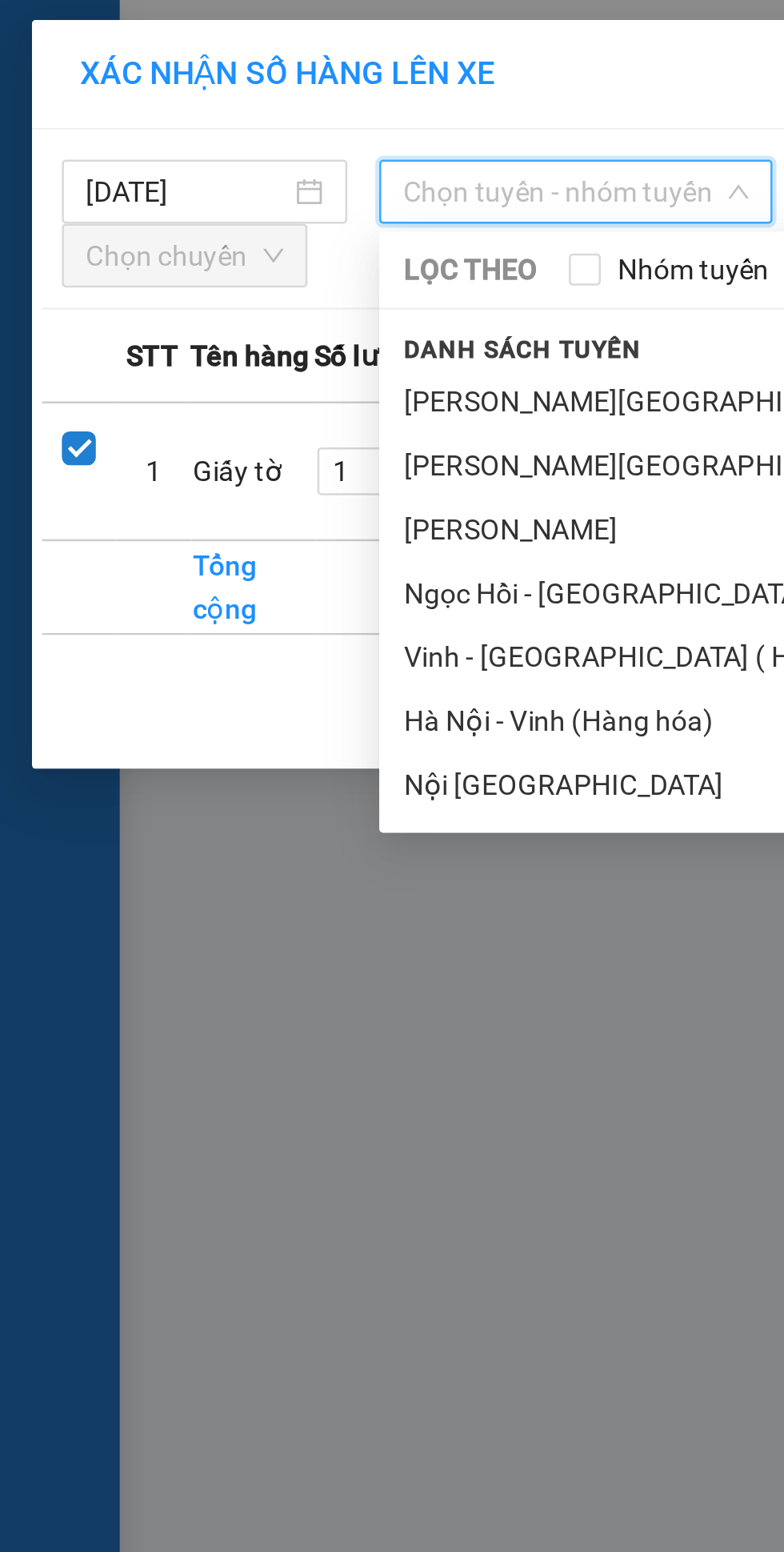
click at [245, 262] on li "Vinh - Hà Nội ( Hàng hóa )" at bounding box center [335, 263] width 368 height 26
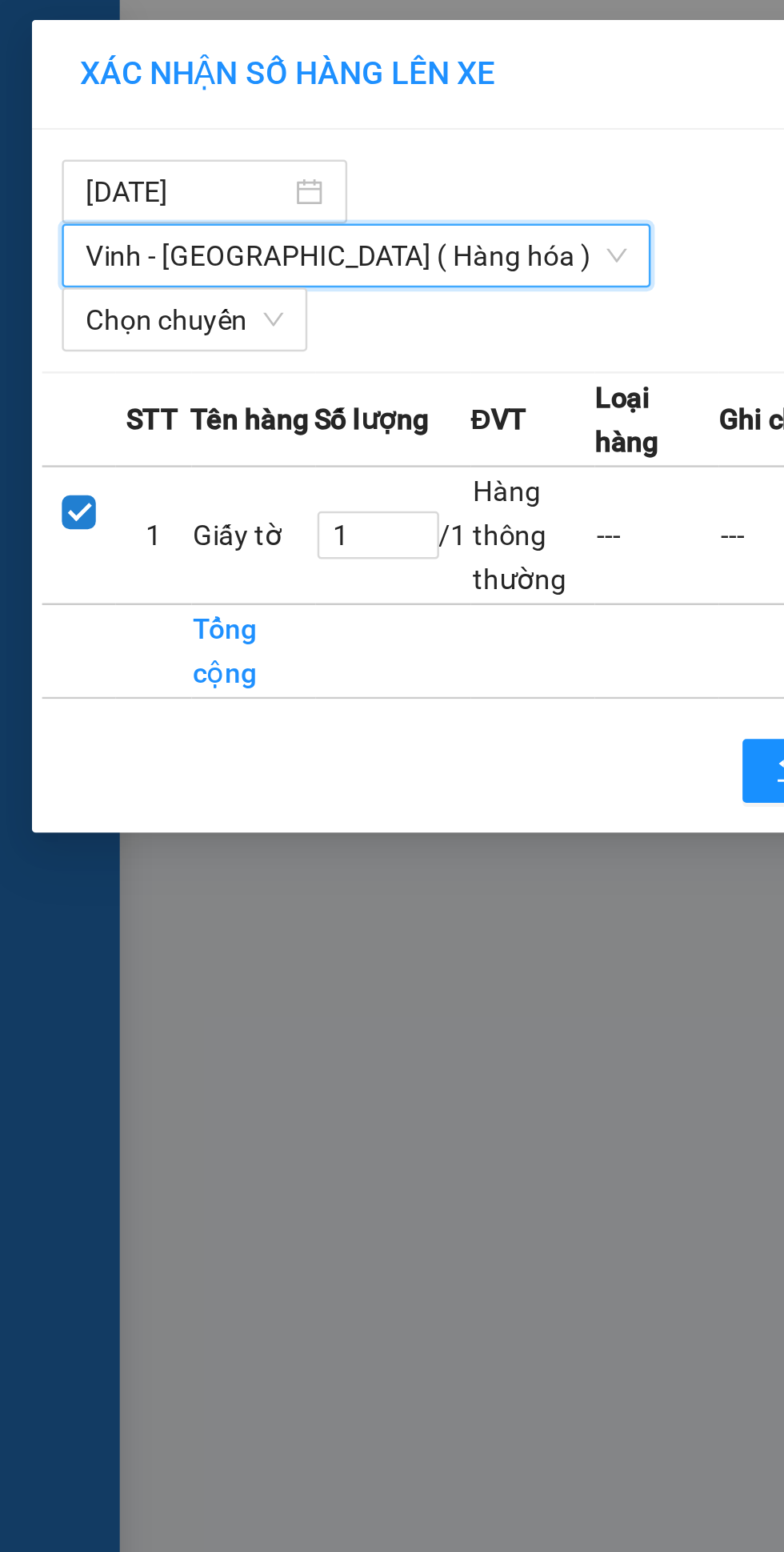
click at [68, 116] on span "Chọn chuyến" at bounding box center [74, 127] width 79 height 24
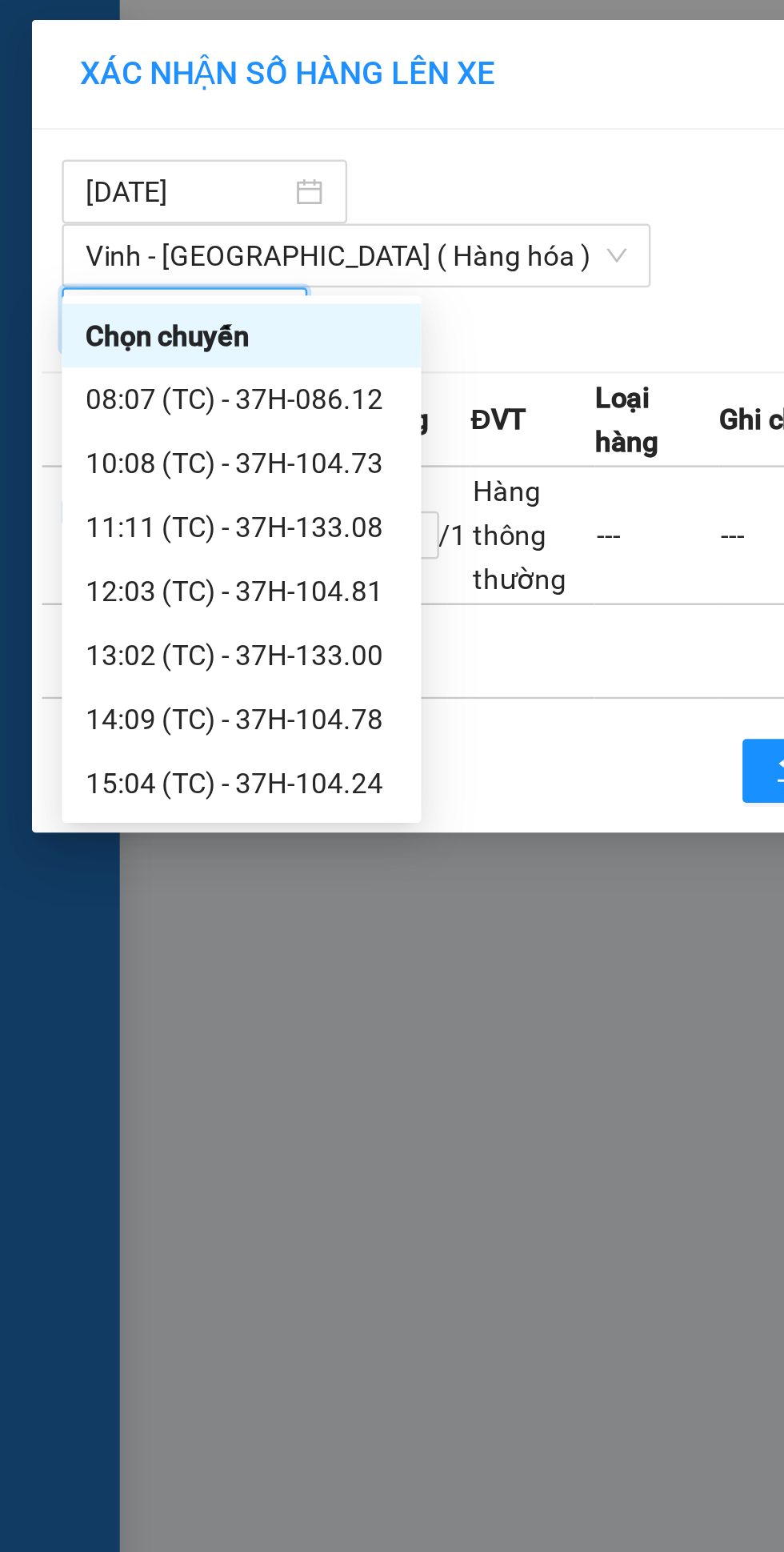
click at [102, 158] on div "08:07 (TC) - 37H-086.12" at bounding box center [96, 160] width 124 height 18
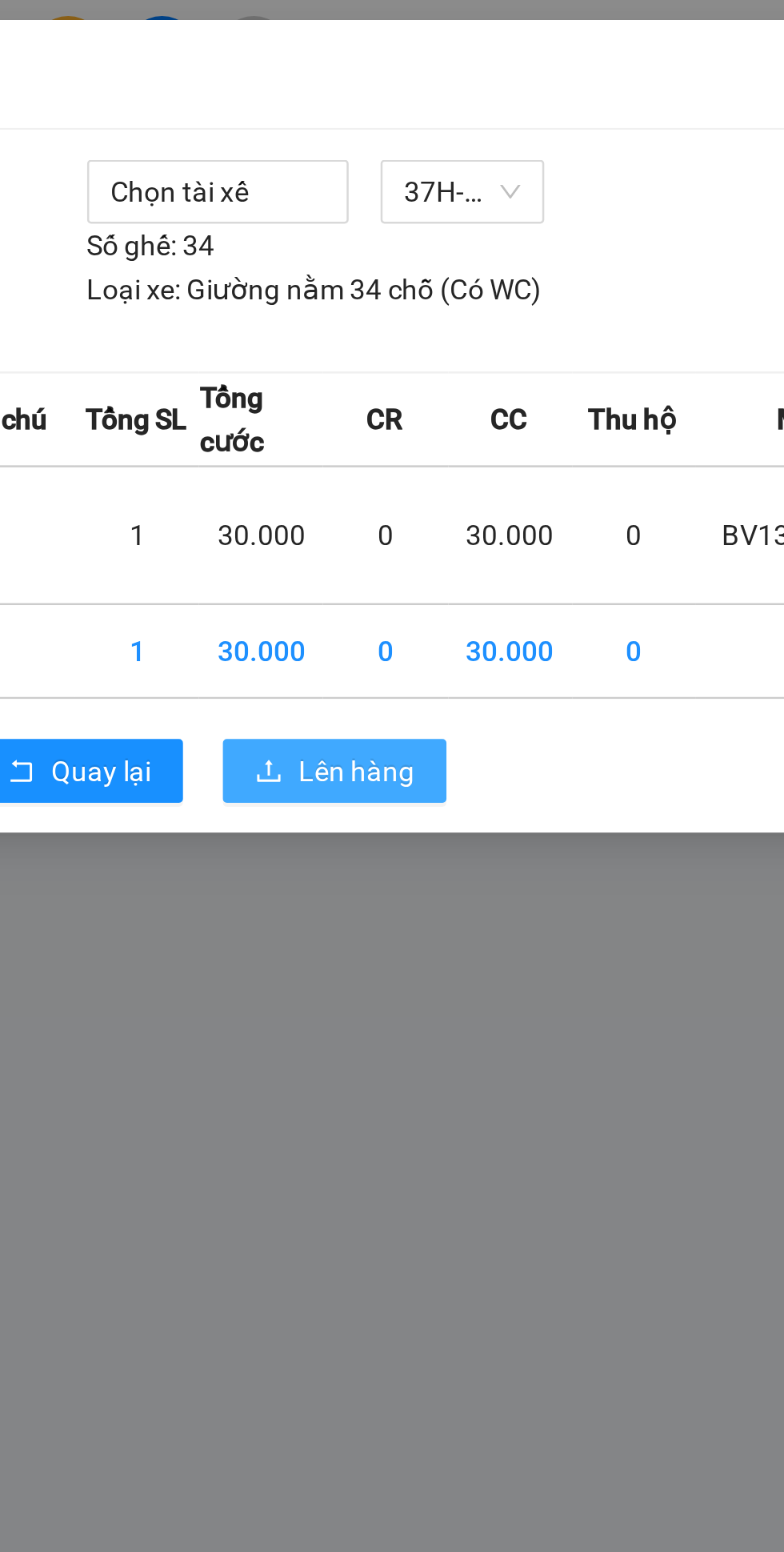
click at [452, 300] on span "Lên hàng" at bounding box center [450, 309] width 47 height 18
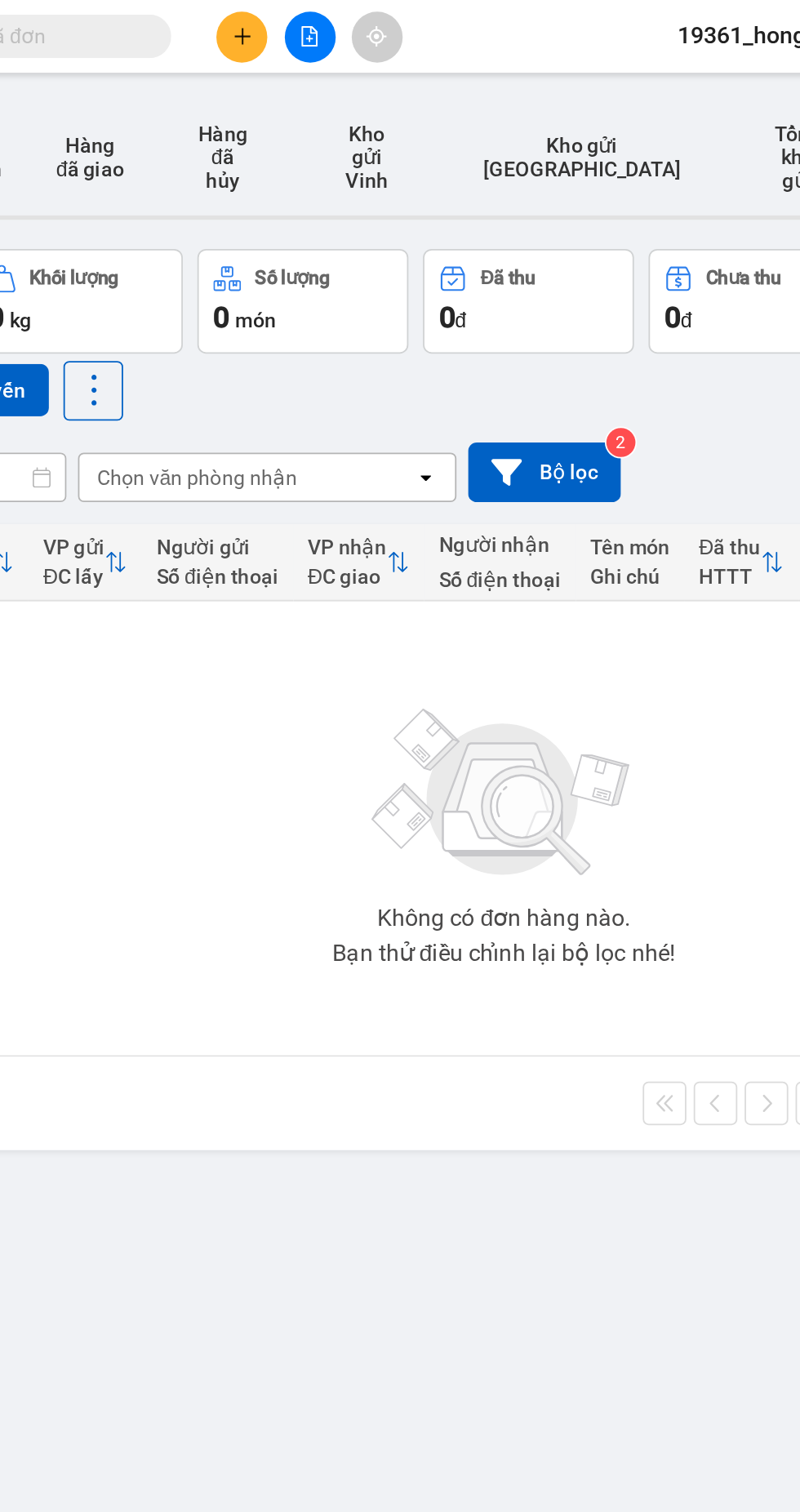
click at [379, 21] on icon "file-add" at bounding box center [380, 20] width 9 height 12
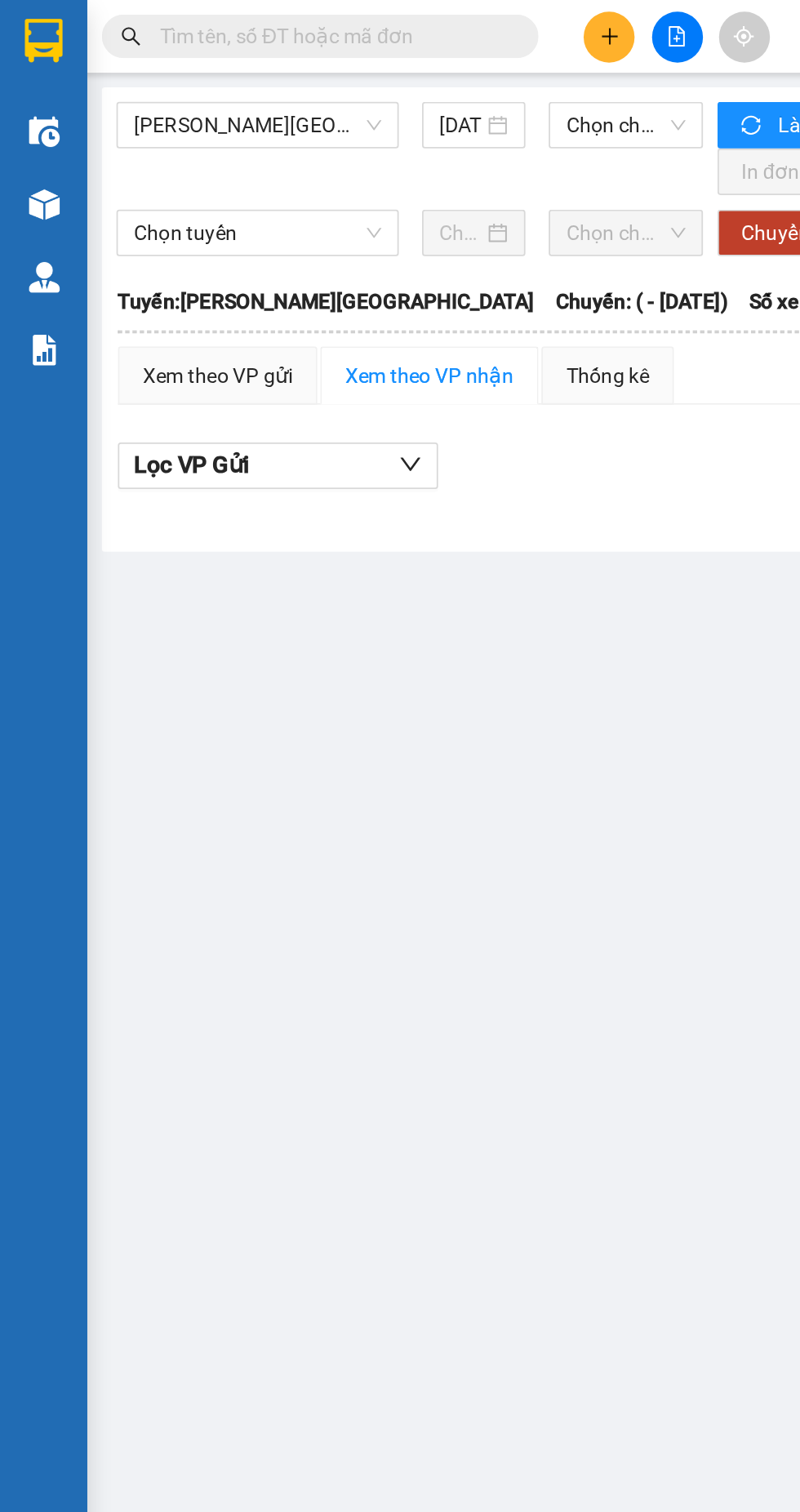
click at [144, 68] on span "Gia Lâm - Mỹ Đình" at bounding box center [144, 69] width 139 height 24
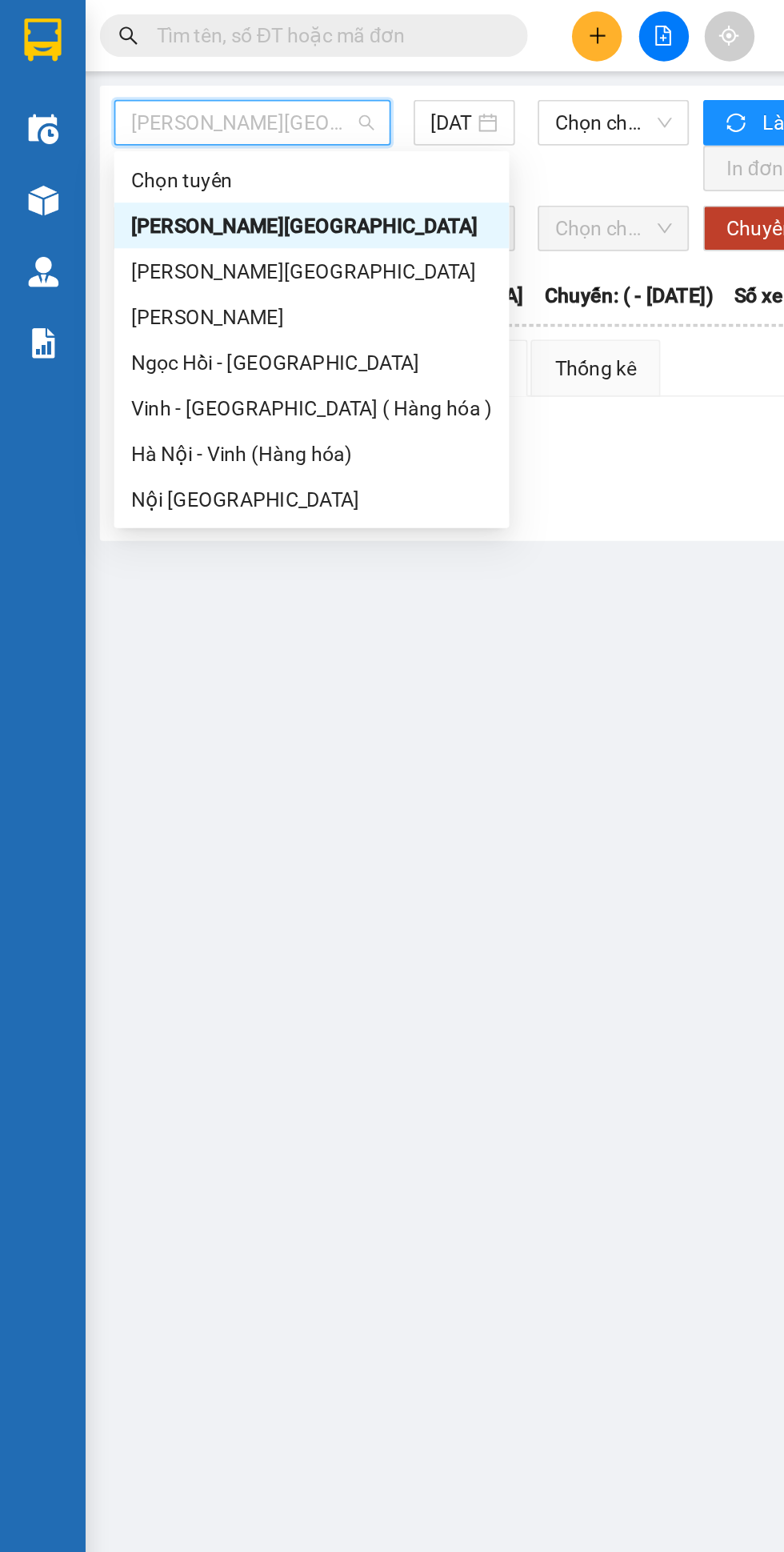
click at [152, 228] on div "Vinh - Hà Nội ( Hàng hóa )" at bounding box center [174, 229] width 202 height 18
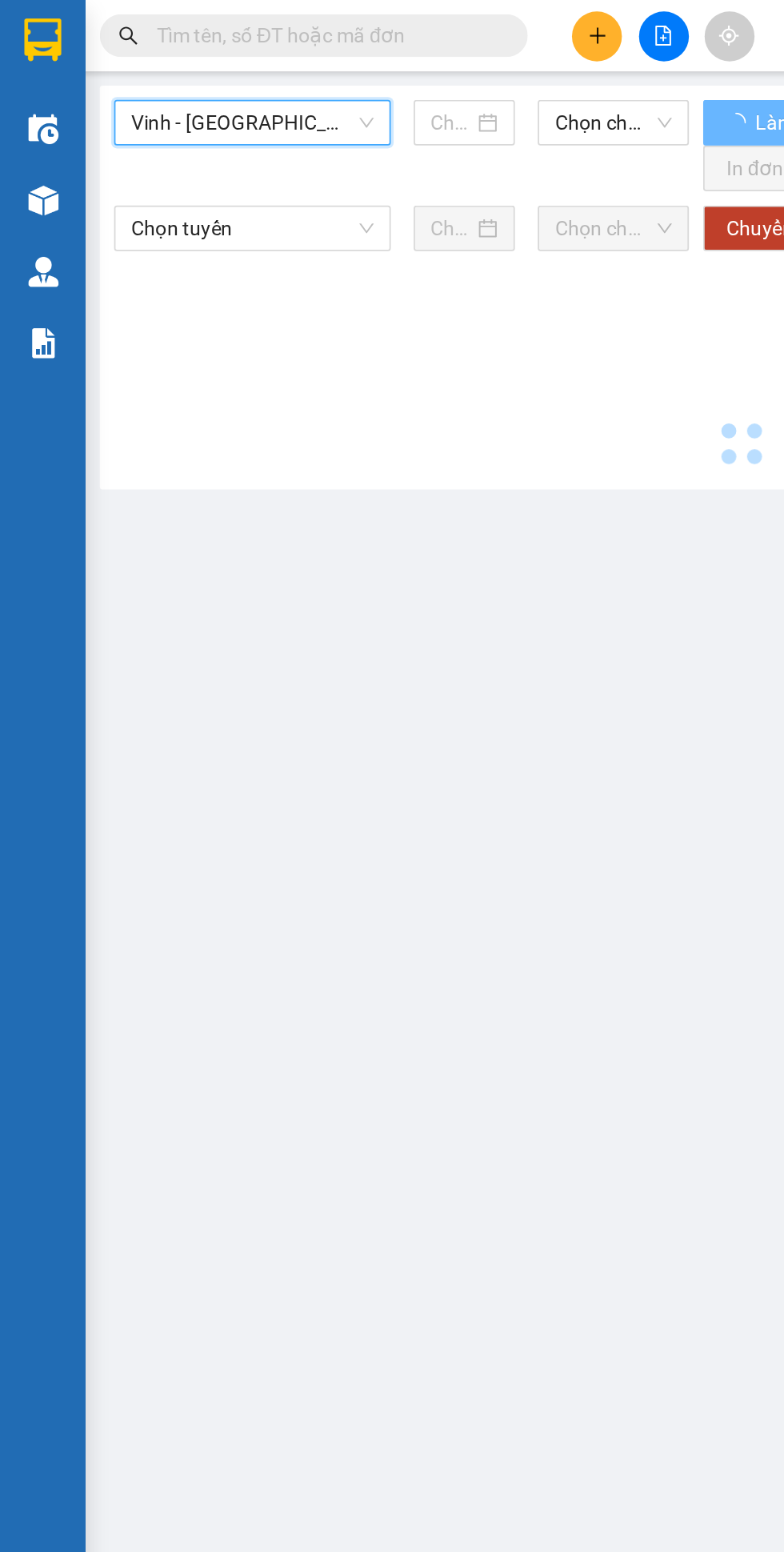
type input "13/10/2025"
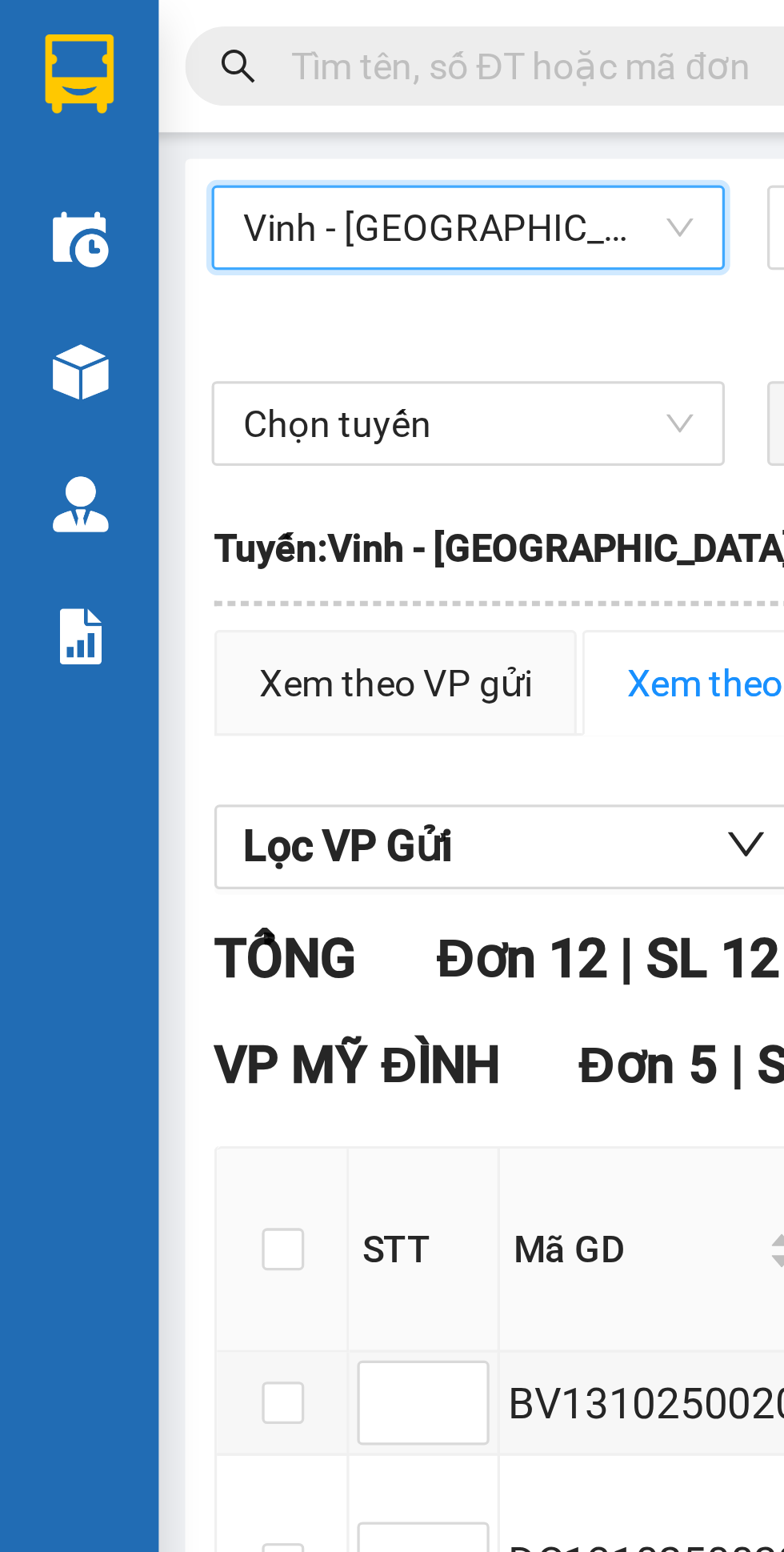
click at [32, 19] on img at bounding box center [24, 22] width 21 height 24
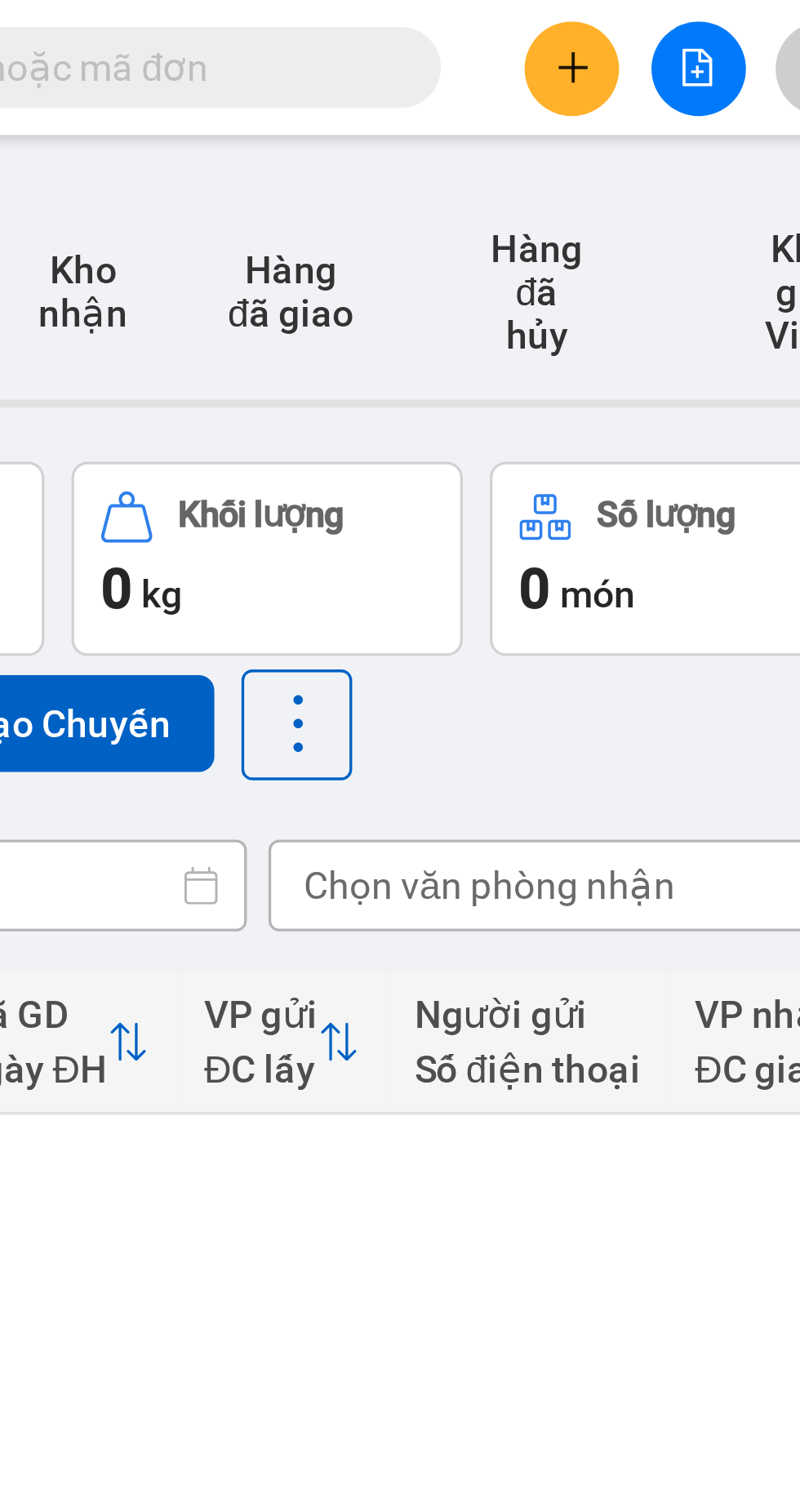
click at [334, 394] on div "Không có đơn hàng nào. Bạn thử điều chỉnh lại bộ lọc nhé!" at bounding box center [488, 465] width 833 height 245
